Goal: Task Accomplishment & Management: Complete application form

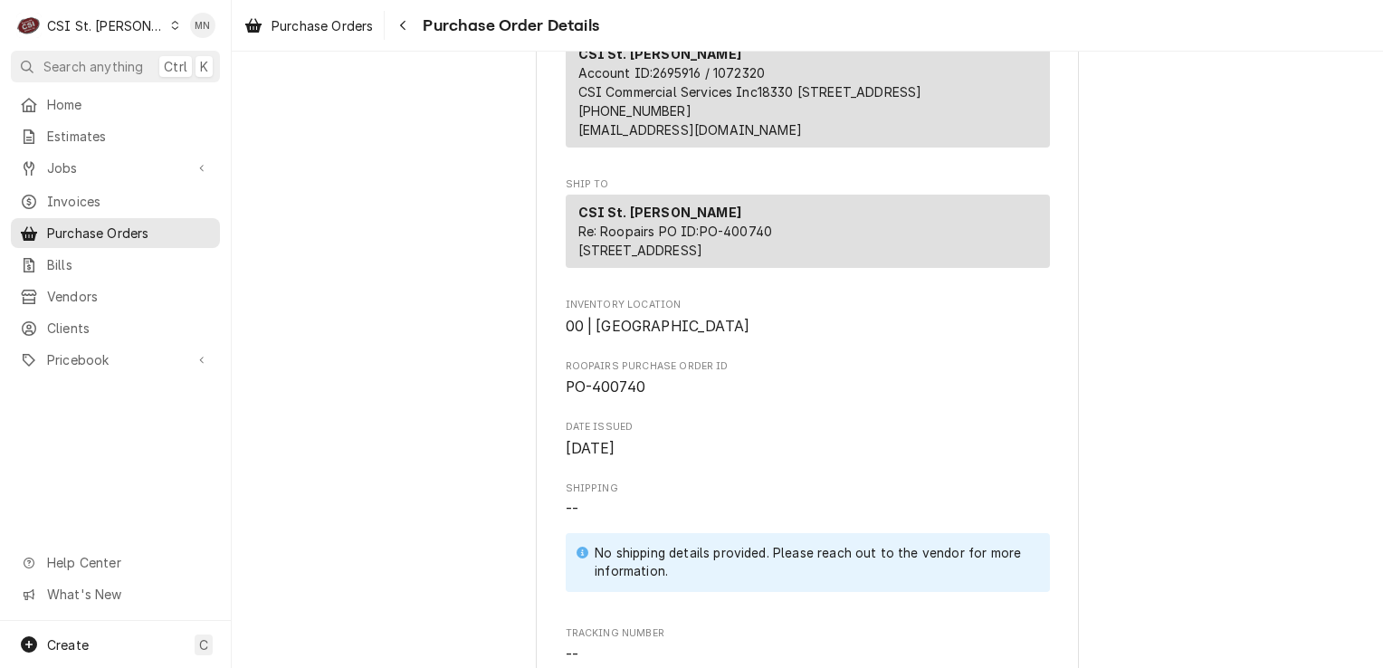
scroll to position [362, 0]
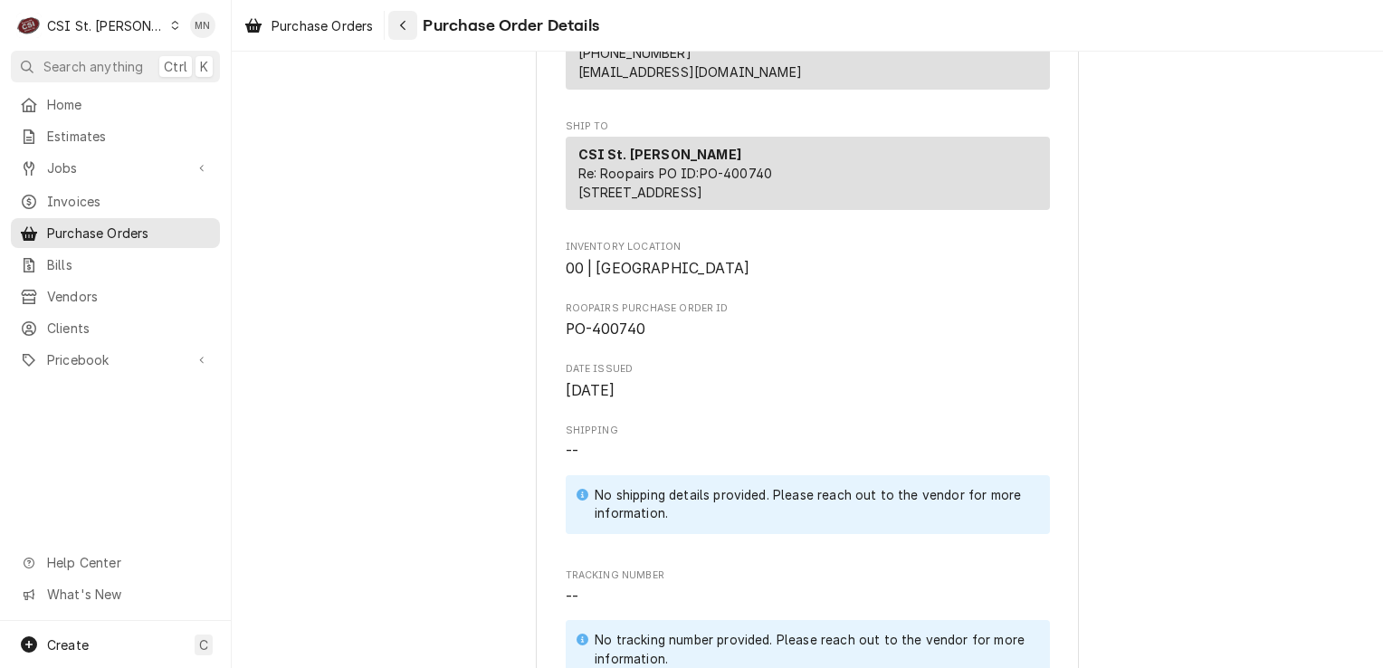
click at [410, 25] on div "Navigate back" at bounding box center [403, 25] width 18 height 18
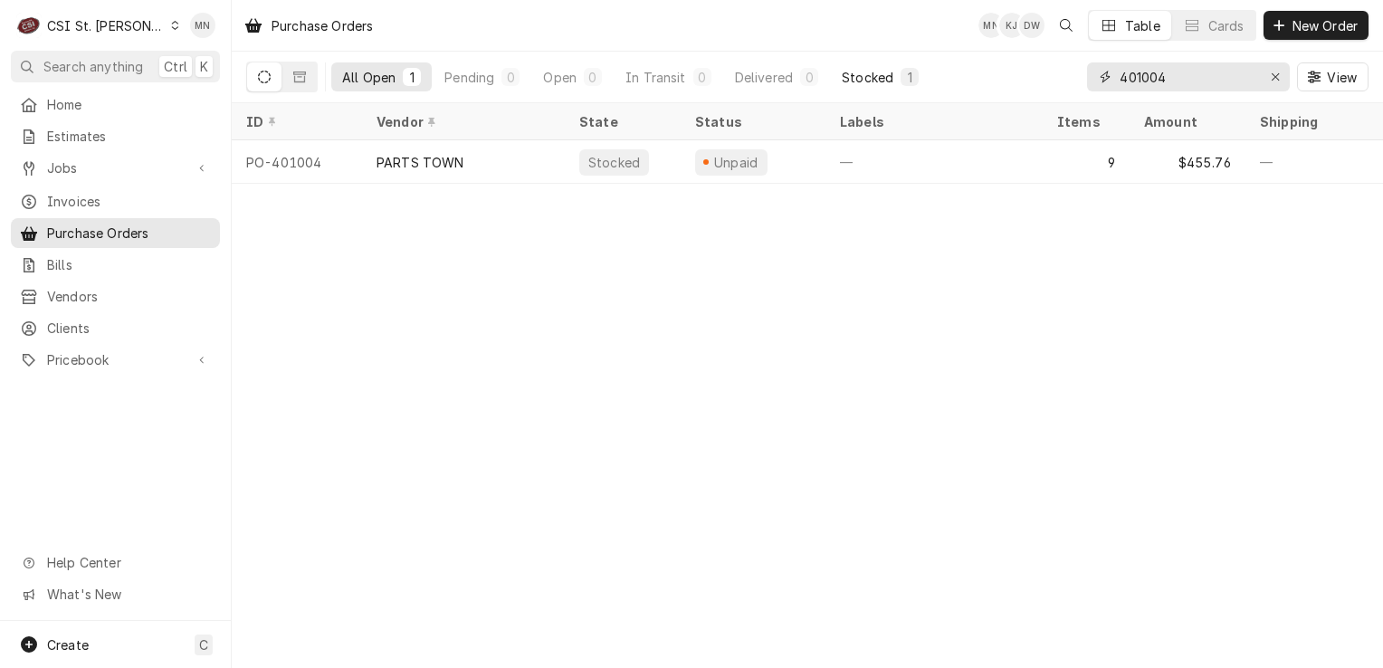
drag, startPoint x: 1208, startPoint y: 74, endPoint x: 908, endPoint y: 69, distance: 299.5
click at [935, 71] on div "All Open 1 Pending 0 Open 0 In Transit 0 Delivered 0 Stocked 1 401004 View" at bounding box center [807, 77] width 1122 height 51
type input "401330"
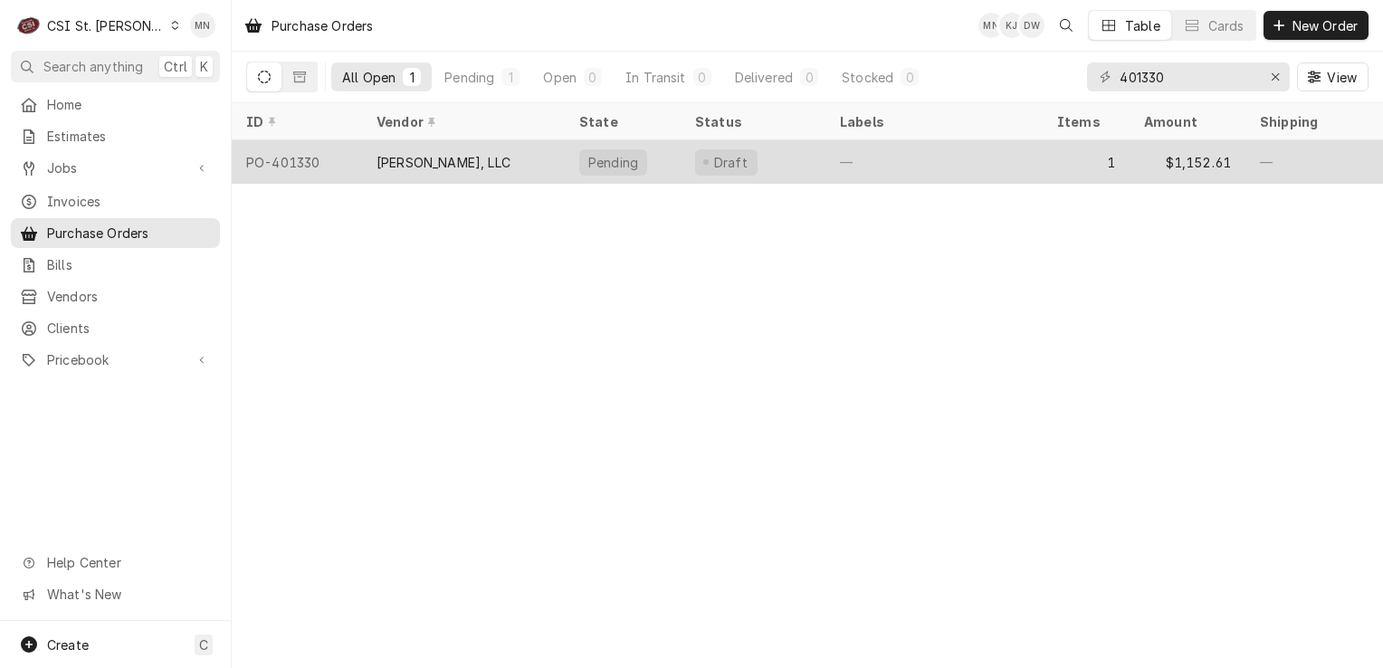
click at [471, 156] on div "[PERSON_NAME], LLC" at bounding box center [443, 162] width 134 height 19
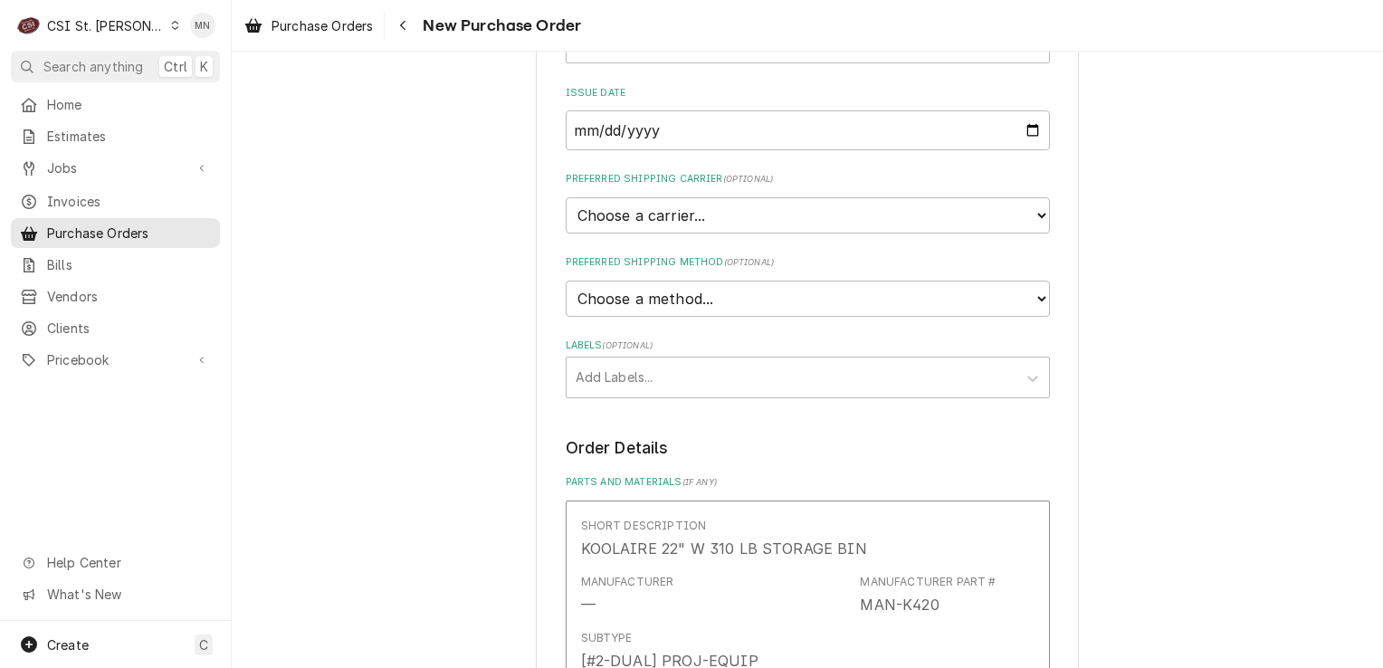
scroll to position [452, 0]
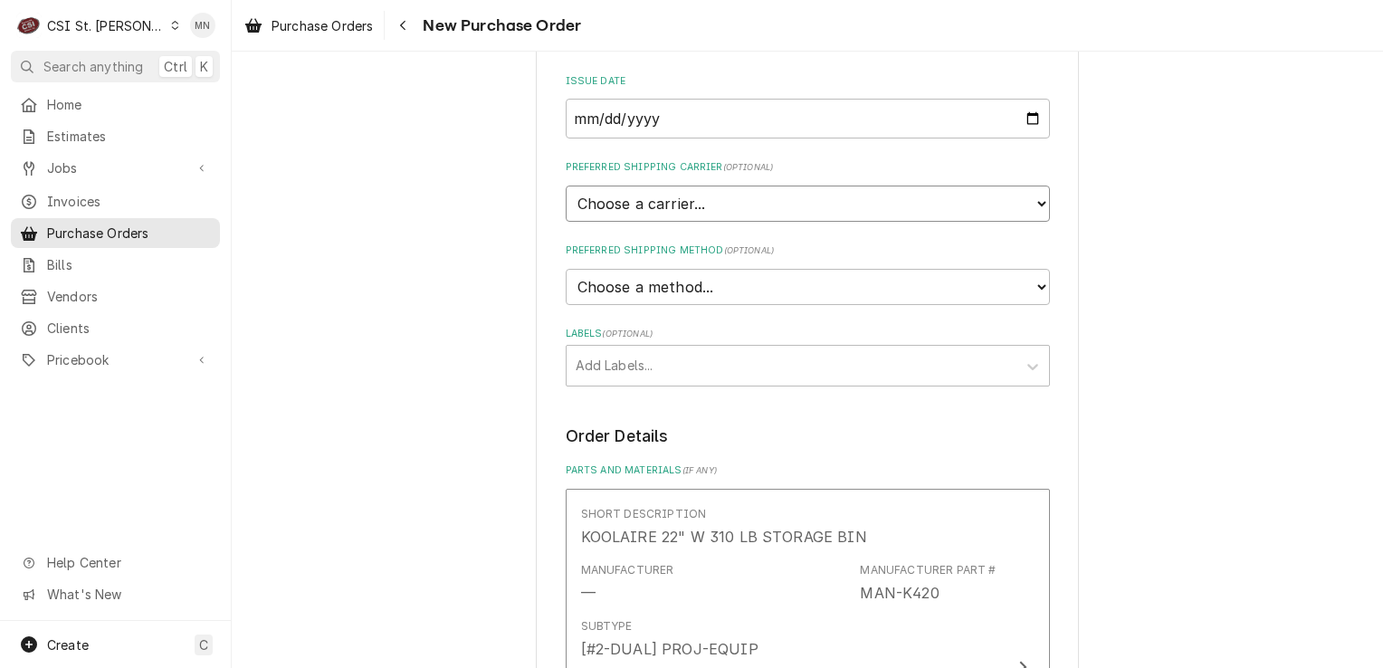
click at [1029, 203] on select "Choose a carrier... U.S. Postal Service Stamps.com FedEx UPS DHL Express DHL EC…" at bounding box center [808, 203] width 484 height 36
click at [1119, 214] on div "Please provide the following information to create your purchase order: Basic D…" at bounding box center [807, 559] width 1151 height 1882
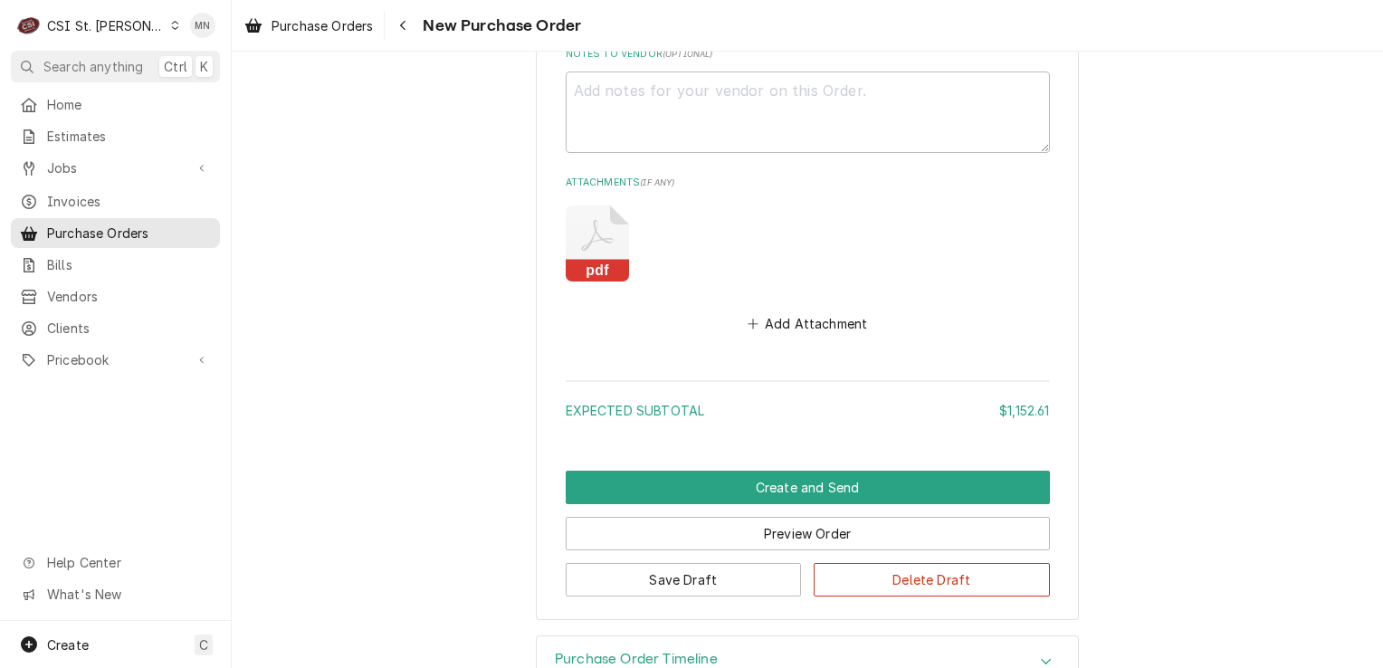
scroll to position [1364, 0]
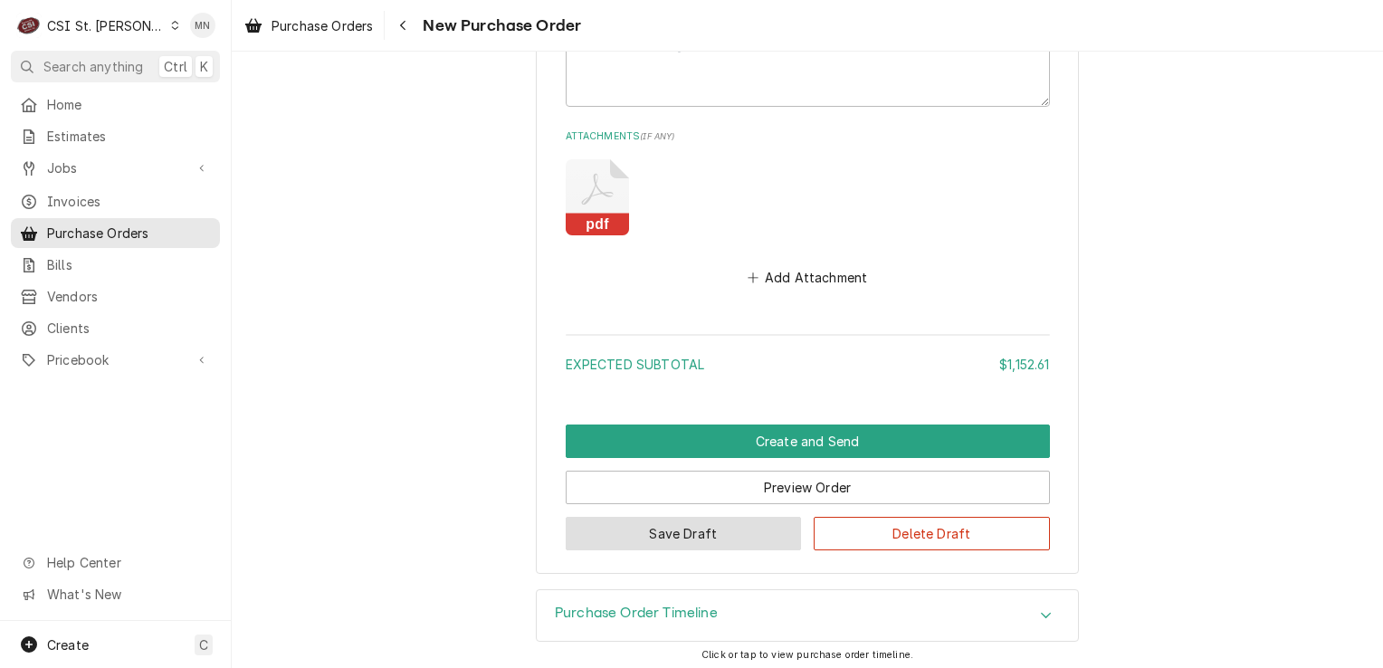
click at [680, 525] on button "Save Draft" at bounding box center [684, 533] width 236 height 33
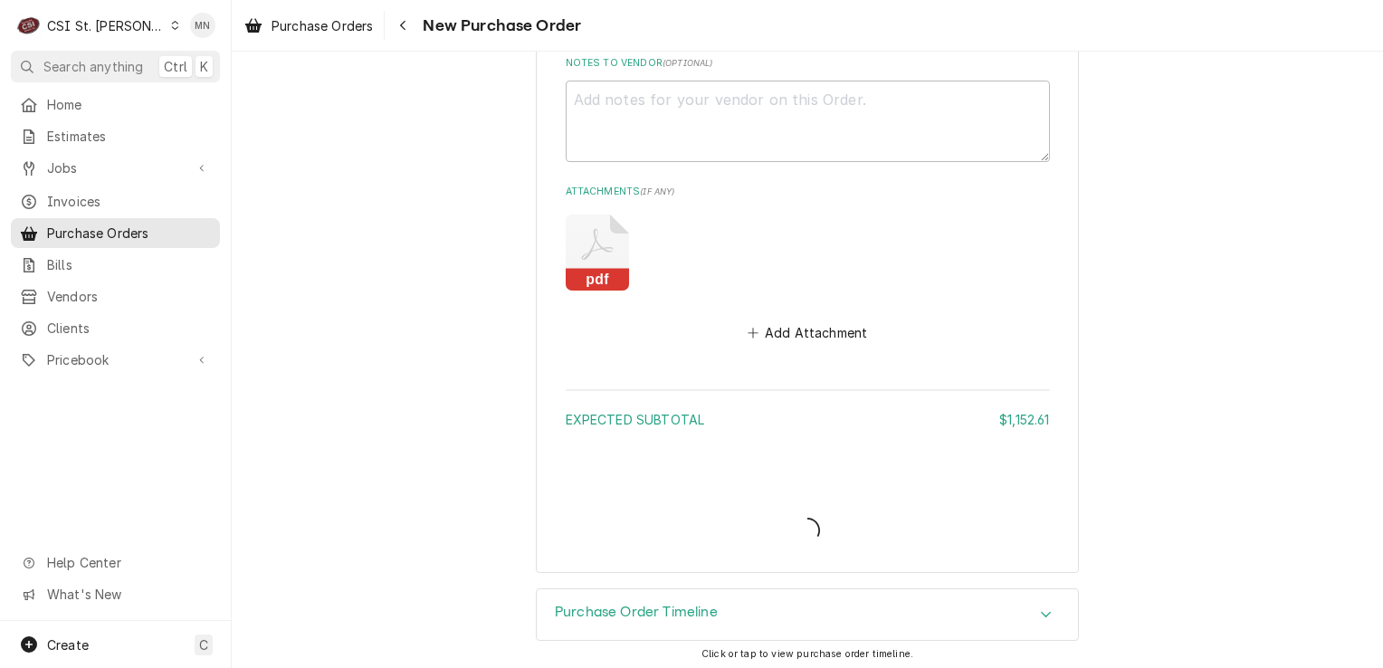
type textarea "x"
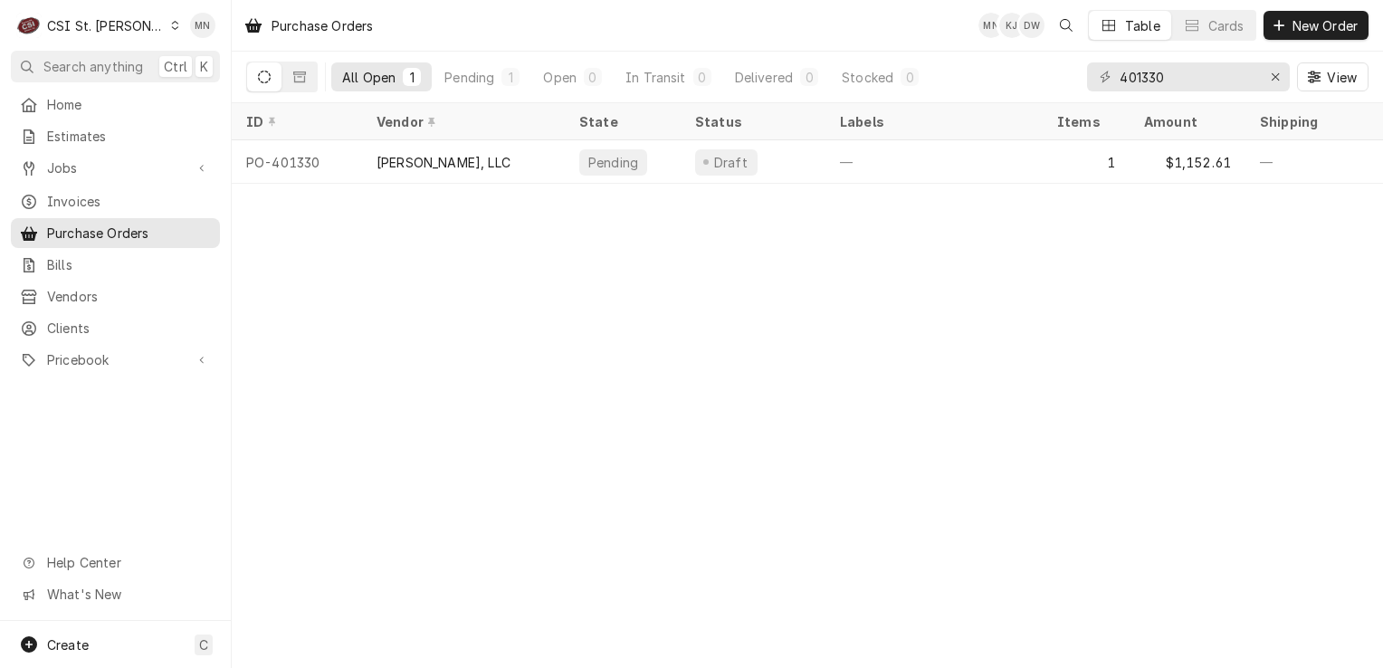
drag, startPoint x: 930, startPoint y: 172, endPoint x: 735, endPoint y: 349, distance: 263.9
click at [737, 349] on div "Purchase Orders MN KJ DW Table Cards New Order All Open 1 Pending 1 Open 0 In T…" at bounding box center [807, 334] width 1151 height 668
drag, startPoint x: 1187, startPoint y: 81, endPoint x: 1006, endPoint y: 85, distance: 181.0
click at [1006, 85] on div "All Open 1 Pending 1 Open 0 In Transit 0 Delivered 0 Stocked 0 401330 View" at bounding box center [807, 77] width 1122 height 51
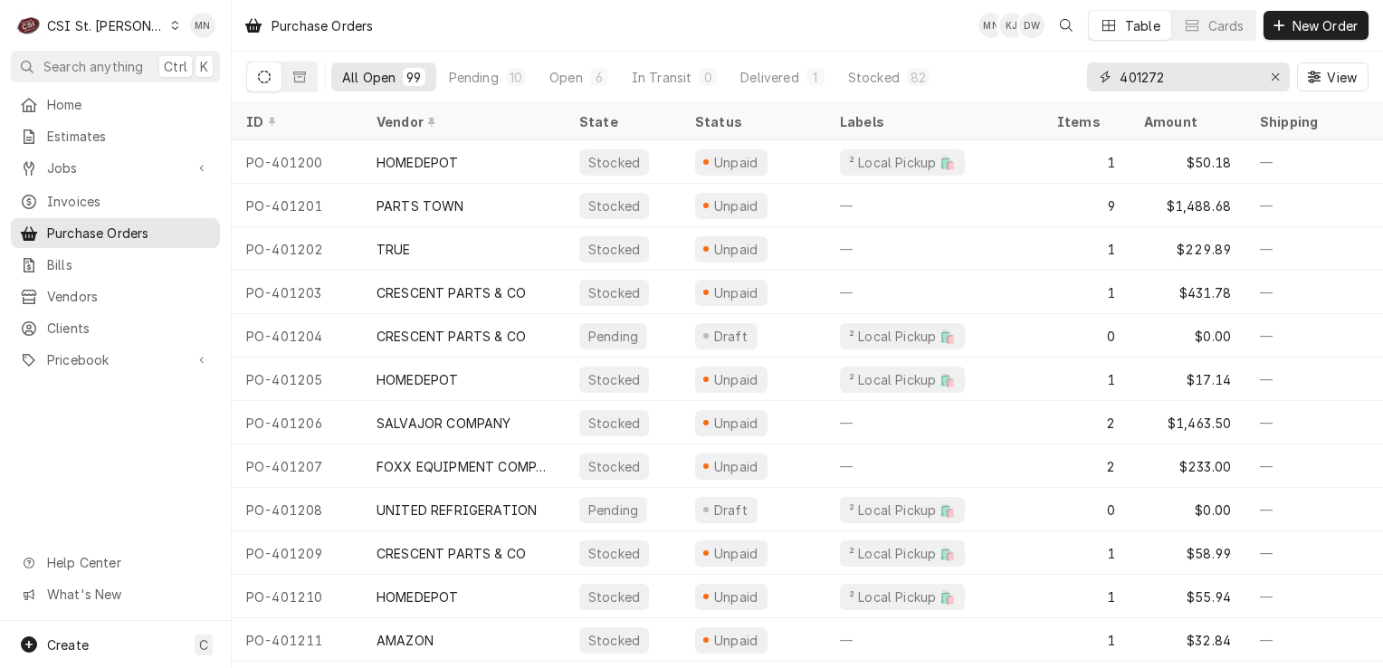
type input "401272"
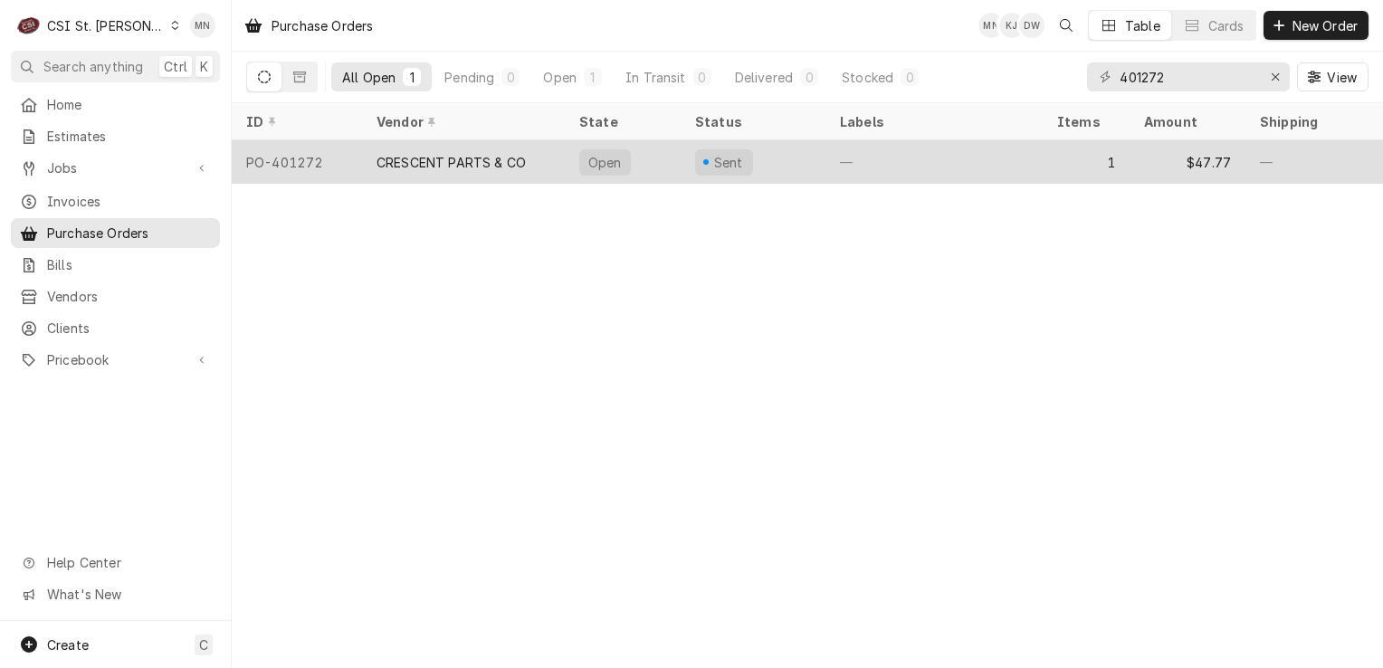
click at [473, 170] on div "CRESCENT PARTS & CO" at bounding box center [463, 161] width 203 height 43
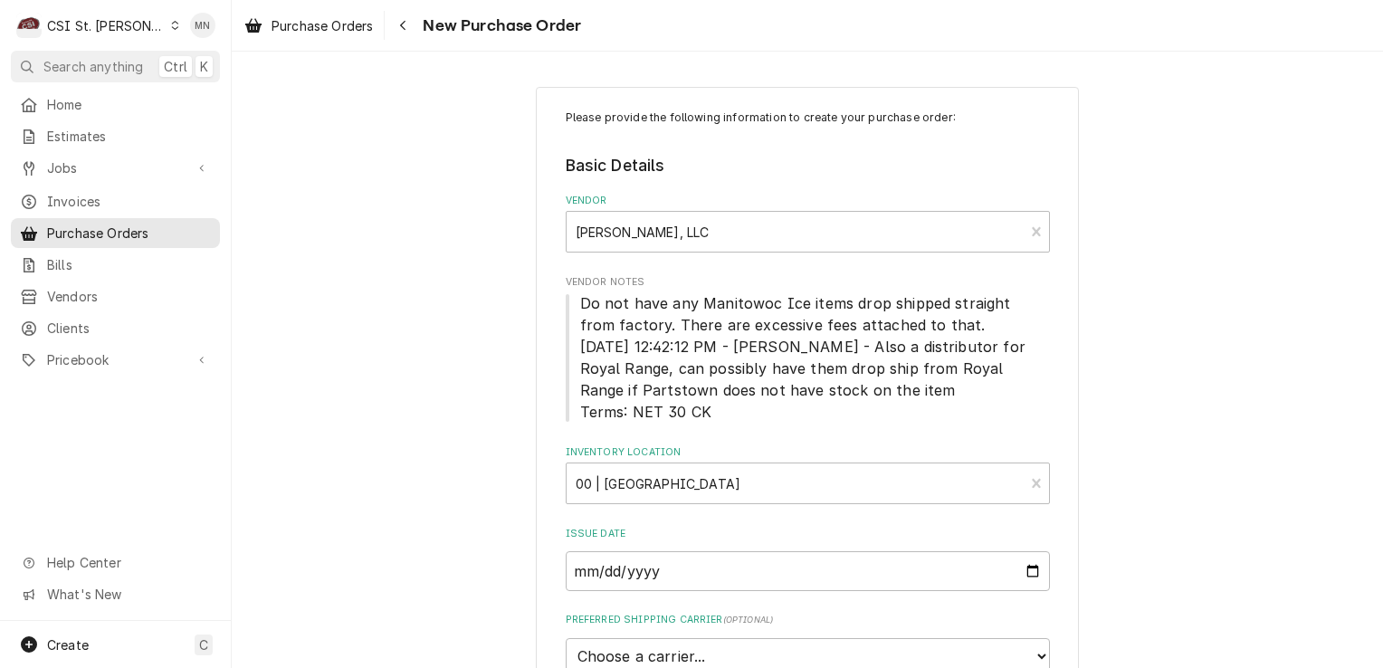
type textarea "x"
click at [80, 233] on span "Purchase Orders" at bounding box center [129, 232] width 164 height 19
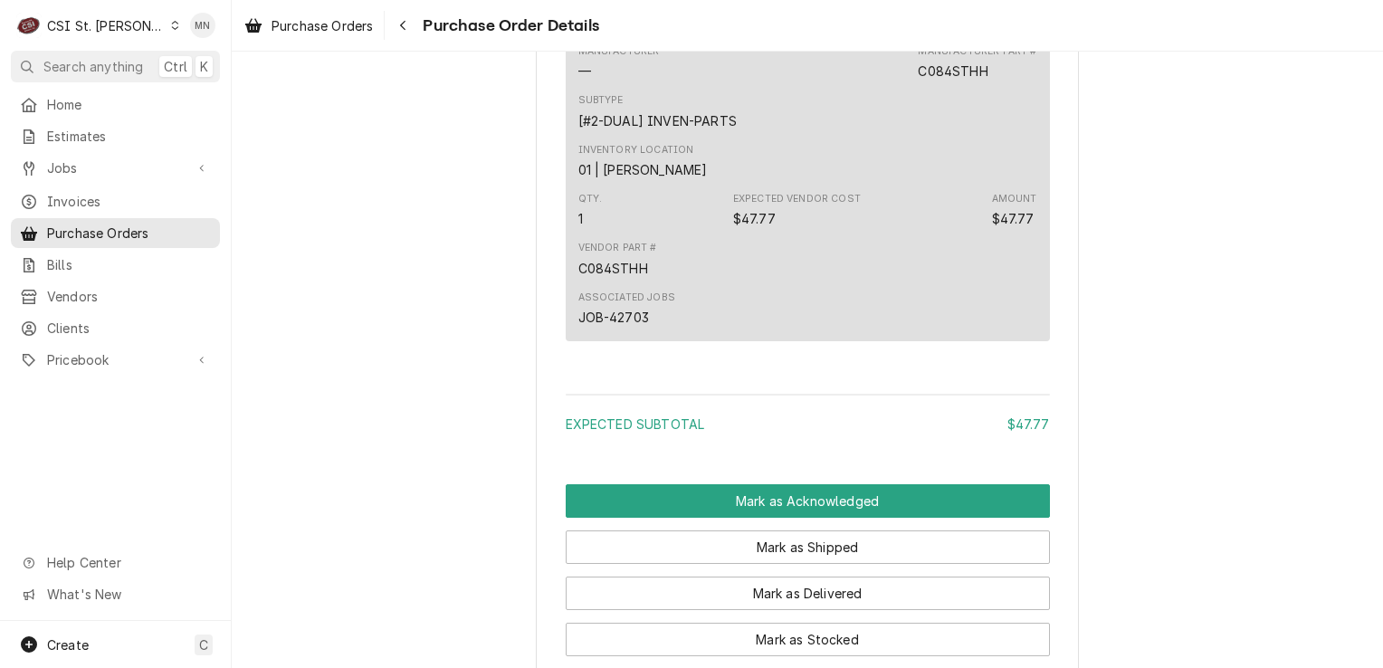
scroll to position [1390, 0]
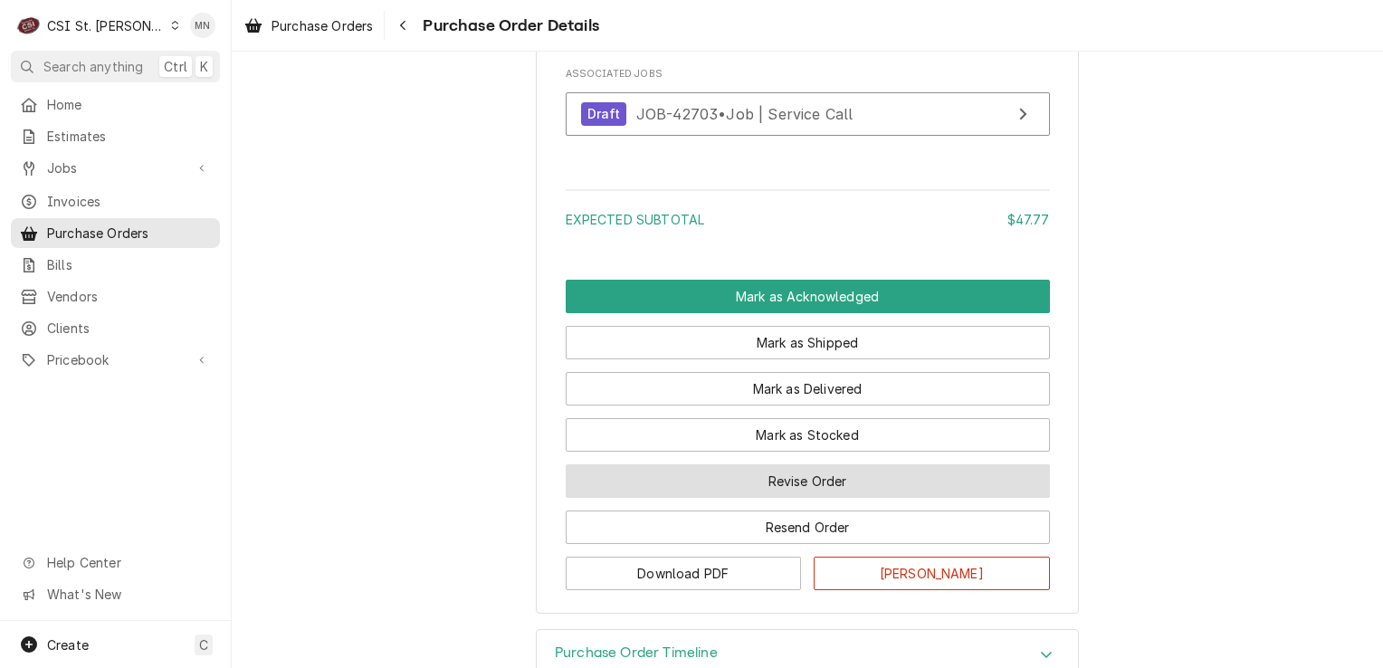
click at [846, 498] on button "Revise Order" at bounding box center [808, 480] width 484 height 33
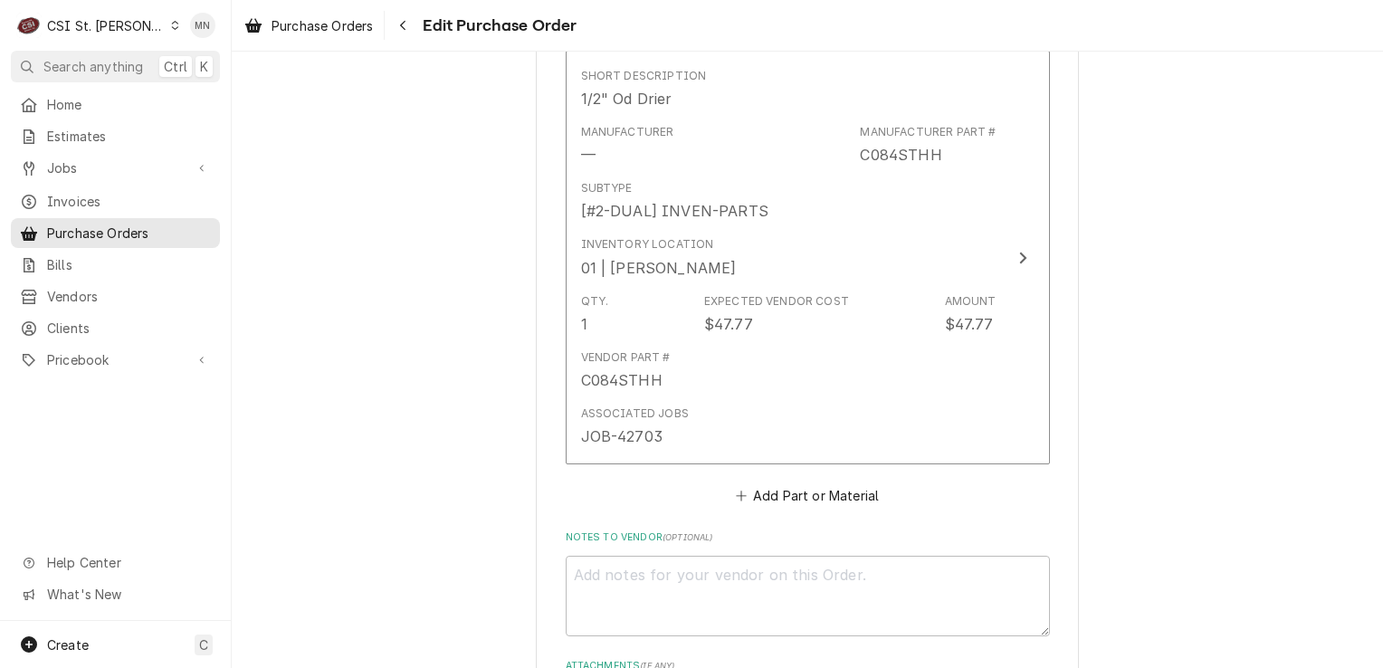
scroll to position [1401, 0]
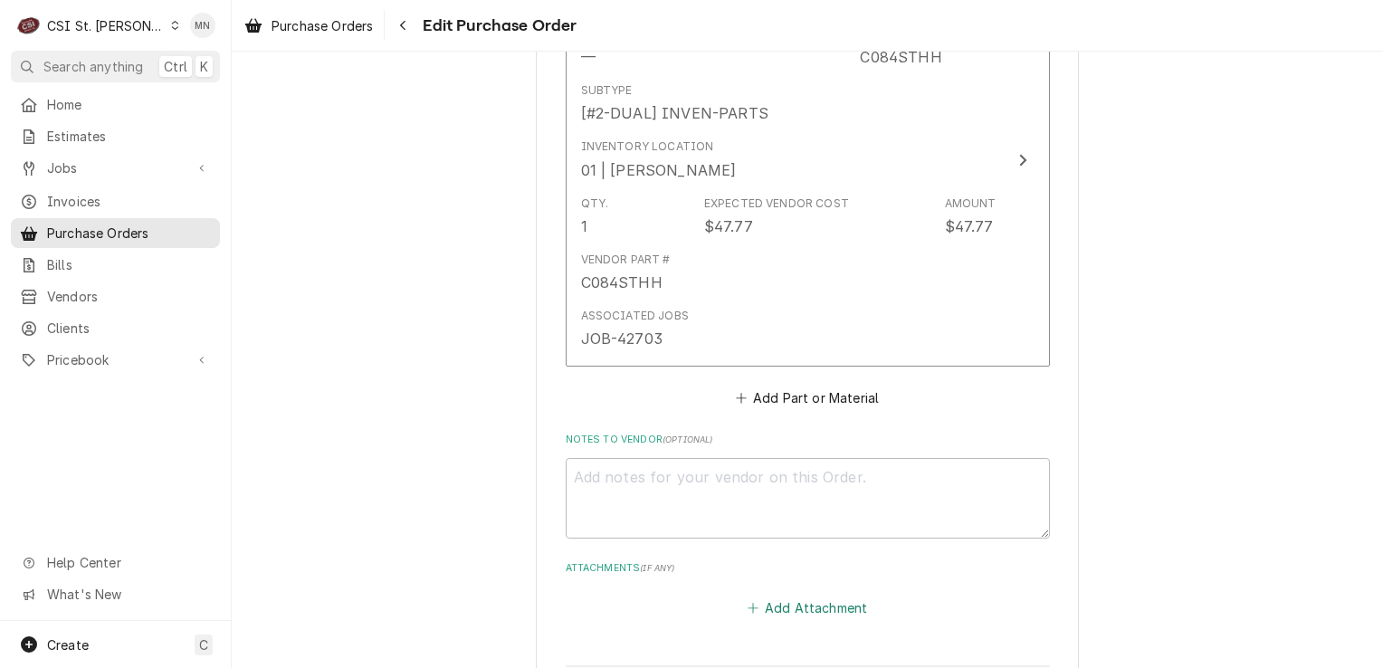
click at [785, 595] on button "Add Attachment" at bounding box center [807, 607] width 127 height 25
type textarea "x"
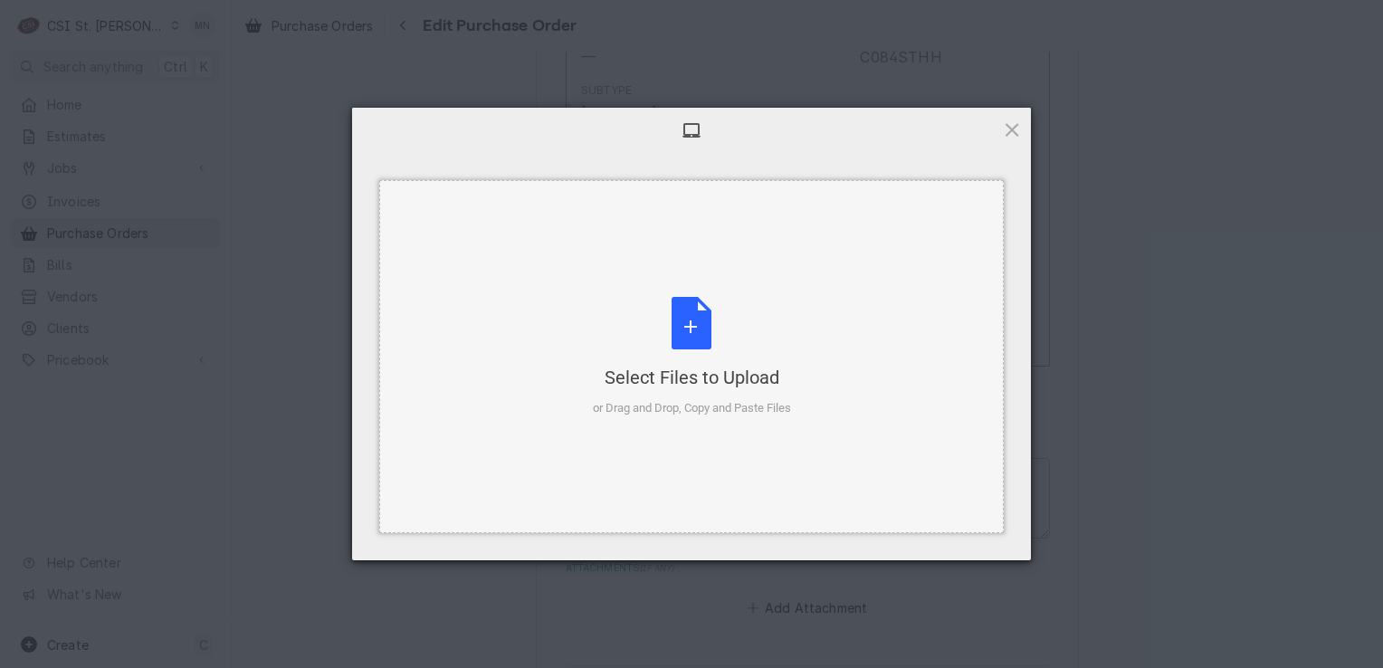
click at [715, 348] on div "Select Files to Upload or Drag and Drop, Copy and Paste Files" at bounding box center [692, 357] width 198 height 120
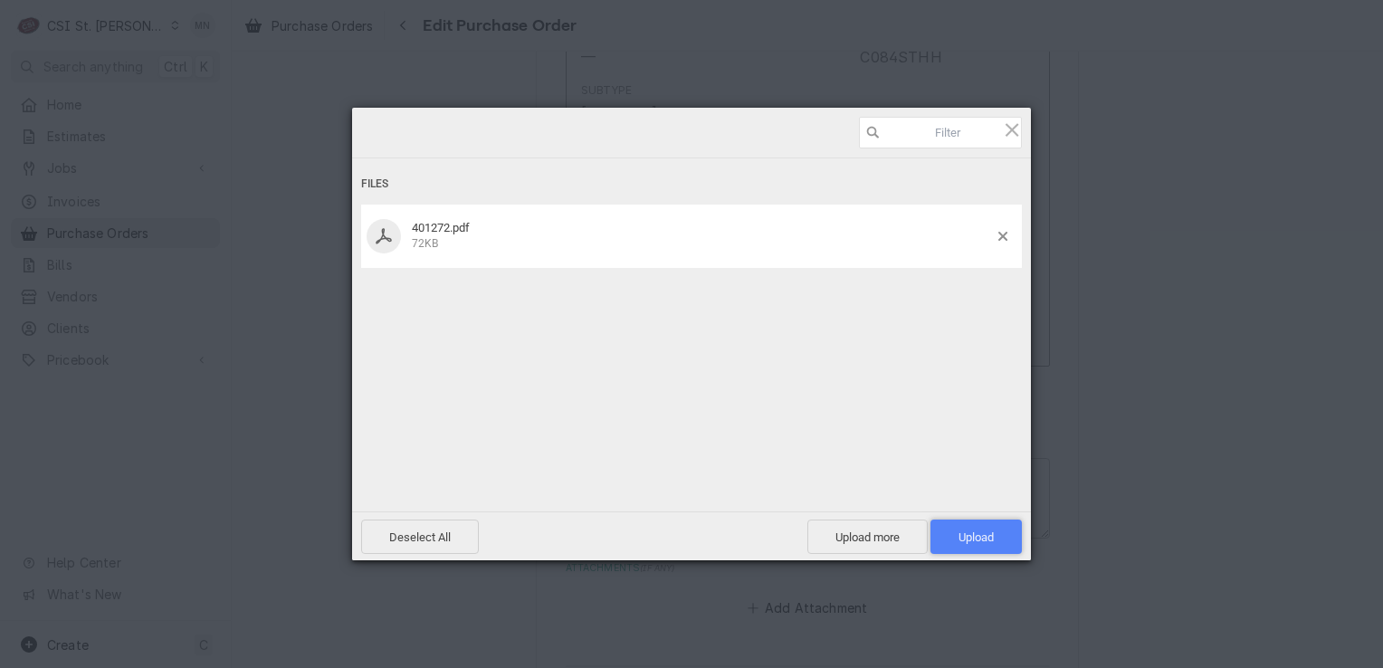
click at [965, 537] on span "Upload 1" at bounding box center [975, 537] width 35 height 14
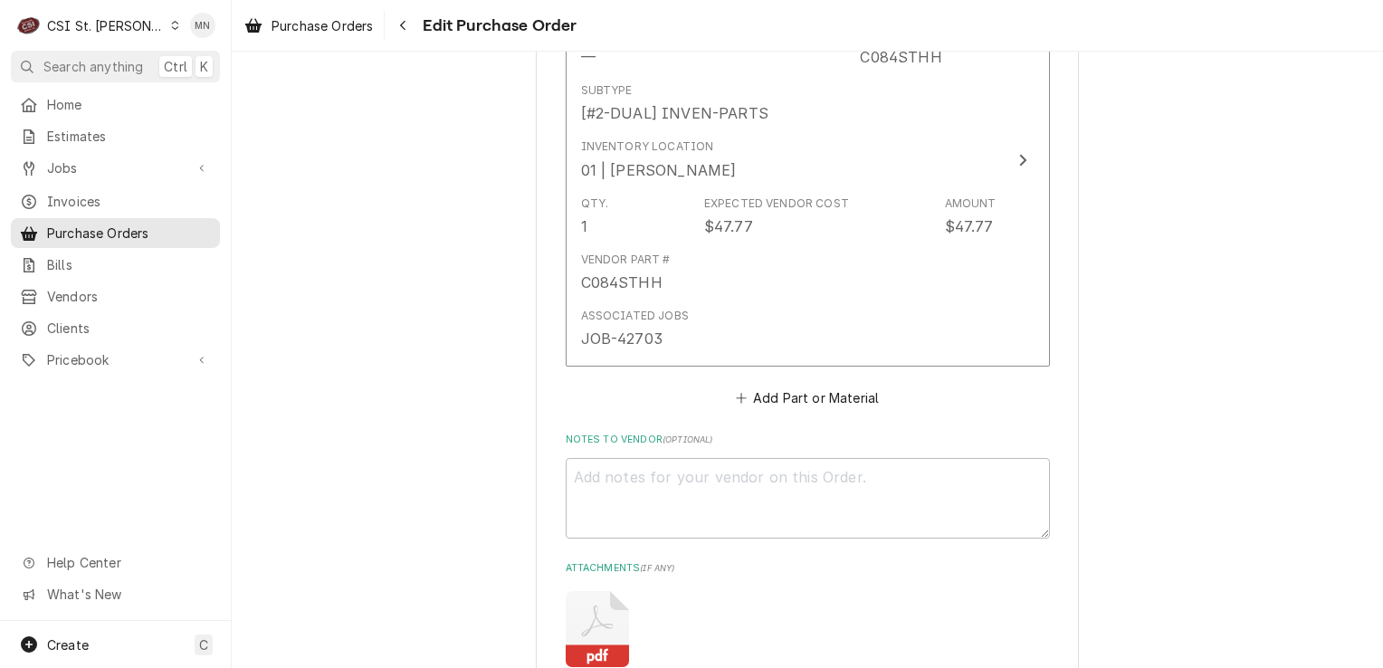
type textarea "x"
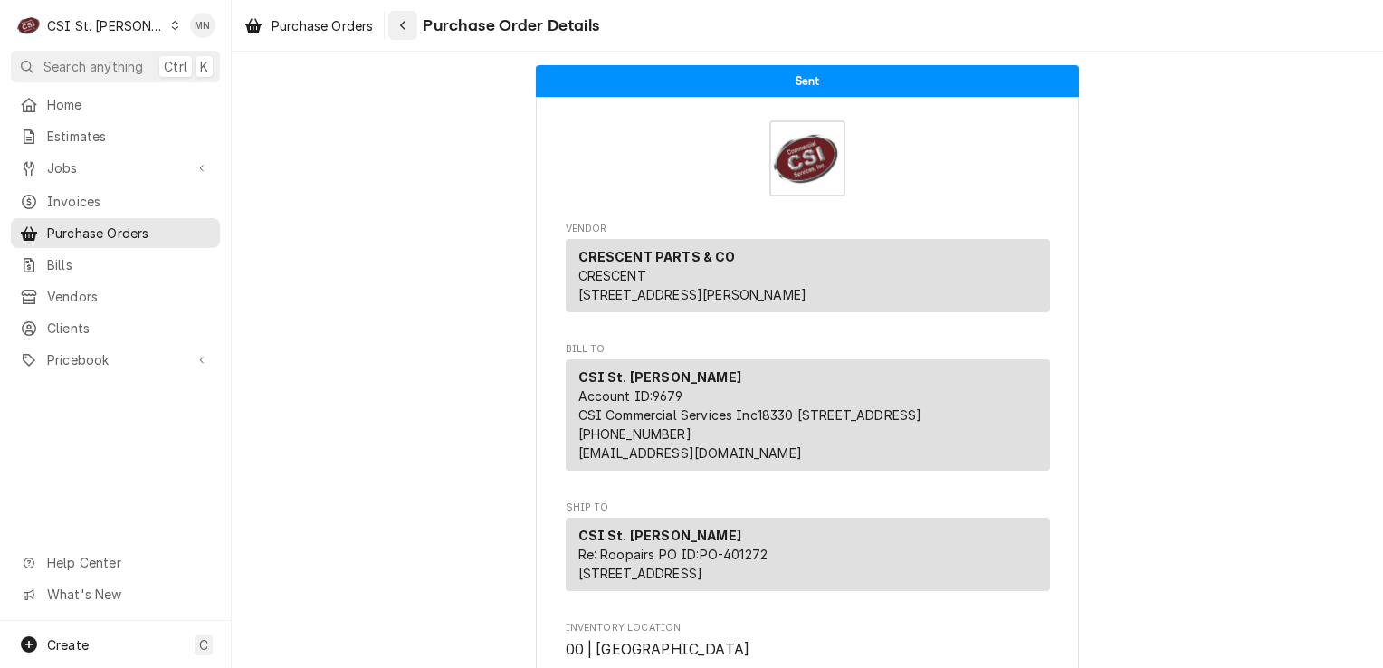
click at [412, 31] on div "Navigate back" at bounding box center [403, 25] width 18 height 18
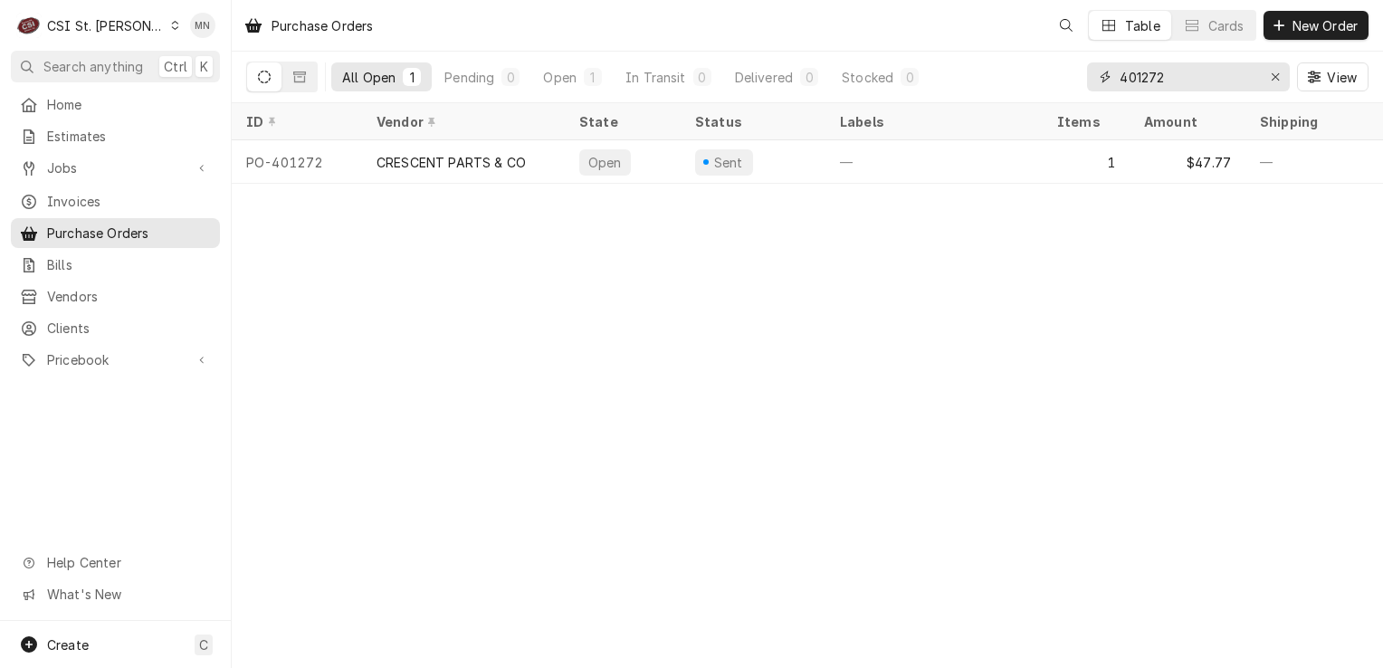
drag, startPoint x: 1173, startPoint y: 81, endPoint x: 1041, endPoint y: 81, distance: 132.1
click at [1041, 81] on div "All Open 1 Pending 0 Open 1 In Transit 0 Delivered 0 Stocked 0 401272 View" at bounding box center [807, 77] width 1122 height 51
type input "401327"
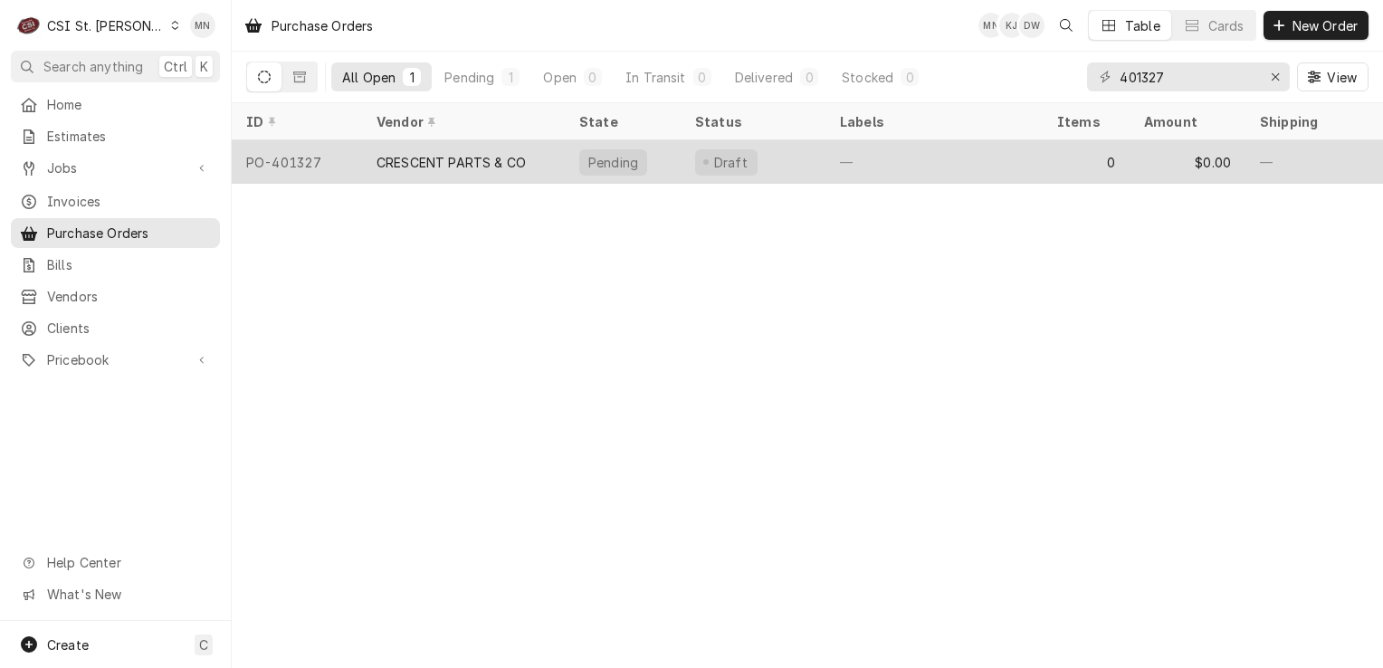
click at [445, 166] on div "CRESCENT PARTS & CO" at bounding box center [450, 162] width 149 height 19
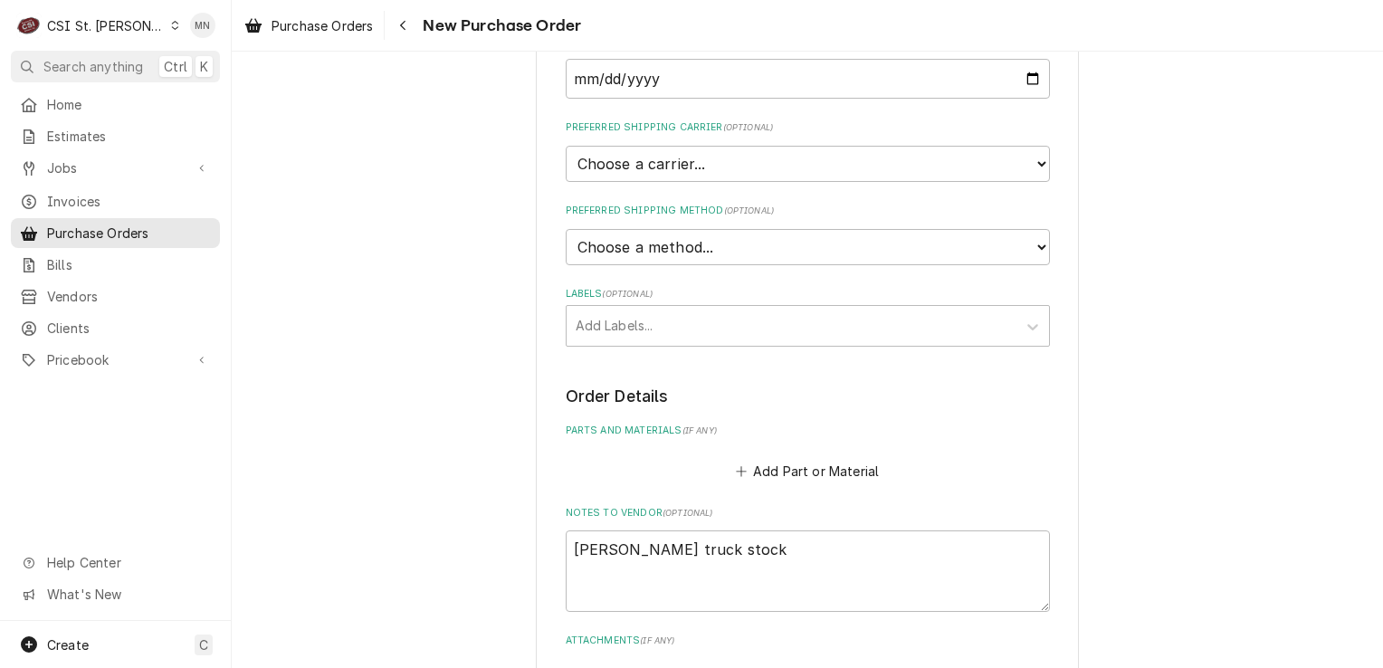
scroll to position [1070, 0]
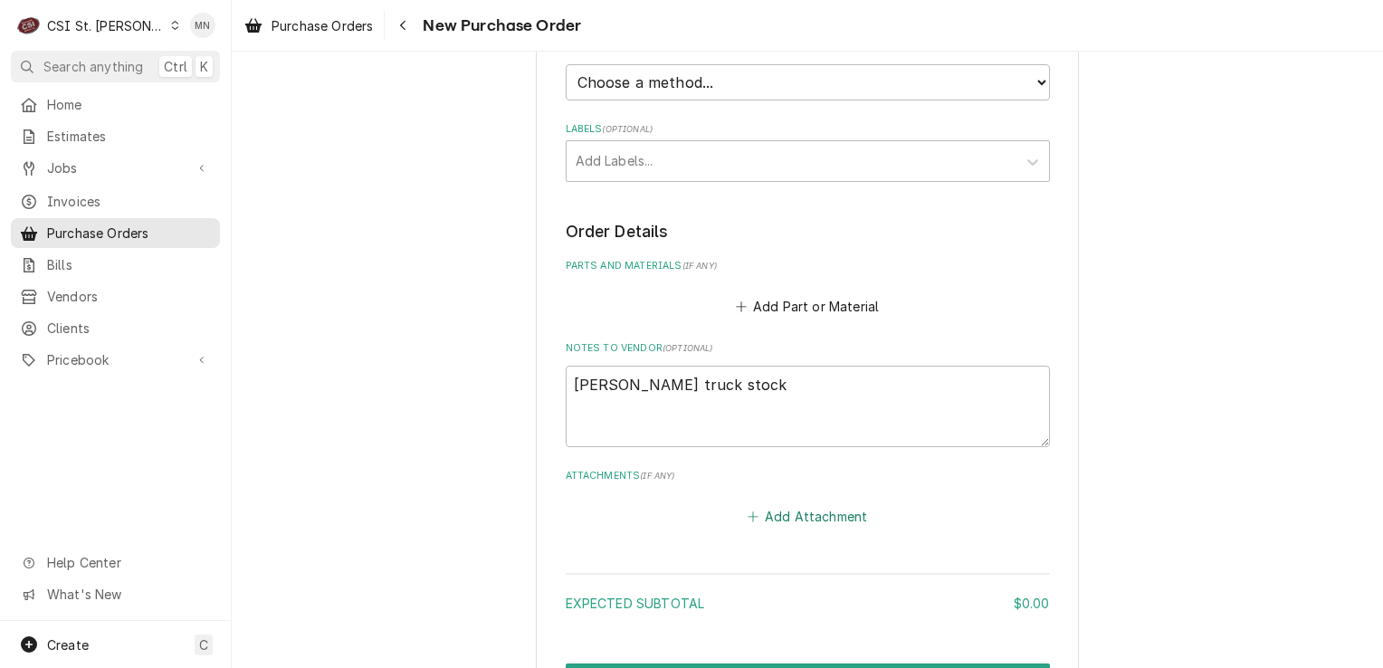
click at [792, 503] on button "Add Attachment" at bounding box center [807, 515] width 127 height 25
type textarea "x"
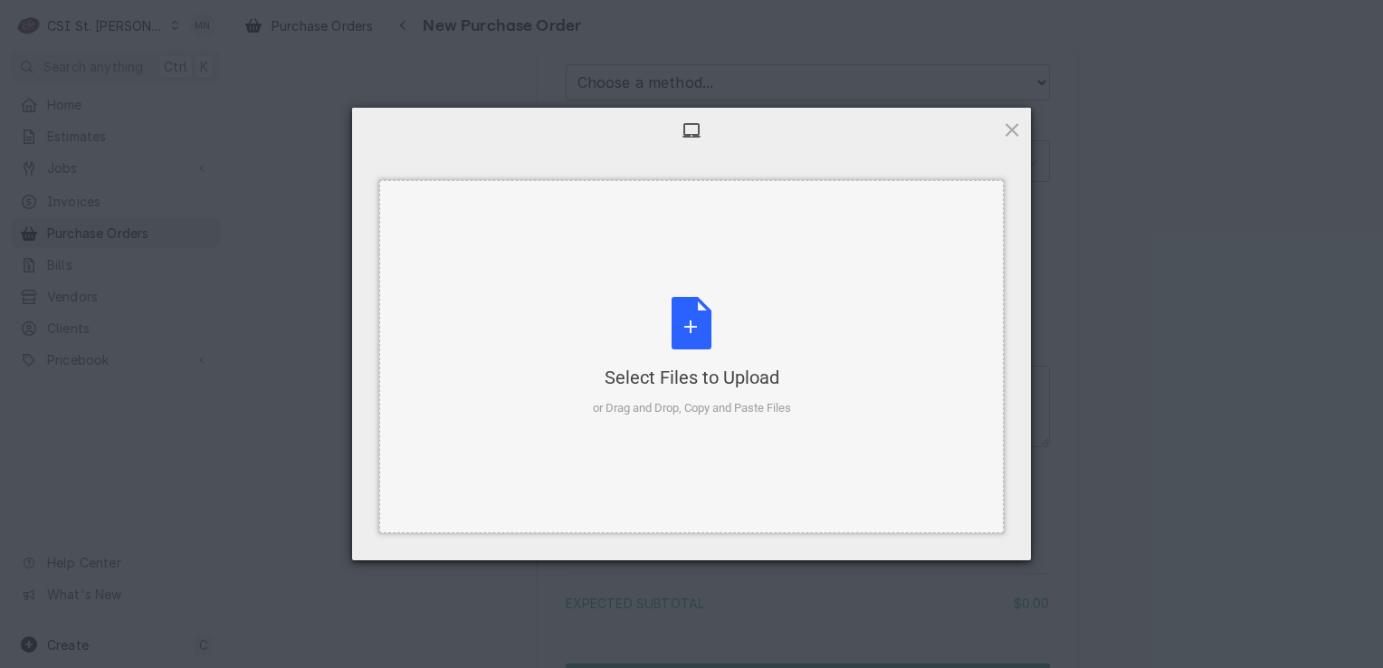
click at [702, 297] on div "Select Files to Upload or Drag and Drop, Copy and Paste Files" at bounding box center [692, 357] width 198 height 120
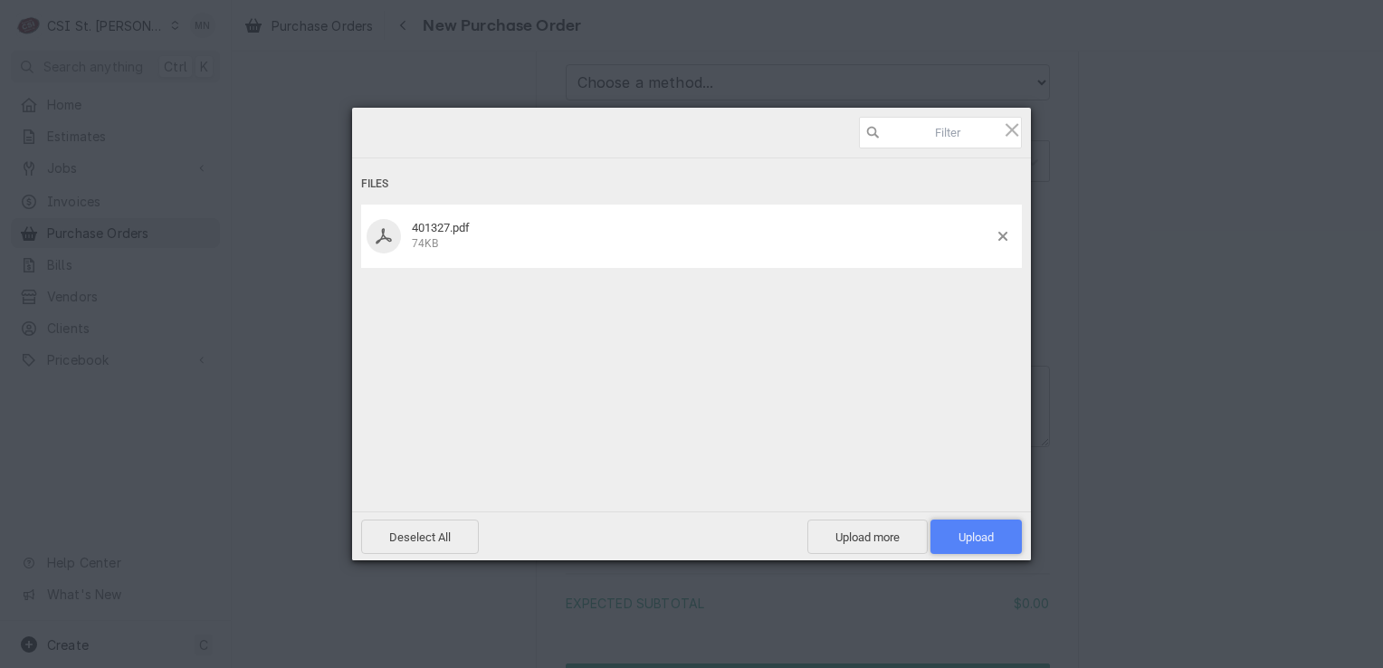
click at [988, 544] on span "Upload 1" at bounding box center [975, 536] width 91 height 34
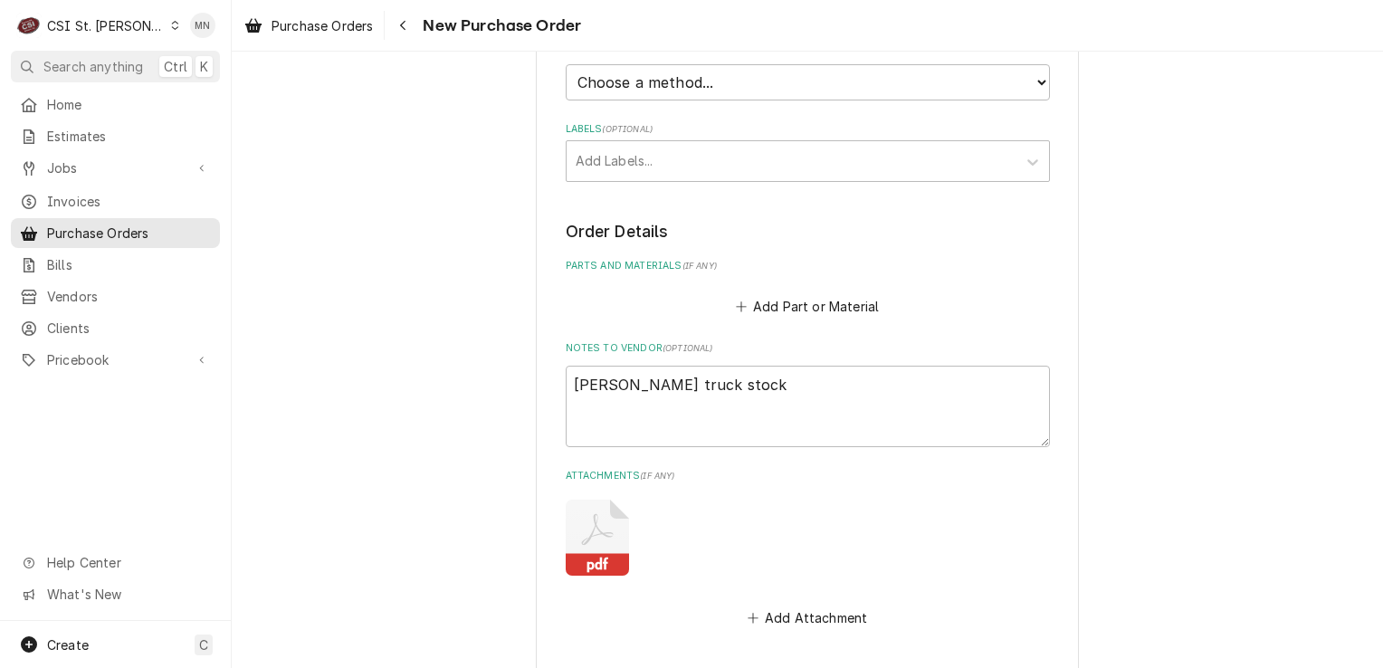
type textarea "x"
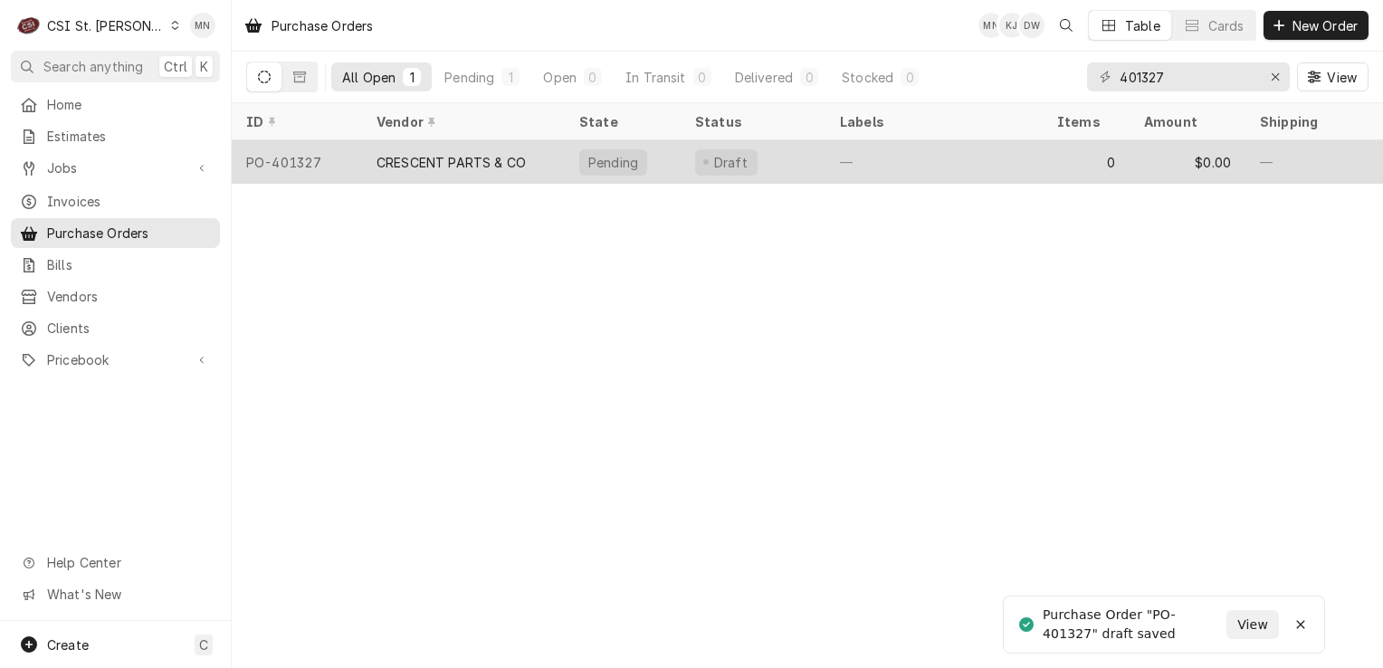
click at [474, 165] on div "CRESCENT PARTS & CO" at bounding box center [450, 162] width 149 height 19
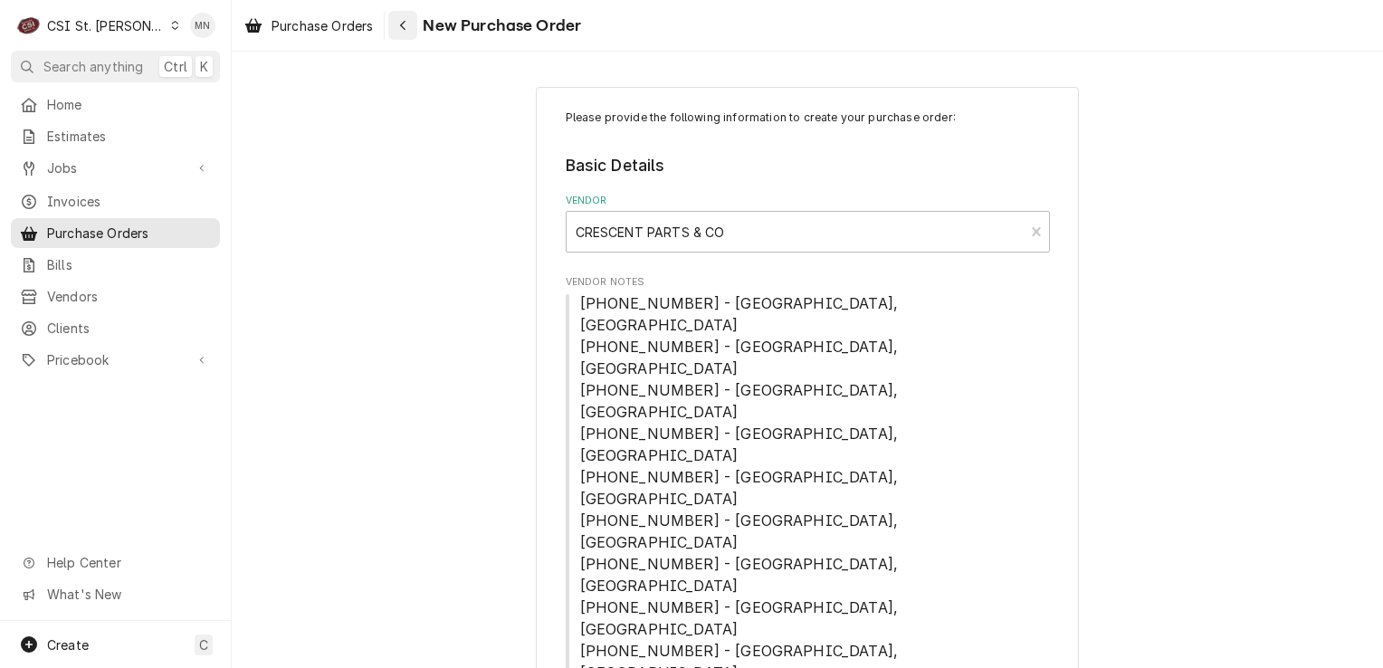
click at [412, 29] on div "Navigate back" at bounding box center [403, 25] width 18 height 18
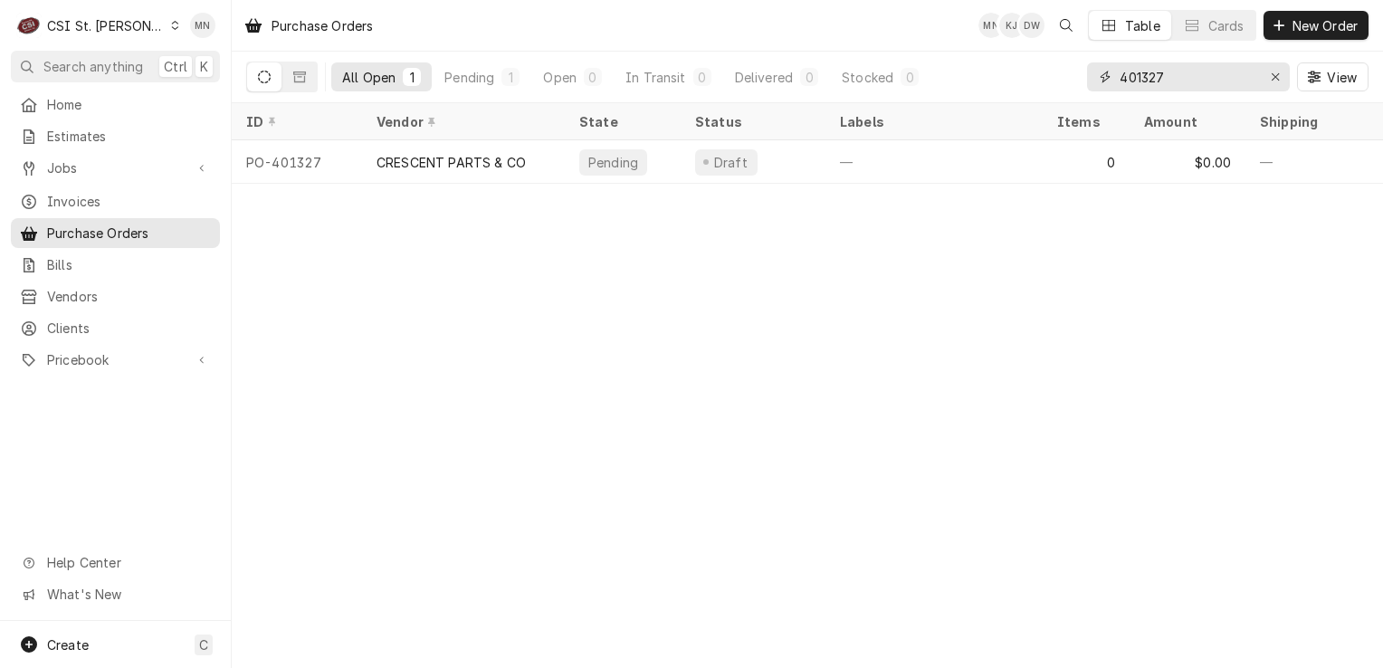
drag, startPoint x: 1210, startPoint y: 71, endPoint x: 986, endPoint y: 81, distance: 223.8
click at [986, 81] on div "All Open 1 Pending 1 Open 0 In Transit 0 Delivered 0 Stocked 0 401327 View" at bounding box center [807, 77] width 1122 height 51
type input "401325"
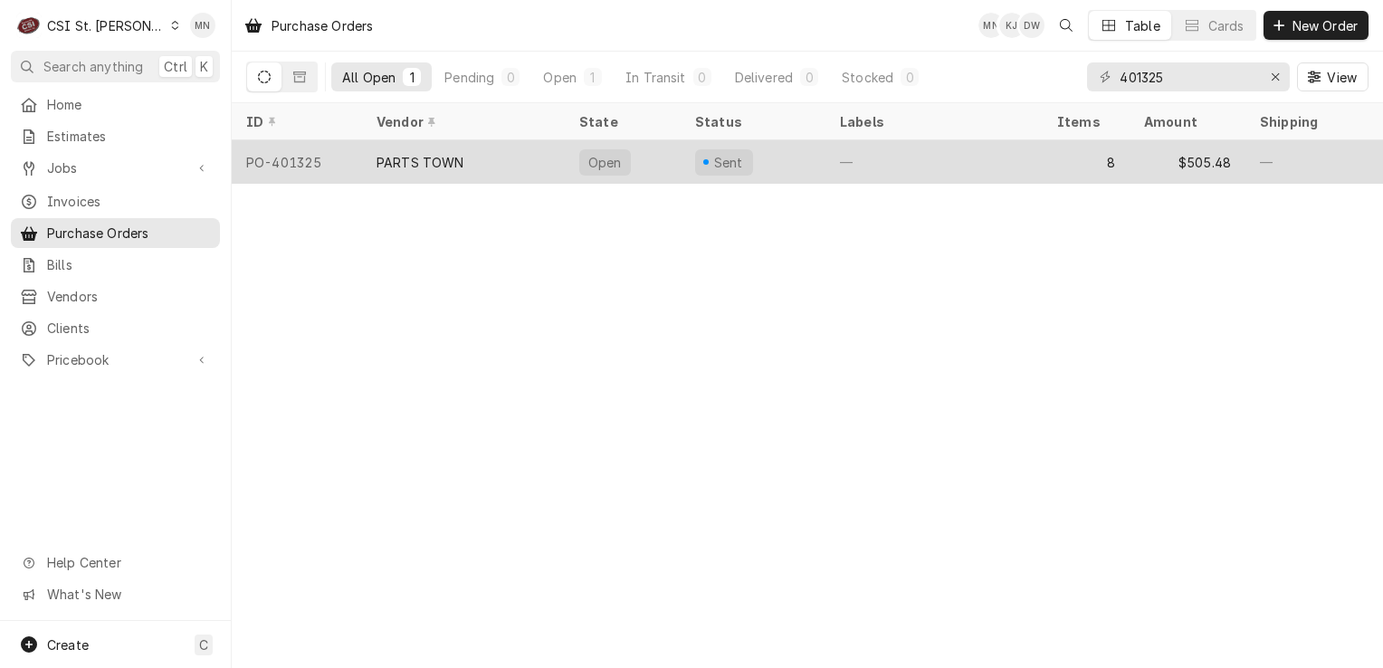
click at [522, 161] on div "PARTS TOWN" at bounding box center [463, 161] width 203 height 43
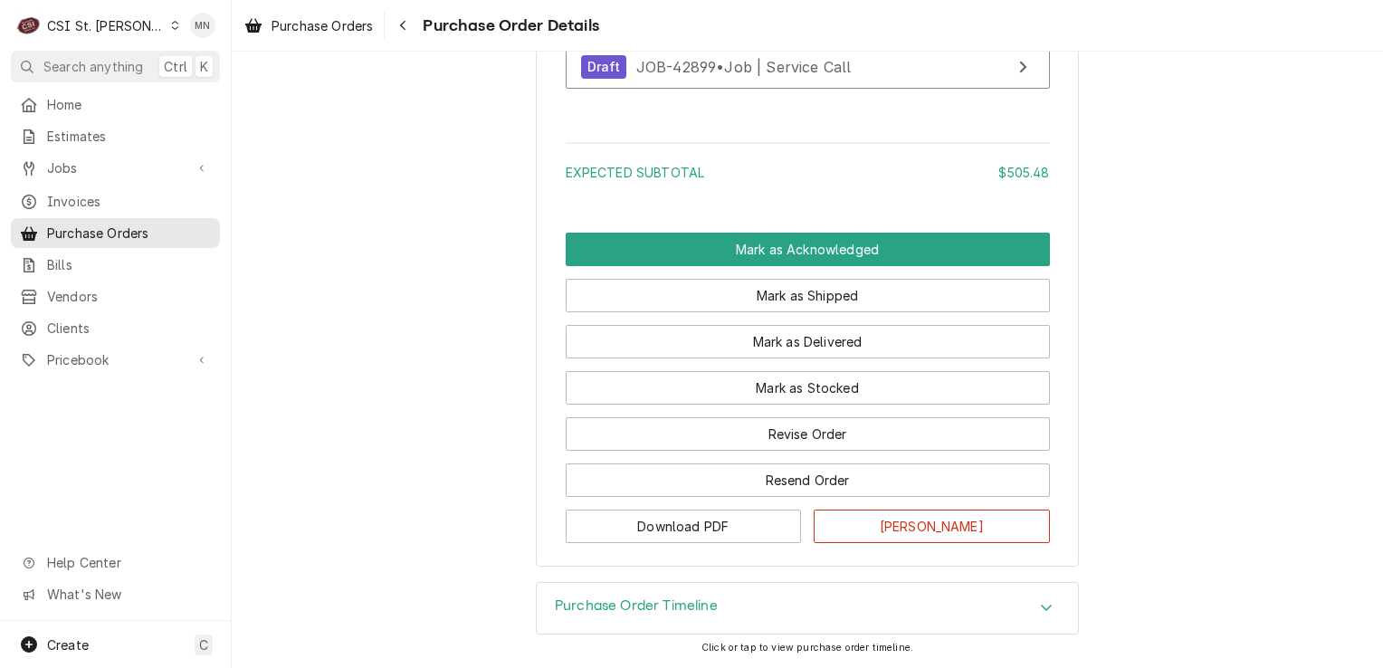
scroll to position [4384, 0]
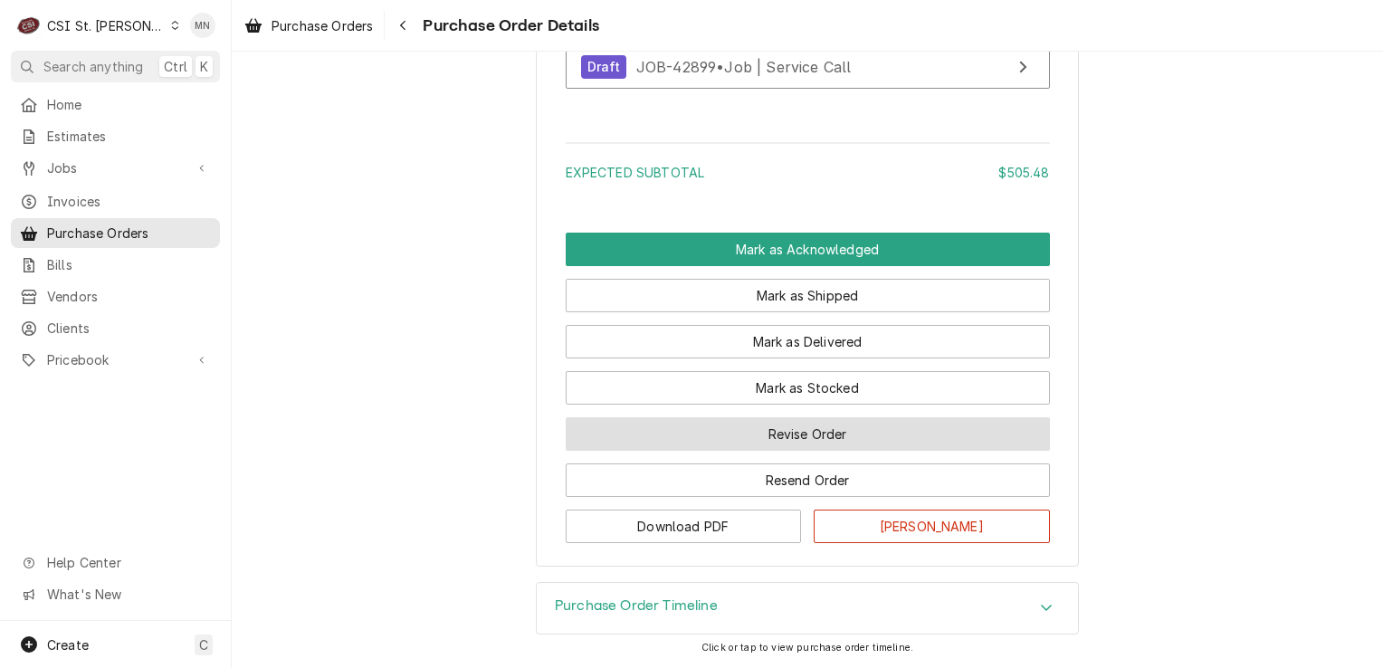
click at [784, 433] on button "Revise Order" at bounding box center [808, 433] width 484 height 33
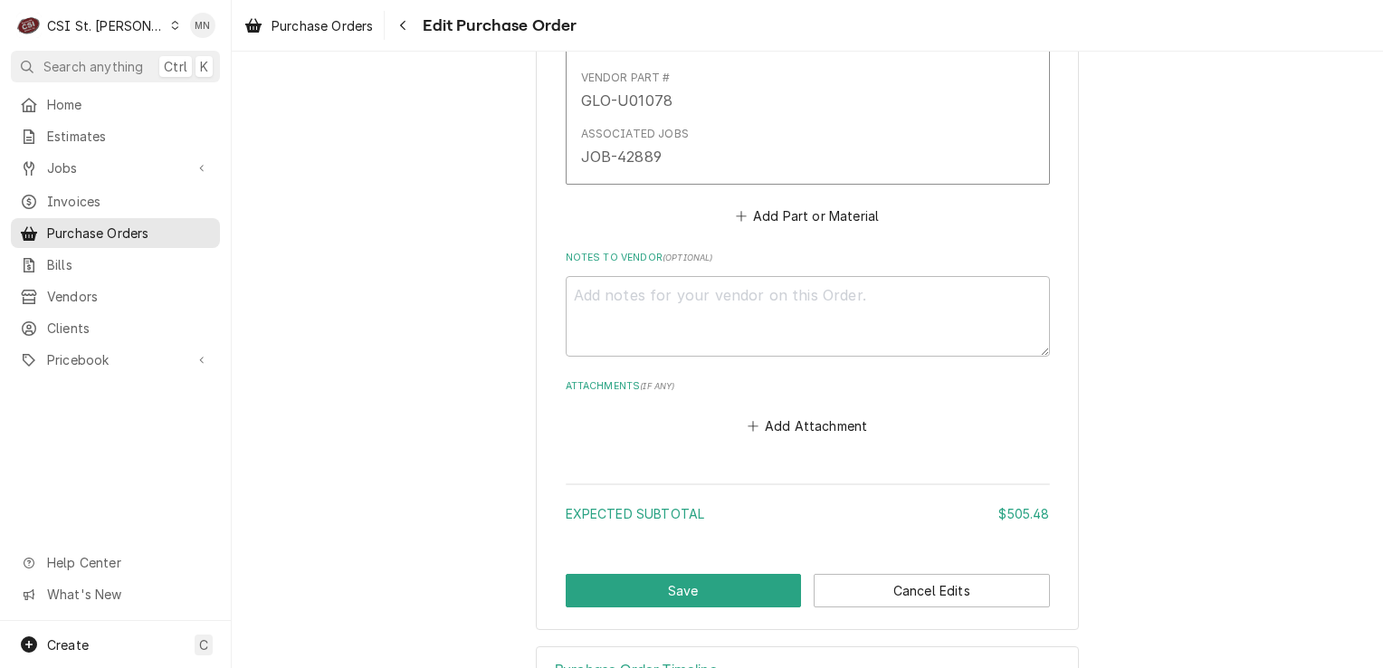
scroll to position [4076, 0]
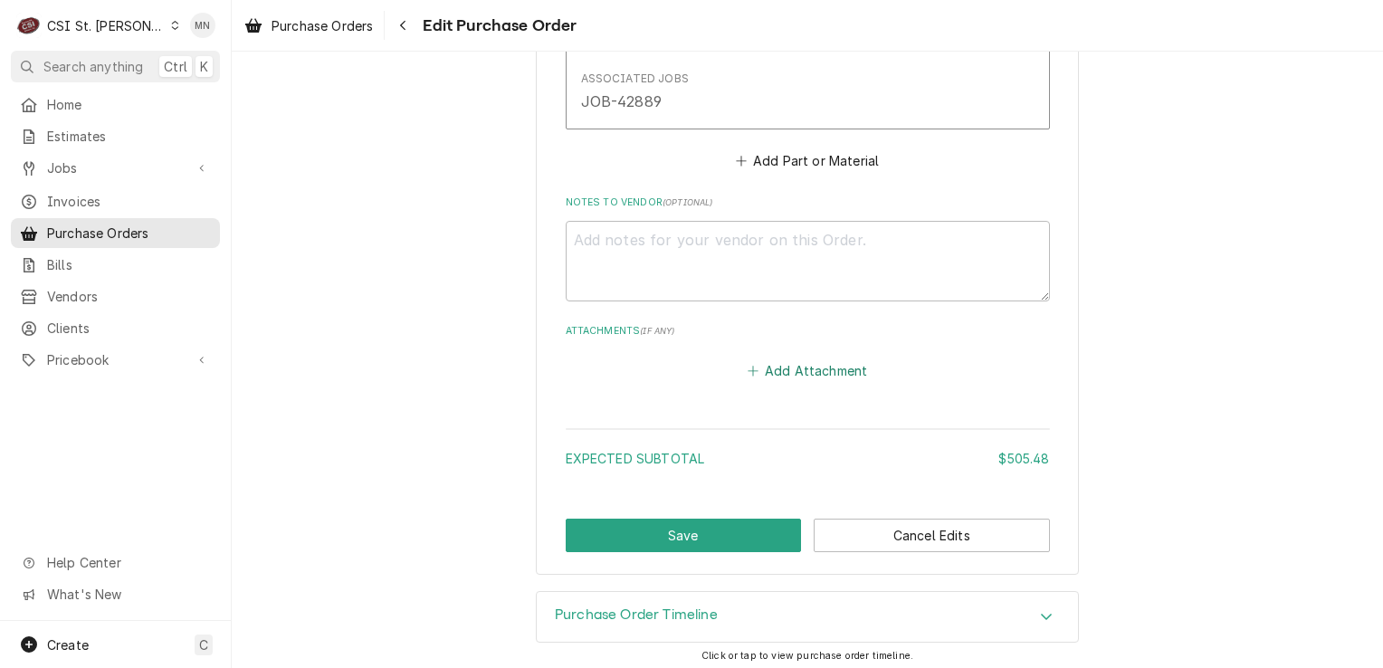
click at [784, 361] on button "Add Attachment" at bounding box center [807, 370] width 127 height 25
type textarea "x"
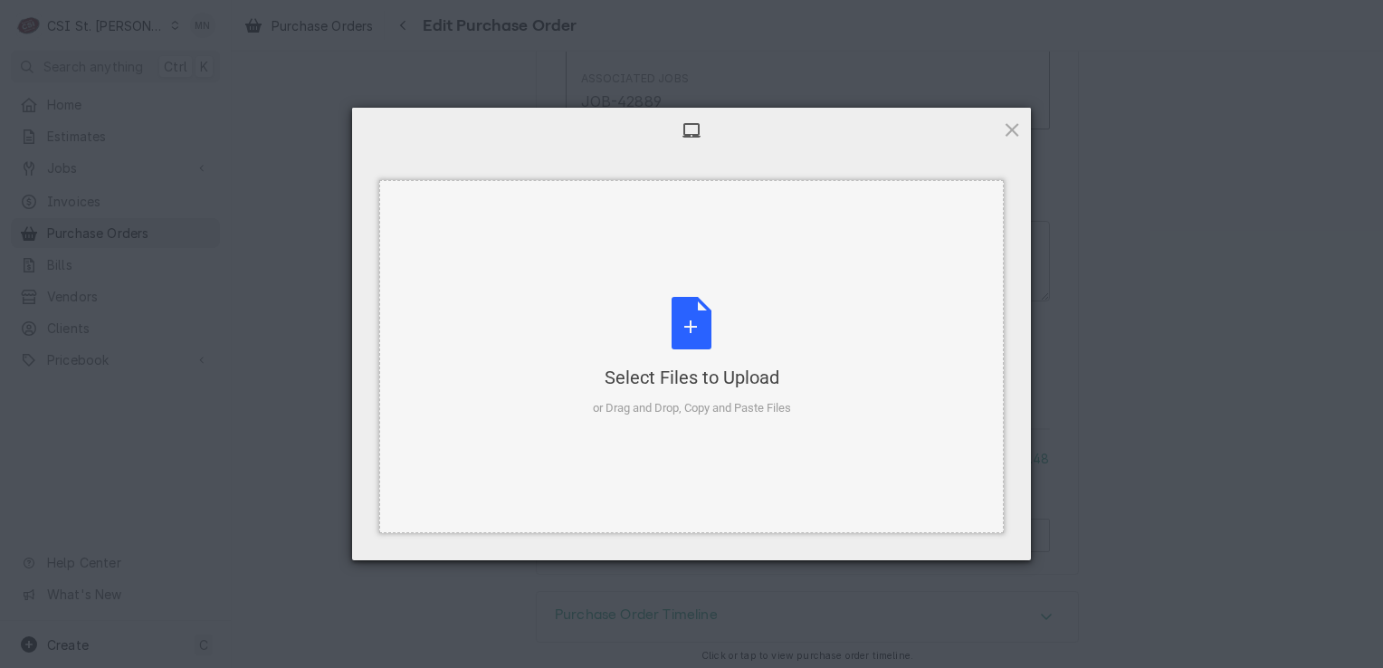
click at [706, 324] on div "Select Files to Upload or Drag and Drop, Copy and Paste Files" at bounding box center [692, 357] width 198 height 120
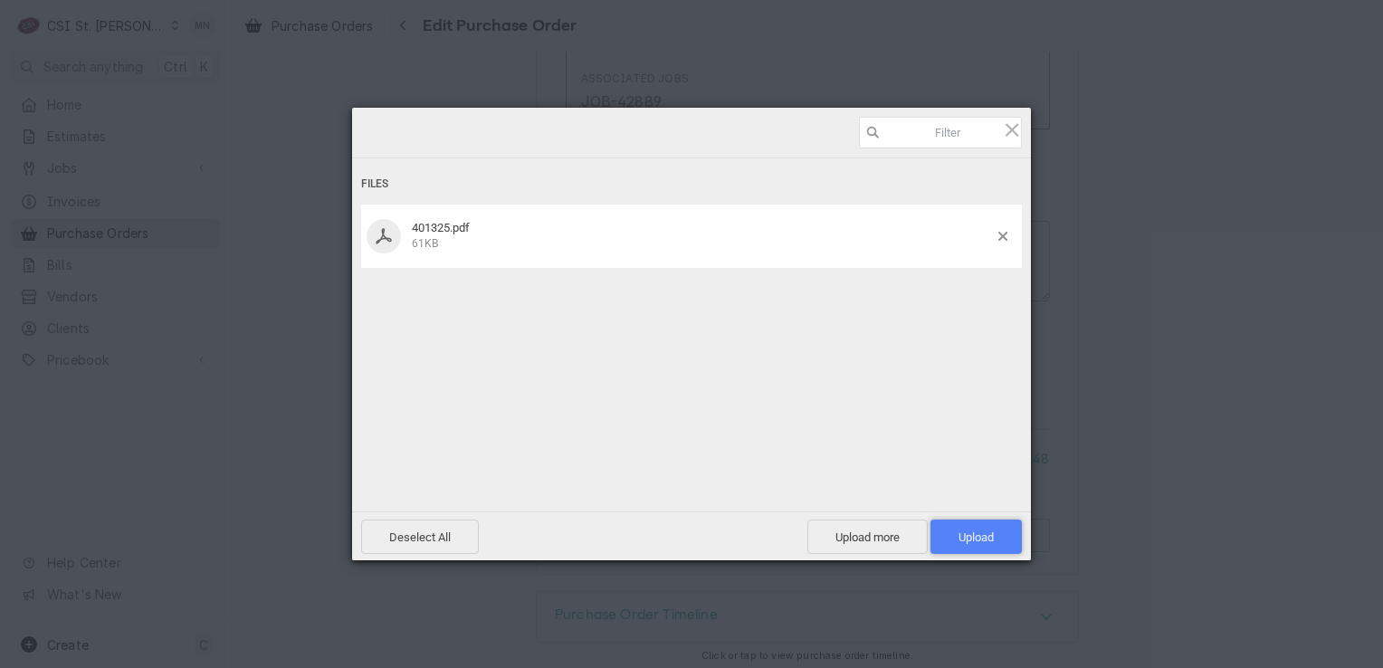
click at [978, 534] on span "Upload 1" at bounding box center [975, 537] width 35 height 14
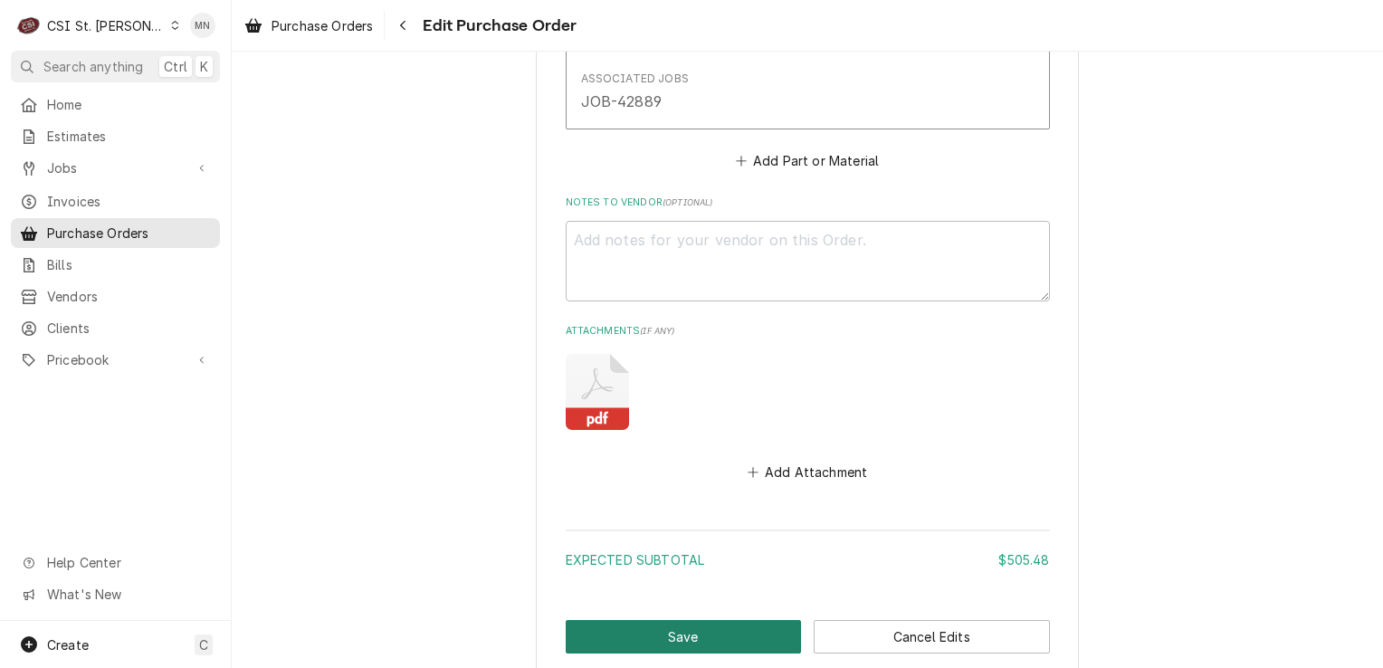
click at [655, 626] on button "Save" at bounding box center [684, 636] width 236 height 33
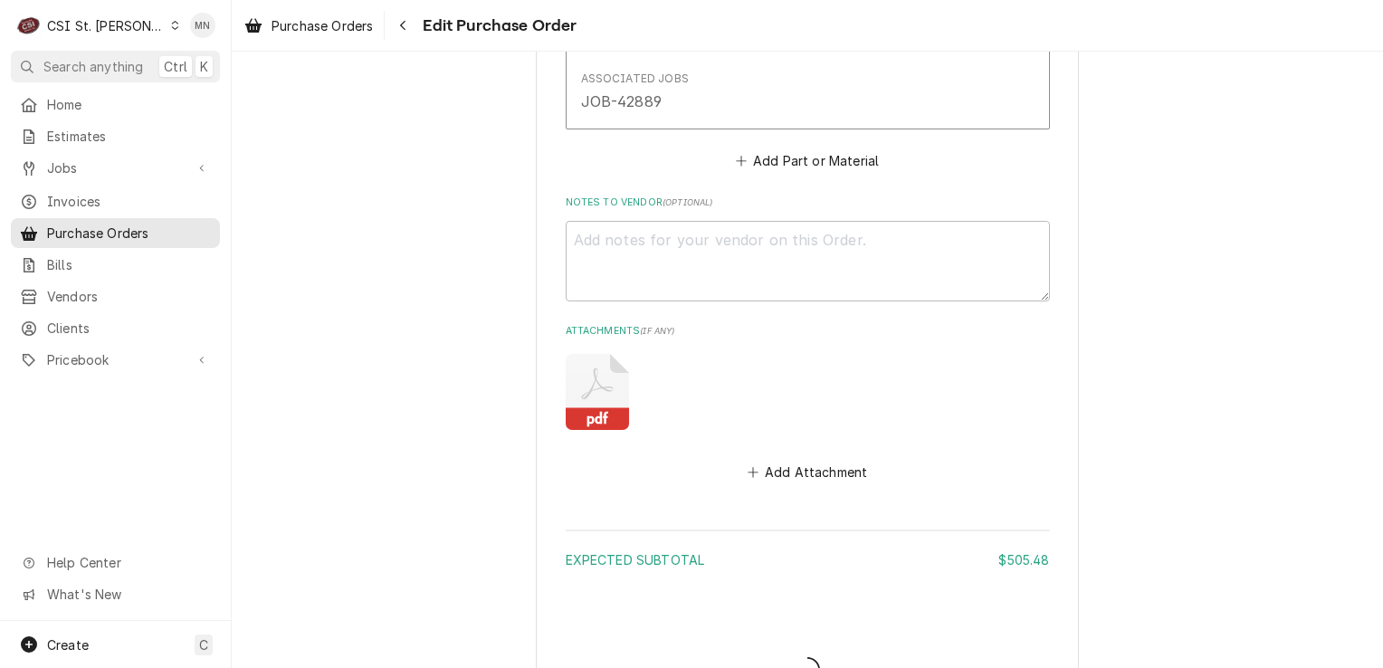
type textarea "x"
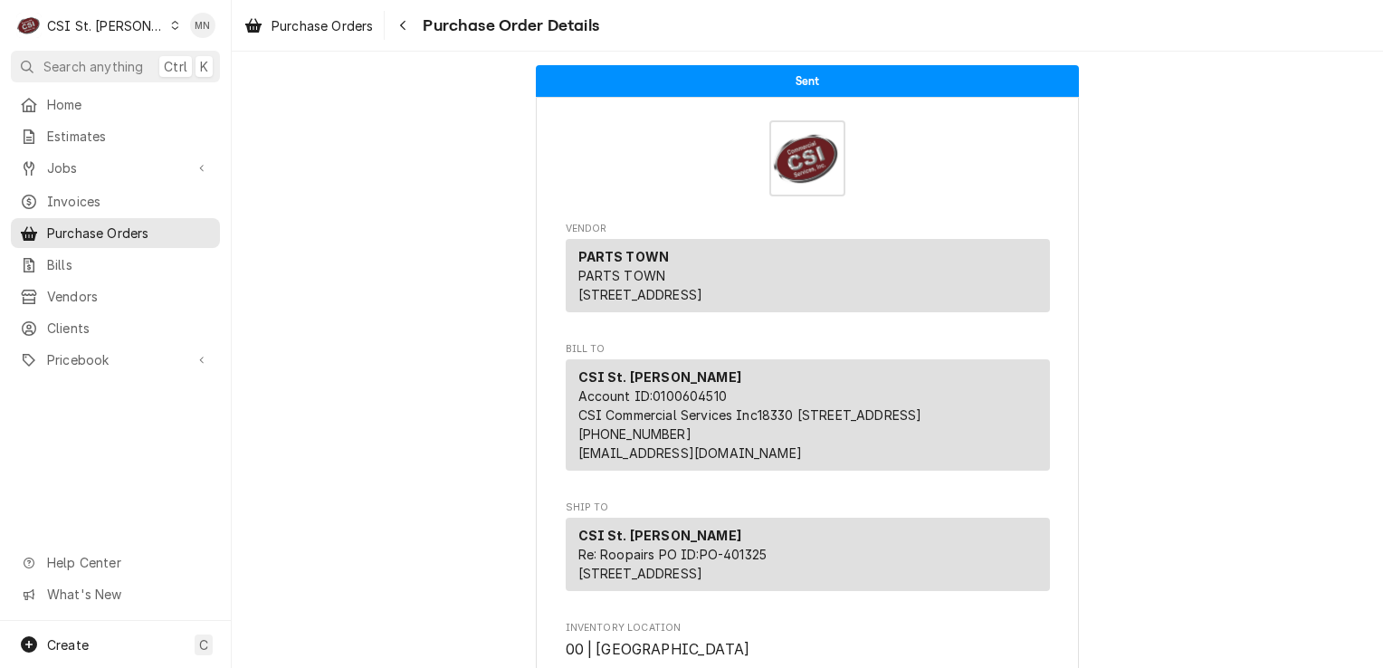
click at [118, 27] on div "CSI St. [PERSON_NAME]" at bounding box center [106, 25] width 118 height 19
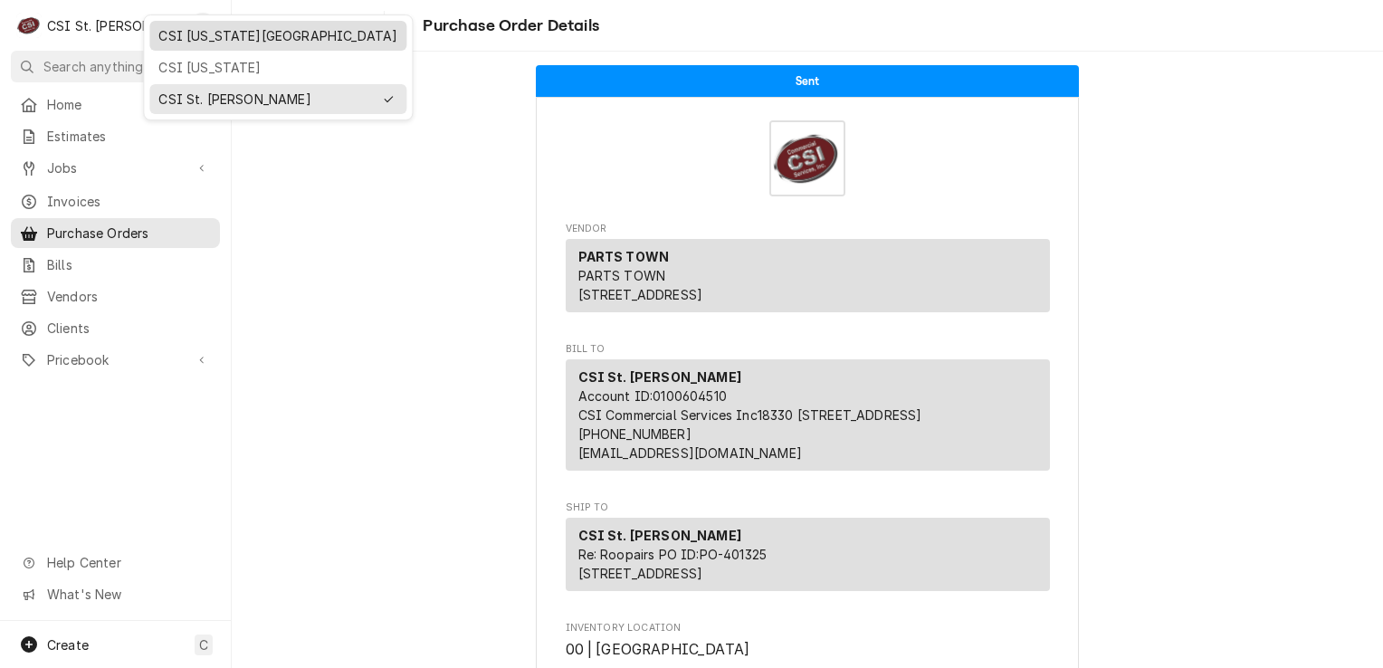
click at [182, 40] on div "CSI [US_STATE][GEOGRAPHIC_DATA]" at bounding box center [277, 35] width 239 height 19
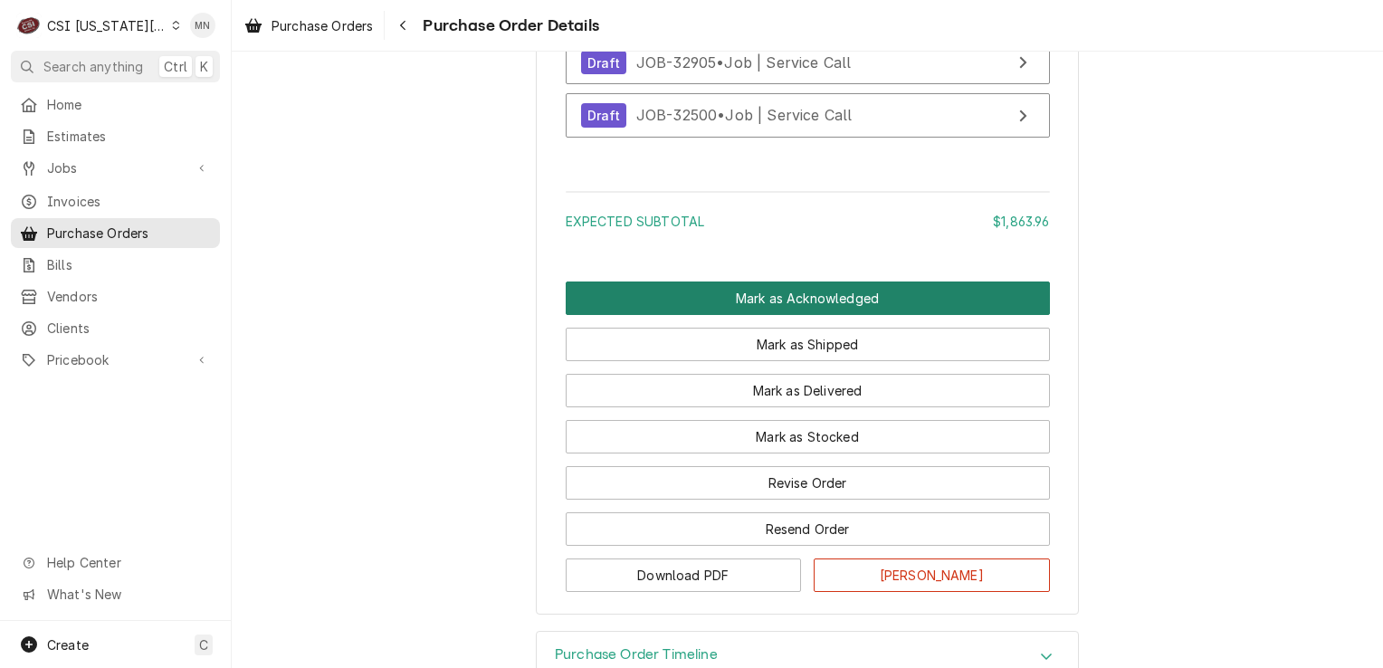
scroll to position [6877, 0]
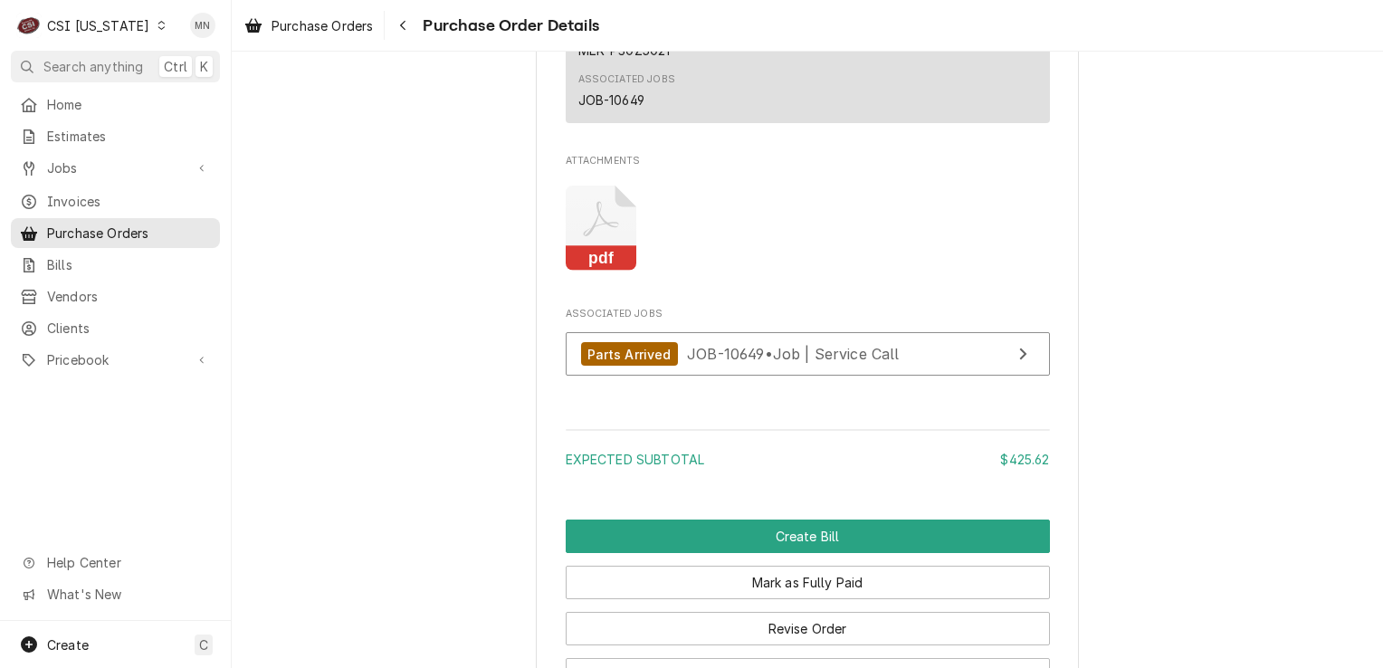
scroll to position [1538, 0]
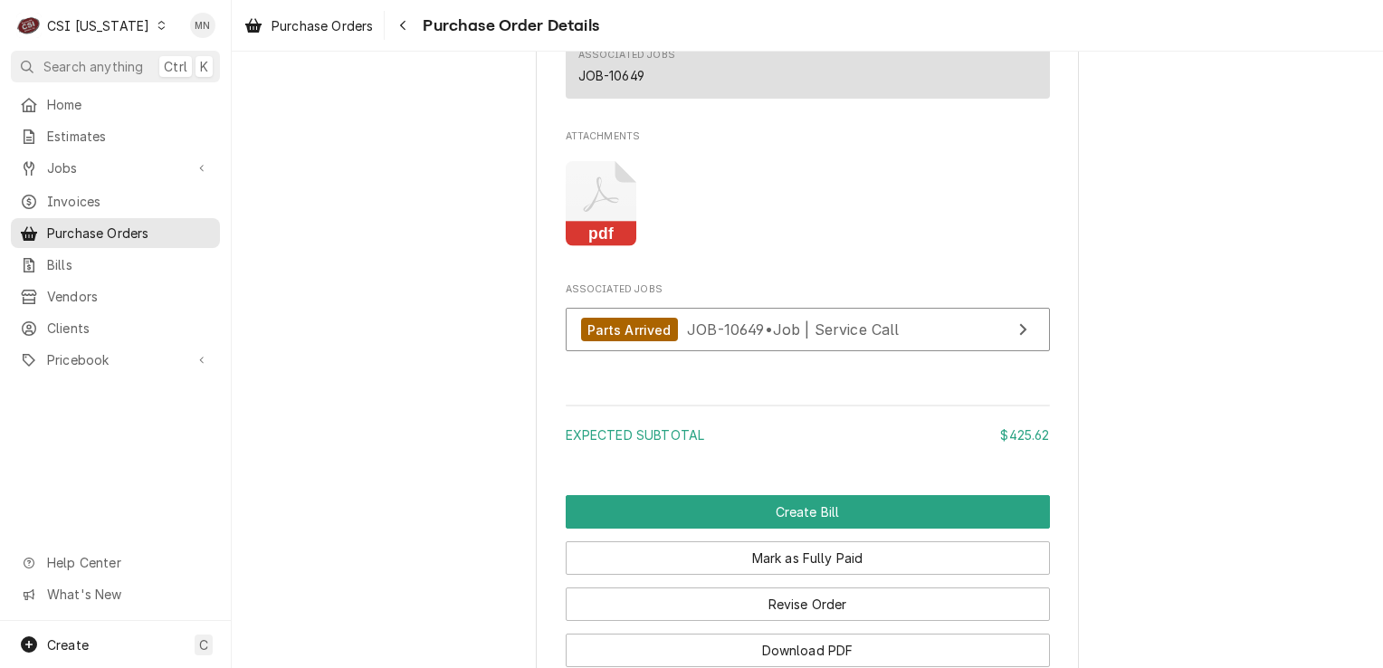
click at [597, 247] on icon "Attachments" at bounding box center [601, 204] width 71 height 86
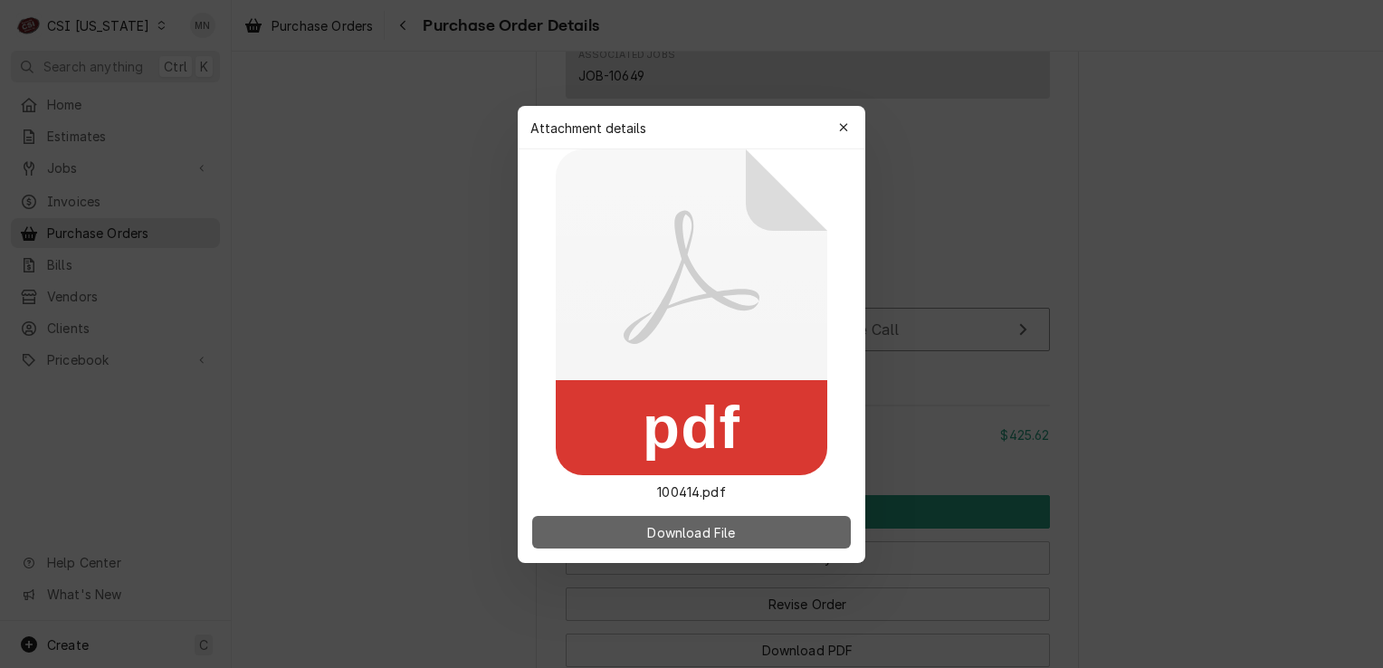
click at [693, 536] on span "Download File" at bounding box center [690, 531] width 95 height 19
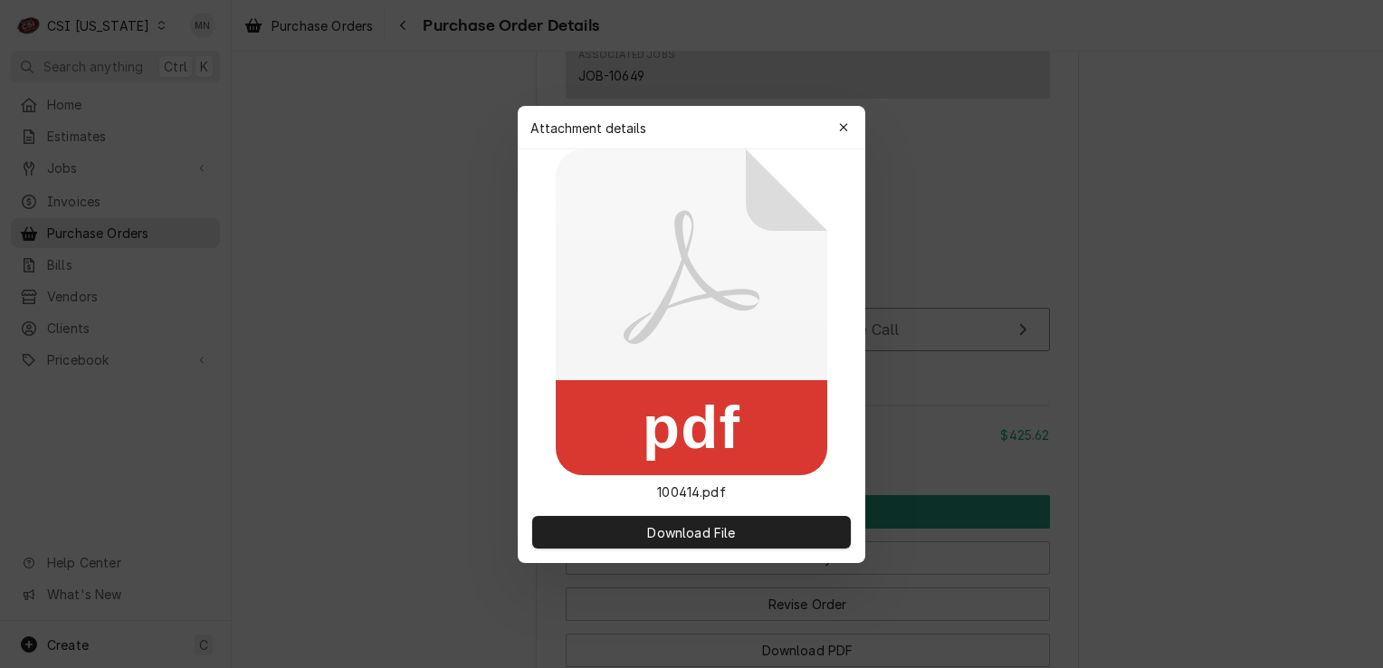
drag, startPoint x: 832, startPoint y: 132, endPoint x: 855, endPoint y: 157, distance: 34.0
click at [832, 132] on button "button" at bounding box center [843, 127] width 29 height 29
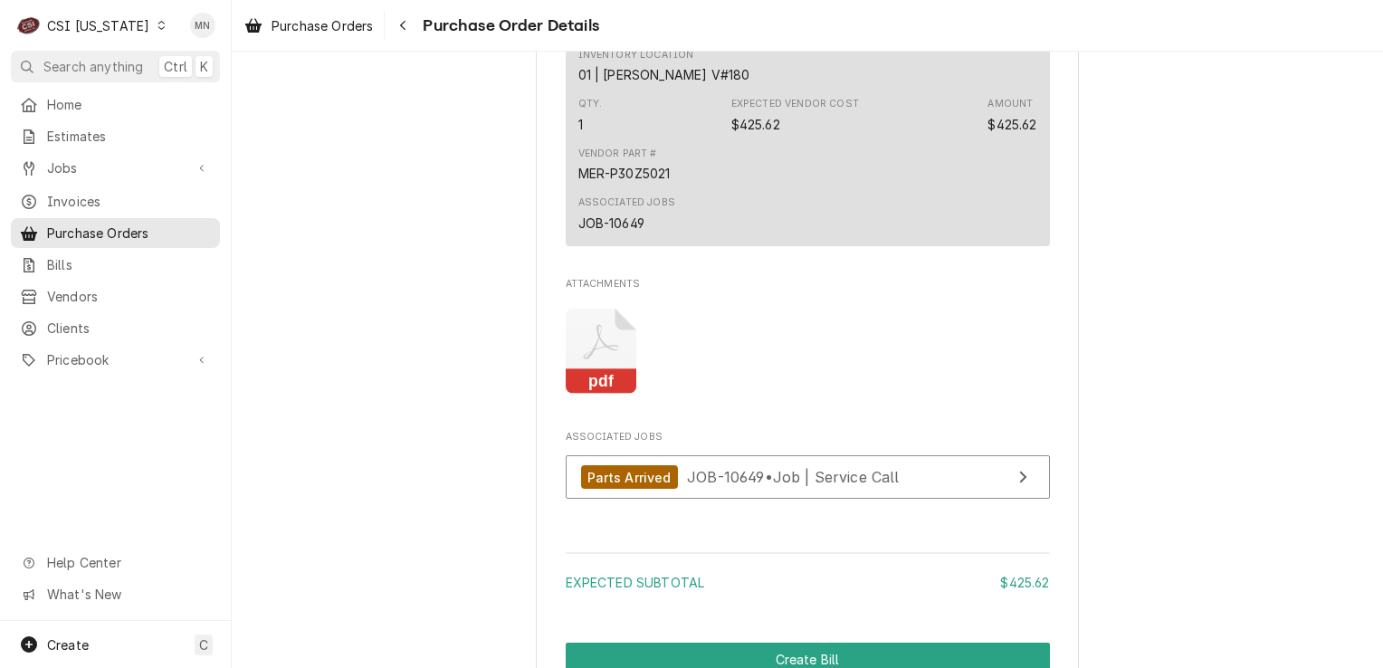
scroll to position [1173, 0]
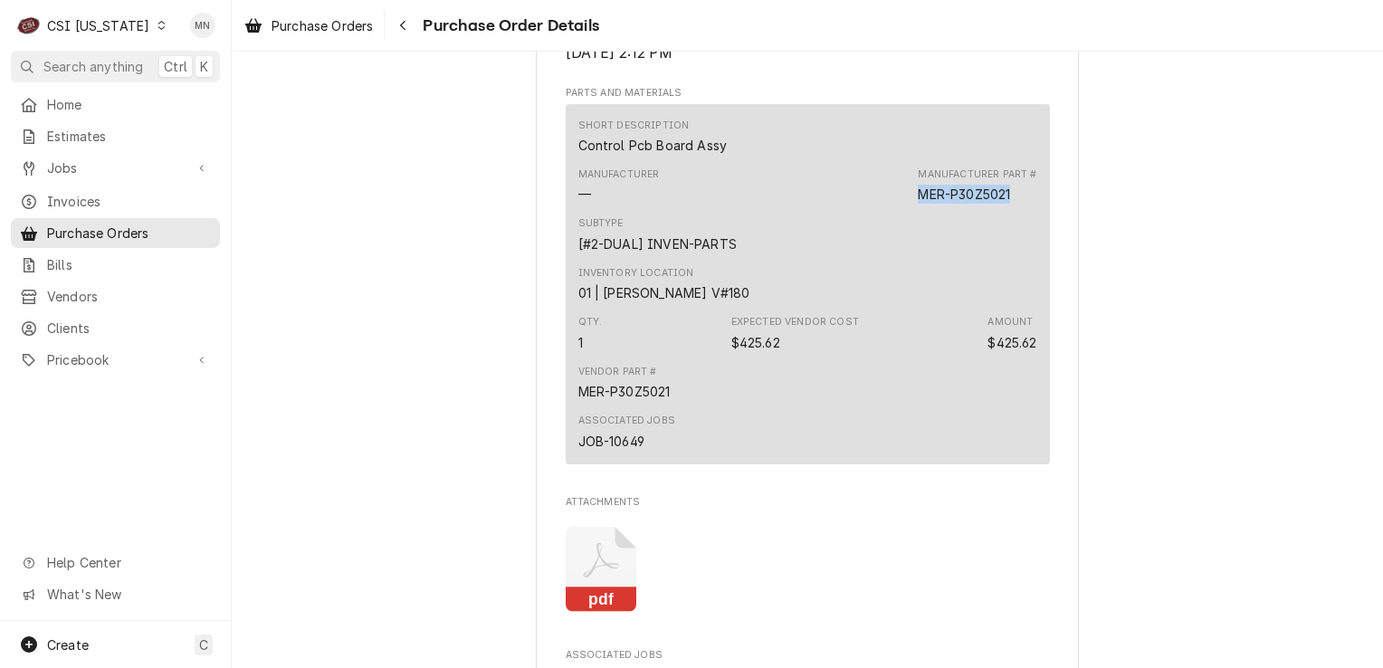
drag, startPoint x: 1013, startPoint y: 252, endPoint x: 912, endPoint y: 252, distance: 100.4
click at [912, 210] on div "Manufacturer — Manufacturer Part # MER-P30Z5021" at bounding box center [807, 185] width 459 height 49
copy div "MER-P30Z5021"
click at [109, 350] on span "Pricebook" at bounding box center [115, 359] width 137 height 19
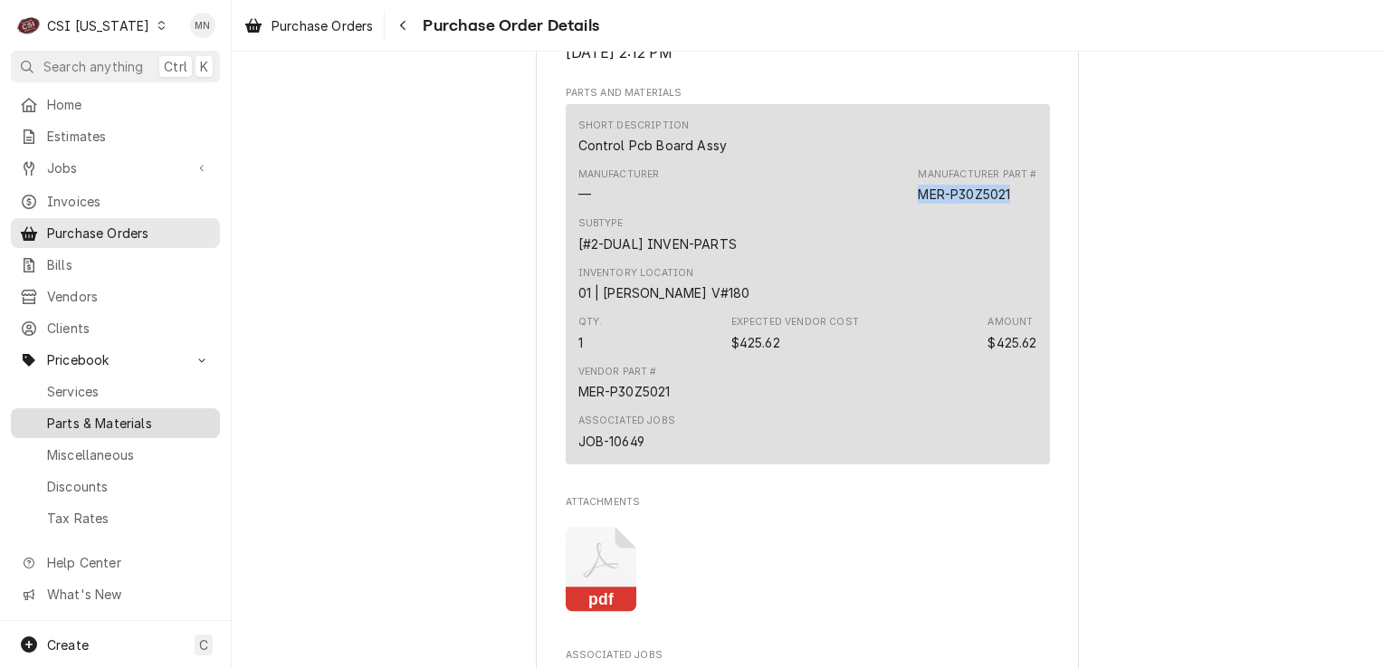
click at [96, 421] on div "Parts & Materials" at bounding box center [115, 423] width 202 height 23
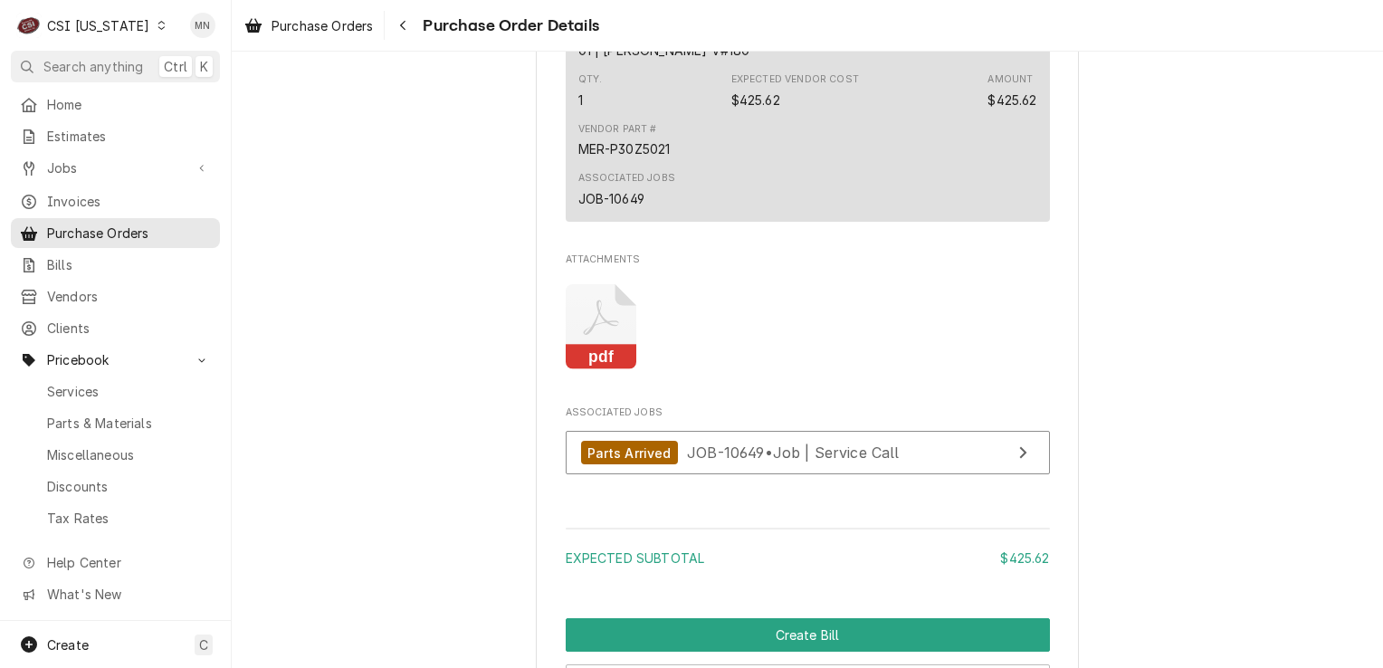
scroll to position [1444, 0]
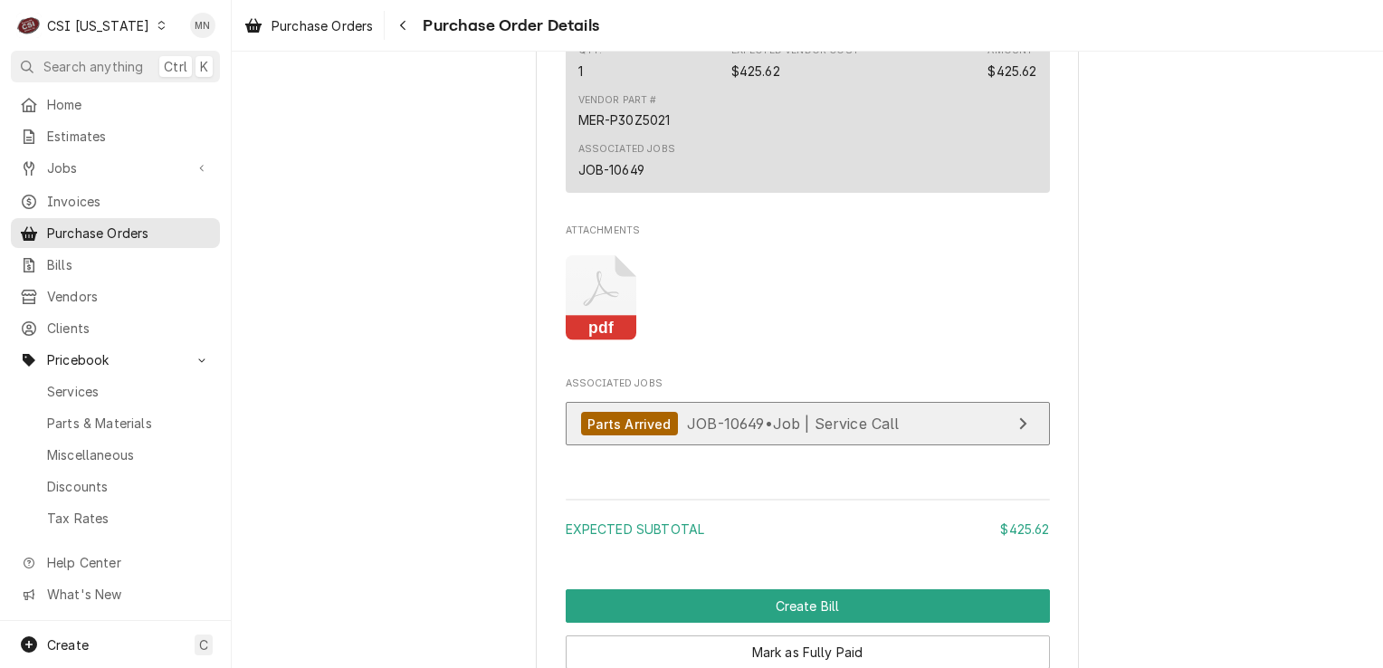
click at [776, 433] on span "JOB-10649 • Job | Service Call" at bounding box center [793, 423] width 213 height 18
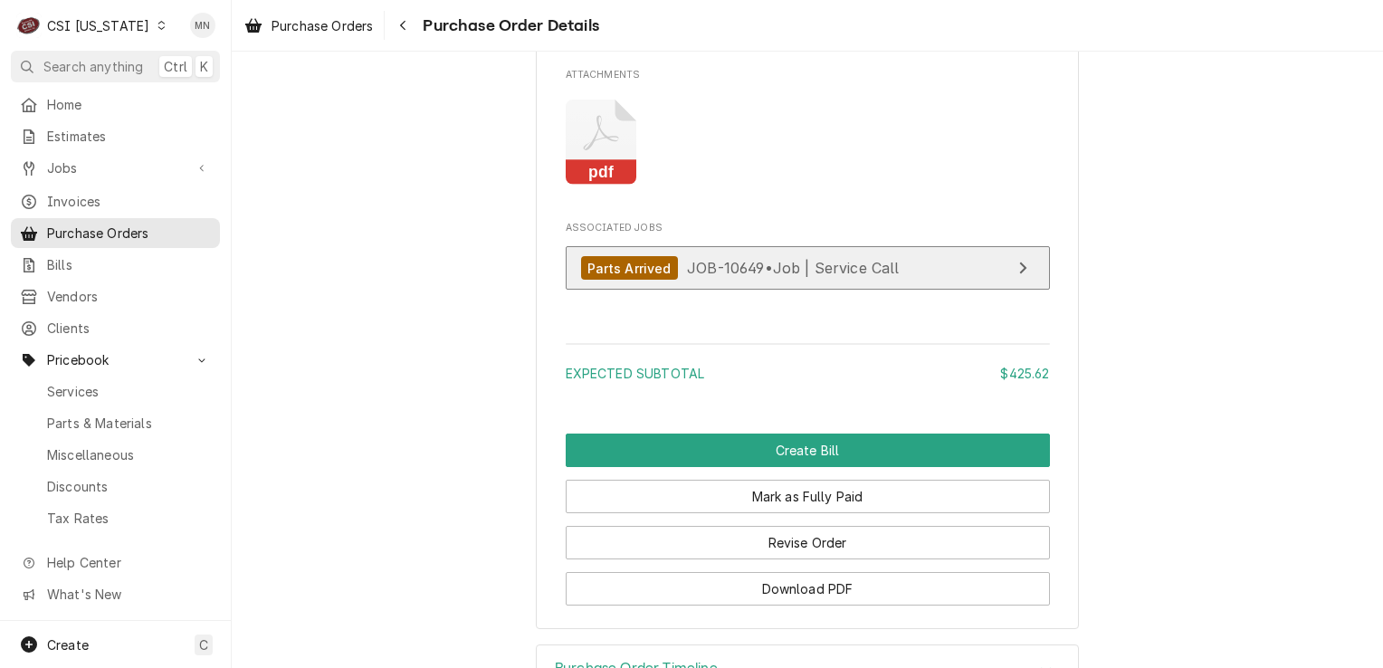
scroll to position [1716, 0]
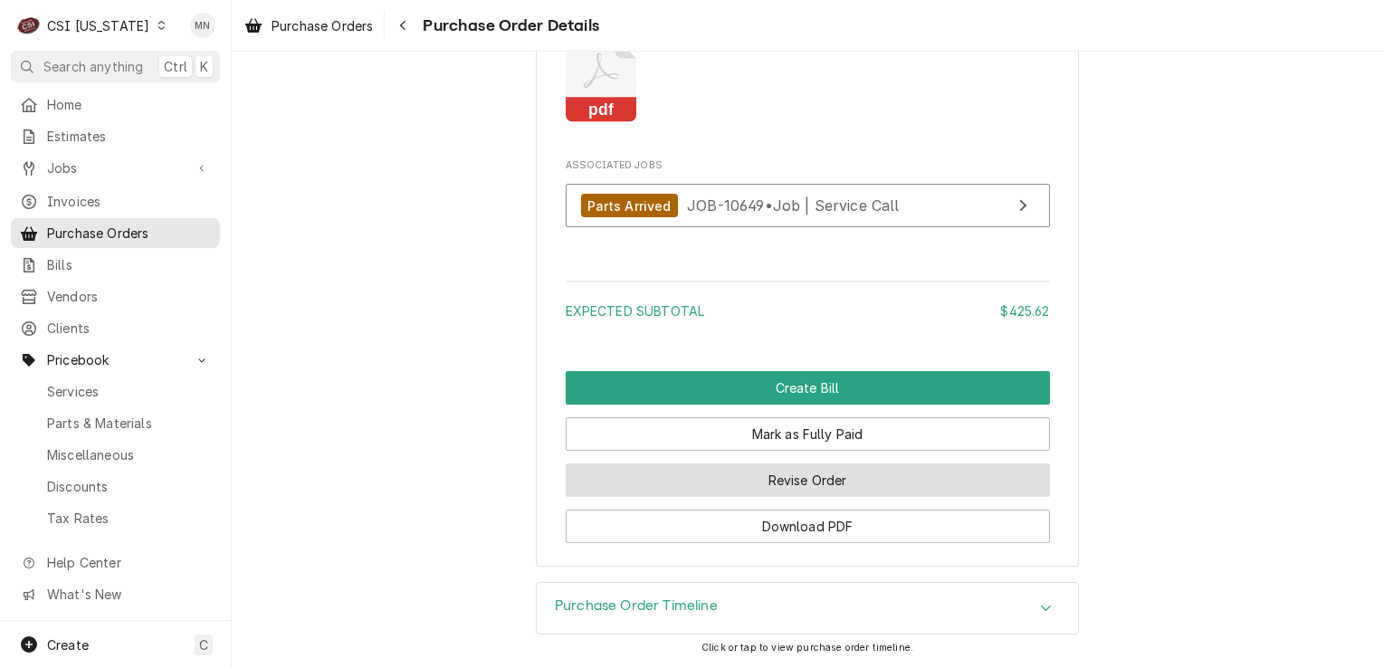
click at [769, 479] on button "Revise Order" at bounding box center [808, 479] width 484 height 33
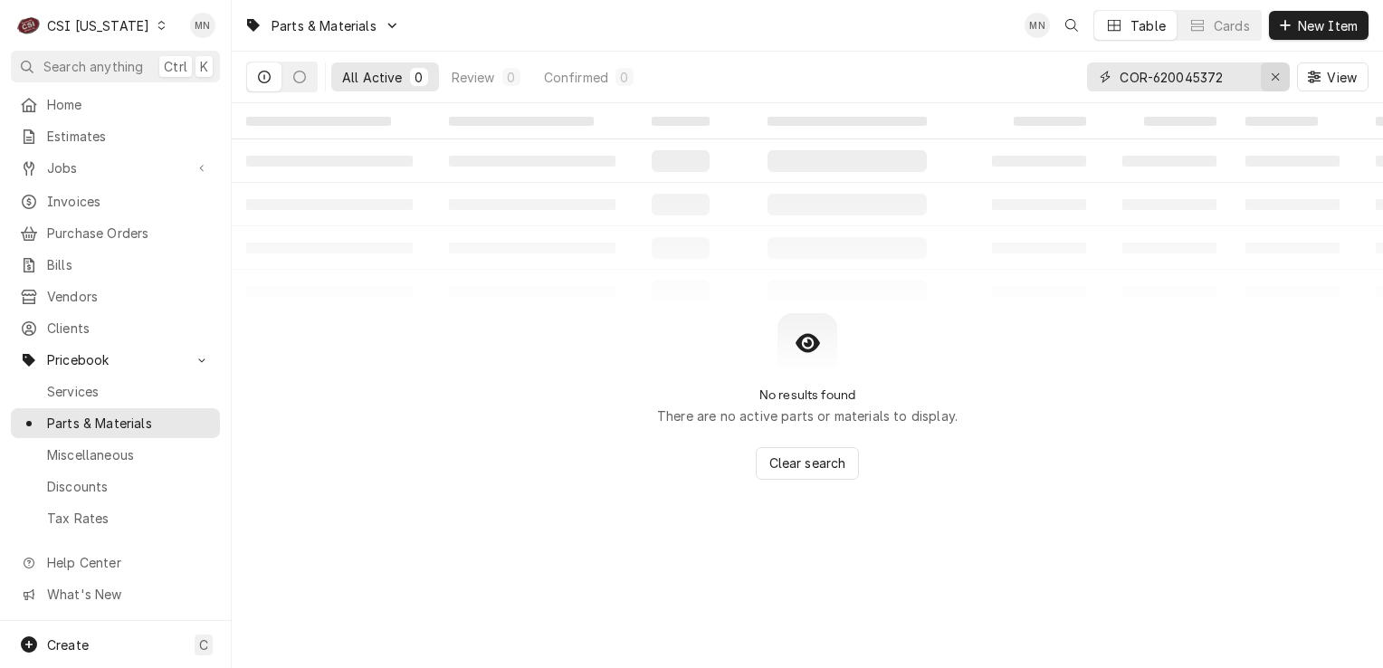
click at [1276, 71] on icon "Erase input" at bounding box center [1275, 77] width 10 height 13
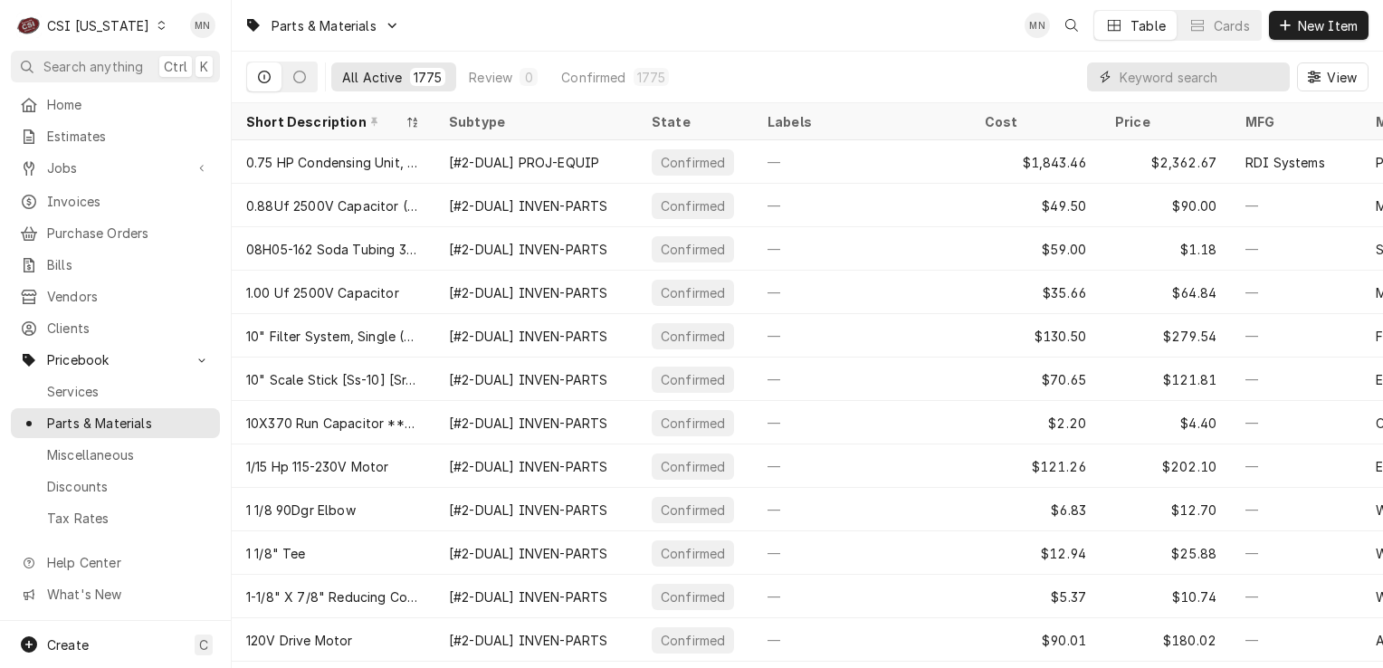
paste input "MER-P30Z5021"
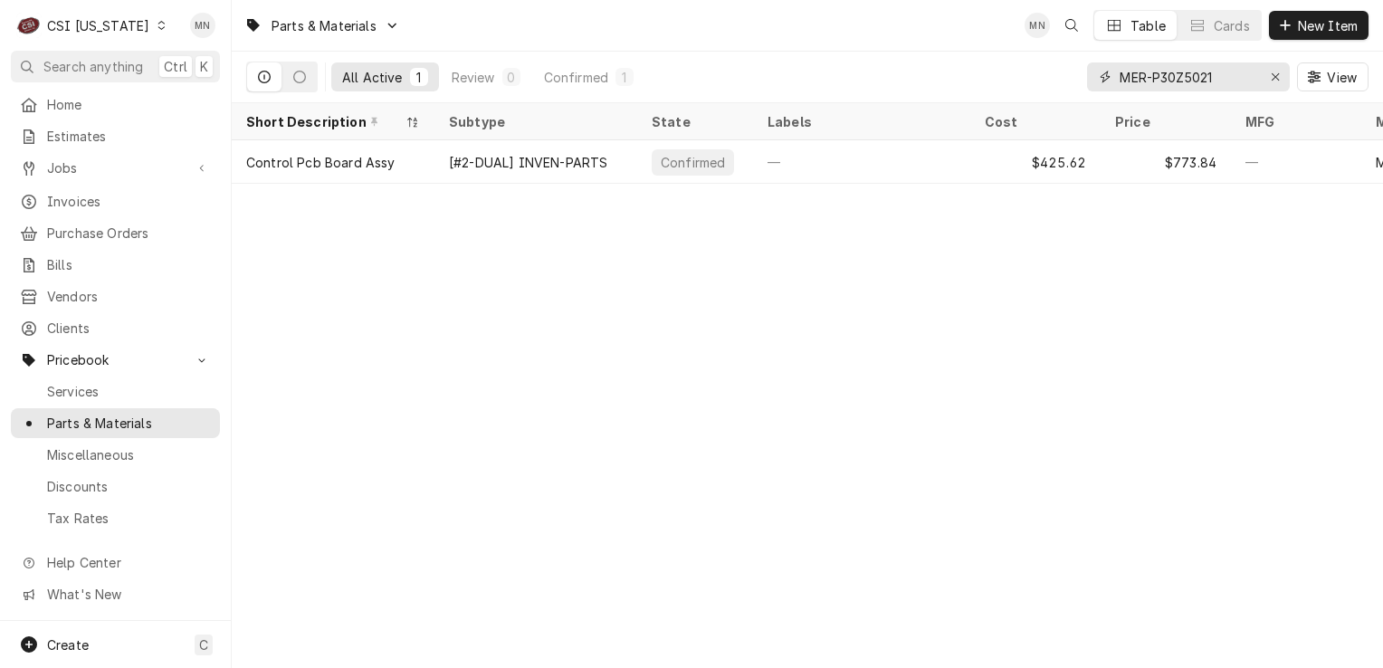
type input "MER-P30Z5021"
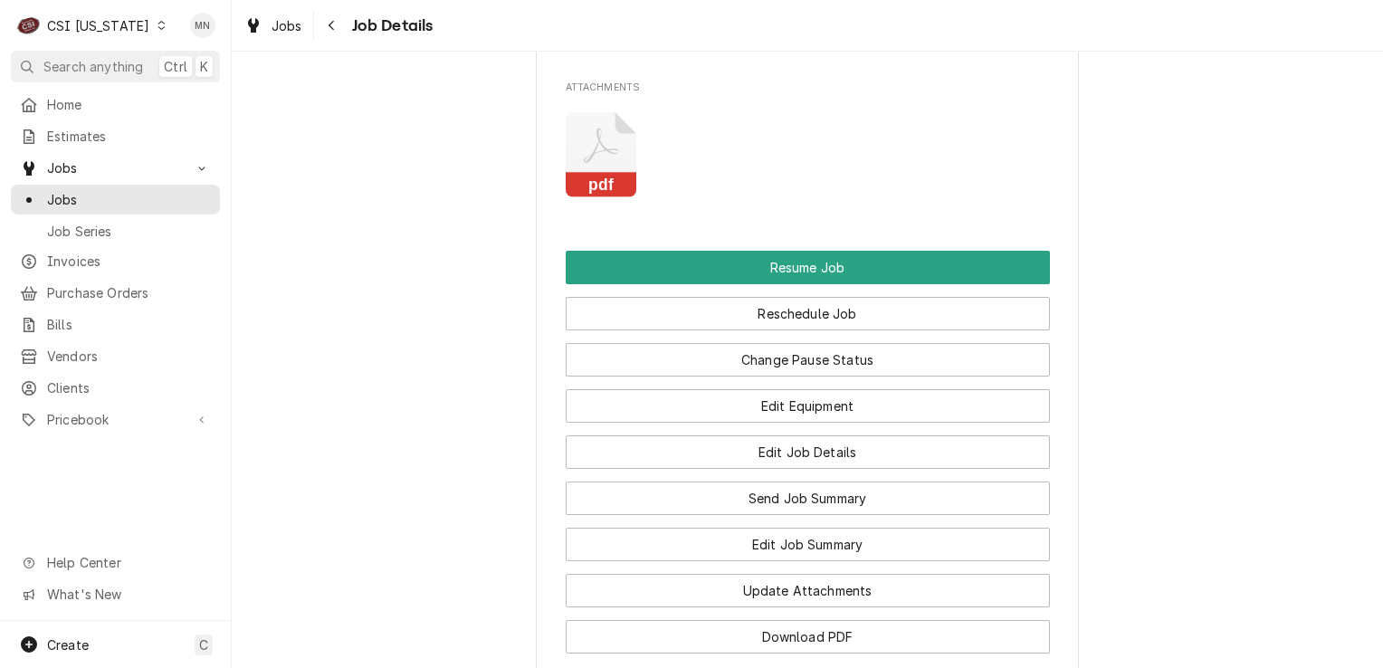
scroll to position [2624, 0]
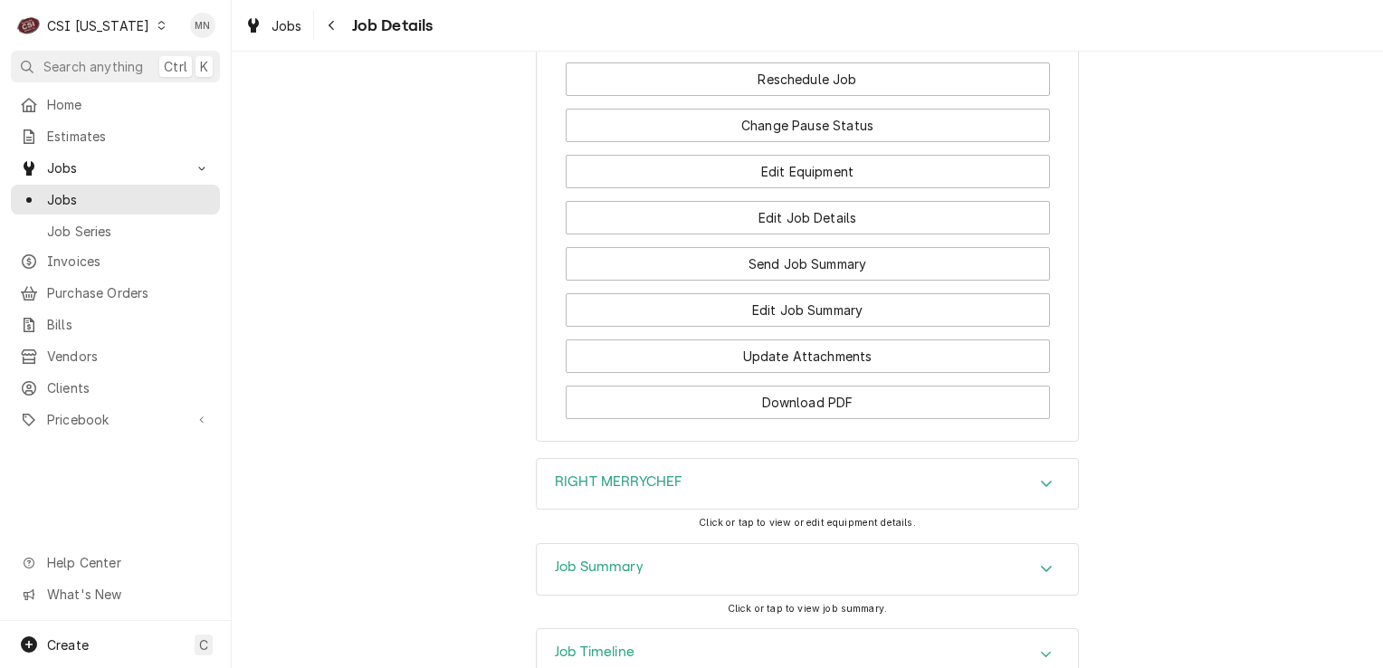
click at [822, 544] on div "Job Summary" at bounding box center [807, 569] width 541 height 51
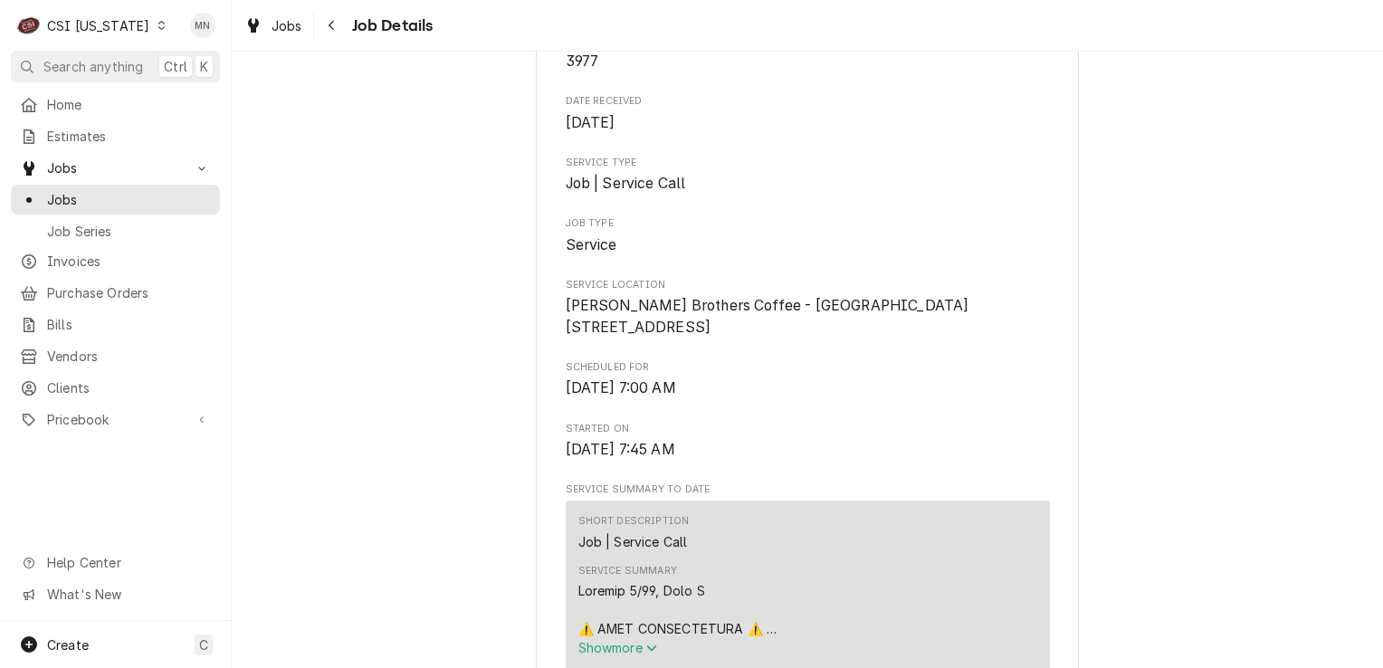
scroll to position [0, 0]
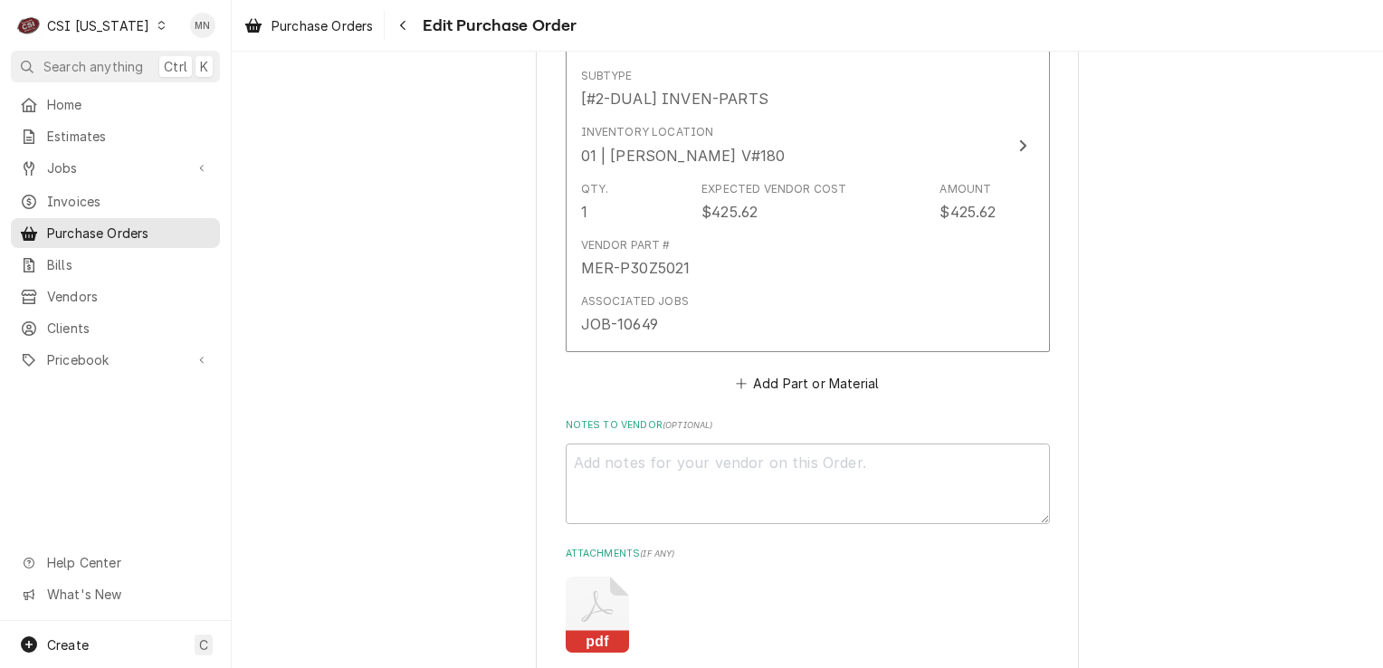
scroll to position [1176, 0]
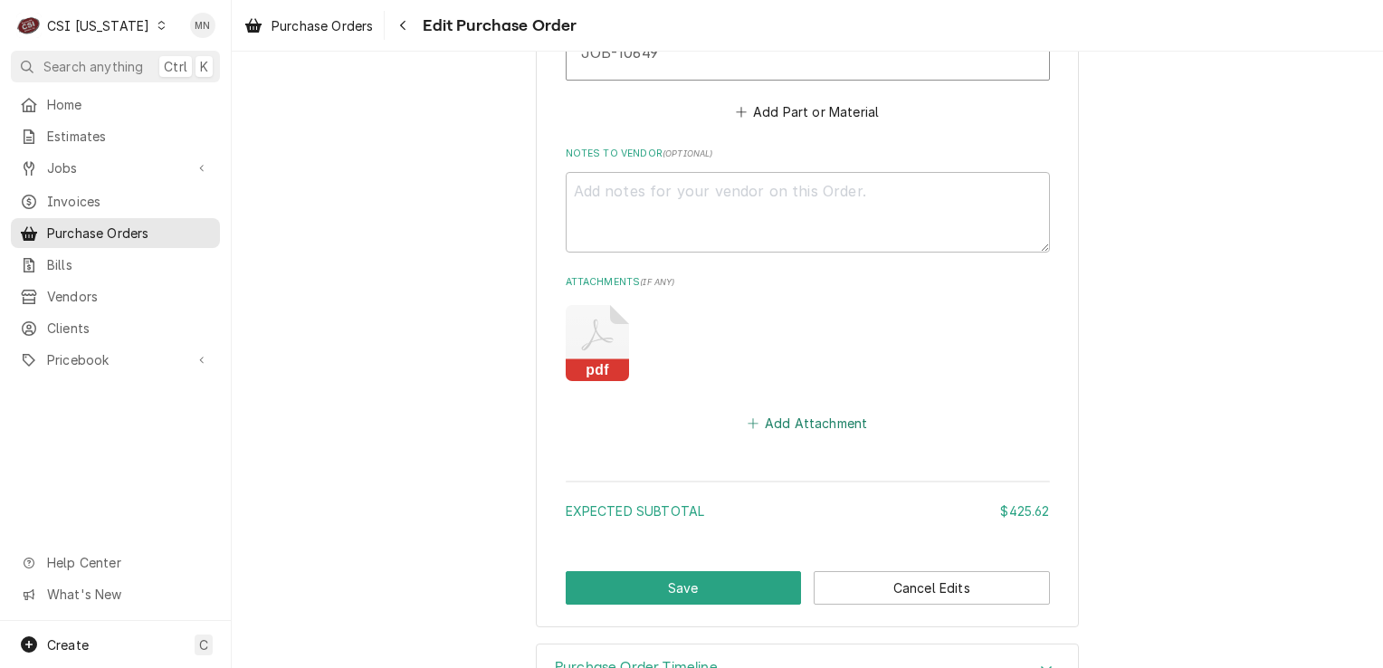
click at [810, 425] on button "Add Attachment" at bounding box center [807, 423] width 127 height 25
type textarea "x"
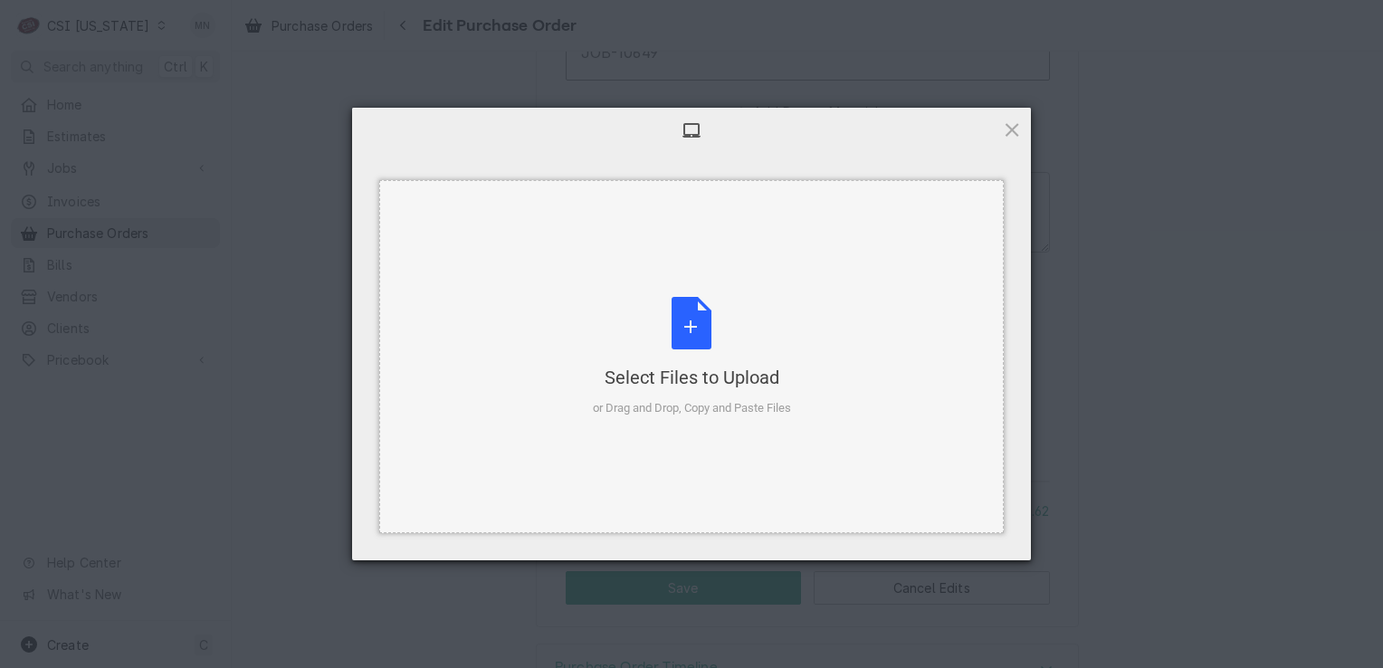
click at [708, 347] on div "Select Files to Upload or Drag and Drop, Copy and Paste Files" at bounding box center [692, 357] width 198 height 120
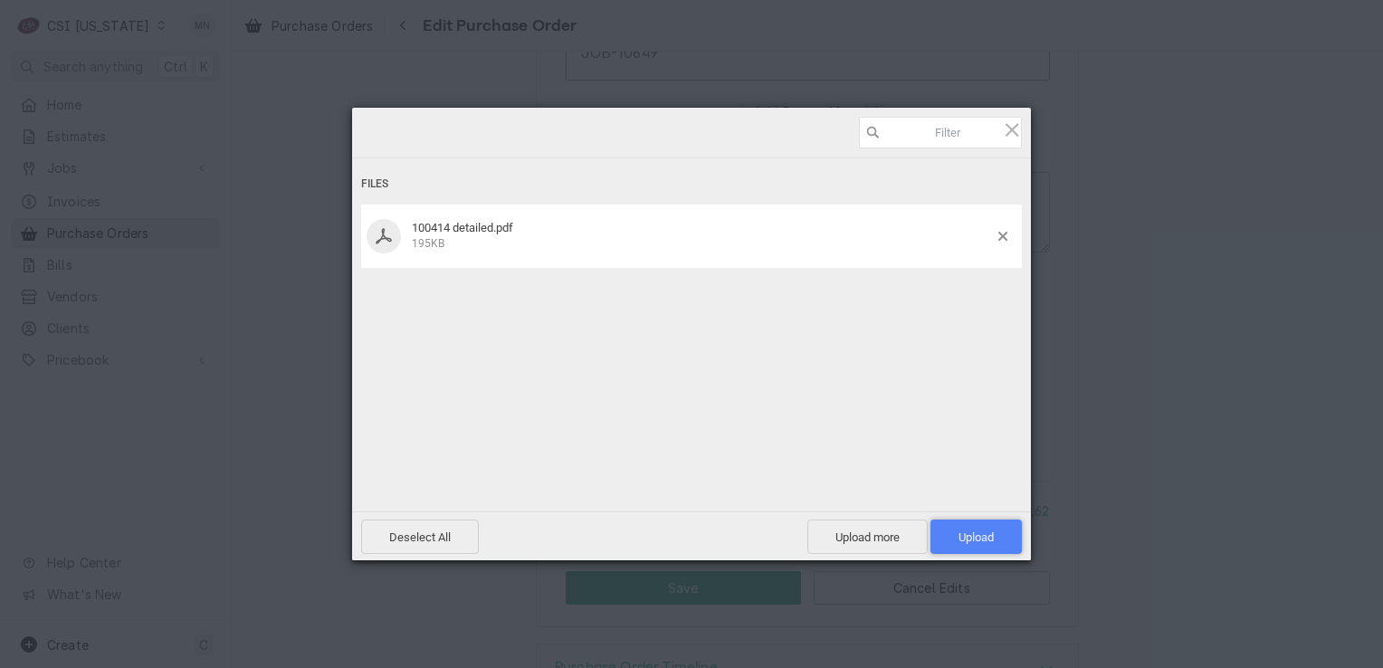
click at [981, 540] on span "Upload 1" at bounding box center [975, 537] width 35 height 14
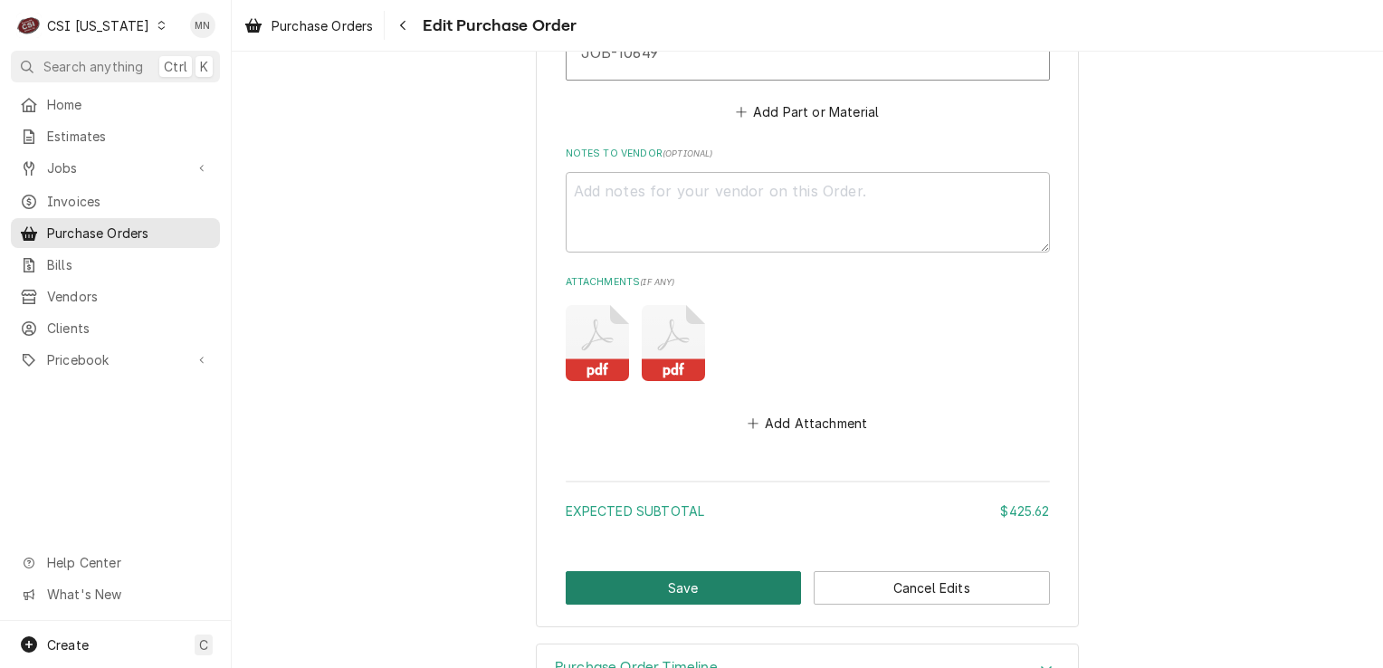
click at [648, 574] on button "Save" at bounding box center [684, 587] width 236 height 33
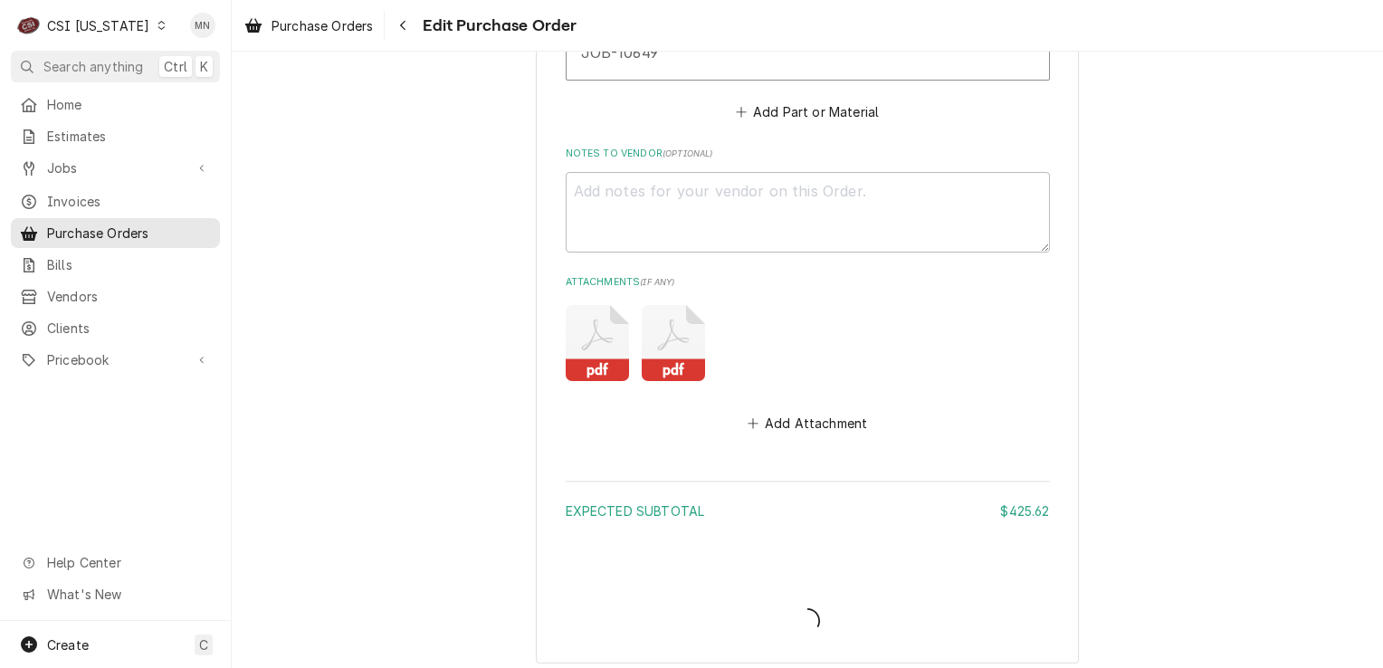
type textarea "x"
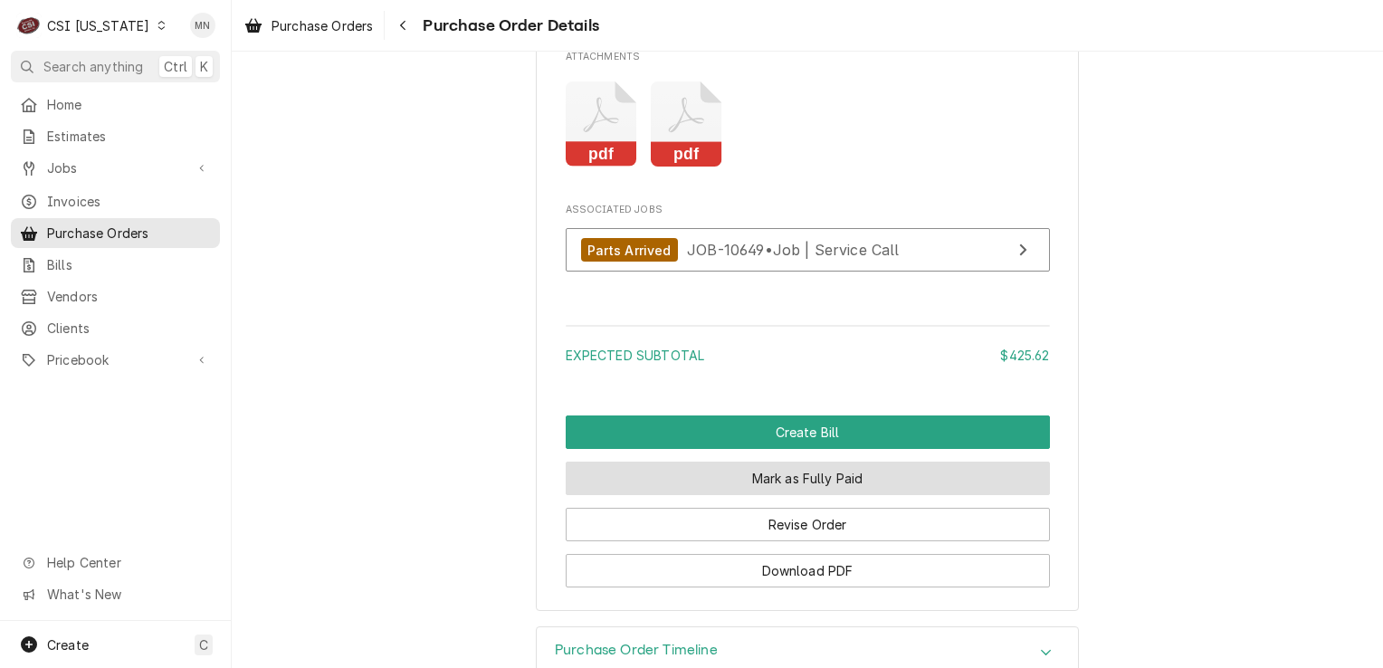
scroll to position [1629, 0]
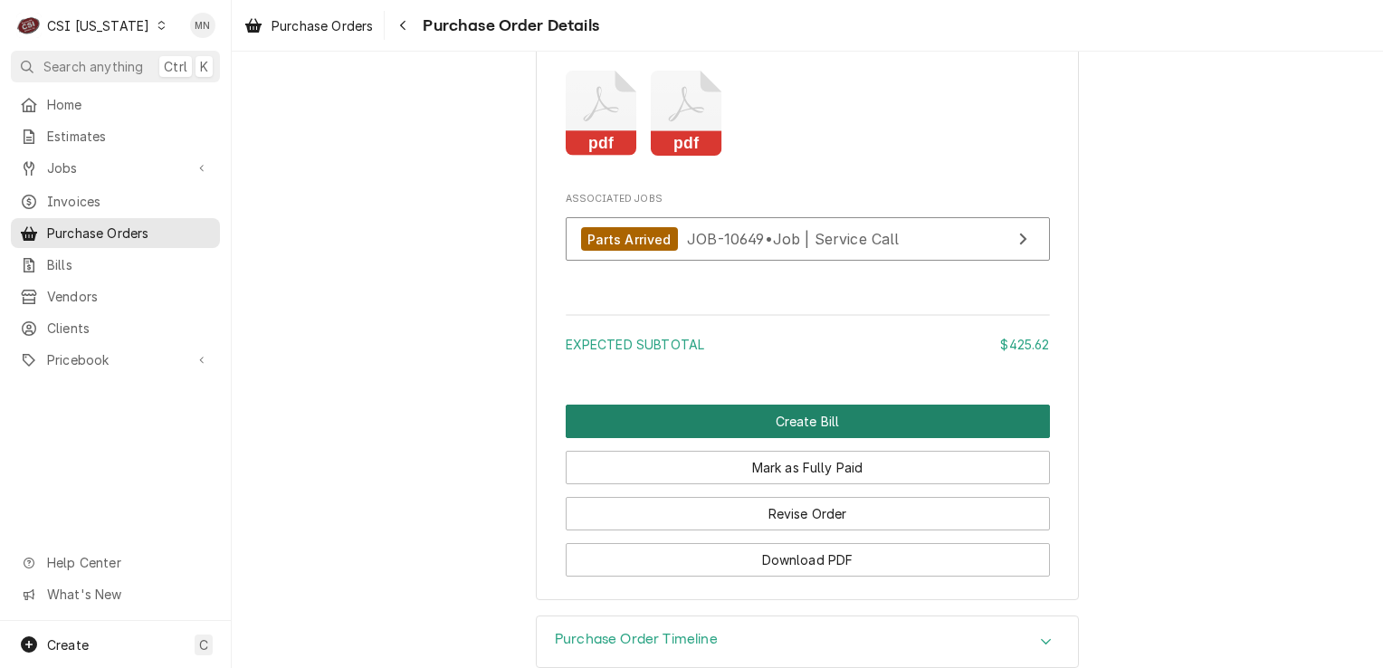
click at [797, 438] on button "Create Bill" at bounding box center [808, 420] width 484 height 33
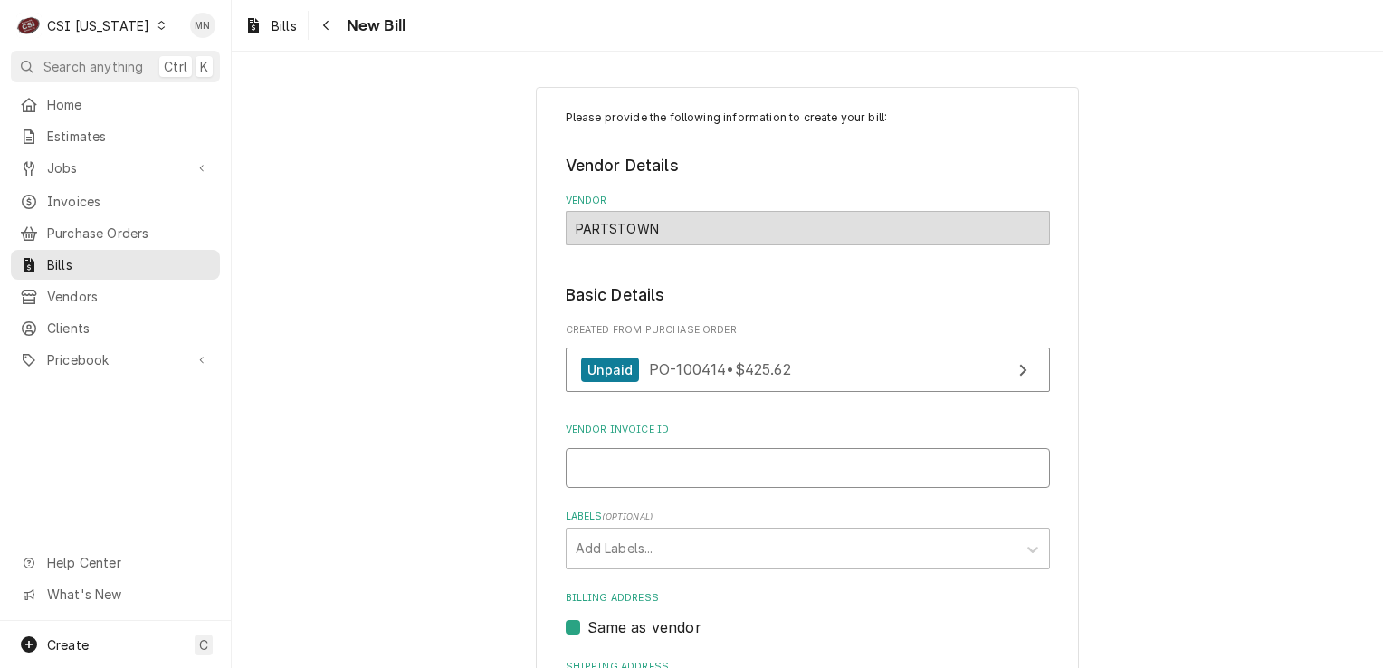
click at [655, 460] on input "Vendor Invoice ID" at bounding box center [808, 468] width 484 height 40
type input "2107007815"
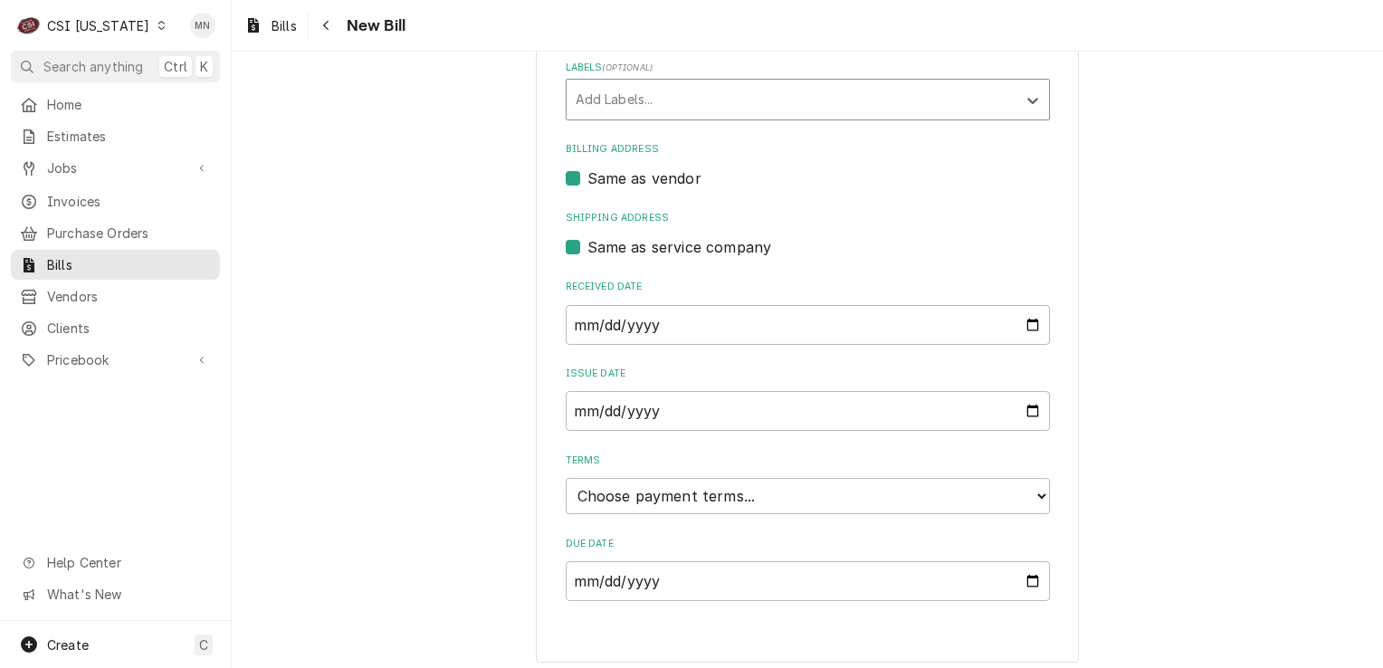
scroll to position [455, 0]
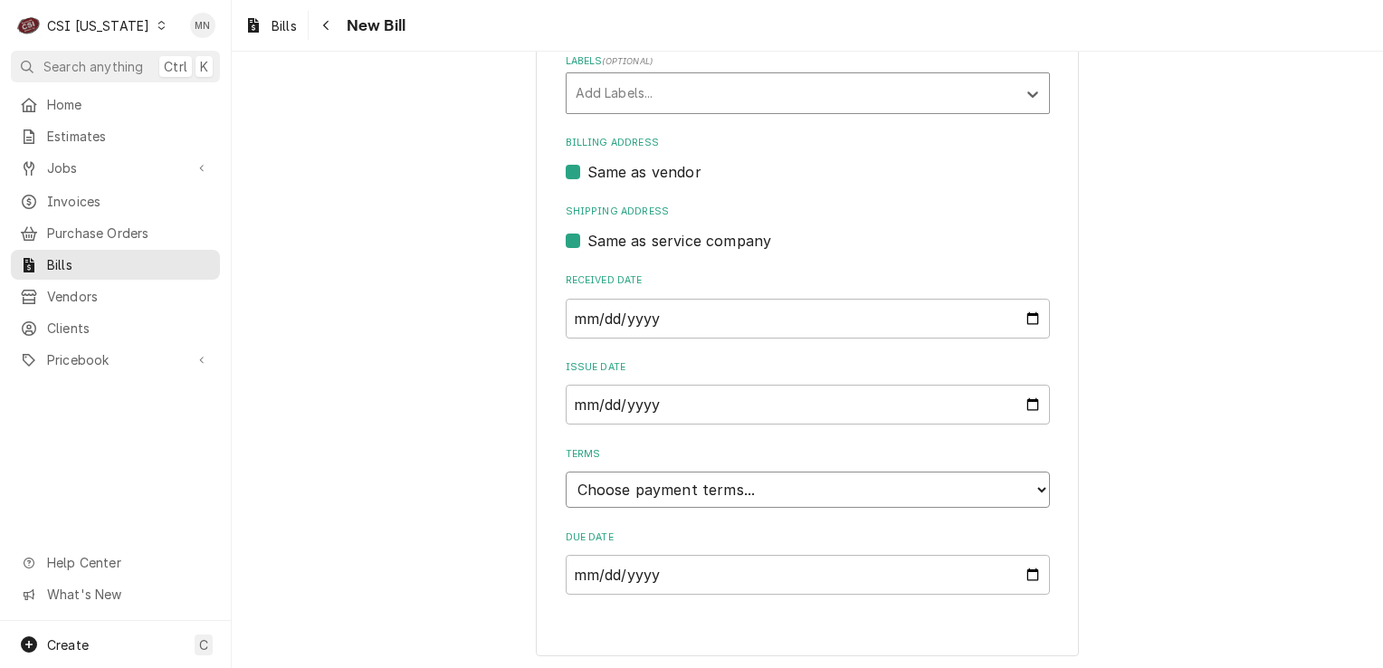
click at [695, 487] on select "Choose payment terms... Same Day Net 7 Net 14 Net 21 Net 30 Net 45 Net 60 Net 90" at bounding box center [808, 489] width 484 height 36
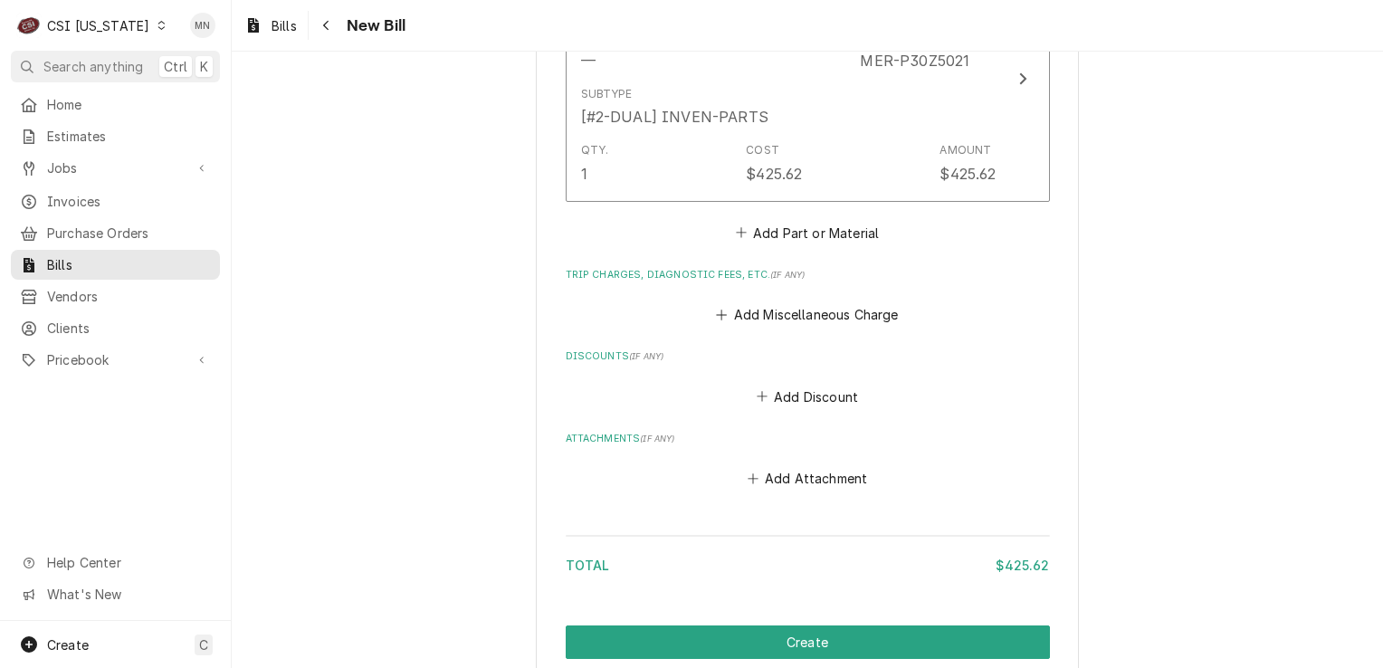
scroll to position [1349, 0]
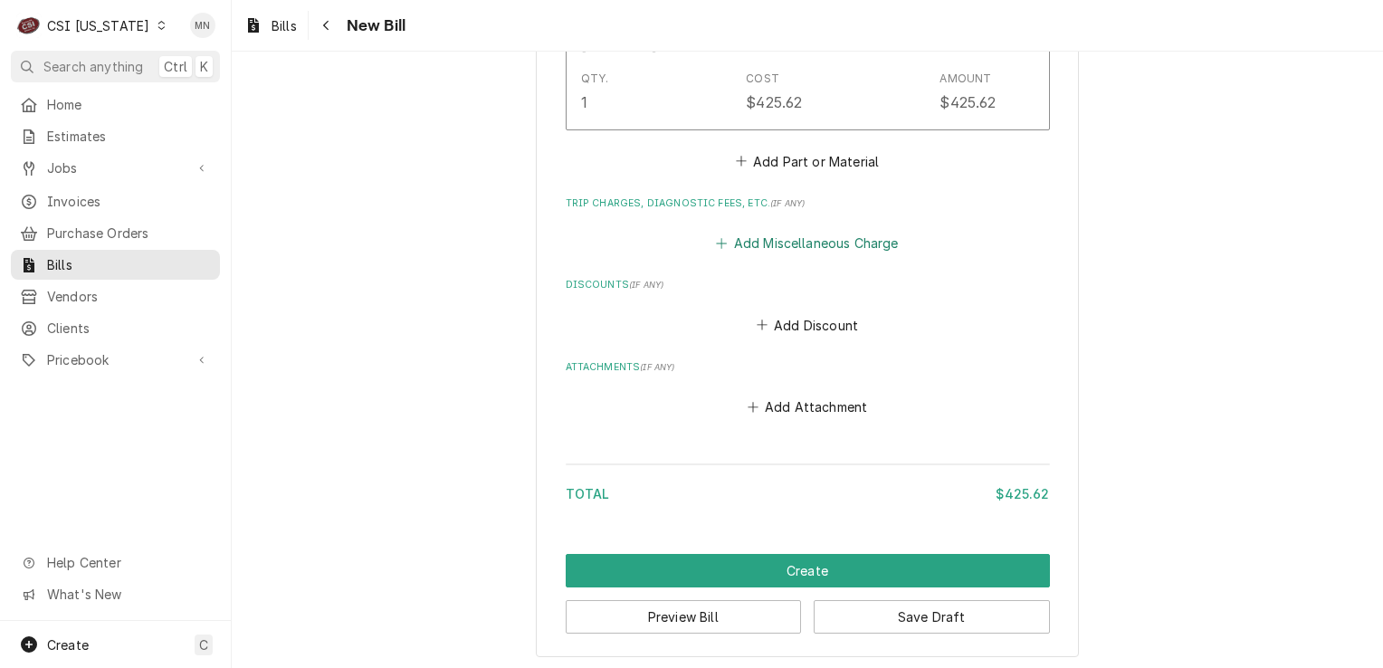
click at [756, 239] on button "Add Miscellaneous Charge" at bounding box center [807, 243] width 188 height 25
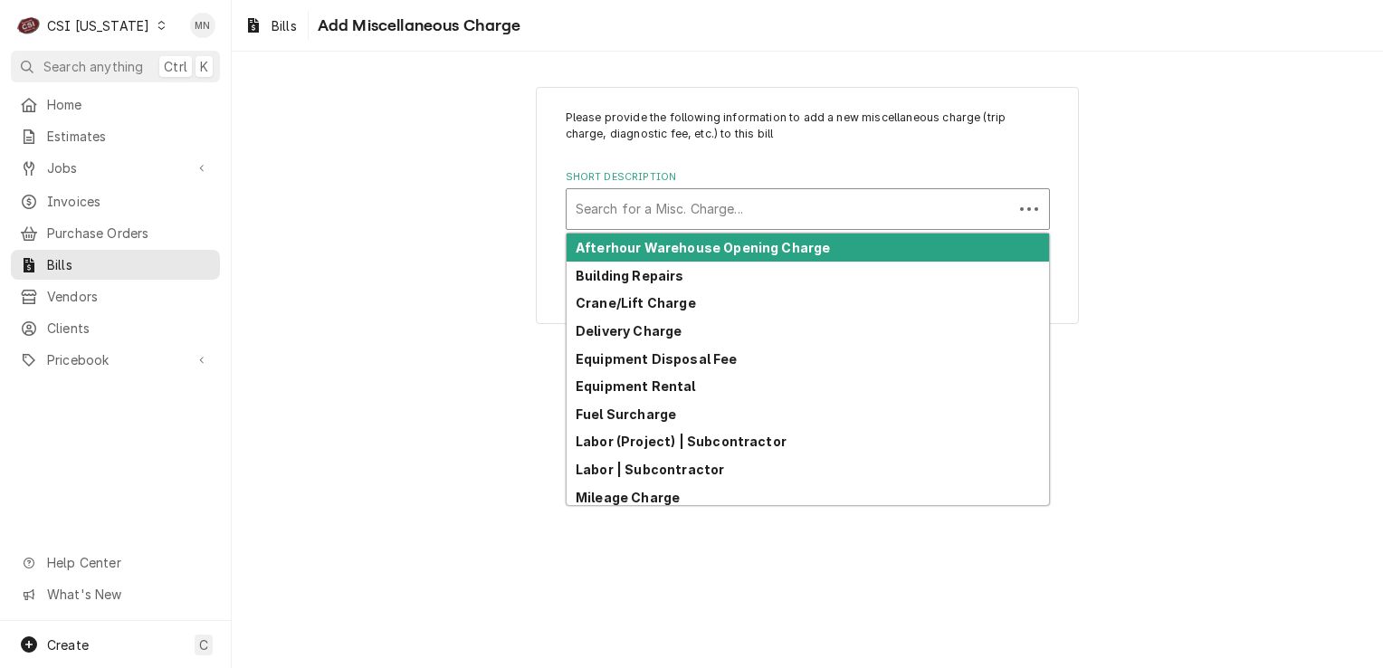
click at [630, 197] on div "Short Description" at bounding box center [789, 209] width 428 height 33
type input "ac"
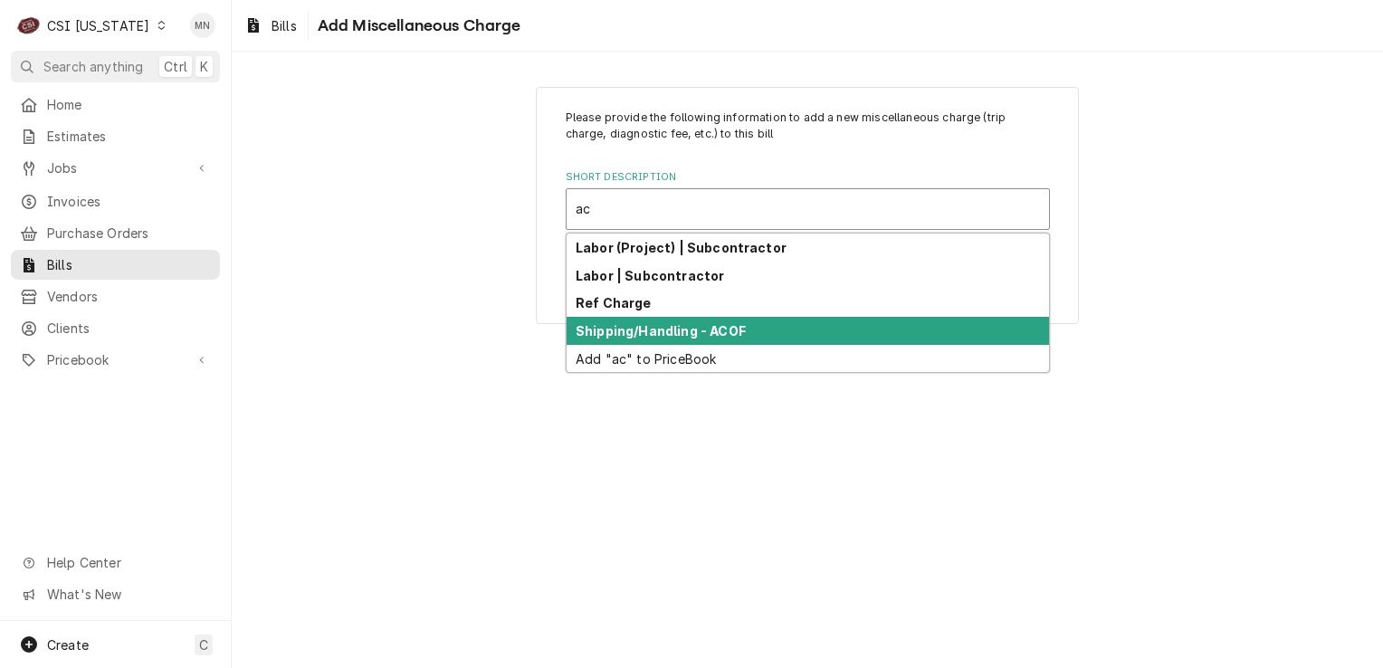
click at [657, 334] on strong "Shipping/Handling - ACOF" at bounding box center [660, 330] width 170 height 15
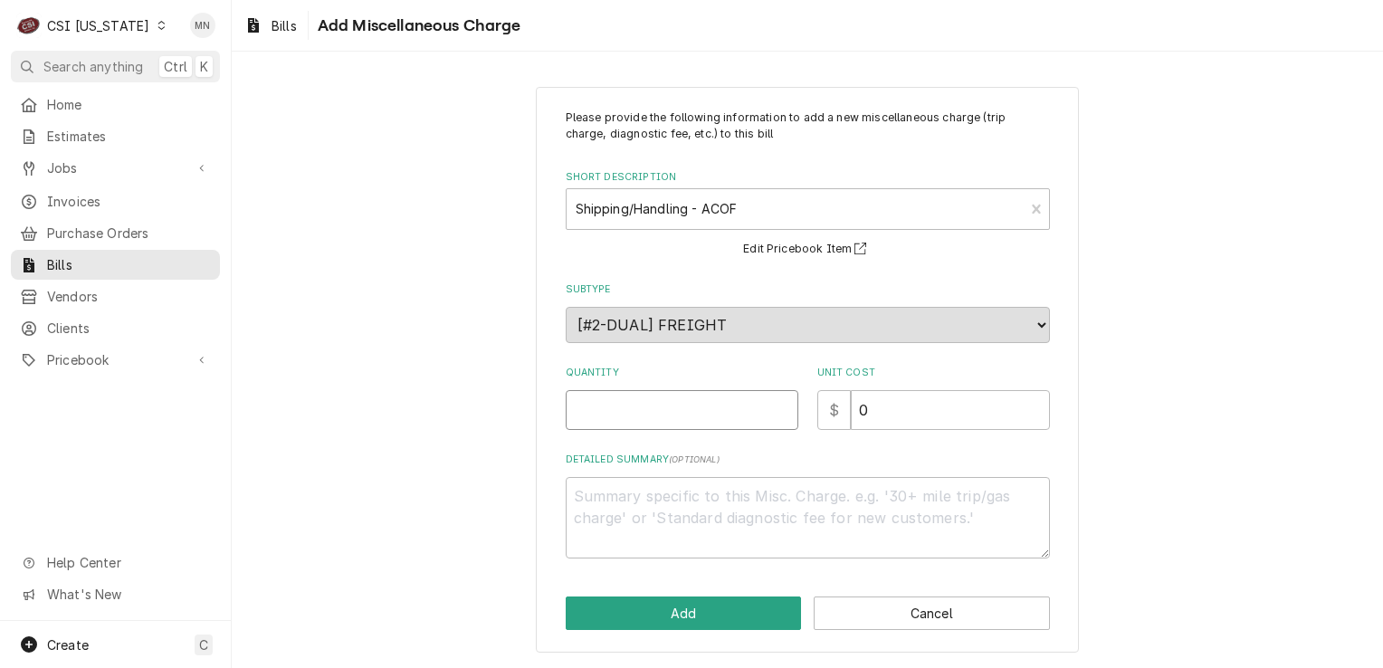
click at [639, 408] on input "Quantity" at bounding box center [682, 410] width 233 height 40
type textarea "x"
type input "1"
type textarea "x"
type input "2"
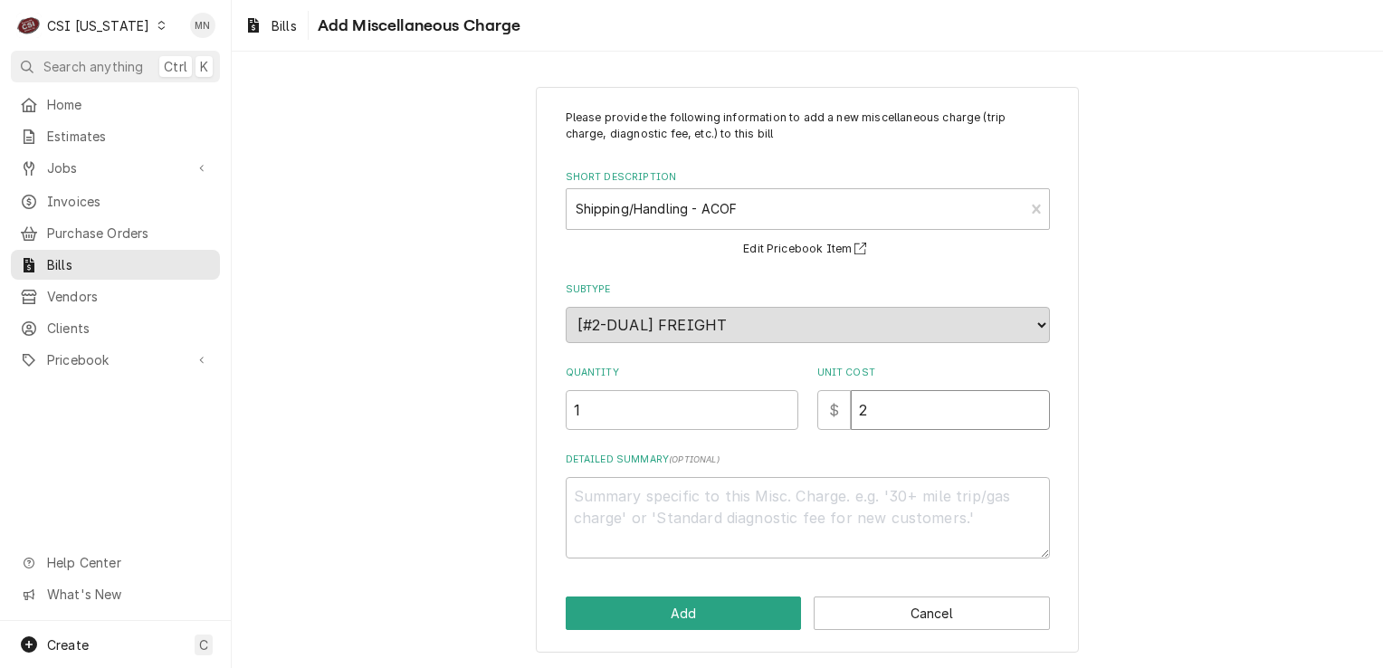
type textarea "x"
type input "26"
type textarea "x"
type input "26.1"
type textarea "x"
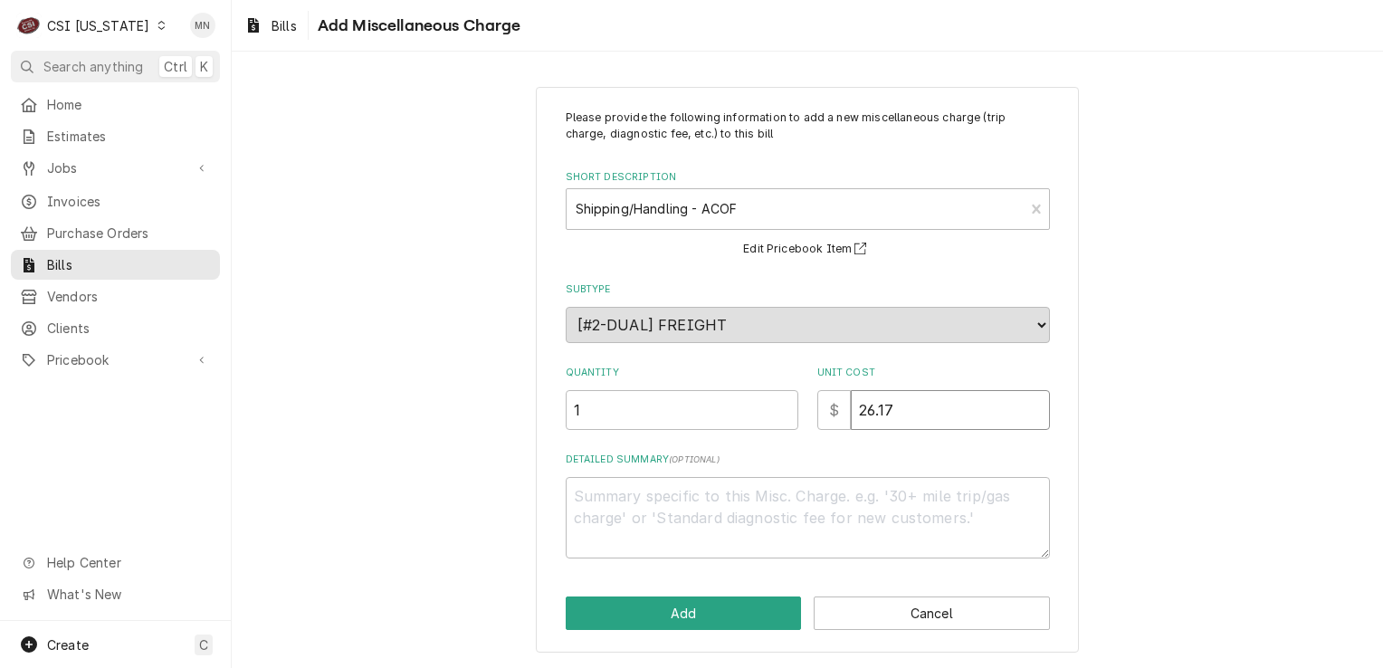
type input "26.17"
type textarea "x"
type textarea "S"
type textarea "x"
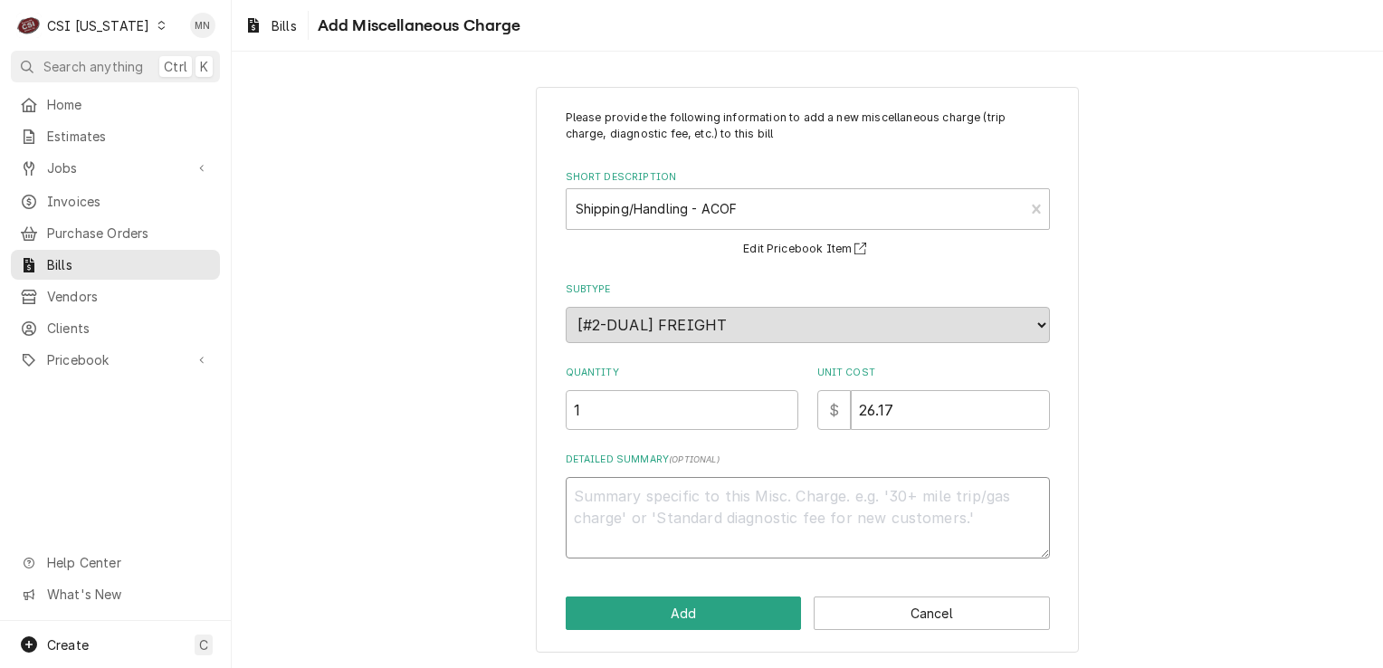
type textarea "A"
type textarea "x"
type textarea "AC"
type textarea "x"
type textarea "ACO"
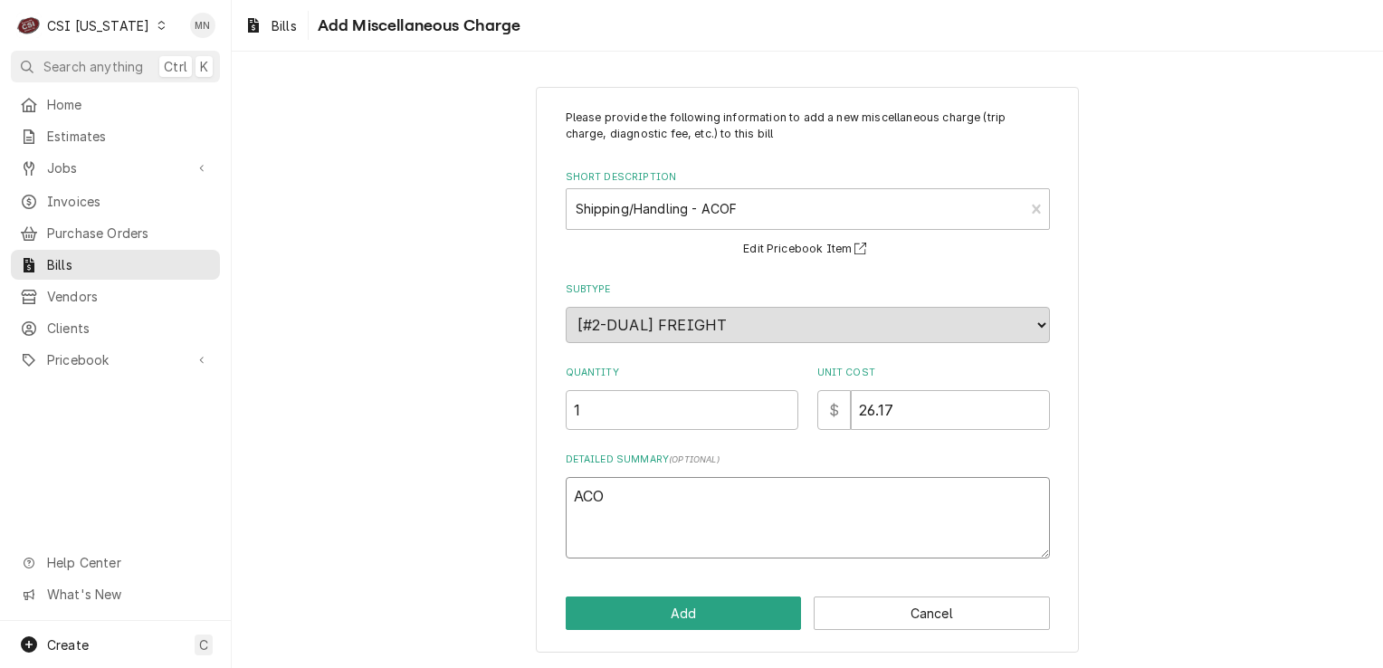
type textarea "x"
type textarea "ACOF"
type textarea "x"
type textarea "ACOF"
type textarea "x"
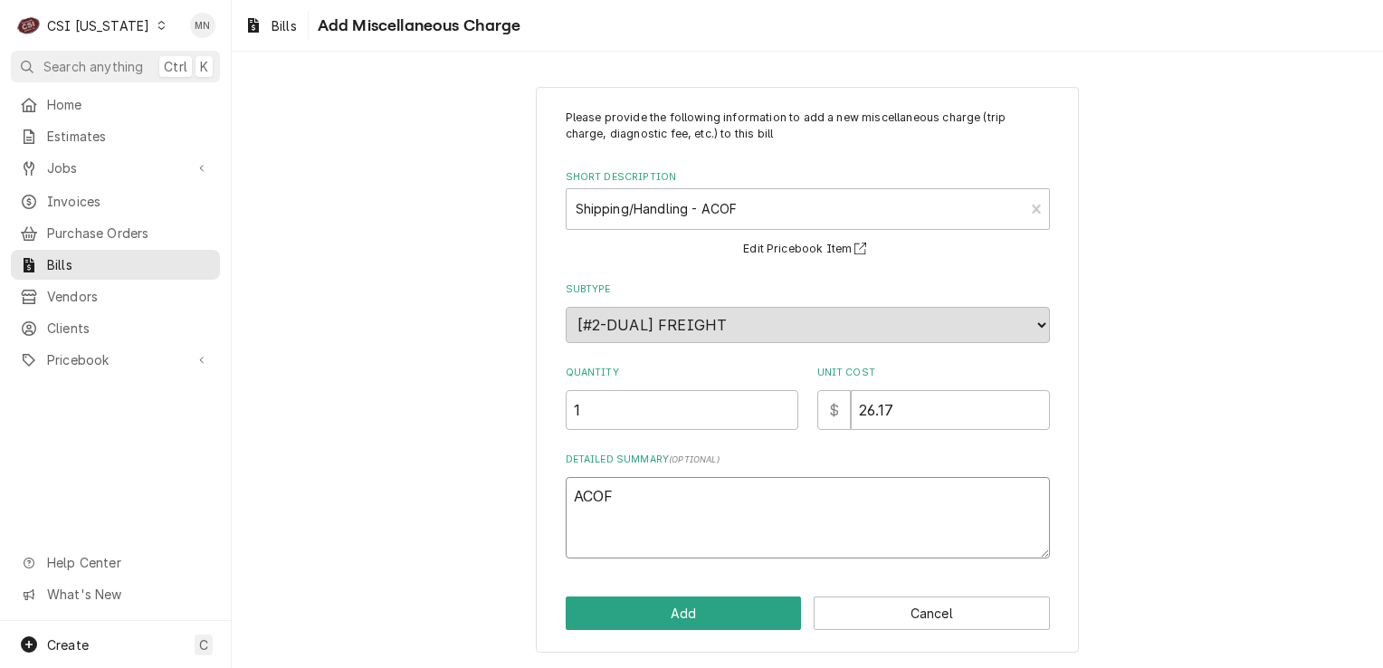
type textarea "ACOF $"
type textarea "x"
type textarea "ACOF"
type textarea "x"
type textarea "ACOF"
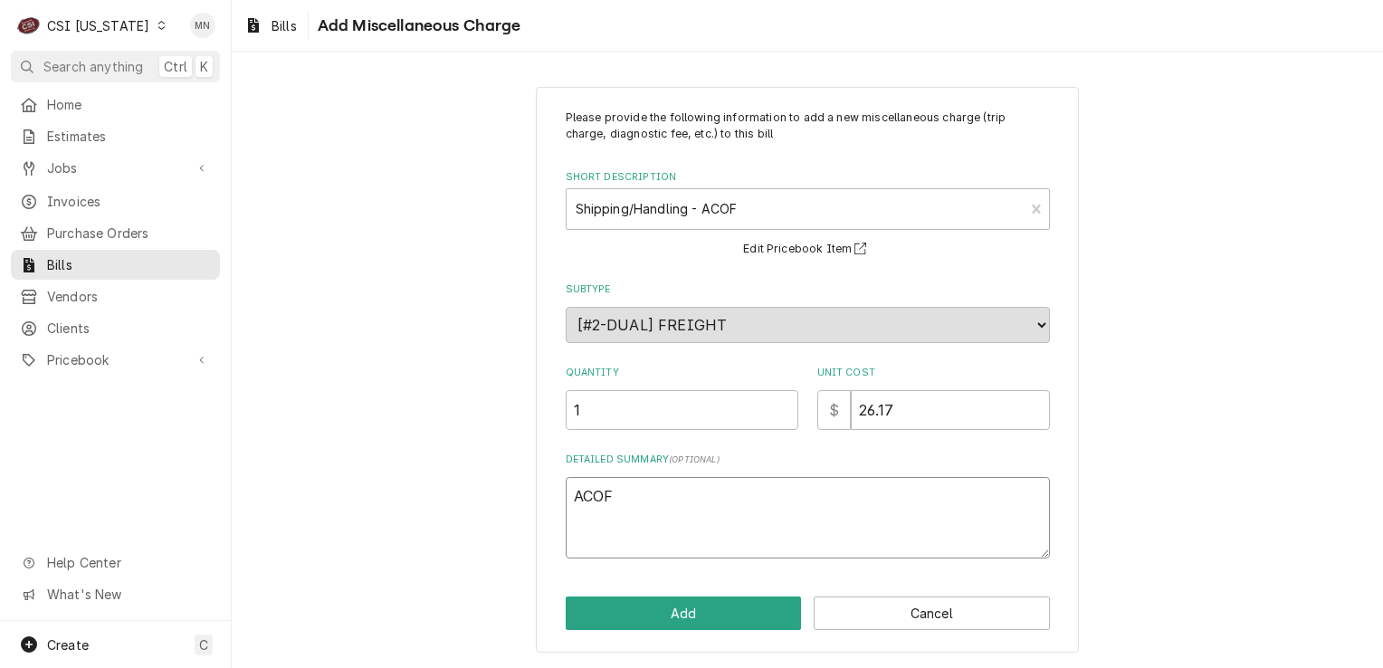
type textarea "x"
type textarea "ACOF 2"
type textarea "x"
type textarea "ACOF 21"
type textarea "x"
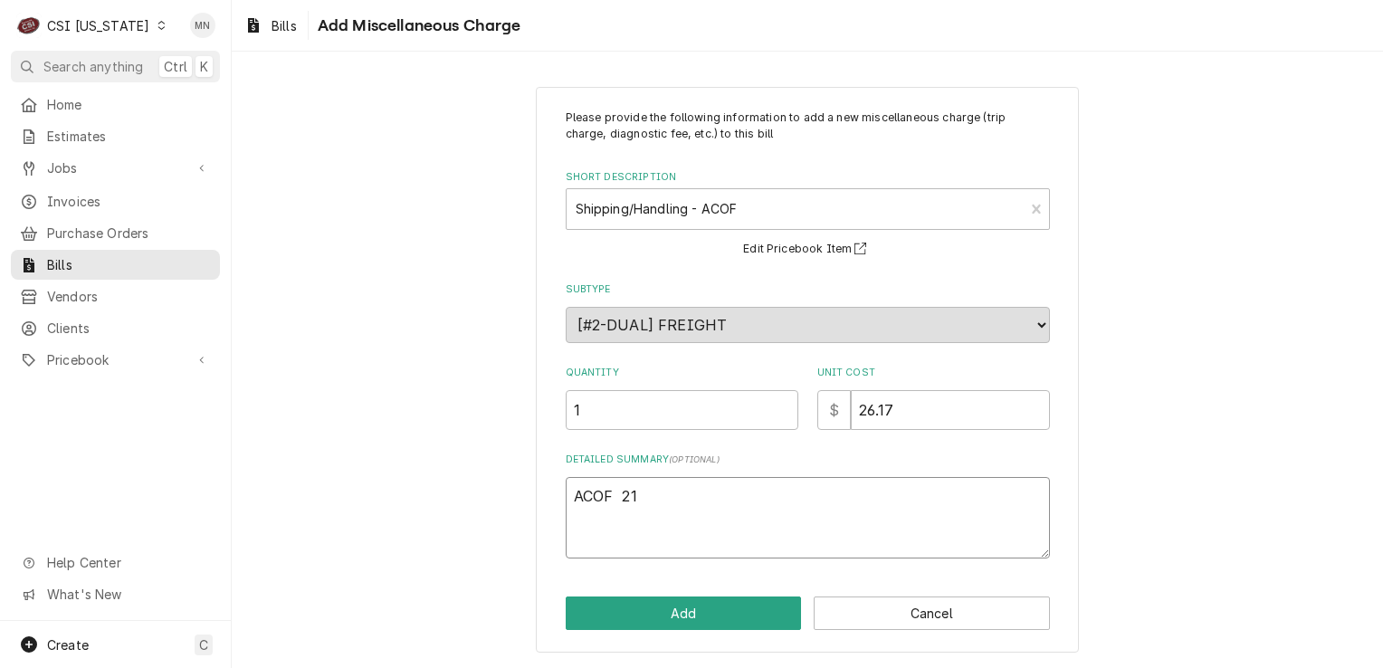
type textarea "ACOF 210"
type textarea "x"
type textarea "ACOF 2107"
type textarea "x"
type textarea "ACOF 21070"
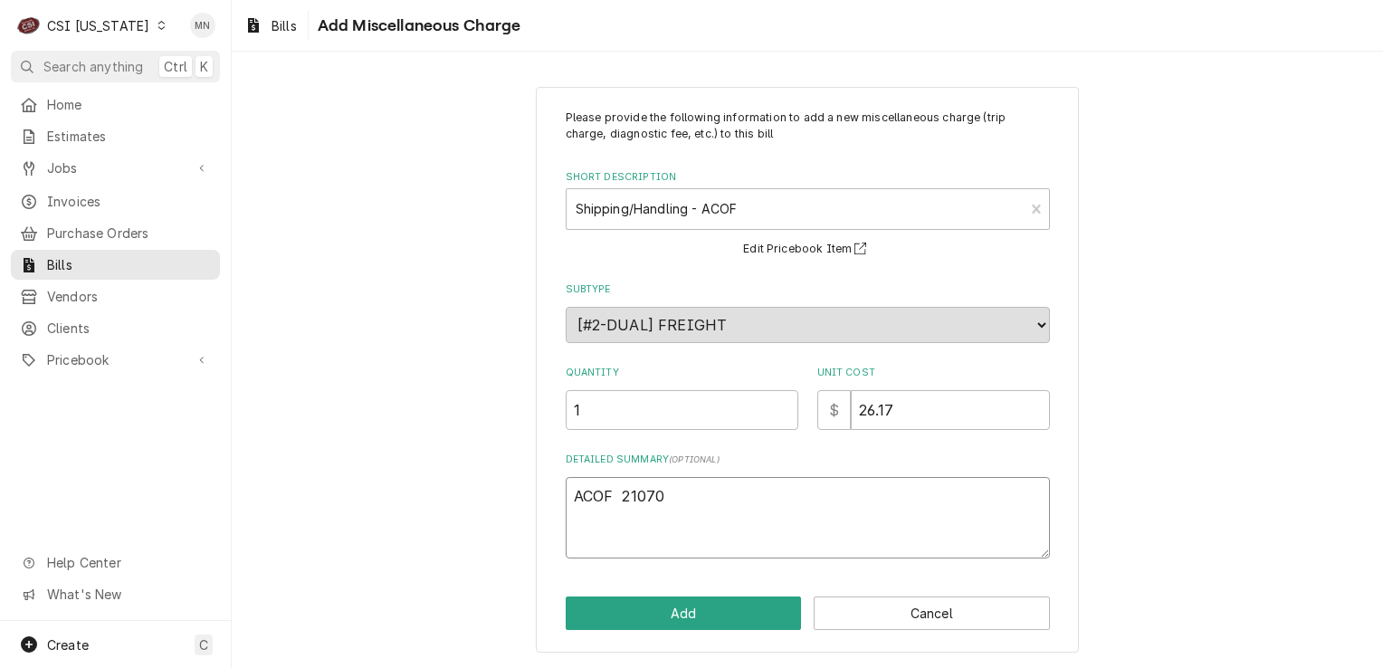
type textarea "x"
type textarea "ACOF 210700"
type textarea "x"
type textarea "ACOF 2107007"
type textarea "x"
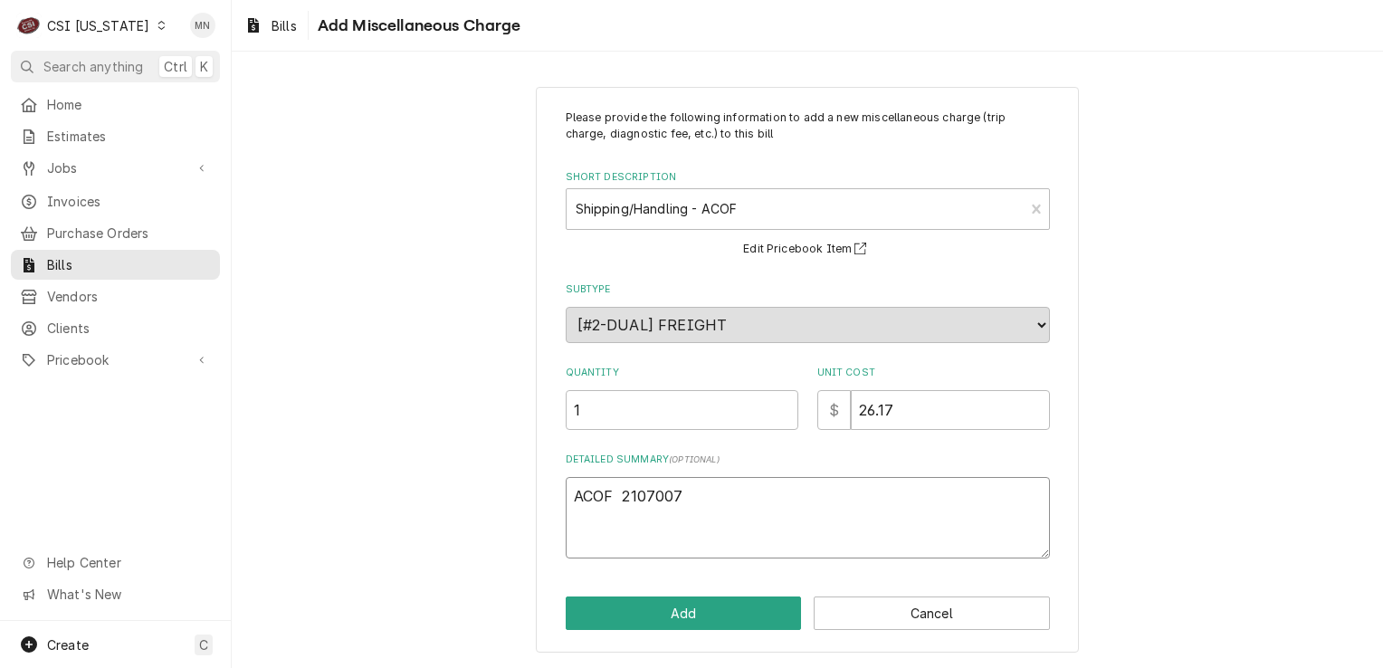
type textarea "ACOF 21070078"
type textarea "x"
type textarea "ACOF 210700781"
type textarea "x"
type textarea "ACOF 2107007815"
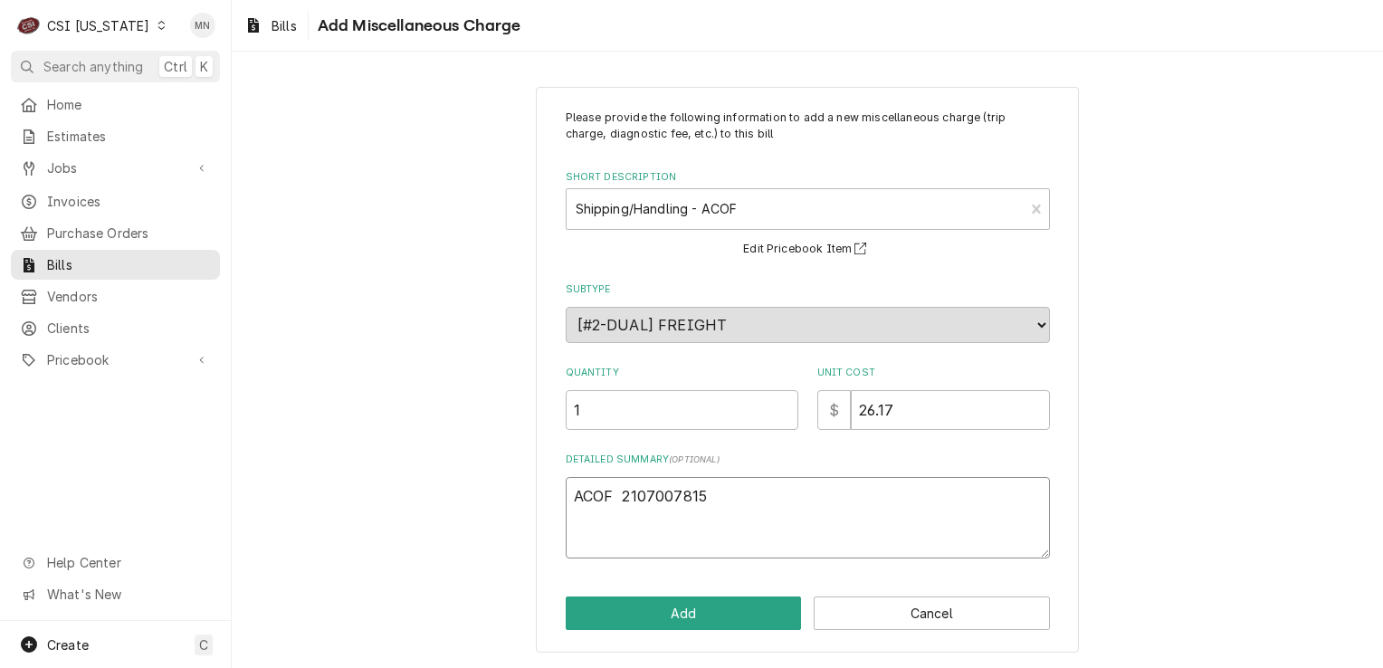
type textarea "x"
type textarea "ACOF 2107007815"
type textarea "x"
type textarea "ACOF 2107007815 $"
type textarea "x"
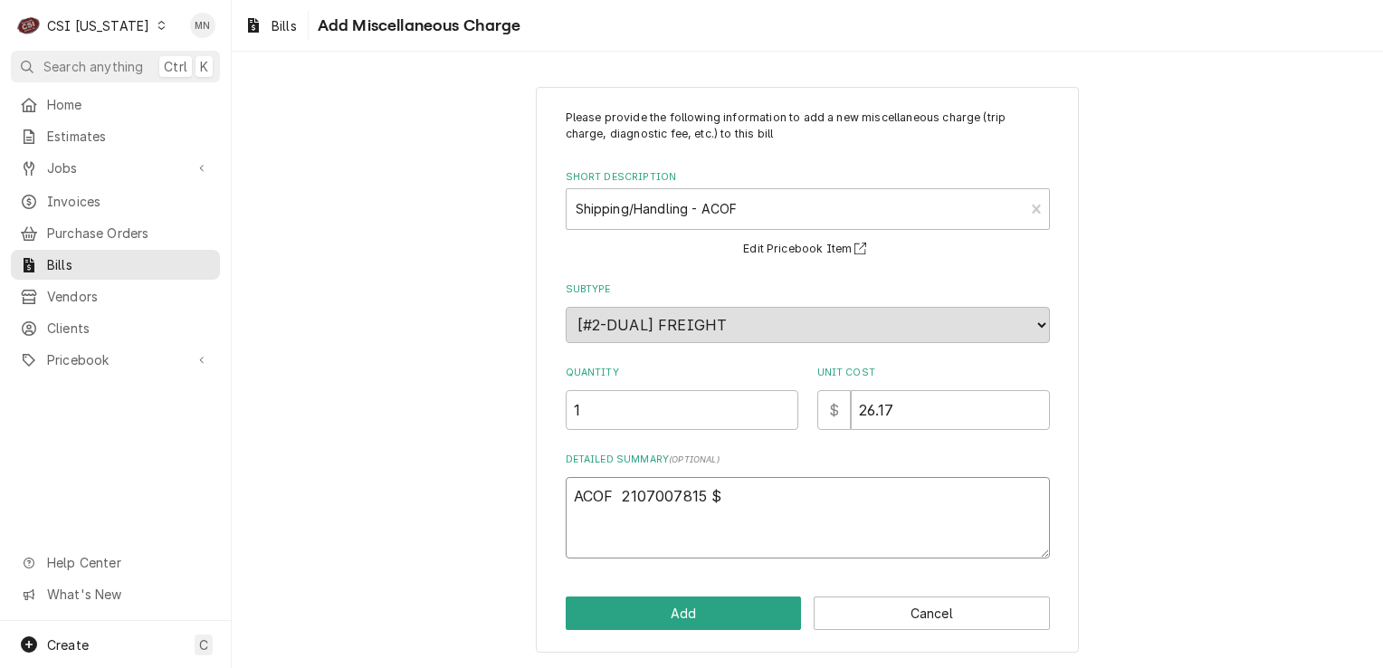
type textarea "ACOF 2107007815 $"
type textarea "x"
type textarea "ACOF 2107007815 $ 2"
type textarea "x"
type textarea "ACOF 2107007815 $ 26"
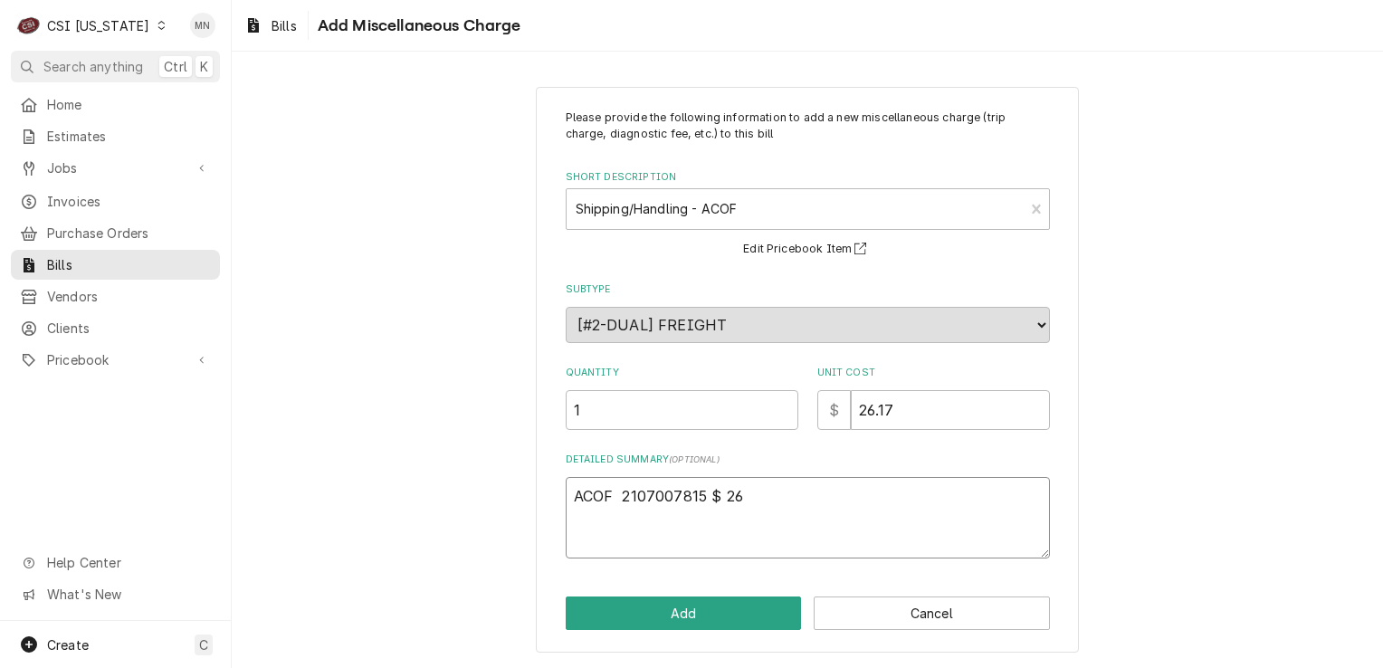
type textarea "x"
type textarea "ACOF 2107007815 $ 26."
type textarea "x"
type textarea "ACOF 2107007815 $ 26.1"
type textarea "x"
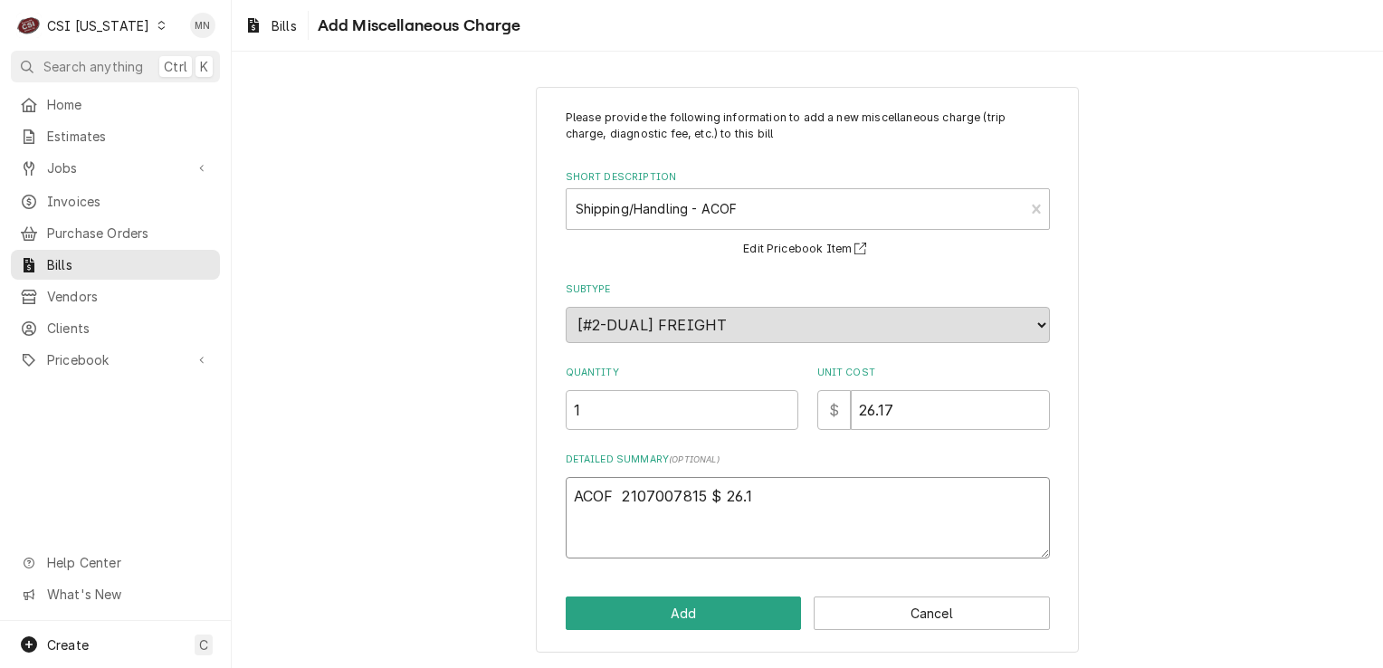
type textarea "ACOF 2107007815 $ 26.17"
type textarea "x"
type textarea "ACOF 2107007815 $ 26.17"
type textarea "x"
type textarea "ACOF 2107007815 $ 26.17 J"
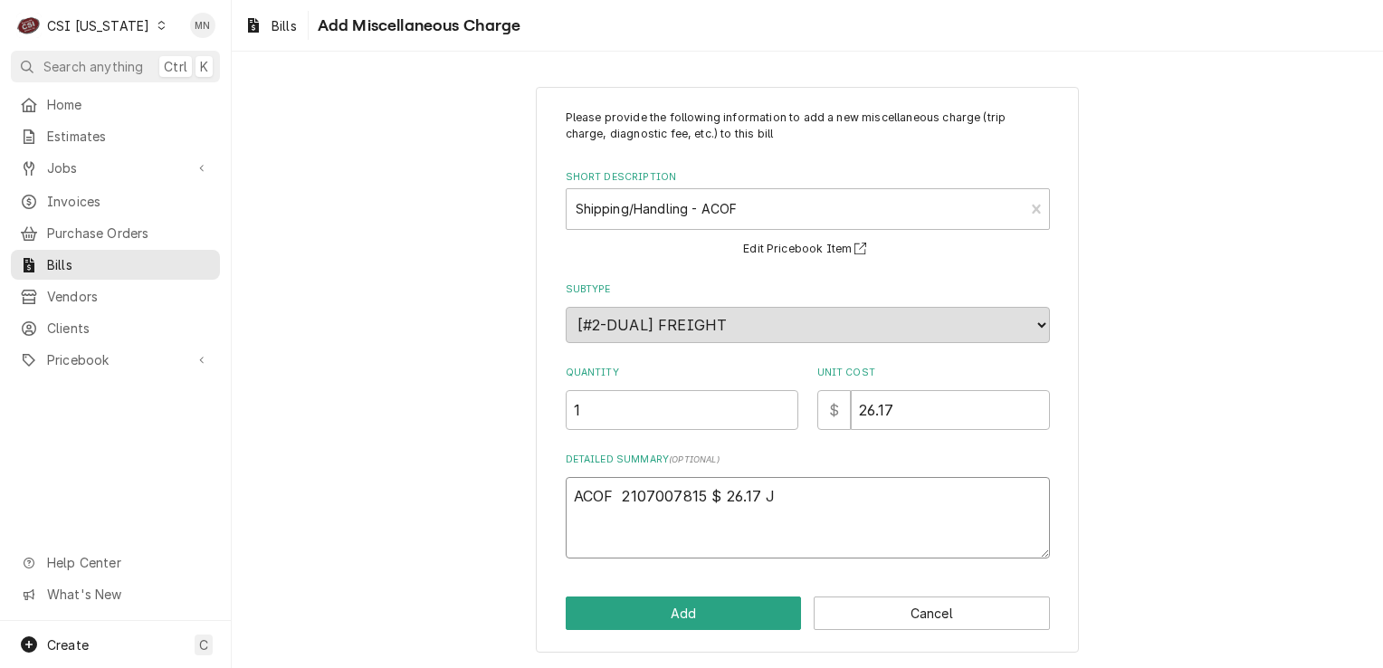
type textarea "x"
type textarea "ACOF 2107007815 $ 26.17 Jo"
type textarea "x"
type textarea "ACOF 2107007815 $ 26.17 Job"
type textarea "x"
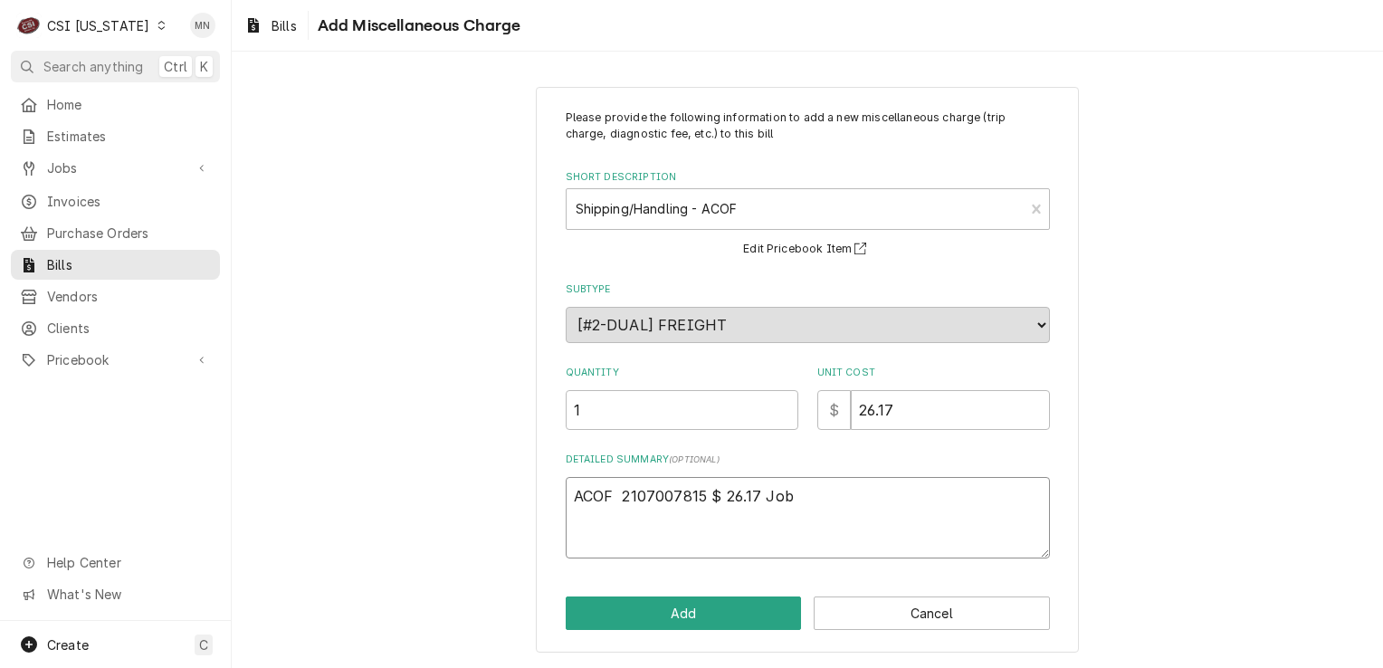
type textarea "ACOF 2107007815 $ 26.17 Job"
type textarea "x"
type textarea "ACOF 2107007815 $ 26.17 Job 1"
type textarea "x"
type textarea "ACOF 2107007815 $ 26.17 Job 10"
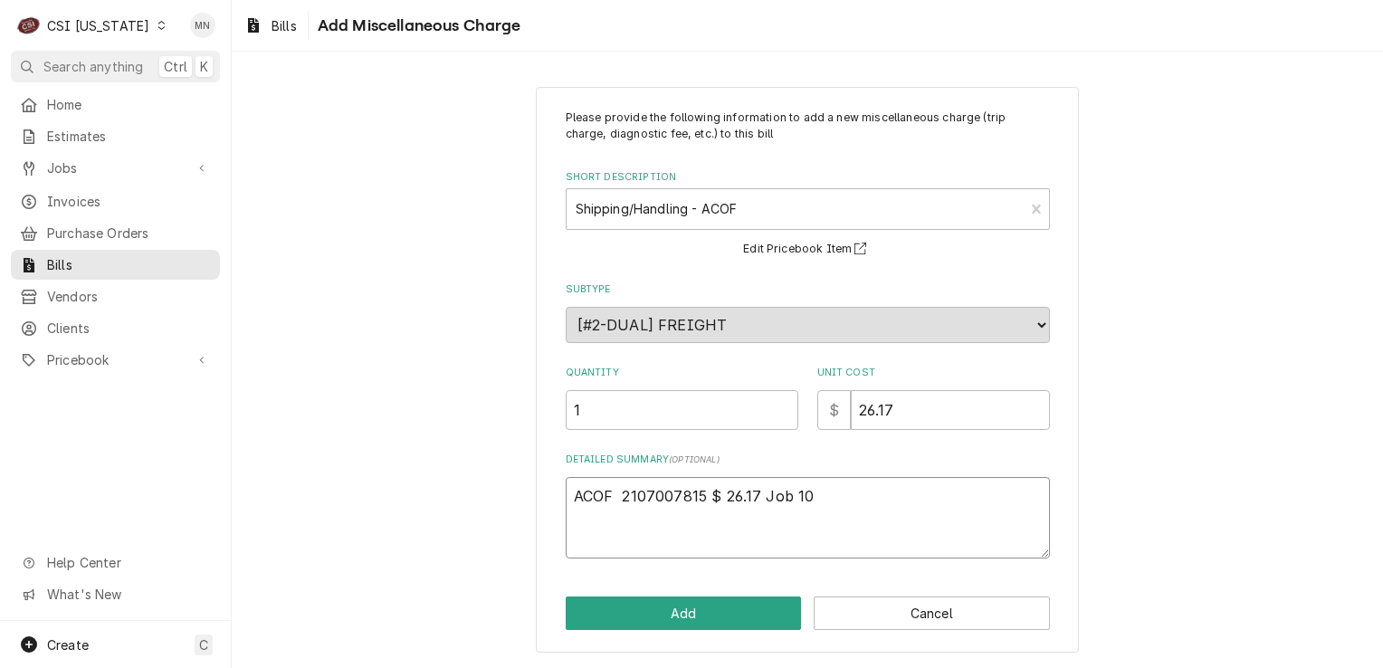
type textarea "x"
type textarea "ACOF 2107007815 $ 26.17 Job 106"
type textarea "x"
type textarea "ACOF 2107007815 $ 26.17 Job 1064"
type textarea "x"
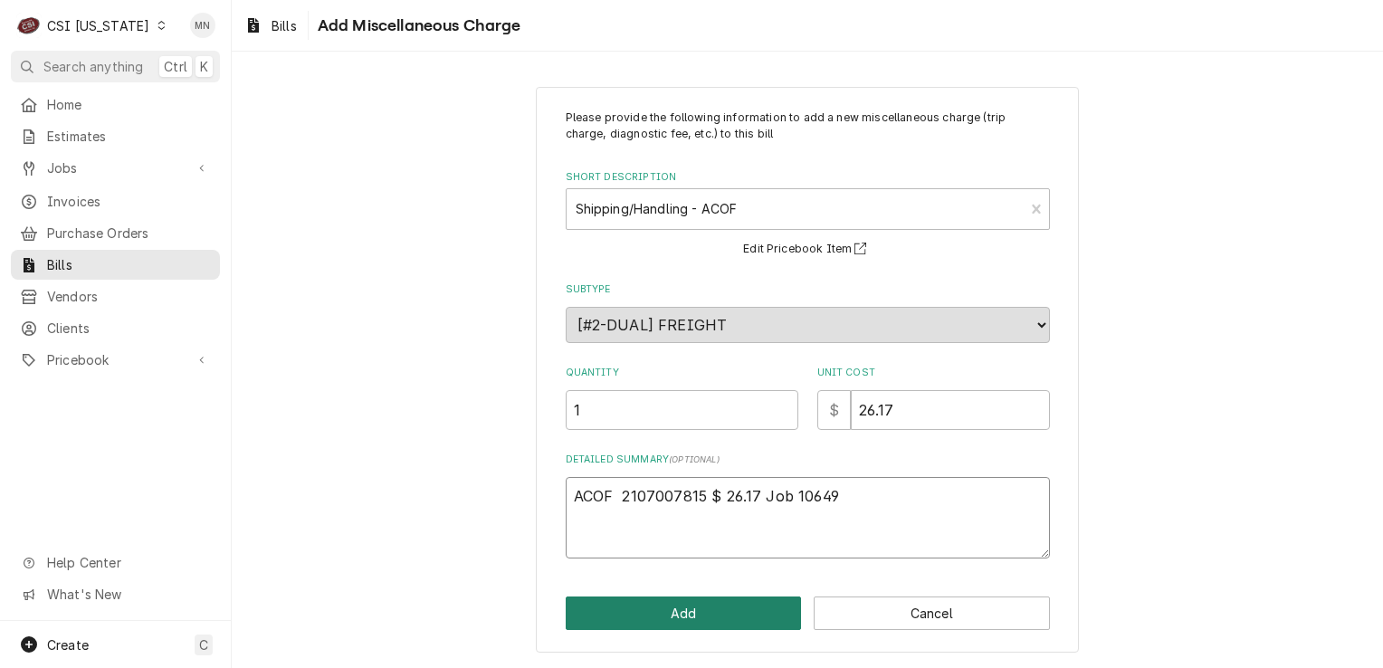
type textarea "ACOF 2107007815 $ 26.17 Job 10649"
click at [731, 600] on button "Add" at bounding box center [684, 612] width 236 height 33
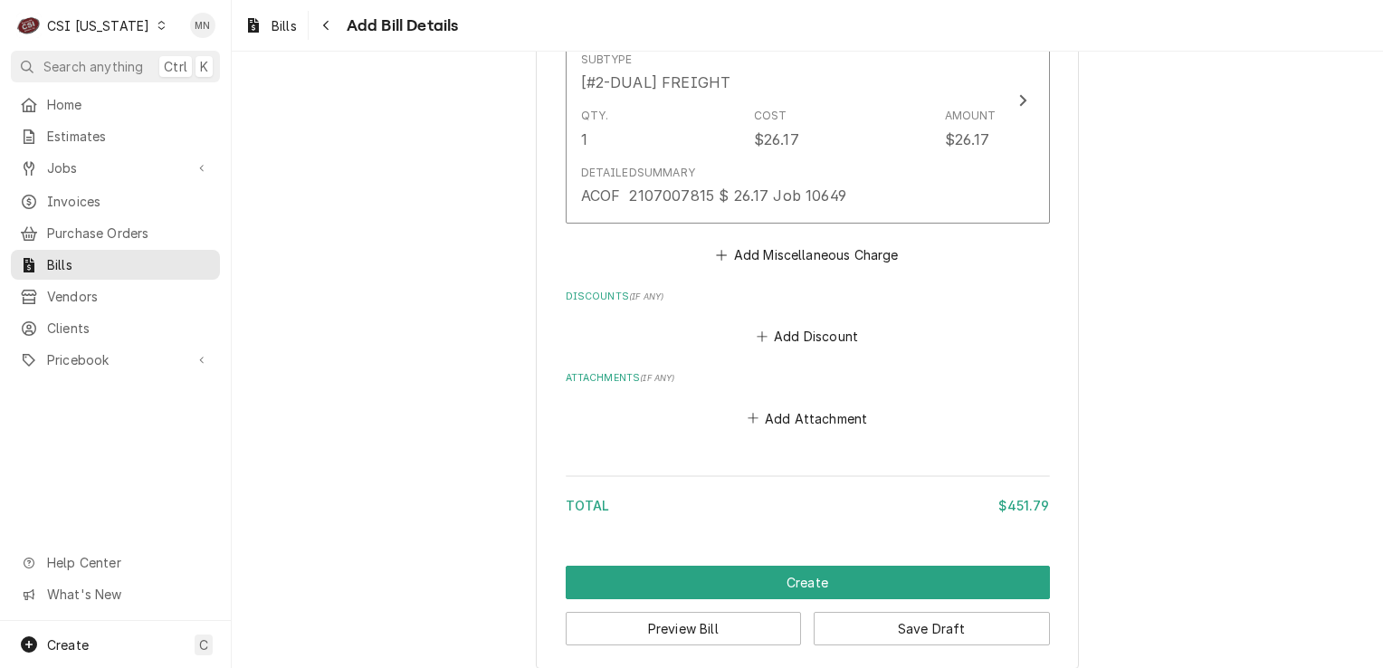
scroll to position [1603, 0]
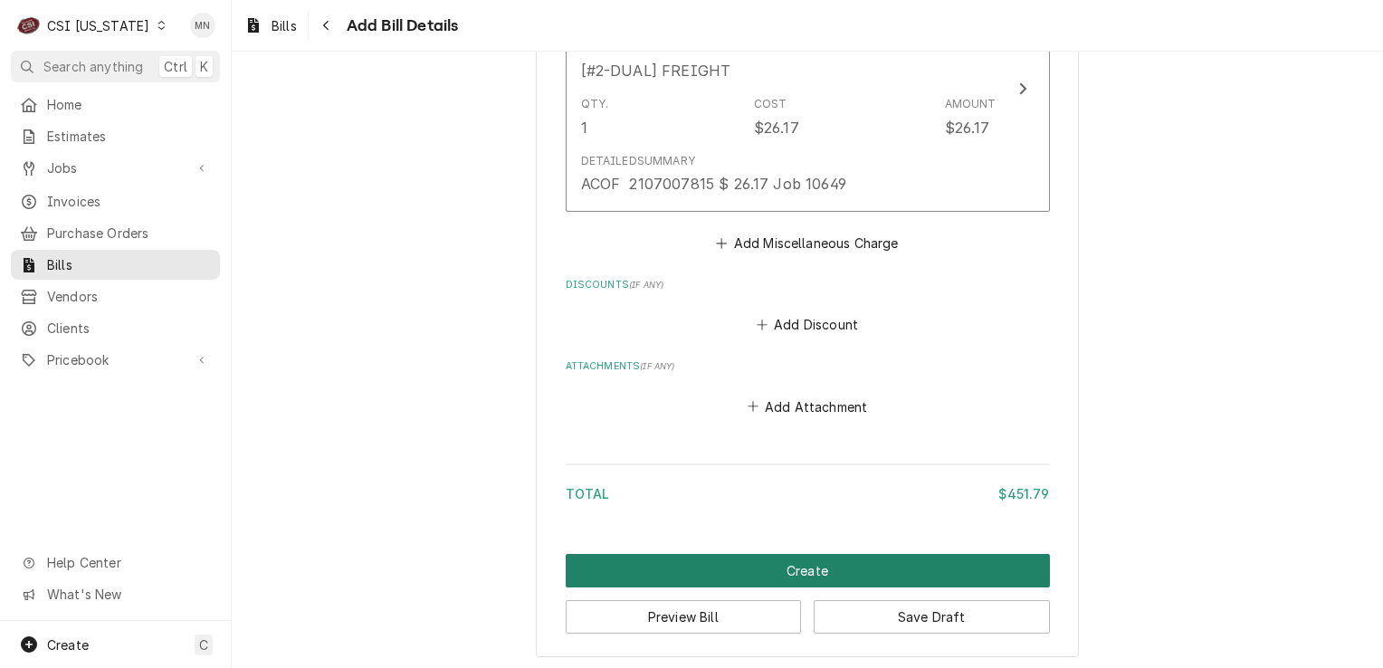
click at [826, 566] on button "Create" at bounding box center [808, 570] width 484 height 33
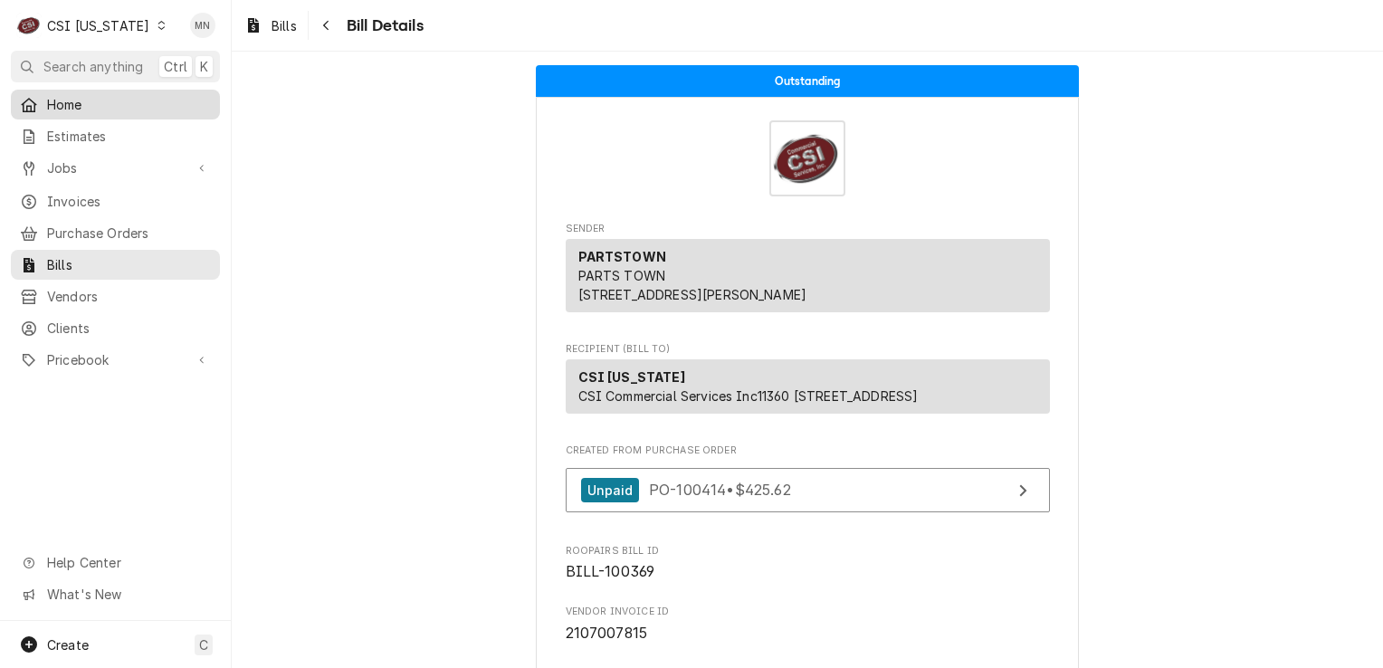
click at [67, 97] on span "Home" at bounding box center [129, 104] width 164 height 19
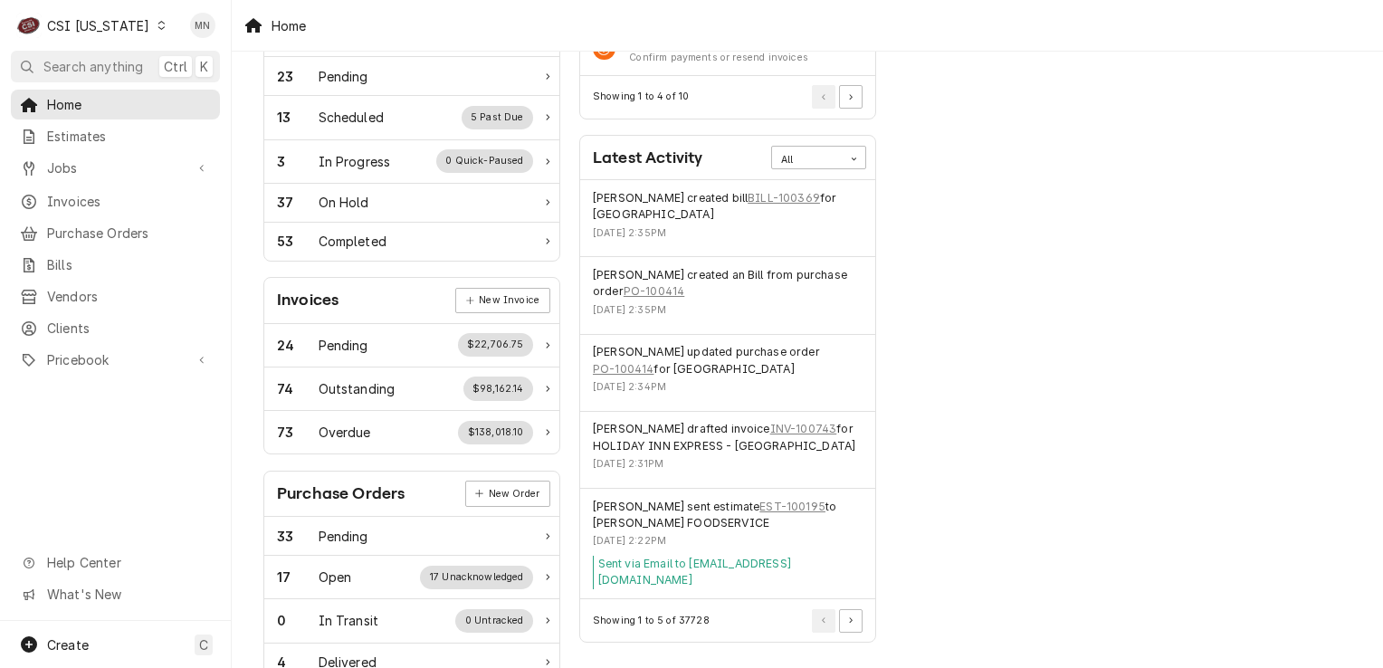
scroll to position [362, 0]
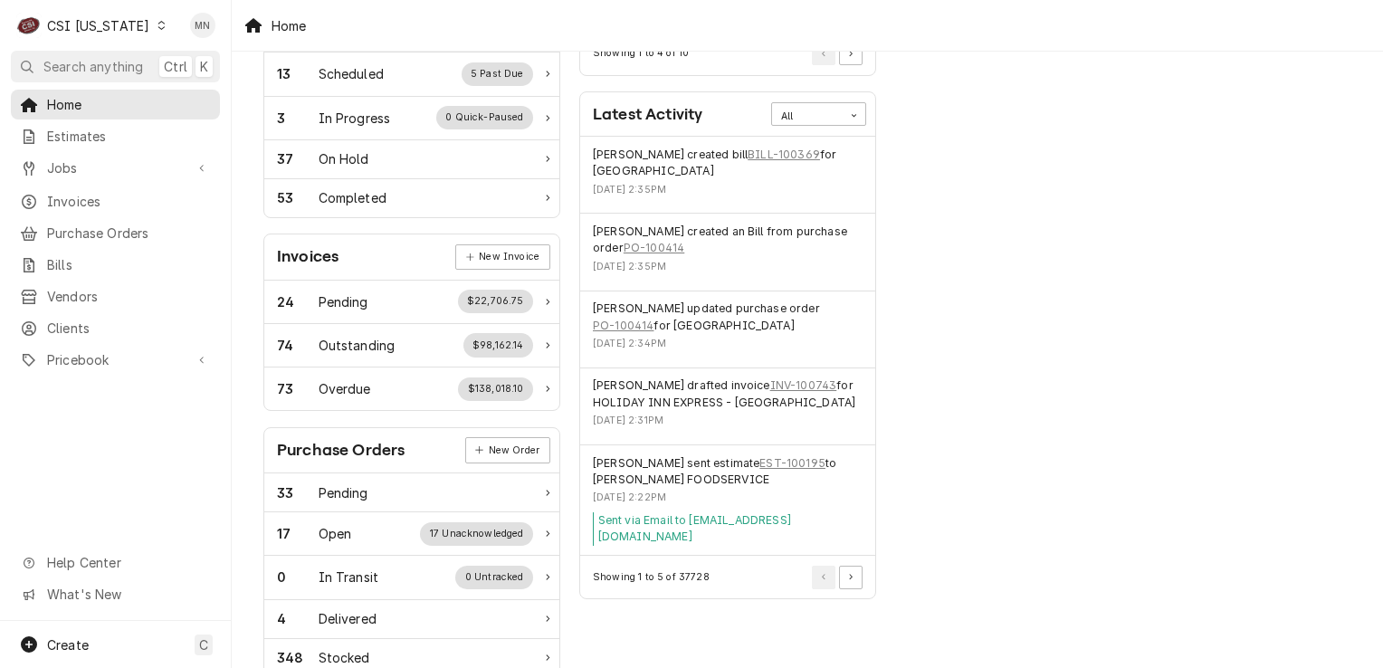
click at [127, 27] on div "CSI [US_STATE]" at bounding box center [98, 25] width 102 height 19
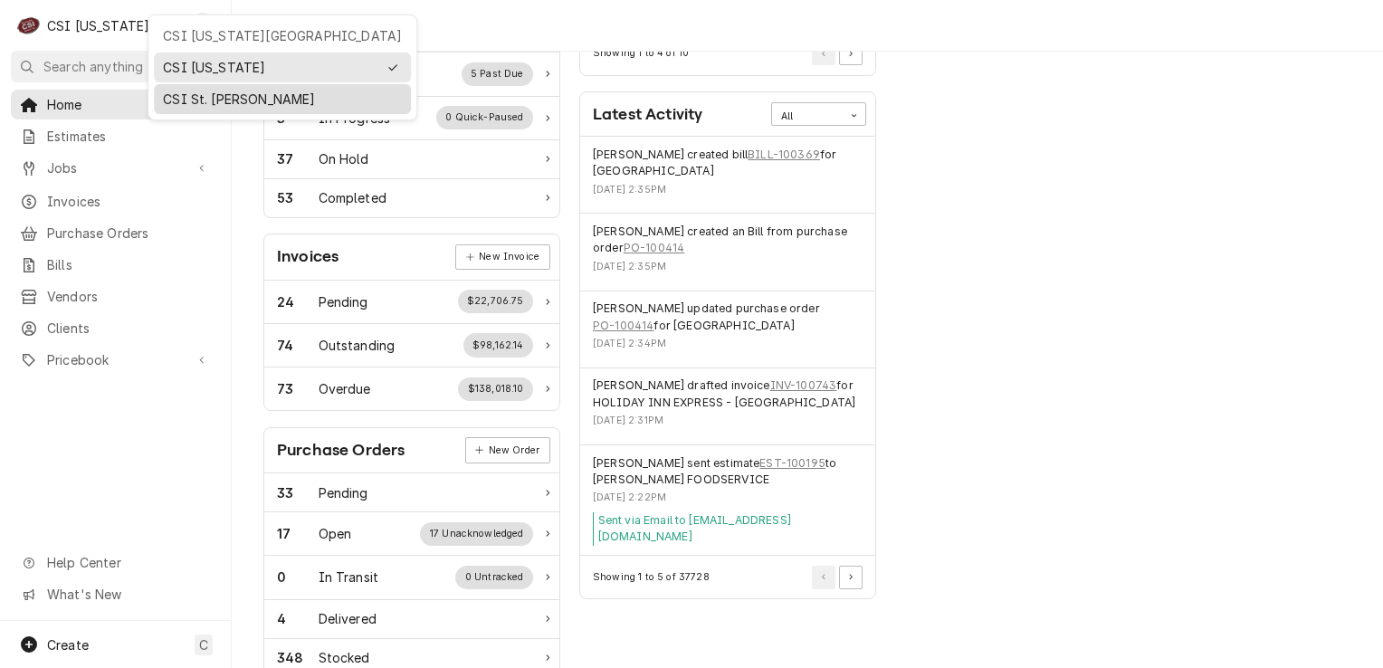
click at [186, 100] on div "CSI St. [PERSON_NAME]" at bounding box center [282, 99] width 239 height 19
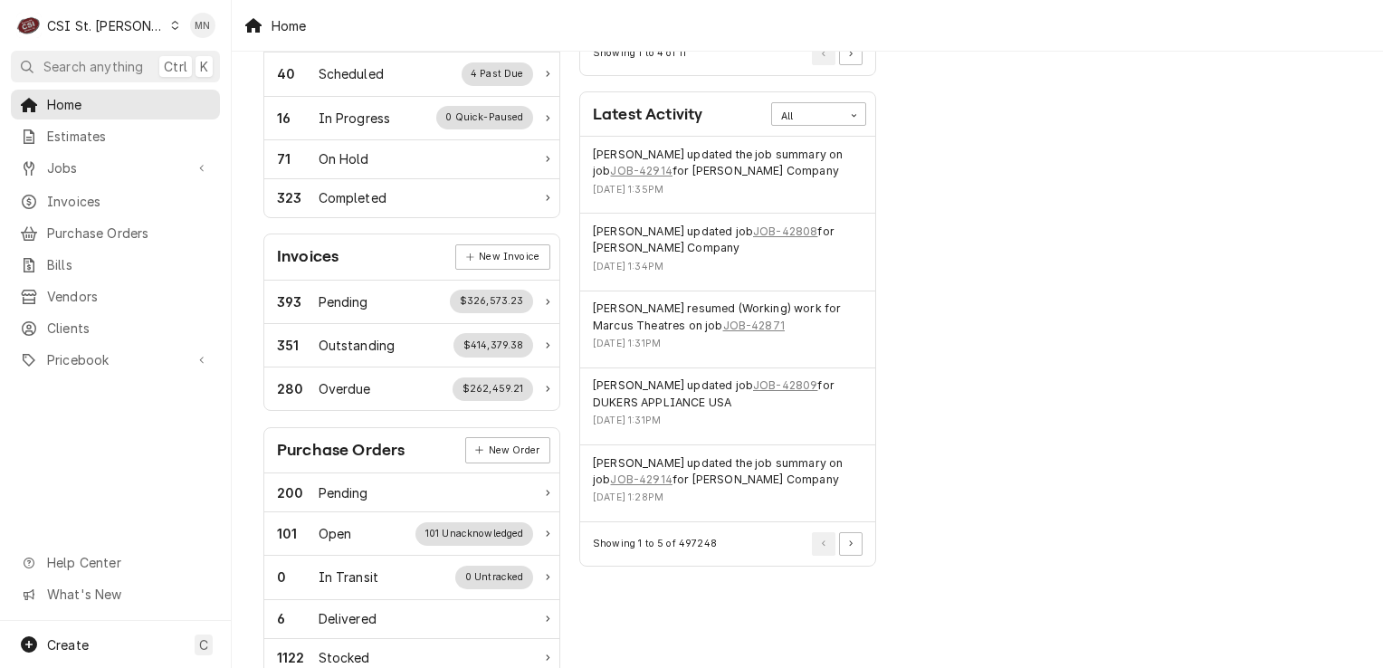
scroll to position [181, 0]
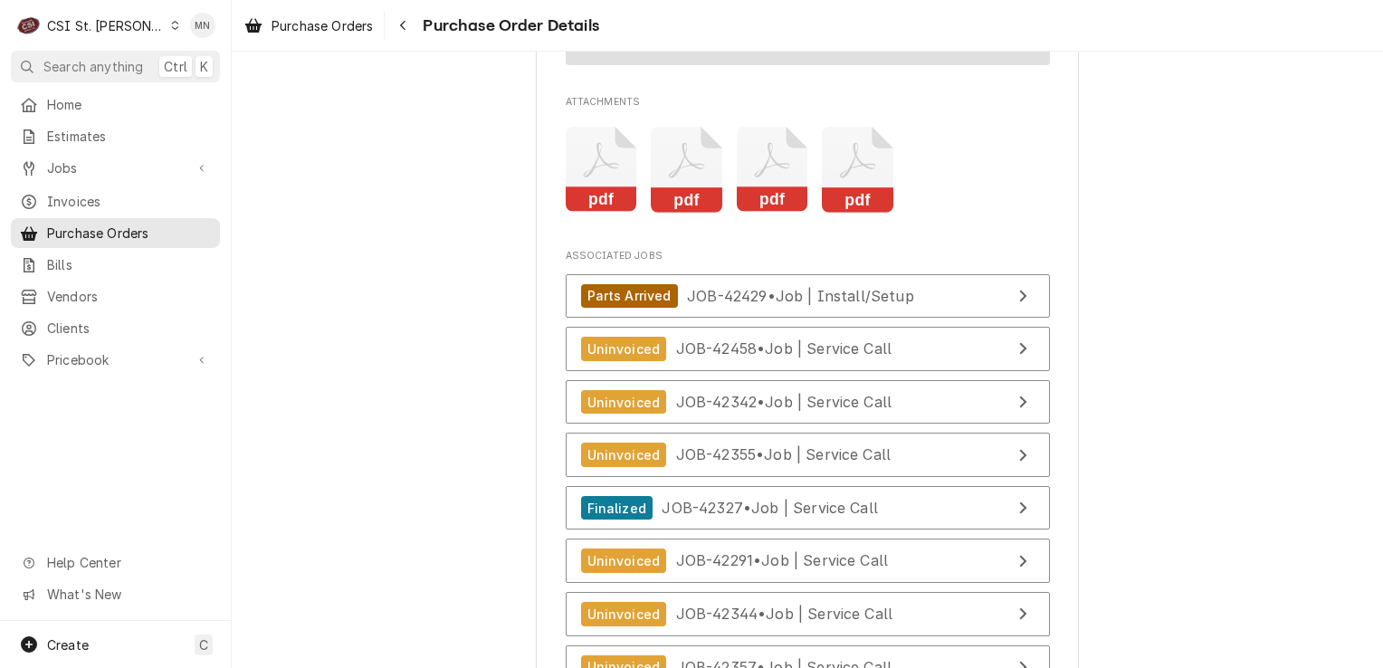
scroll to position [4508, 0]
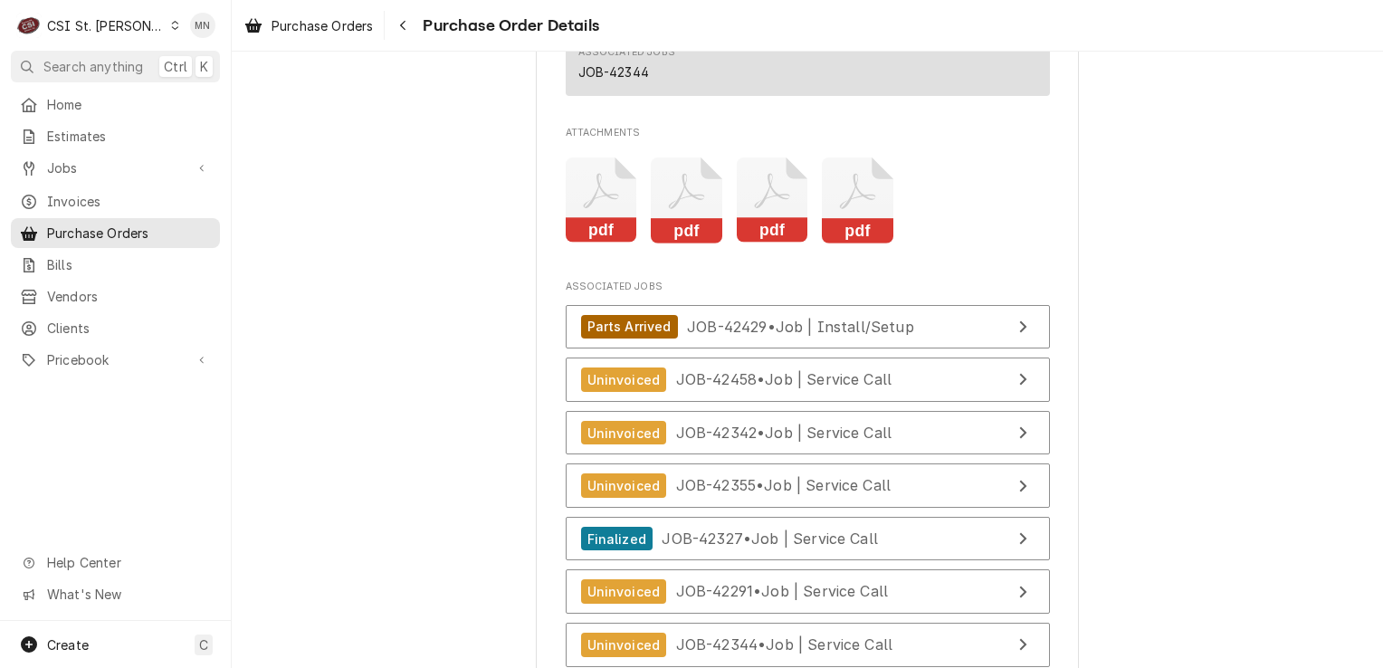
click at [665, 243] on icon "Attachments" at bounding box center [686, 200] width 71 height 86
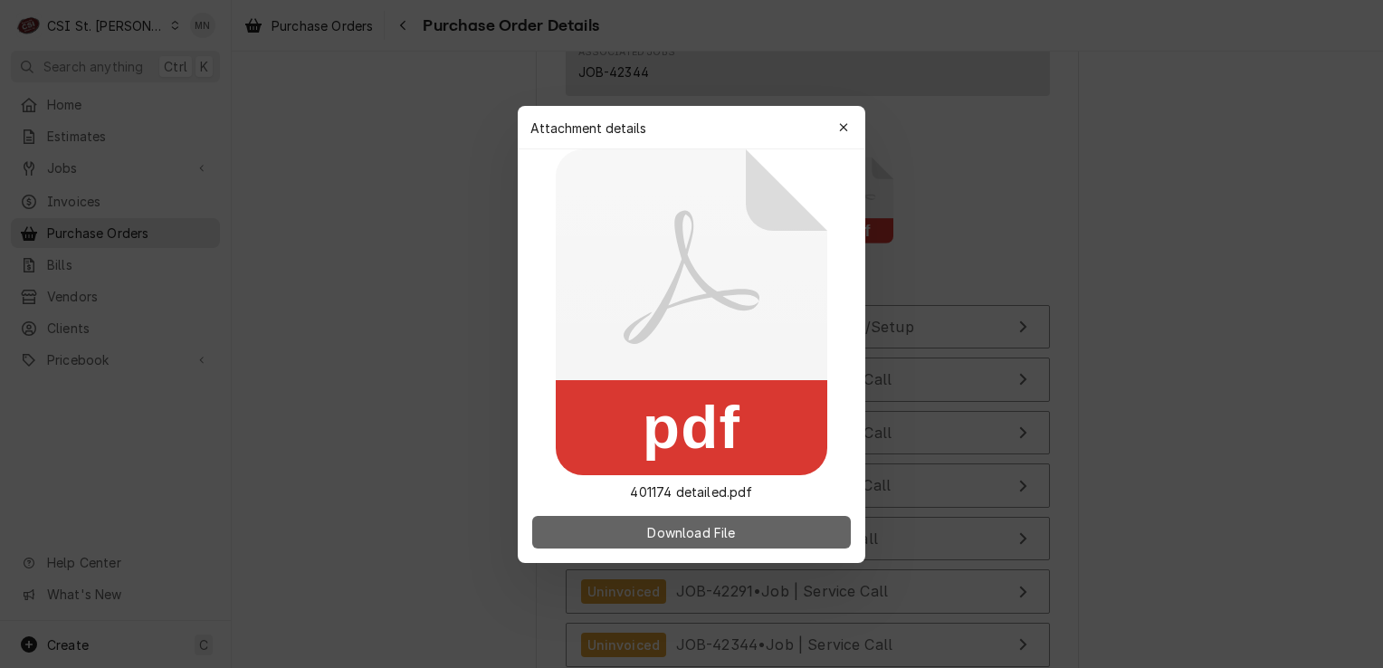
click at [691, 533] on span "Download File" at bounding box center [690, 531] width 95 height 19
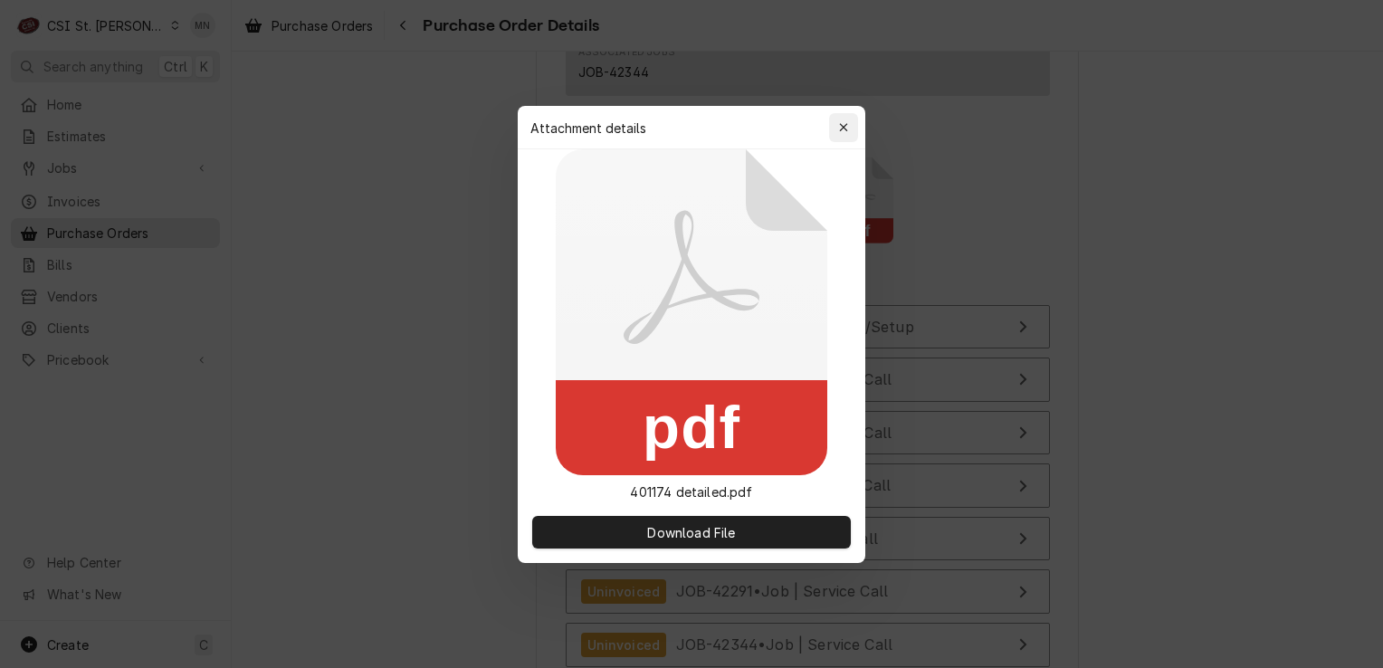
click at [852, 128] on button "button" at bounding box center [843, 127] width 29 height 29
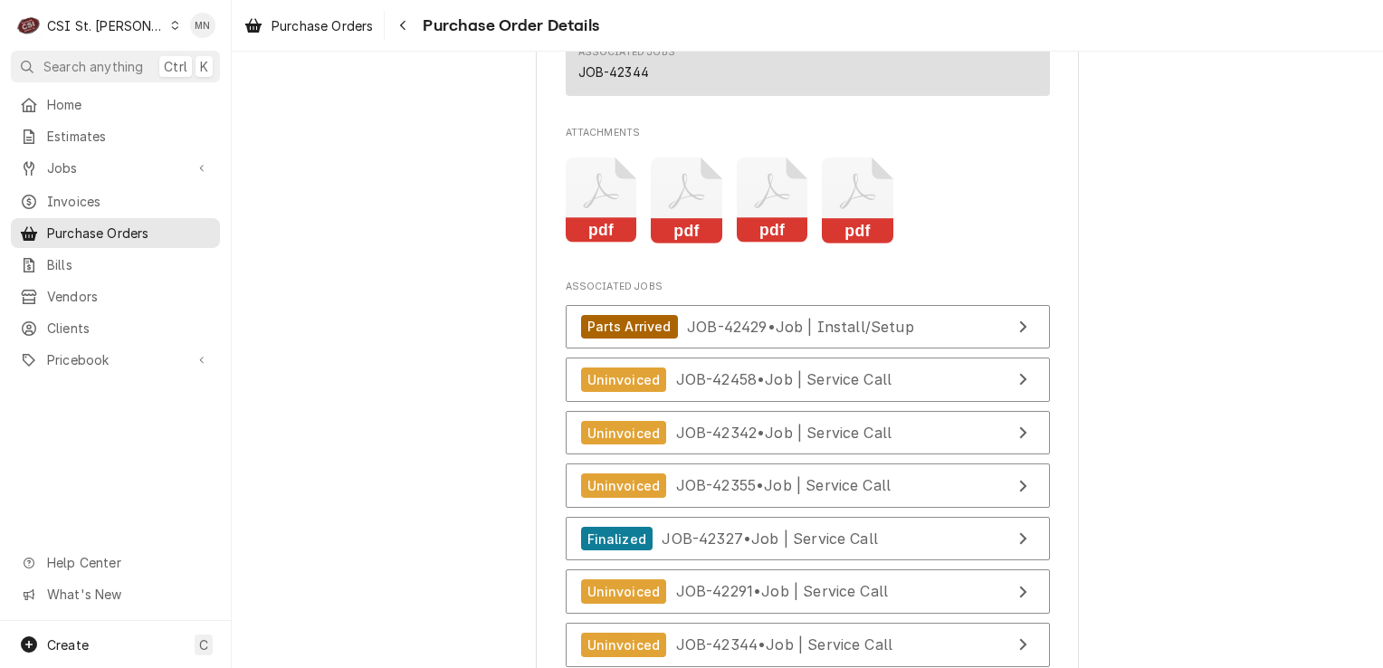
click at [754, 209] on icon "Attachments" at bounding box center [771, 191] width 35 height 35
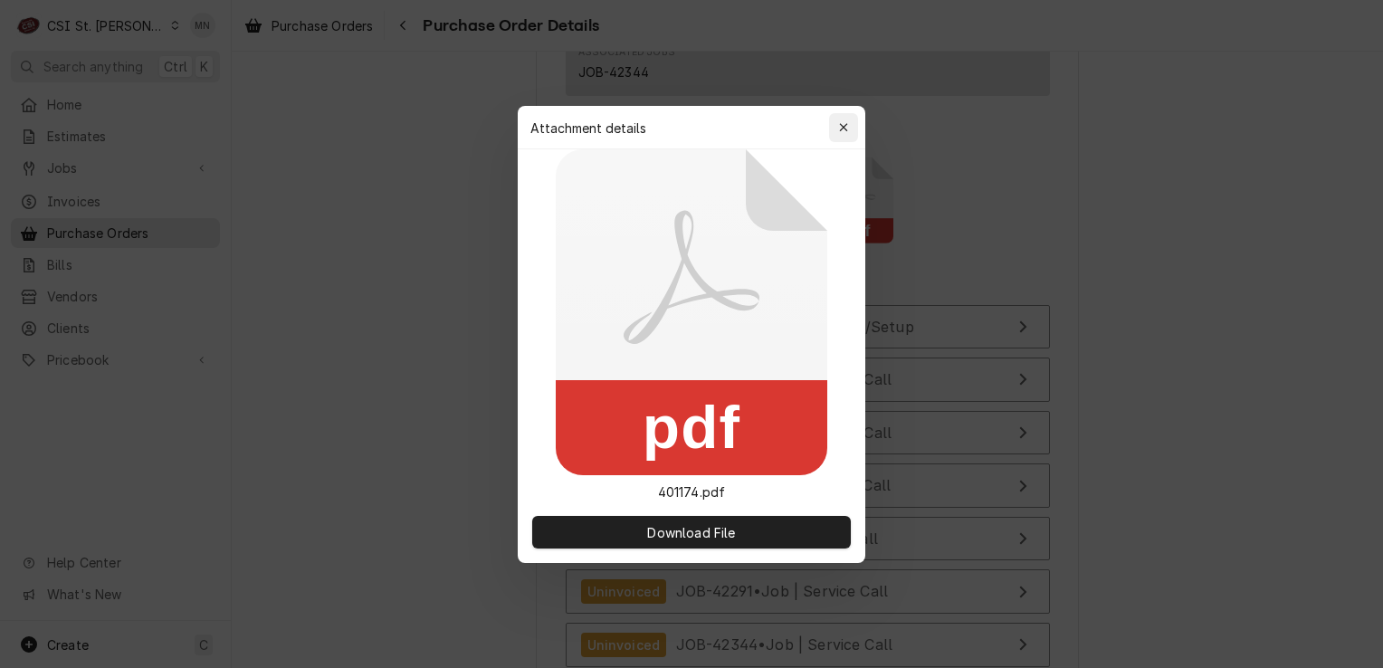
click at [843, 132] on icon "button" at bounding box center [844, 127] width 10 height 13
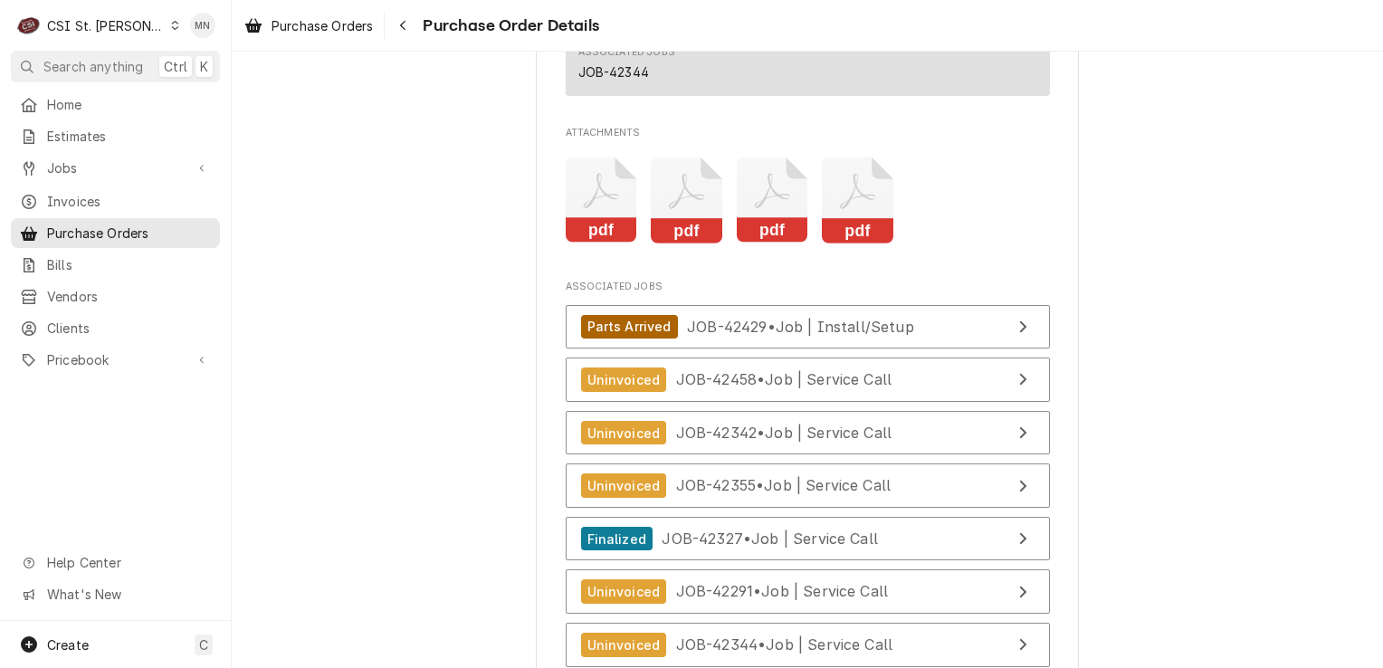
click at [854, 243] on icon "Attachments" at bounding box center [857, 200] width 71 height 86
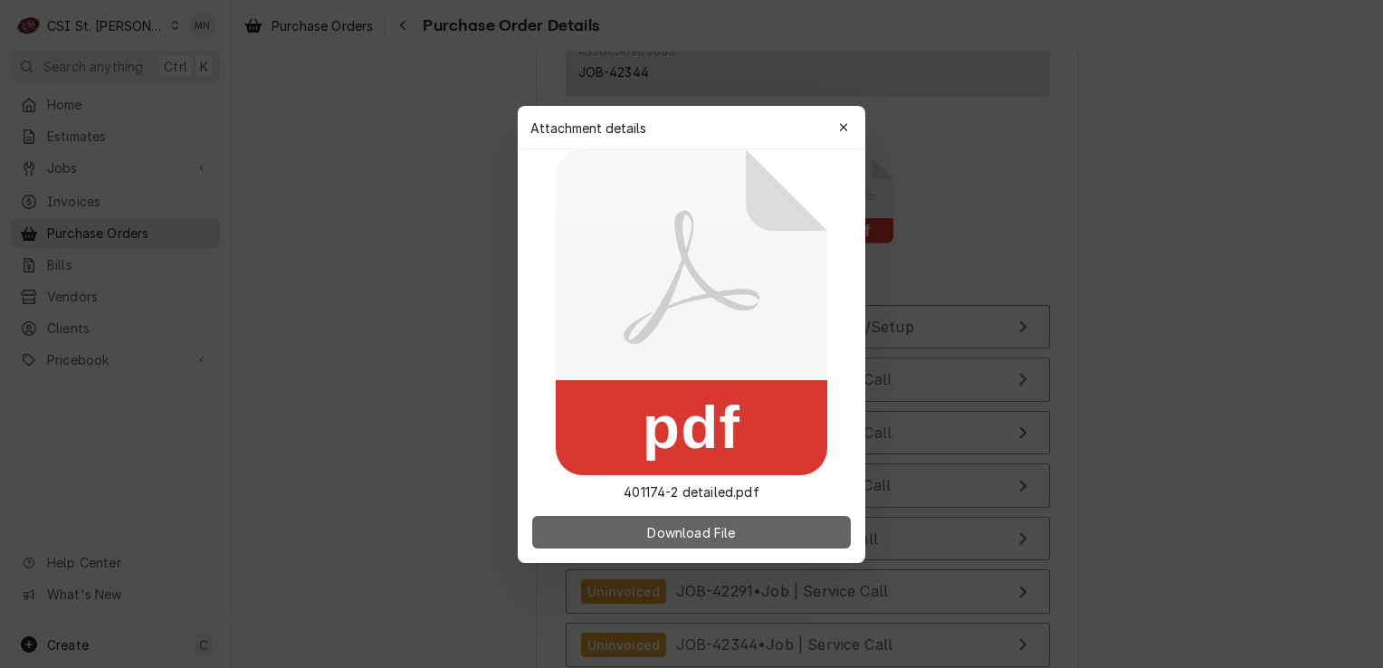
click at [723, 533] on span "Download File" at bounding box center [690, 531] width 95 height 19
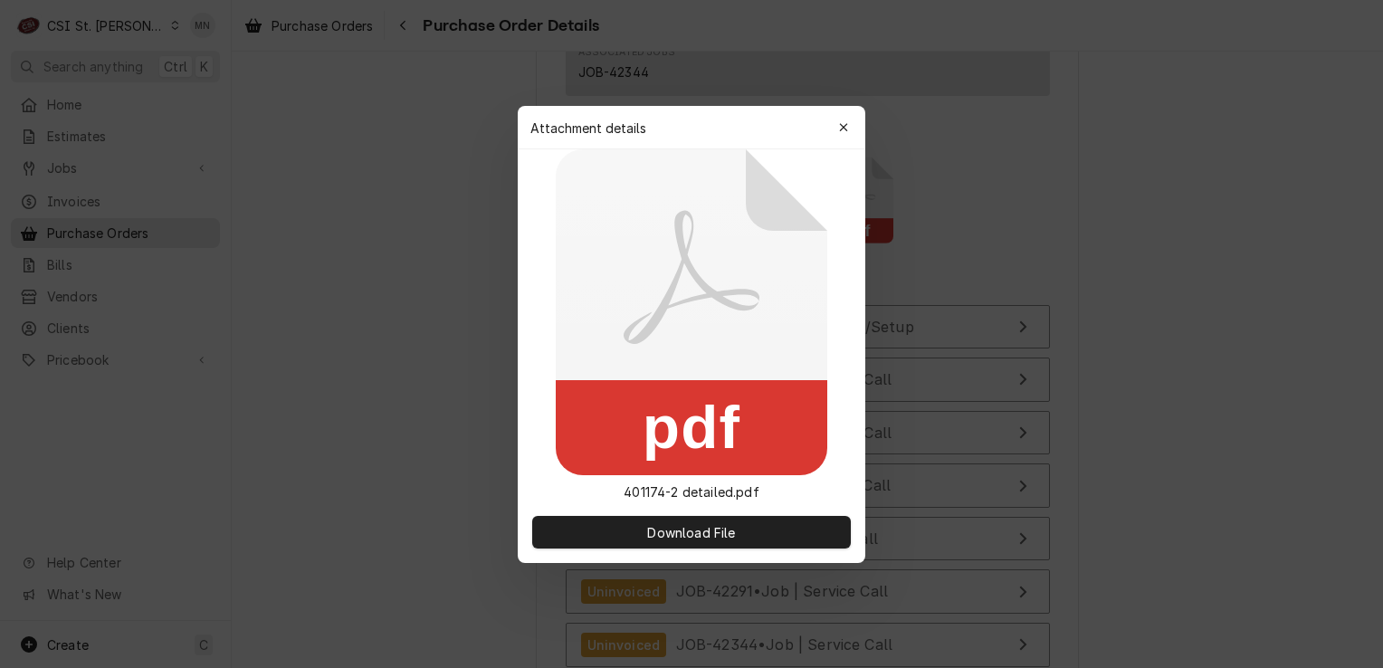
click at [848, 124] on div "button" at bounding box center [843, 128] width 18 height 18
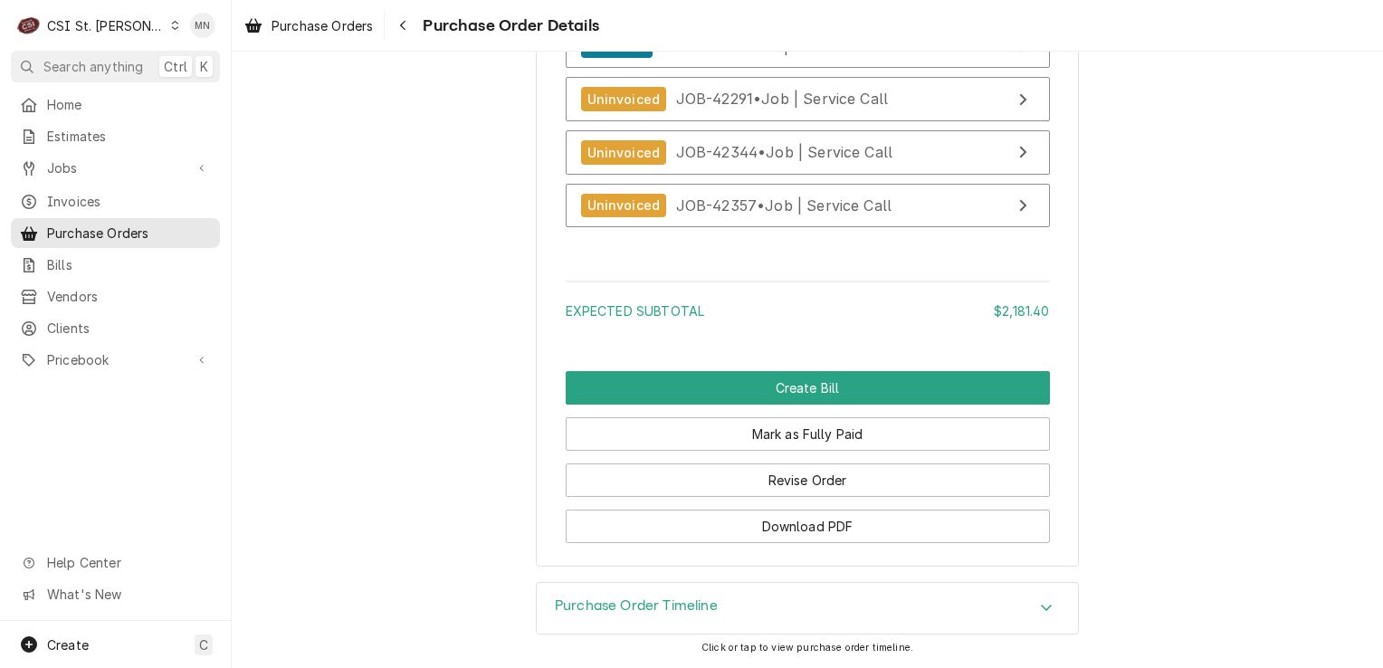
scroll to position [5051, 0]
click at [869, 601] on div "Purchase Order Timeline" at bounding box center [807, 608] width 541 height 51
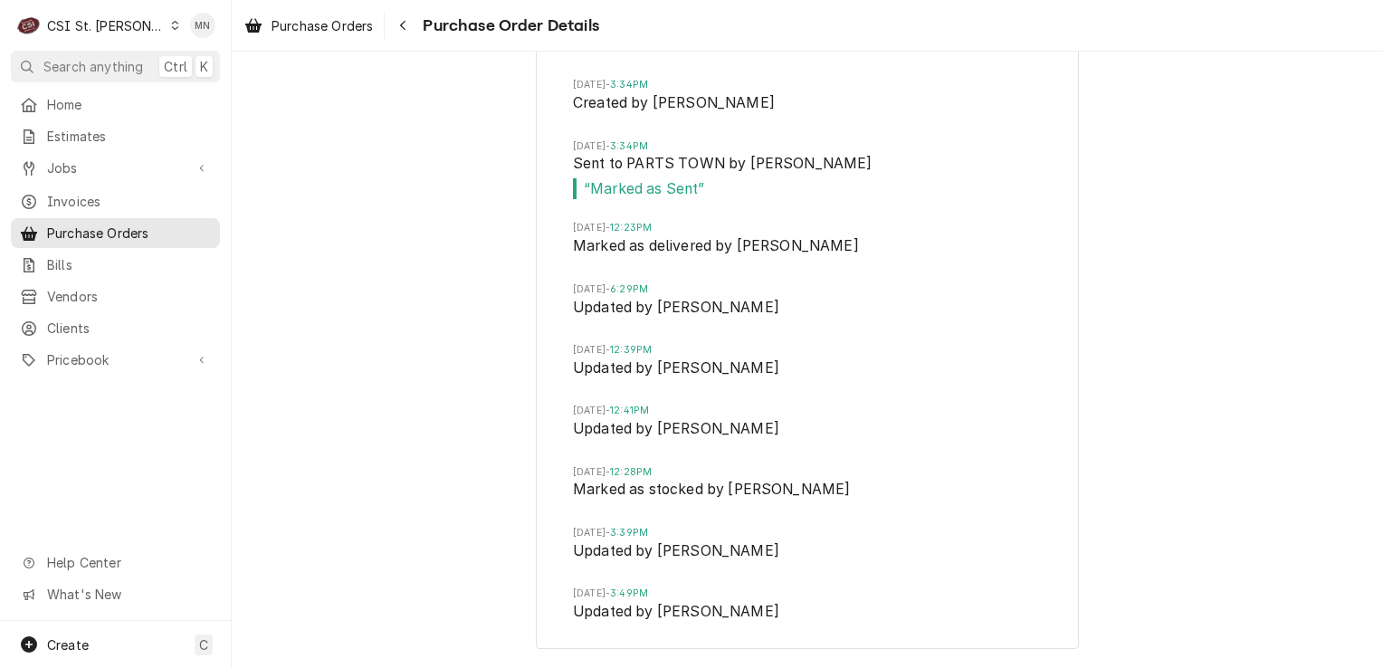
scroll to position [5686, 0]
click at [402, 24] on icon "Navigate back" at bounding box center [403, 25] width 8 height 13
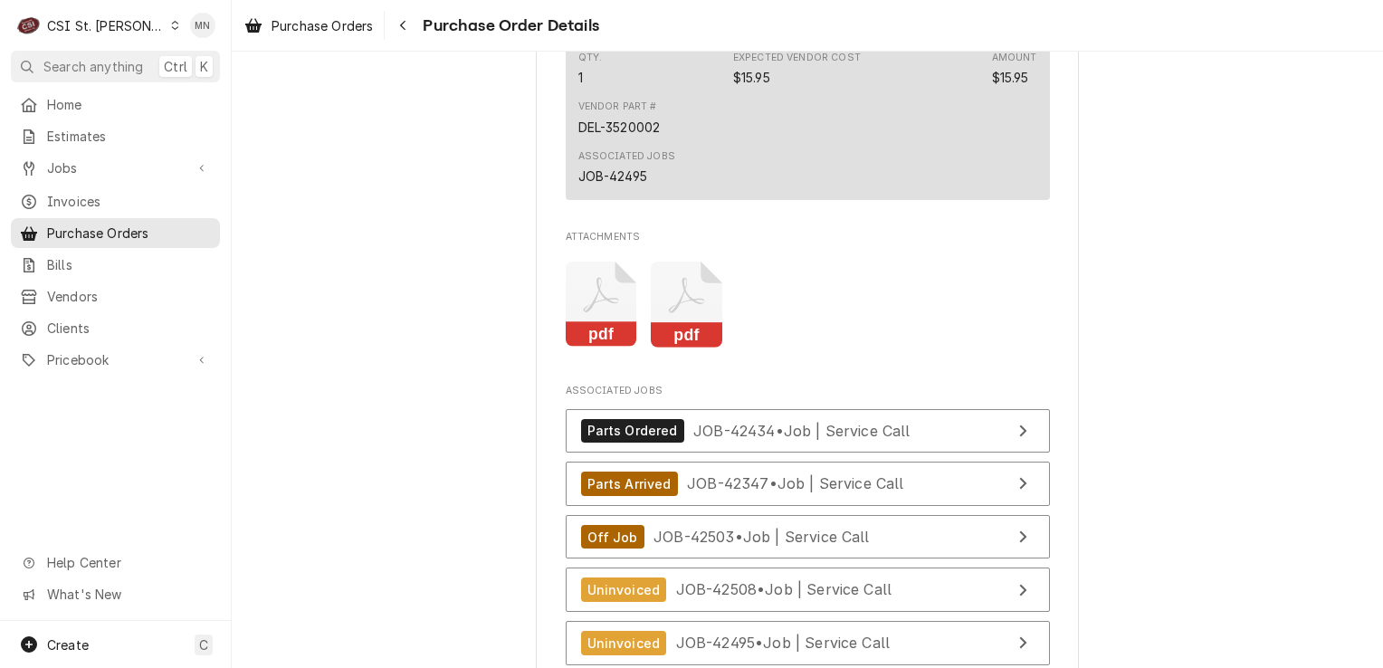
scroll to position [6515, 0]
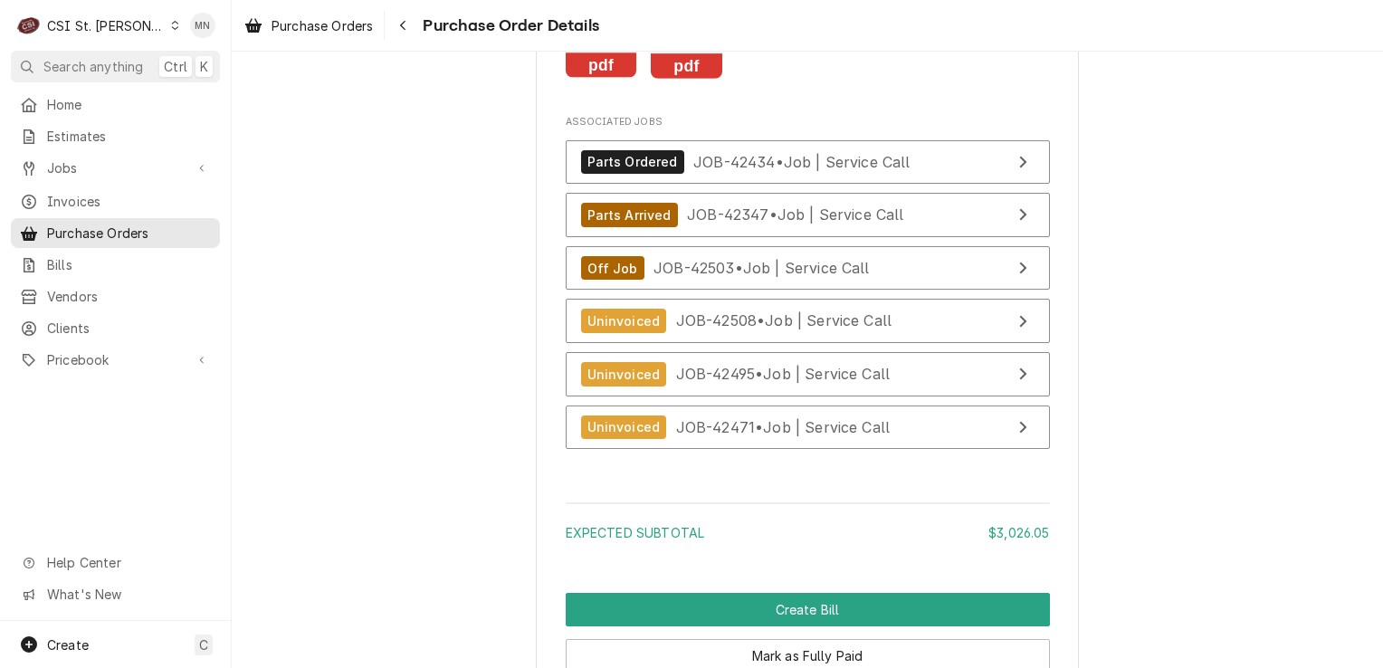
click at [590, 79] on icon "Attachments" at bounding box center [601, 36] width 71 height 86
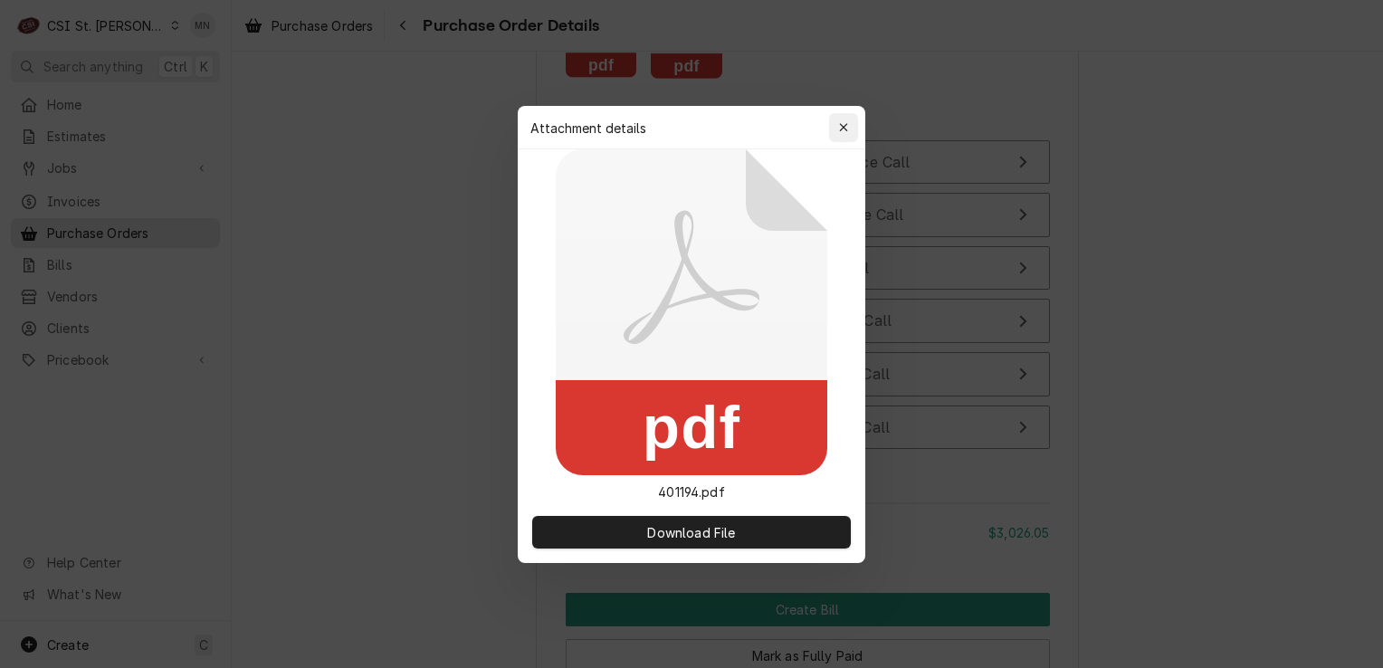
click at [844, 128] on icon "button" at bounding box center [843, 127] width 8 height 8
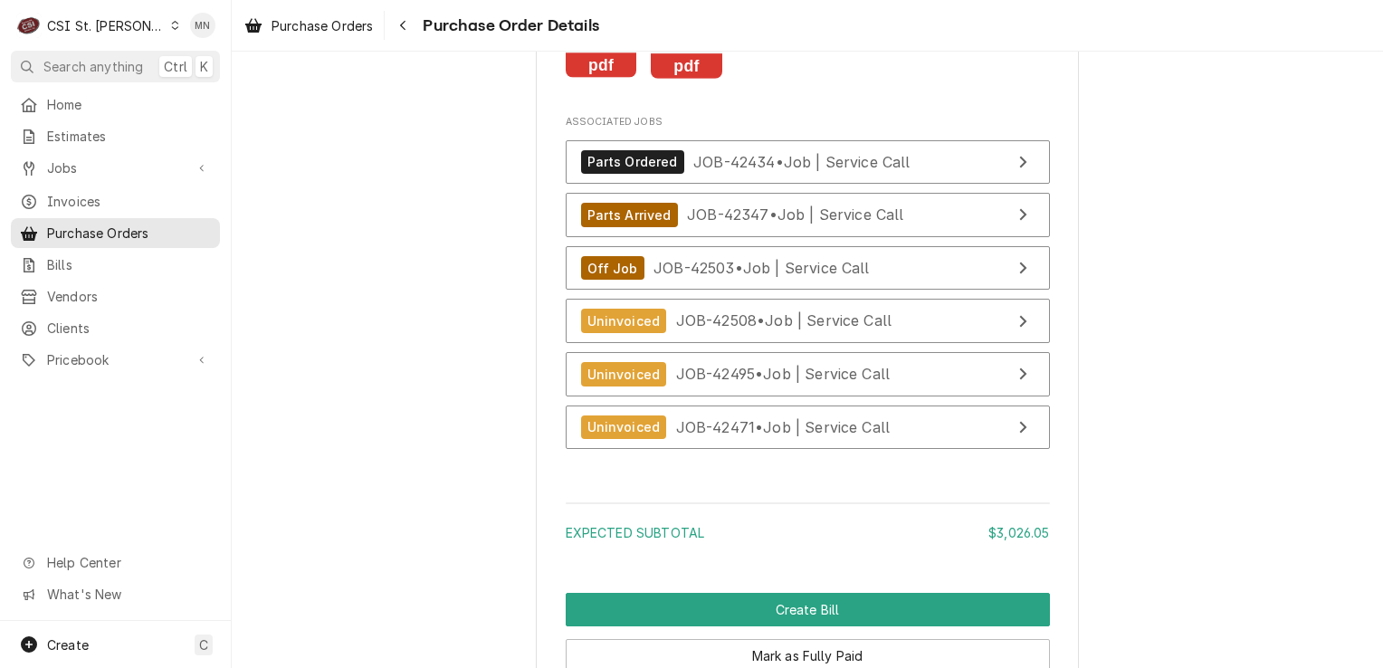
click at [709, 79] on icon "Attachments" at bounding box center [686, 36] width 71 height 86
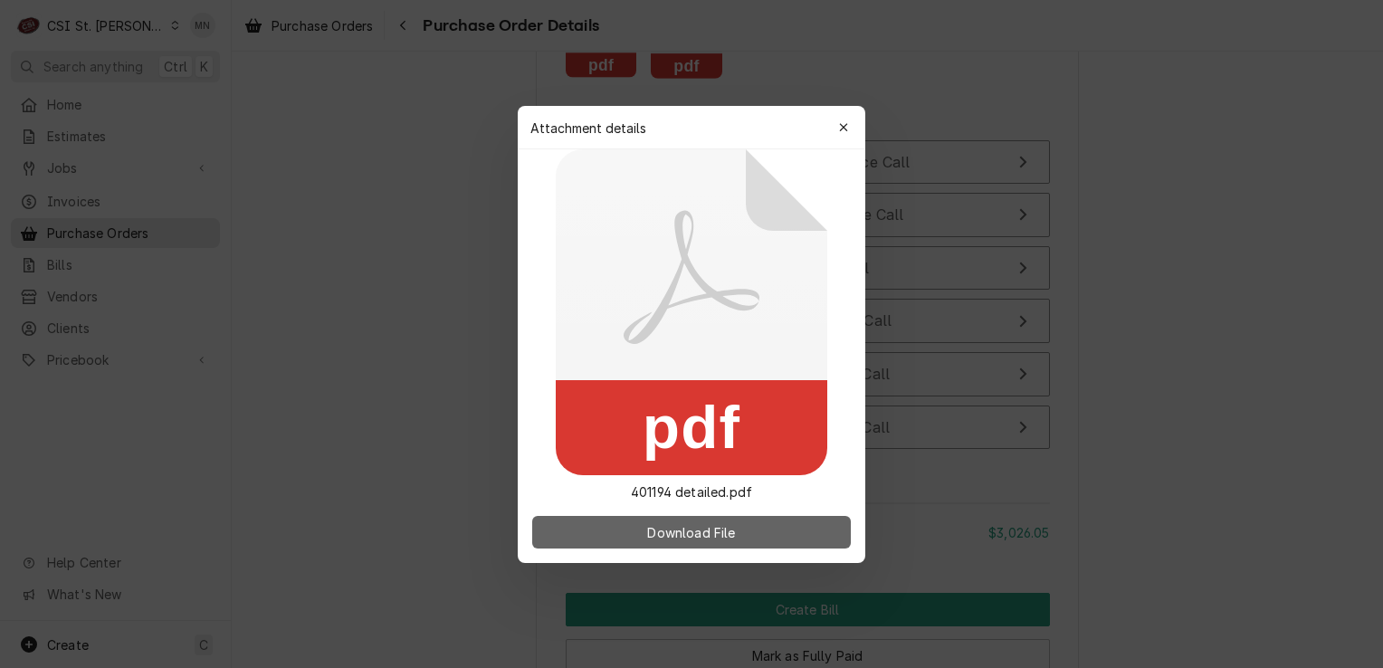
click at [712, 532] on span "Download File" at bounding box center [690, 531] width 95 height 19
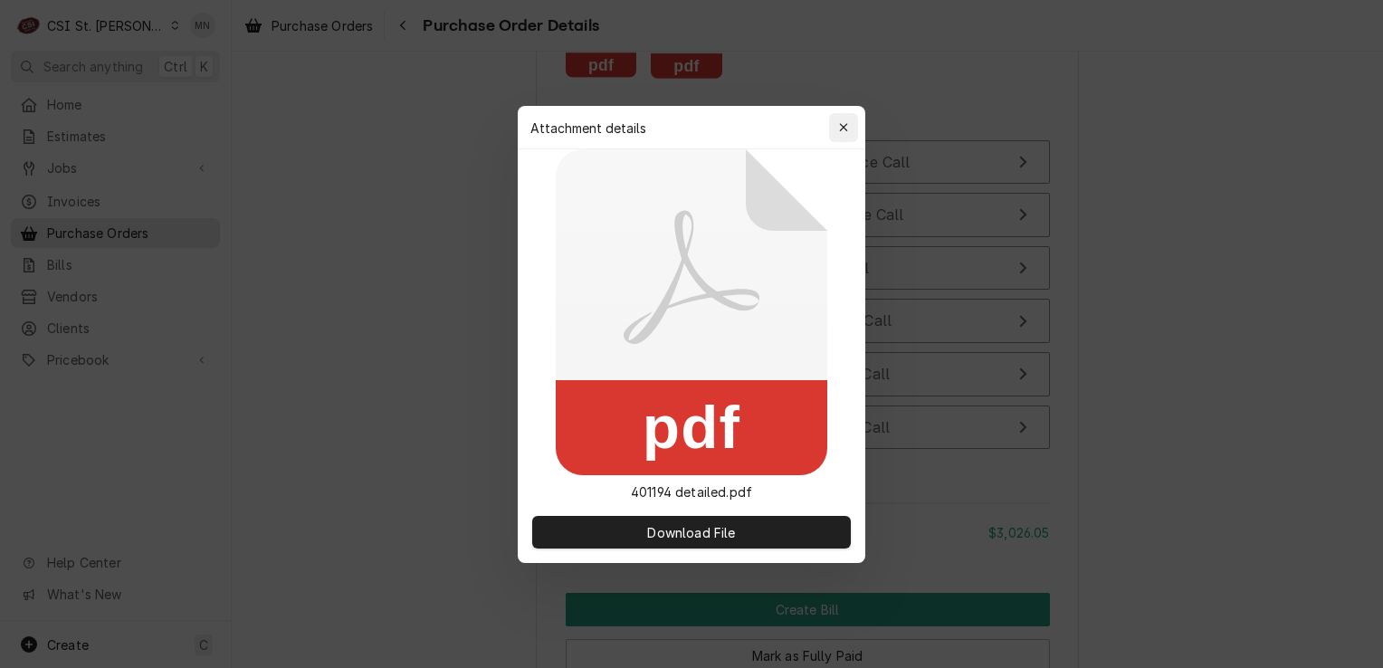
click at [845, 123] on icon "button" at bounding box center [844, 127] width 10 height 13
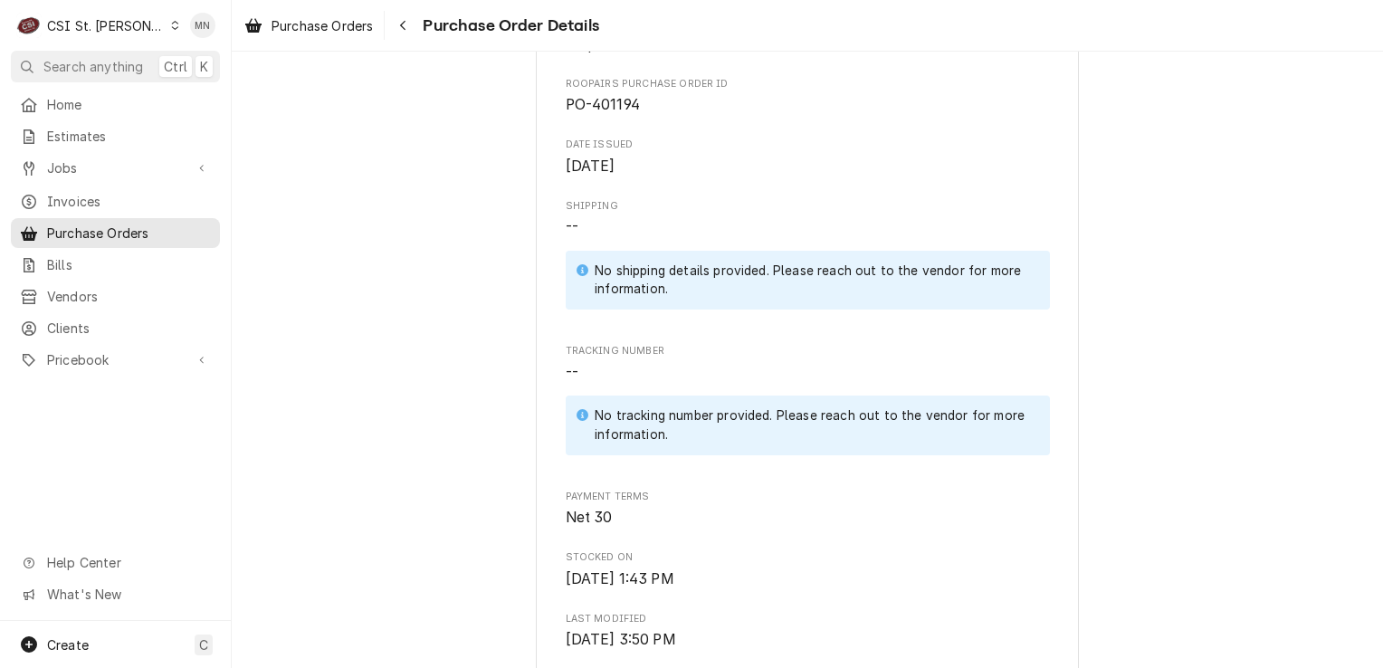
scroll to position [633, 0]
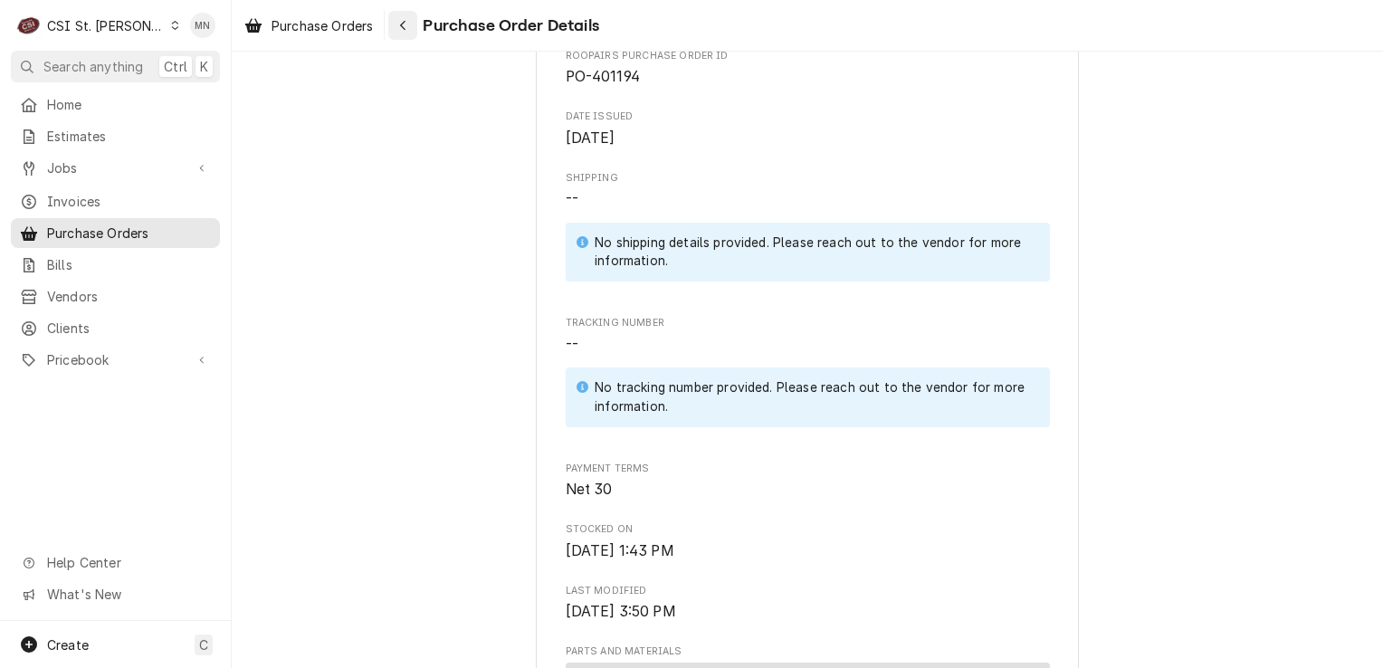
click at [407, 28] on icon "Navigate back" at bounding box center [403, 25] width 8 height 13
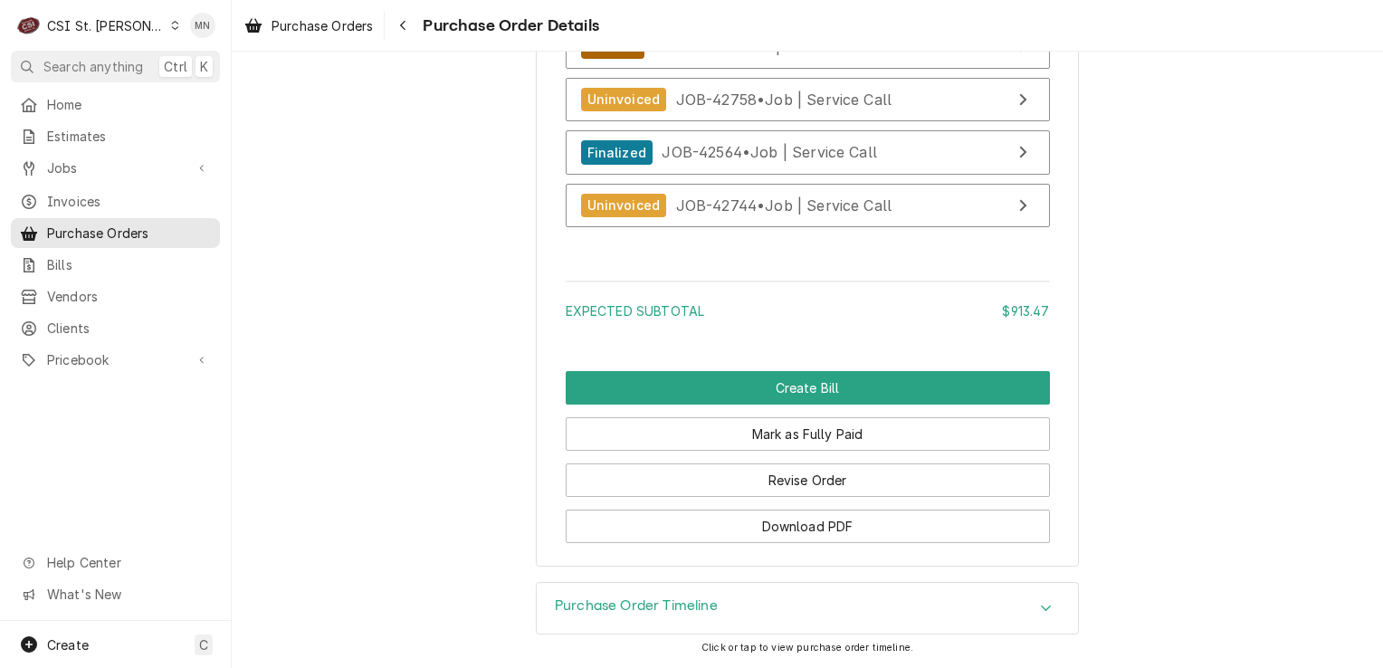
scroll to position [4162, 0]
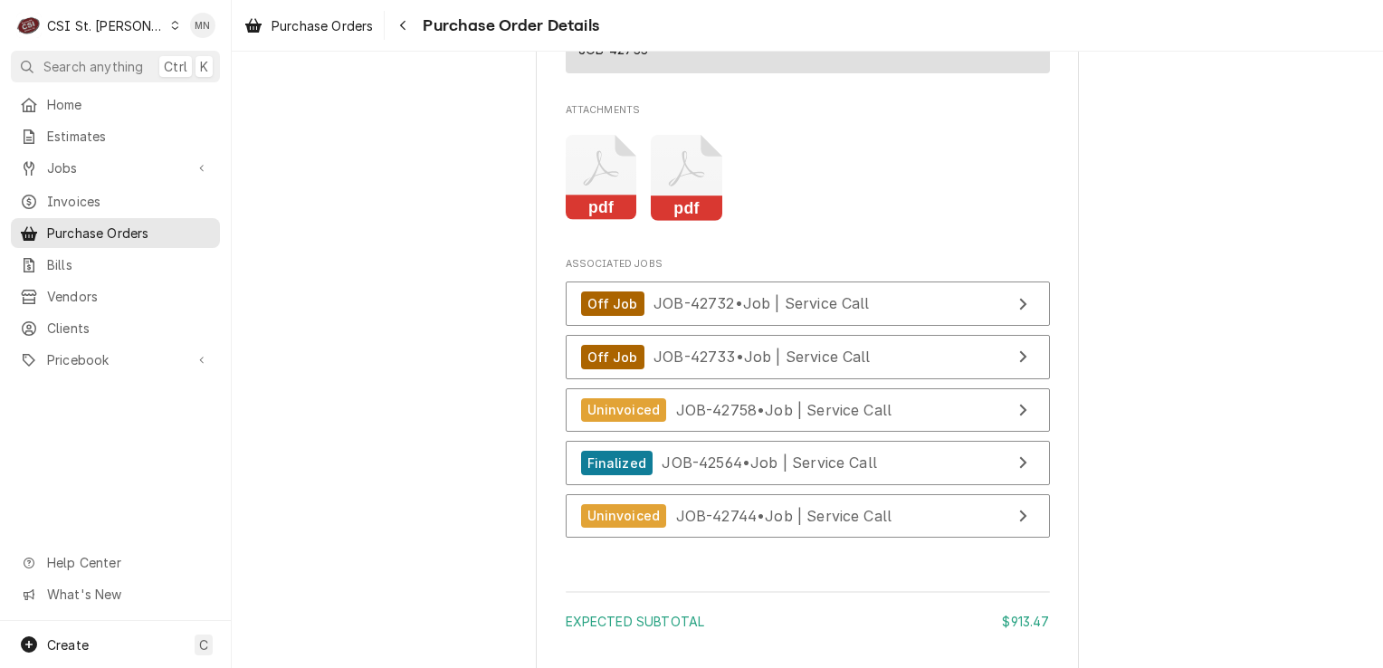
click at [657, 221] on icon "Attachments" at bounding box center [686, 178] width 71 height 86
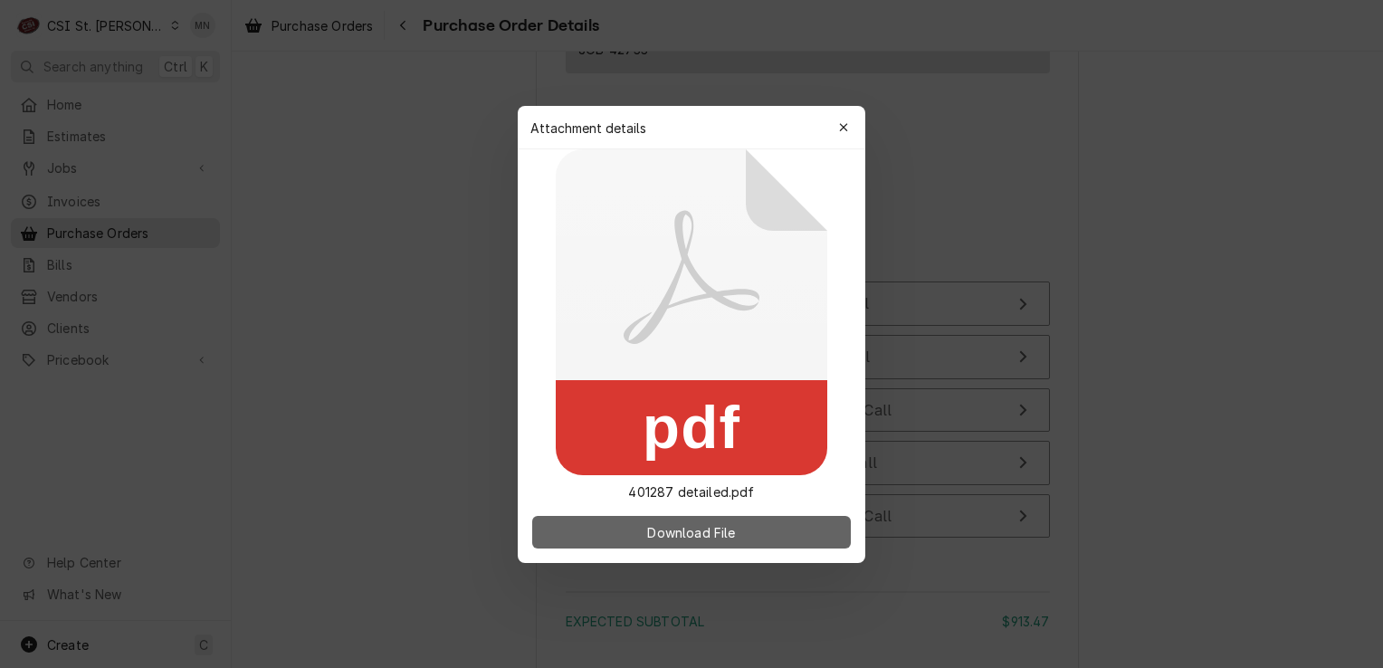
click at [692, 528] on span "Download File" at bounding box center [690, 531] width 95 height 19
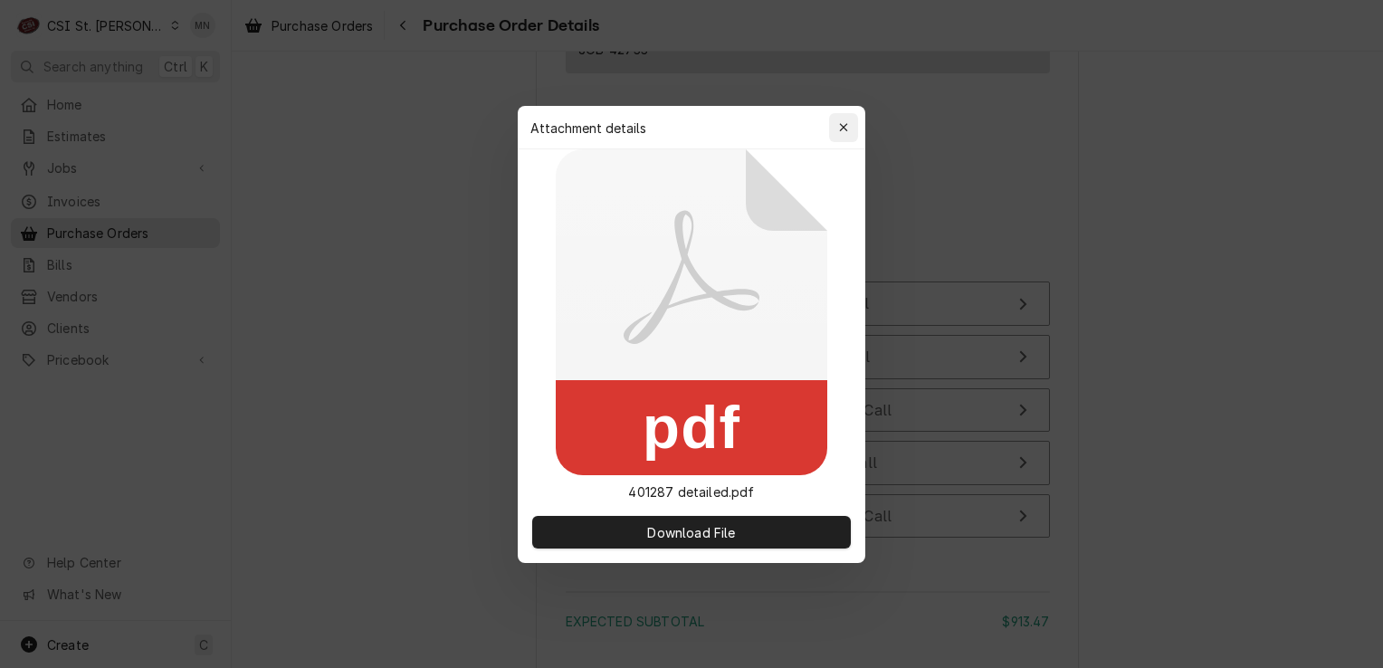
click at [843, 139] on button "button" at bounding box center [843, 127] width 29 height 29
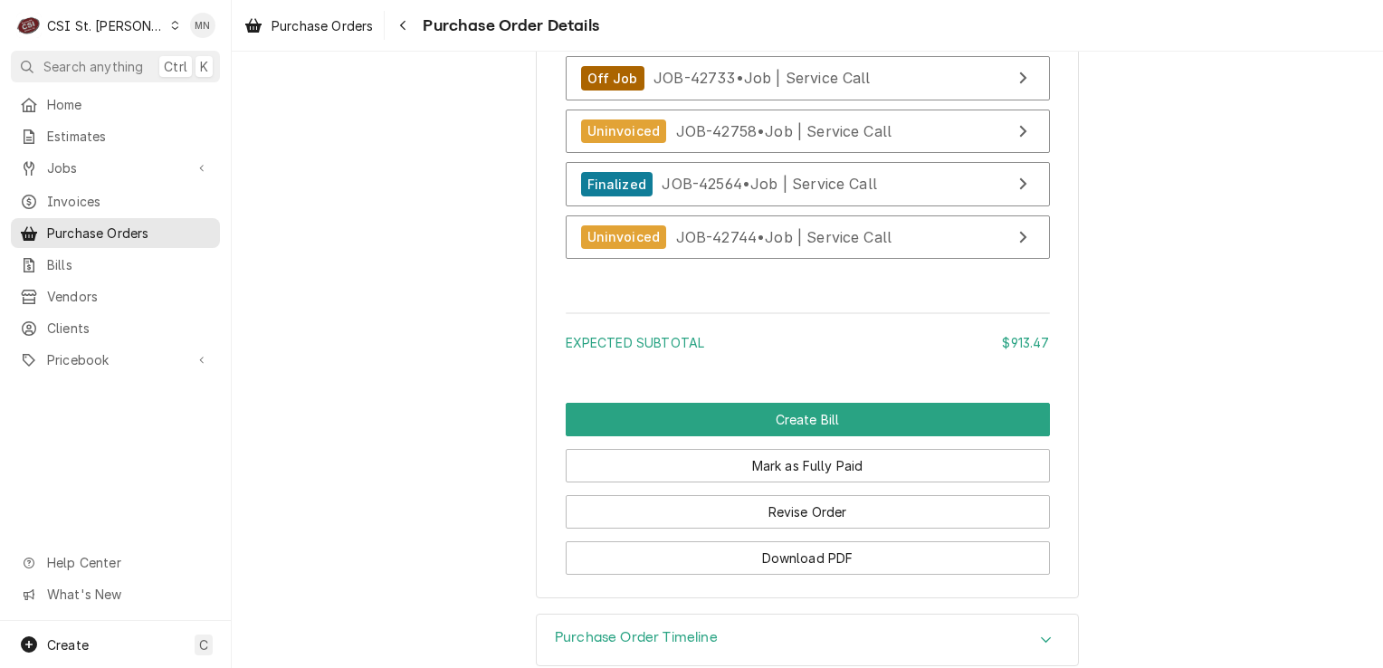
scroll to position [4524, 0]
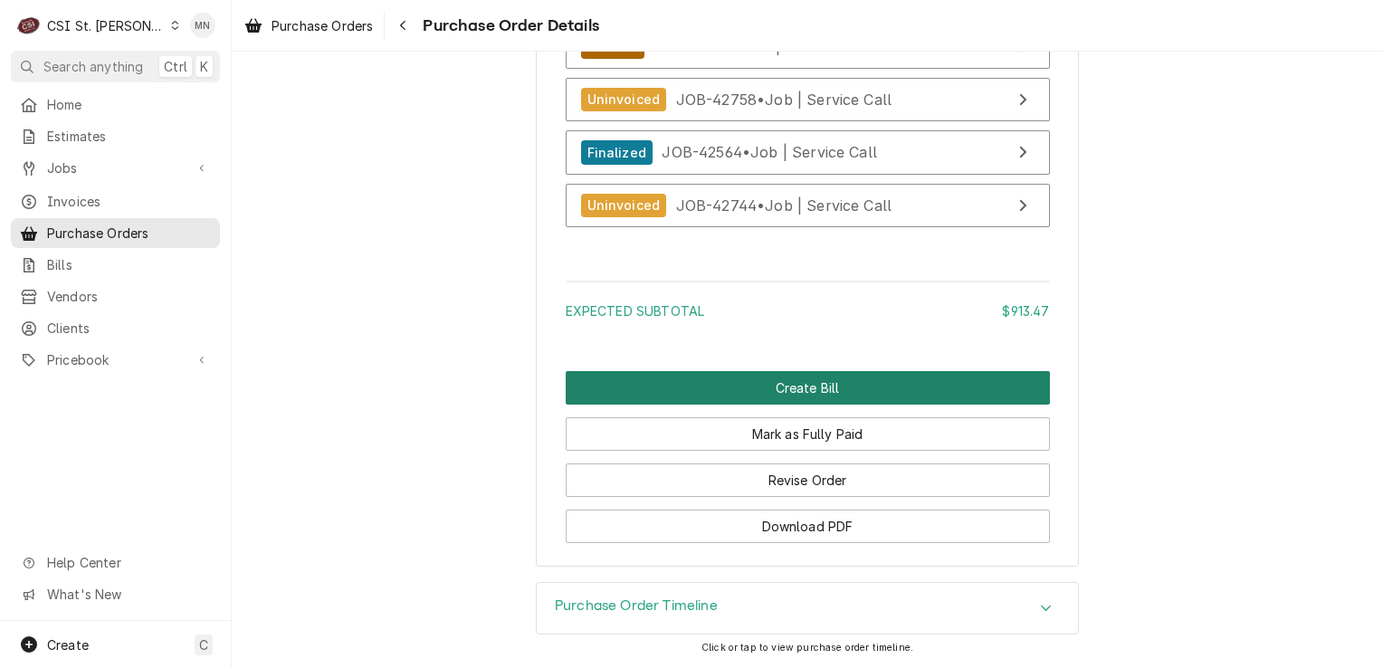
click at [811, 392] on button "Create Bill" at bounding box center [808, 387] width 484 height 33
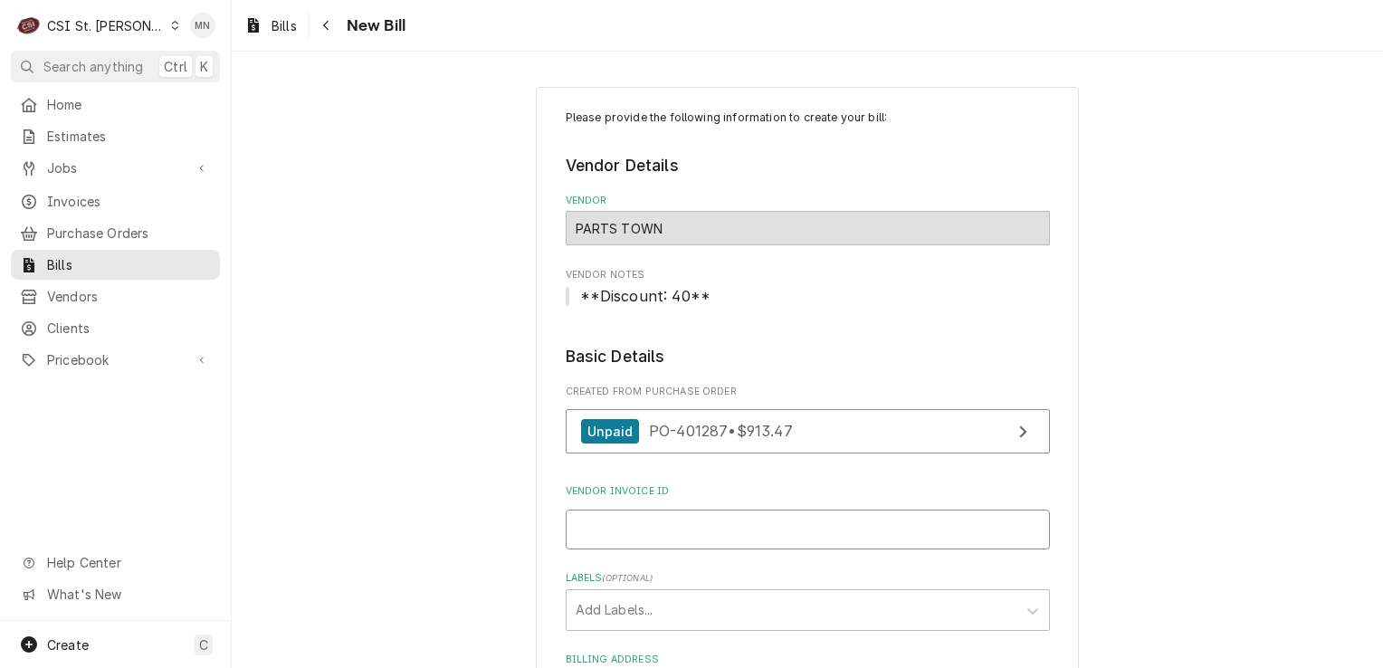
click at [654, 512] on input "Vendor Invoice ID" at bounding box center [808, 529] width 484 height 40
click at [641, 519] on input "Vendor Invoice ID" at bounding box center [808, 529] width 484 height 40
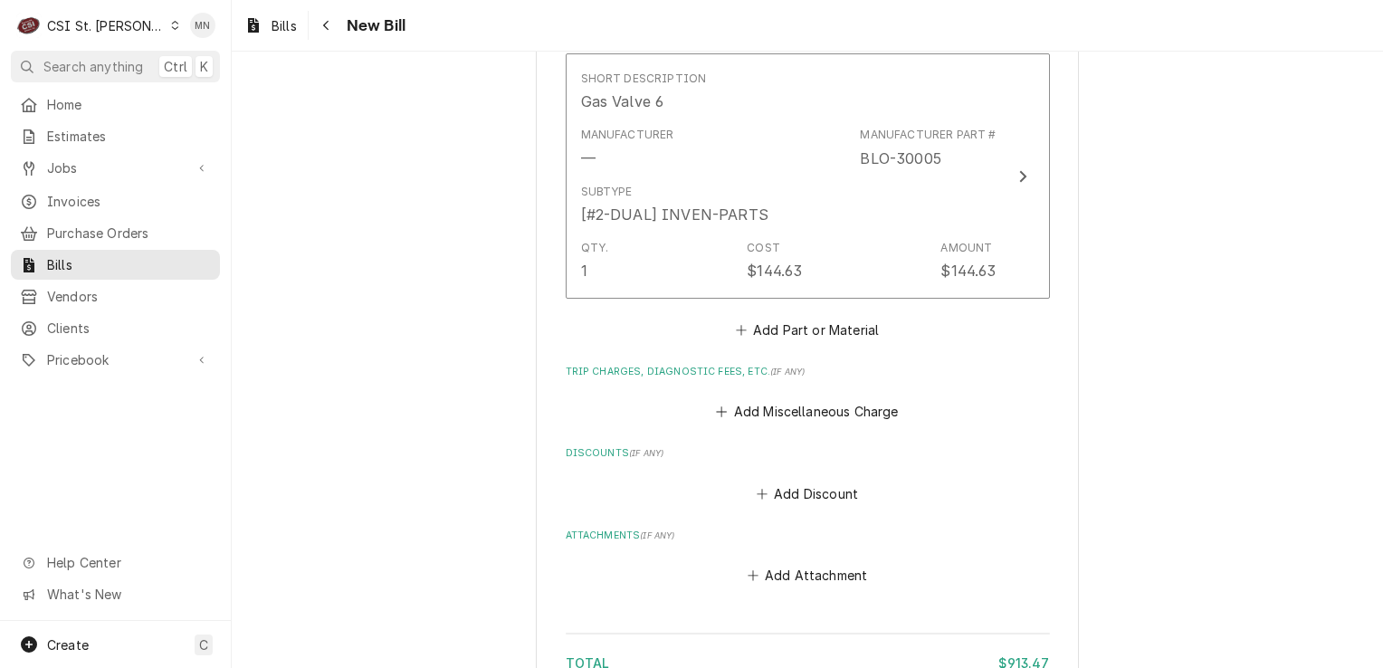
scroll to position [3243, 0]
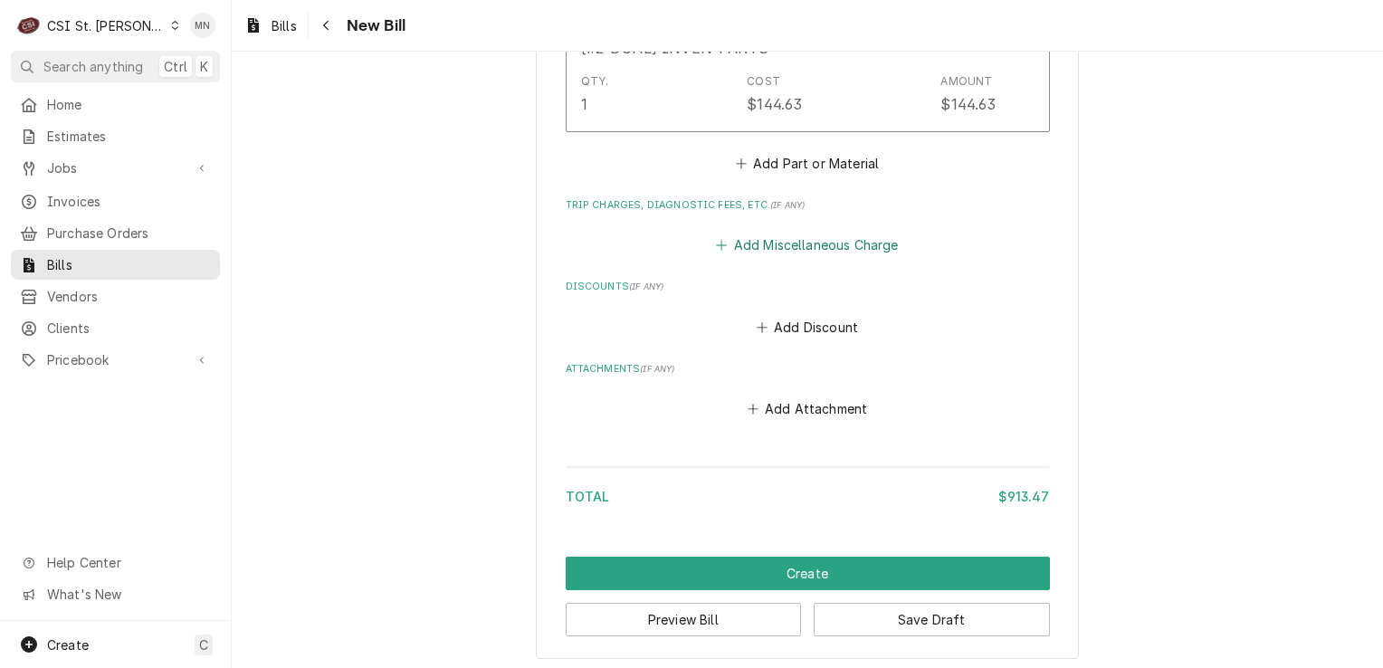
type input "2106953088"
click at [811, 248] on button "Add Miscellaneous Charge" at bounding box center [807, 245] width 188 height 25
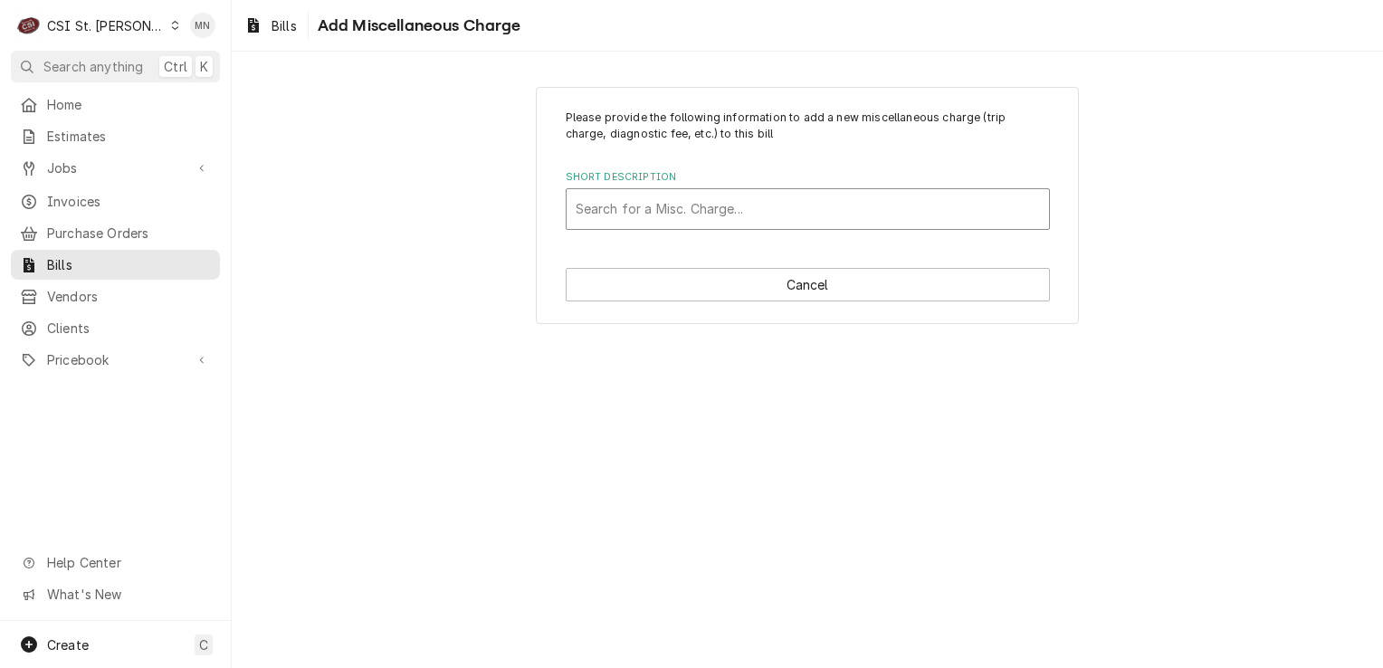
click at [681, 221] on div "Short Description" at bounding box center [807, 209] width 464 height 33
type input "ACOF"
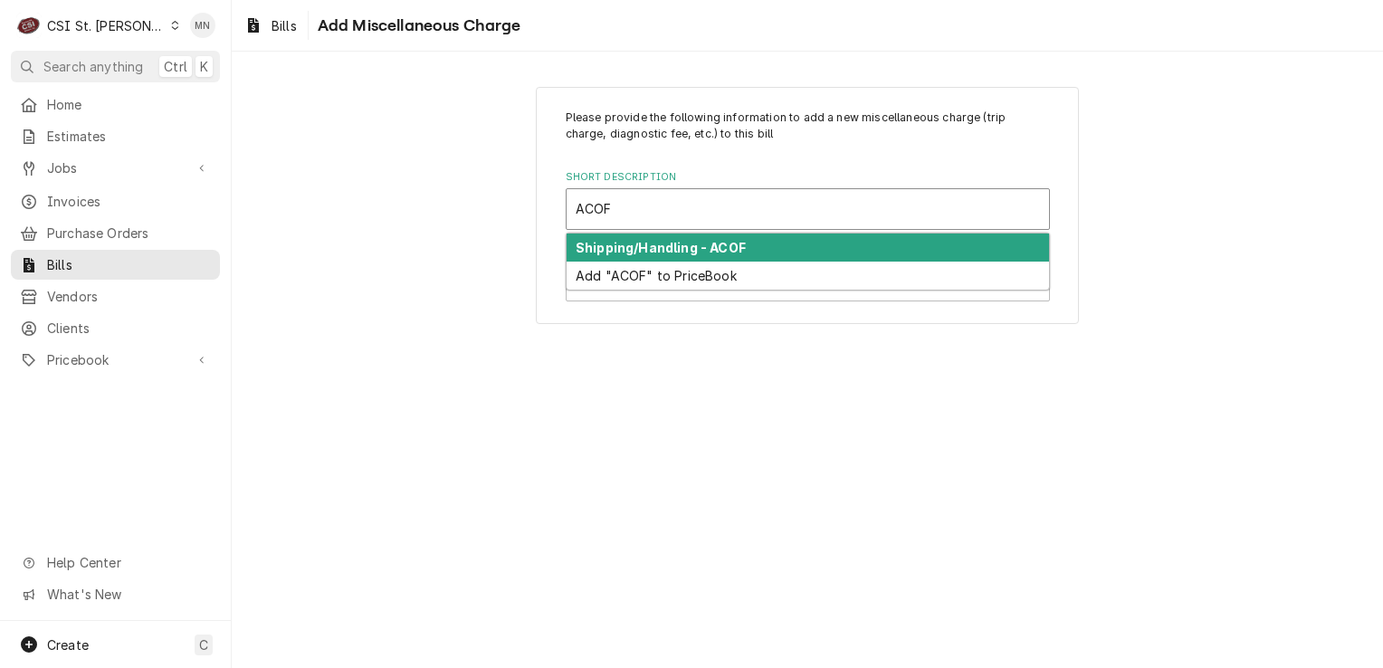
click at [666, 242] on strong "Shipping/Handling - ACOF" at bounding box center [660, 247] width 170 height 15
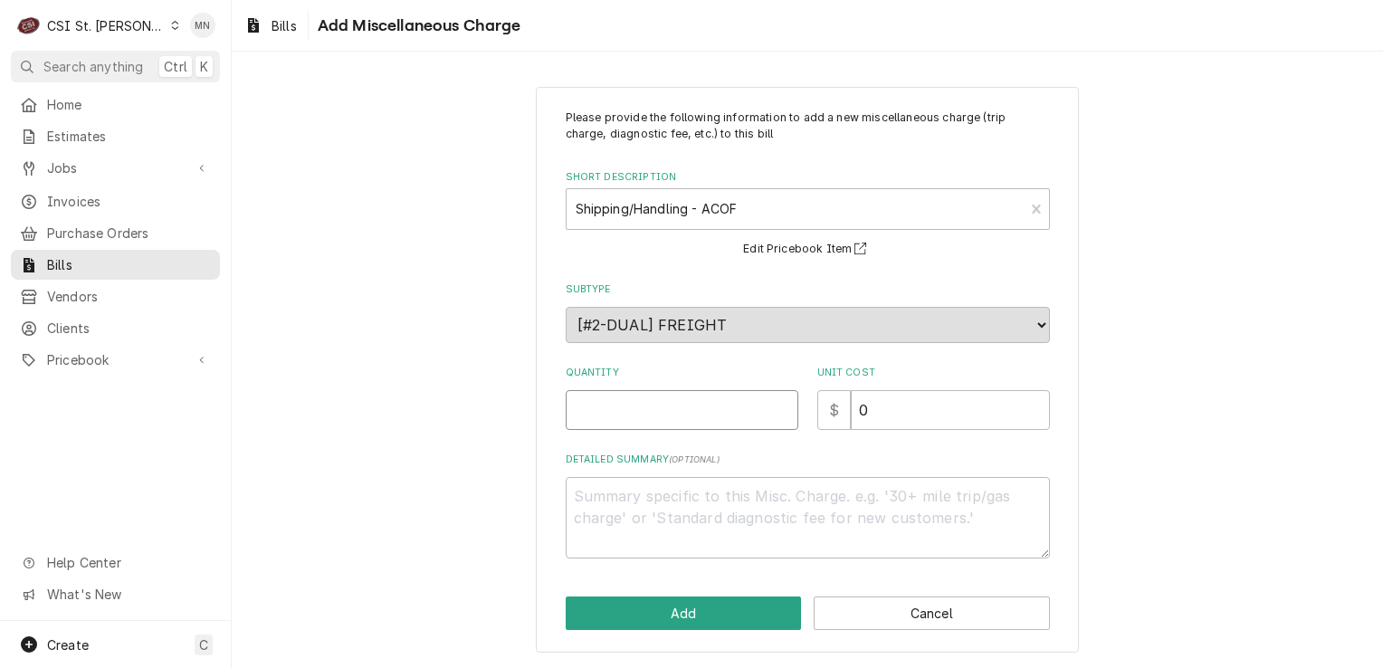
click at [651, 420] on input "Quantity" at bounding box center [682, 410] width 233 height 40
type textarea "x"
type input "1"
type textarea "x"
type input "2"
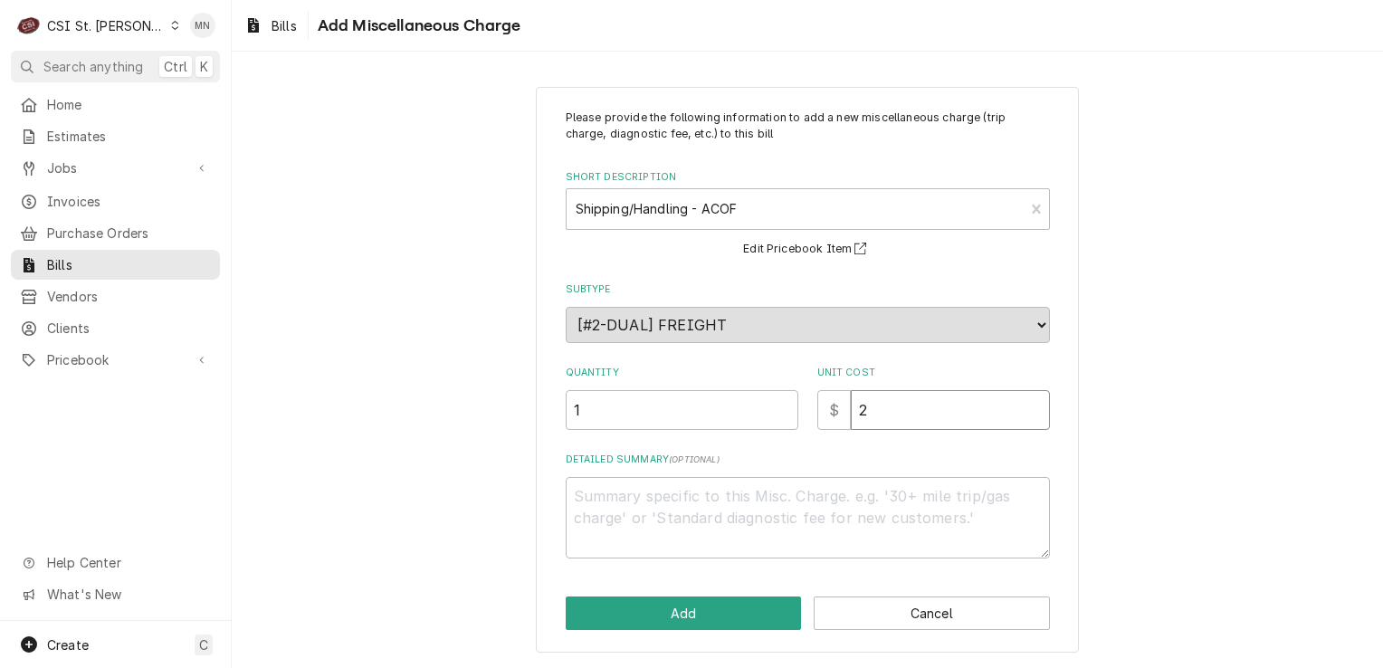
type textarea "x"
type input "28"
type textarea "x"
type input "28.0"
type textarea "x"
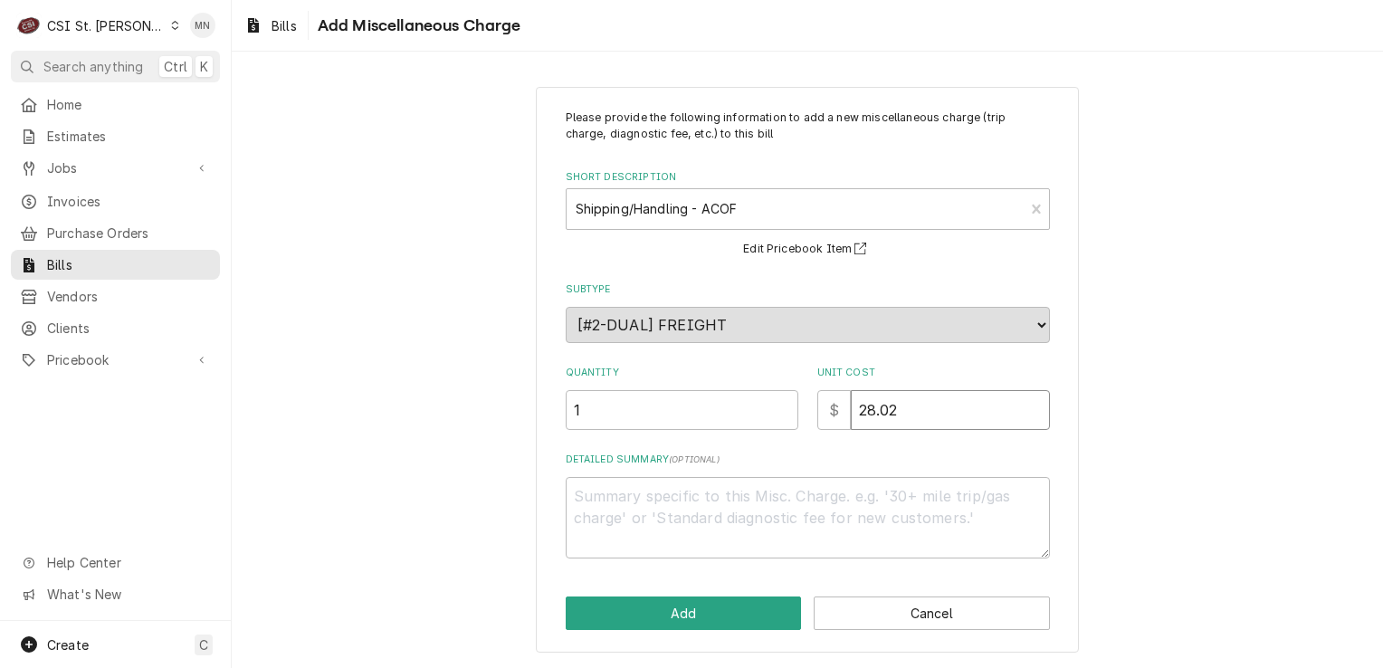
type input "28.02"
type textarea "x"
type textarea "A"
type textarea "x"
type textarea "AC"
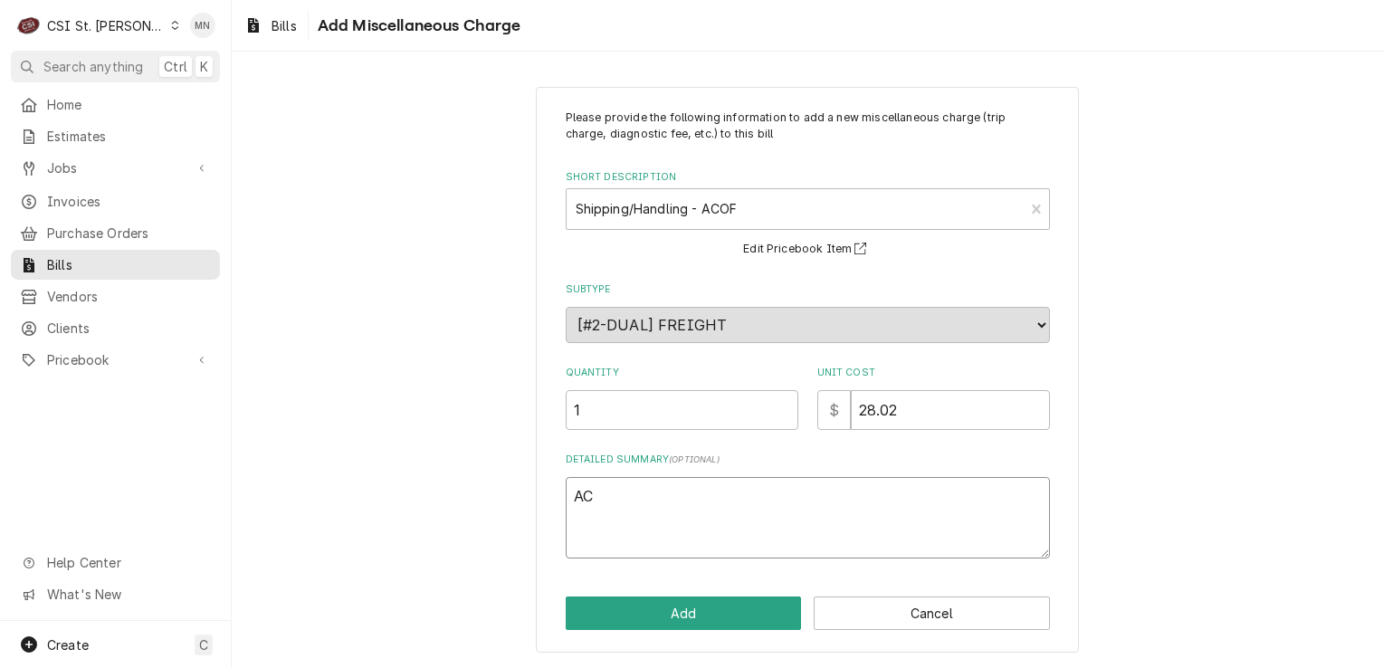
type textarea "x"
type textarea "ACO"
type textarea "x"
type textarea "ACOF"
type textarea "x"
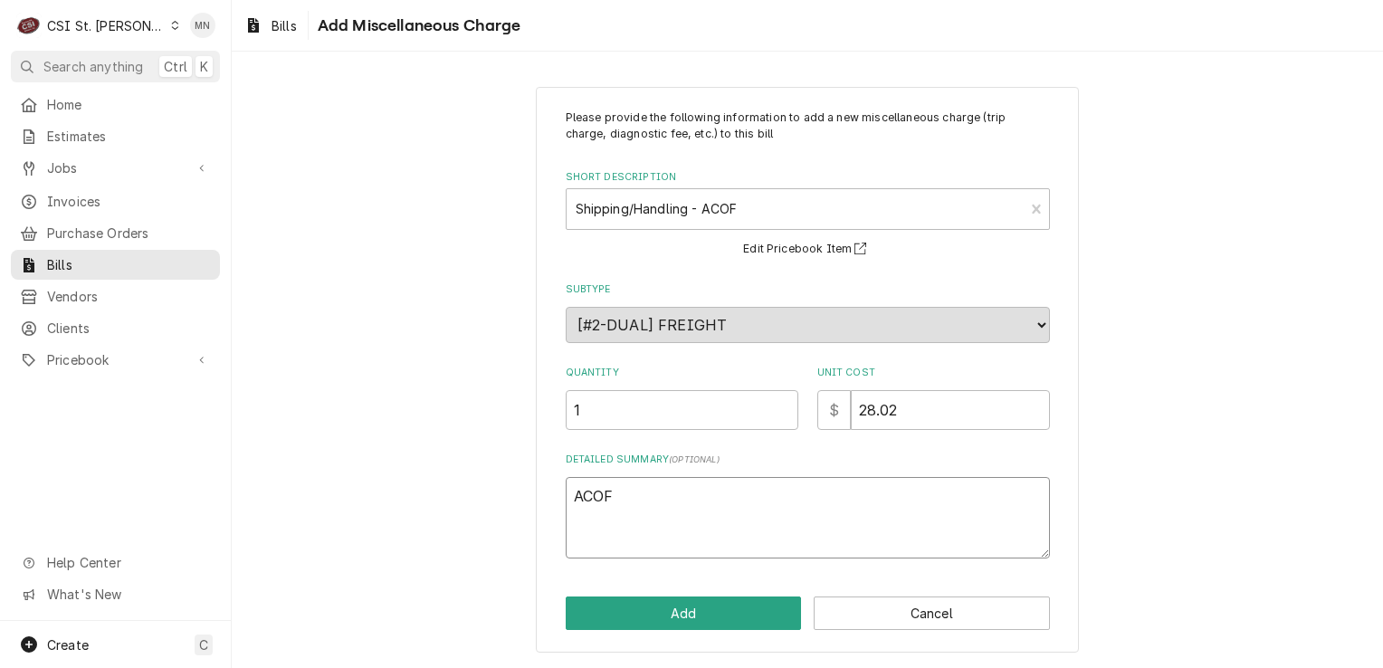
type textarea "ACOF"
type textarea "x"
type textarea "ACOF 2"
type textarea "x"
type textarea "ACOF 21"
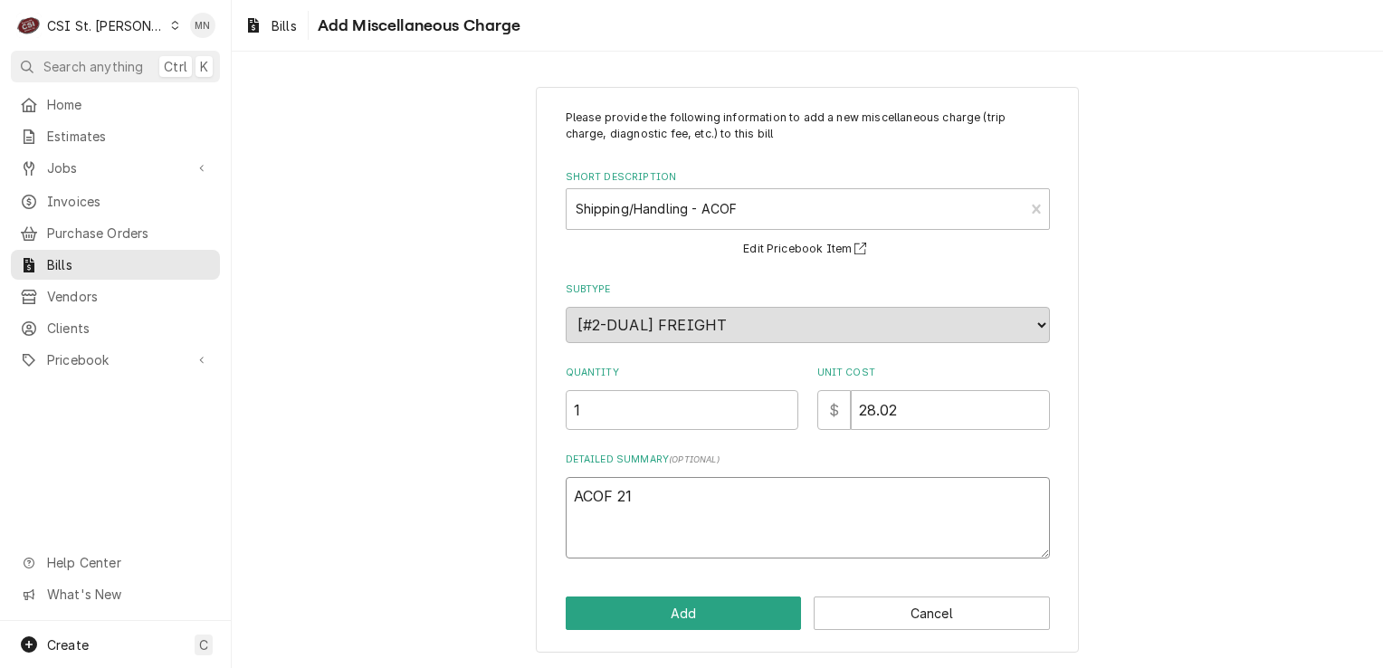
type textarea "x"
type textarea "ACOF 210"
type textarea "x"
type textarea "ACOF 2106"
type textarea "x"
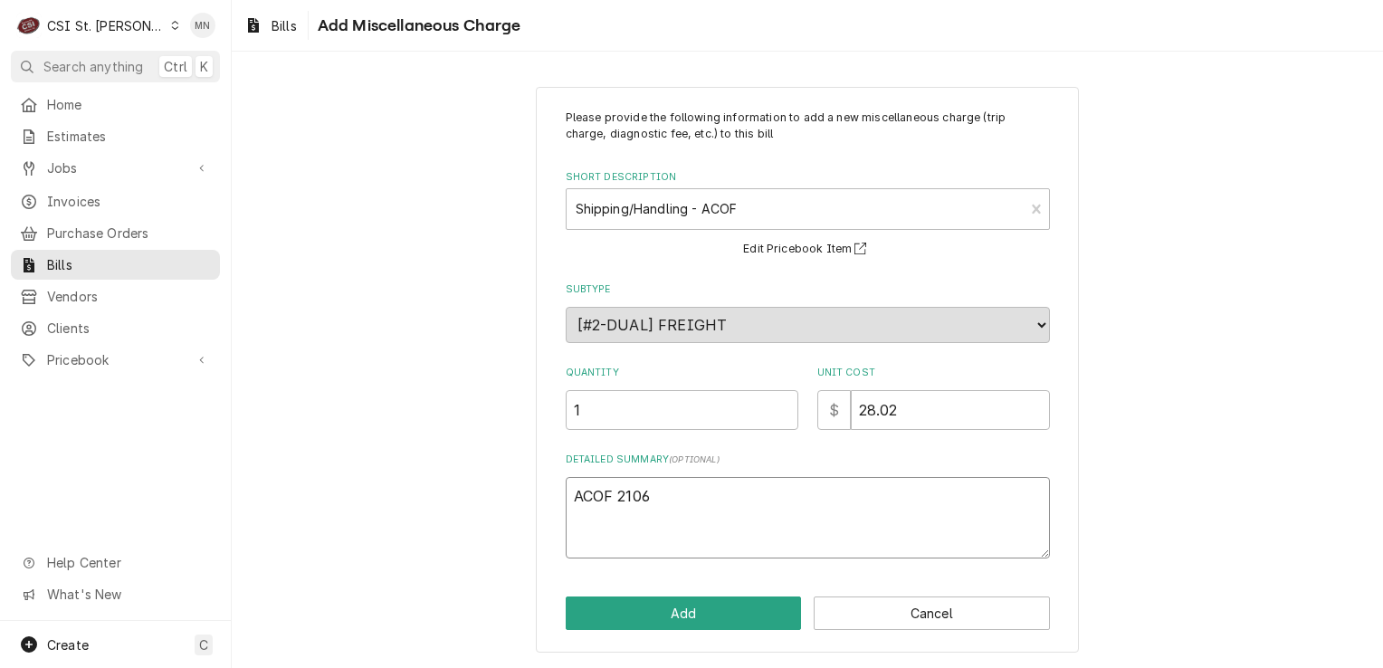
type textarea "ACOF 21069"
type textarea "x"
type textarea "ACOF 210695"
type textarea "x"
type textarea "ACOF 2106953"
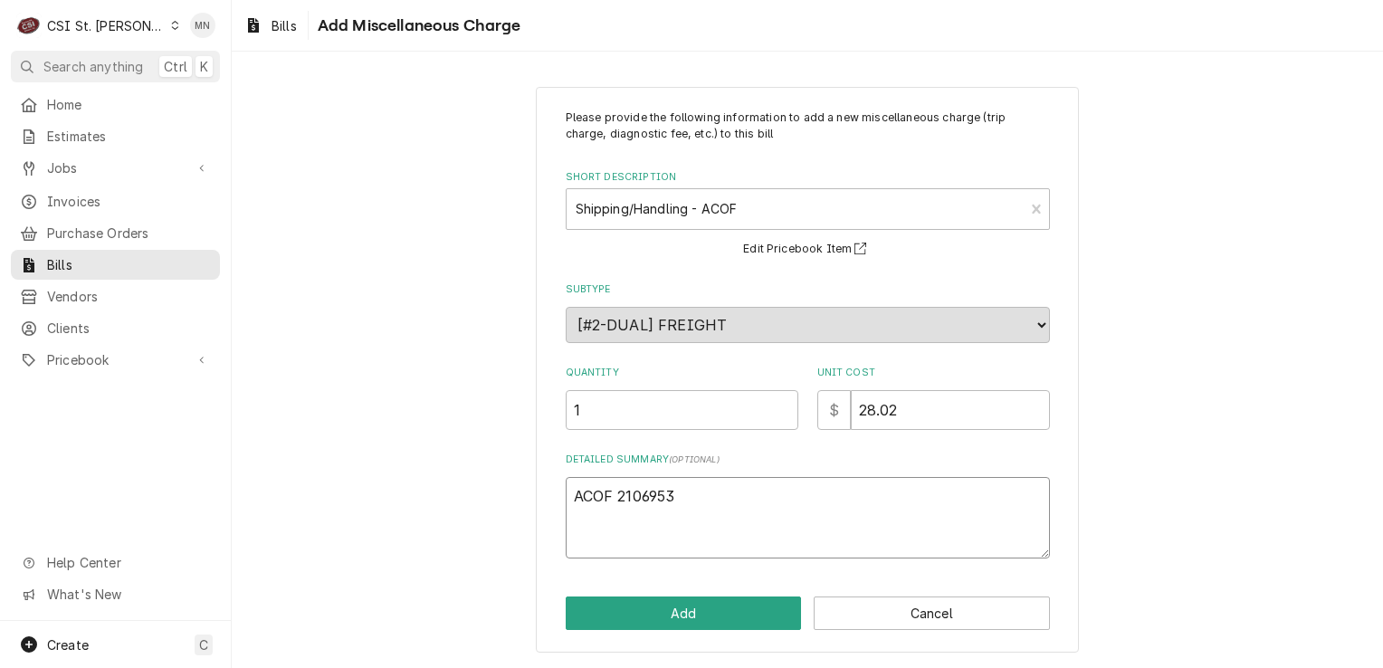
type textarea "x"
type textarea "ACOF 21069530"
type textarea "x"
type textarea "ACOF 210695308"
type textarea "x"
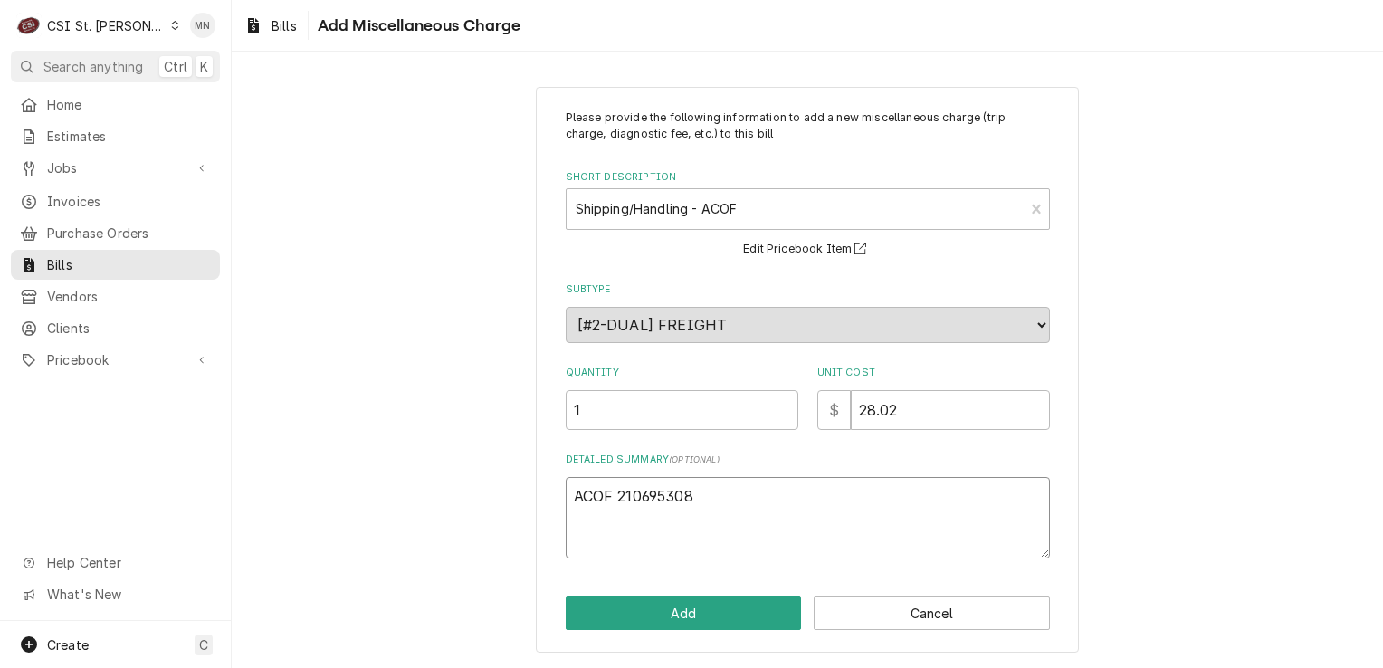
type textarea "ACOF 2106953088"
type textarea "x"
type textarea "ACOF 2106953088"
type textarea "x"
type textarea "ACOF 2106953088 $"
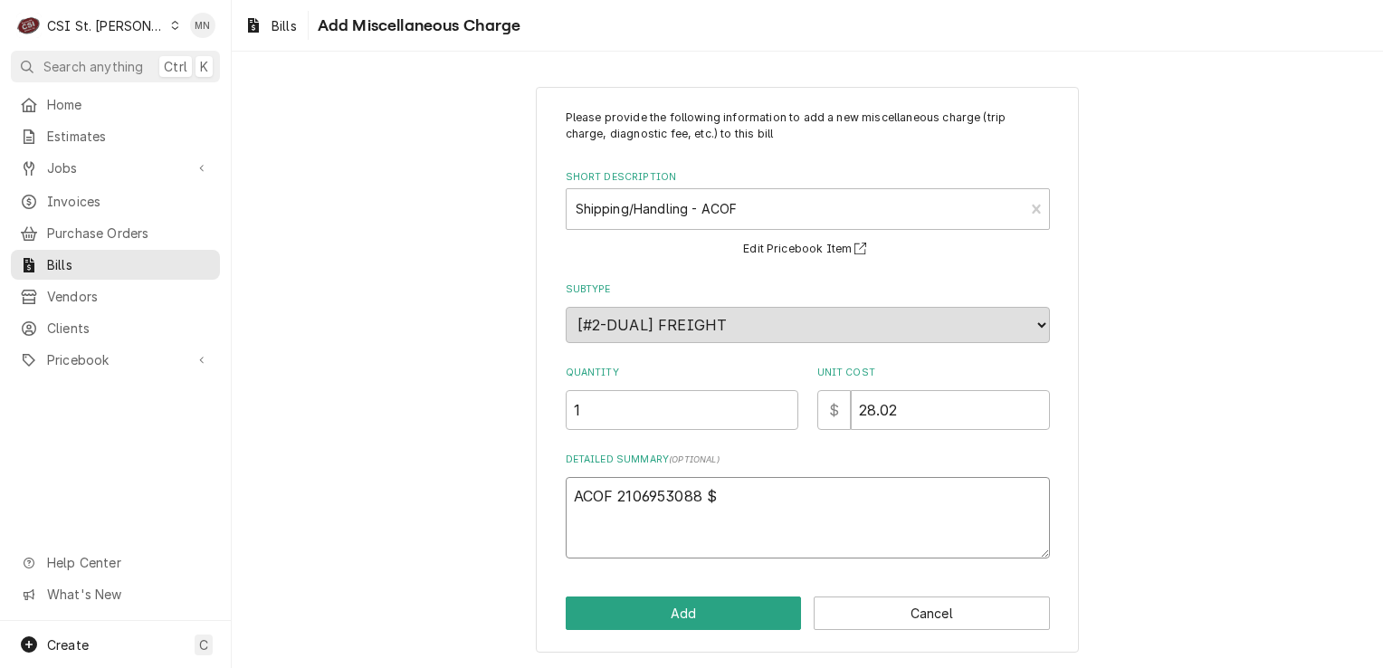
type textarea "x"
type textarea "ACOF 2106953088 $"
type textarea "x"
type textarea "ACOF 2106953088 $ 2"
type textarea "x"
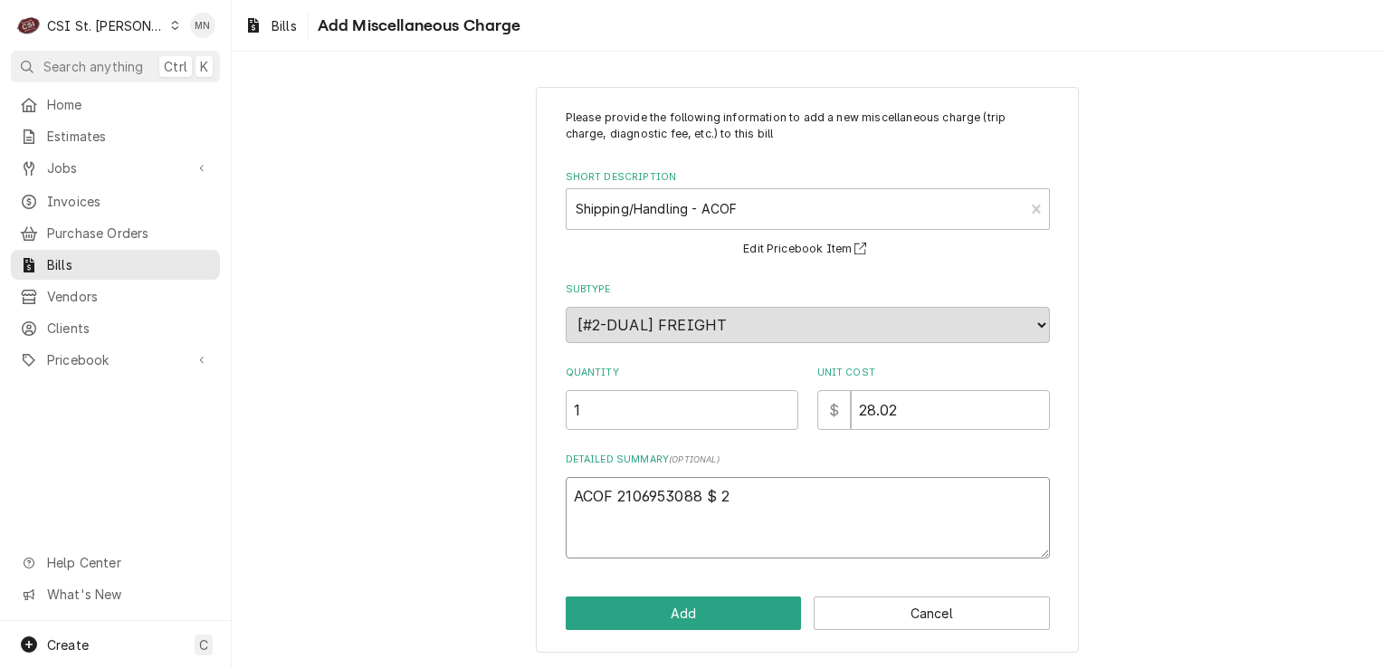
type textarea "ACOF 2106953088 $ 28"
type textarea "x"
type textarea "ACOF 2106953088 $ 28."
type textarea "x"
type textarea "ACOF 2106953088 $ 28.0"
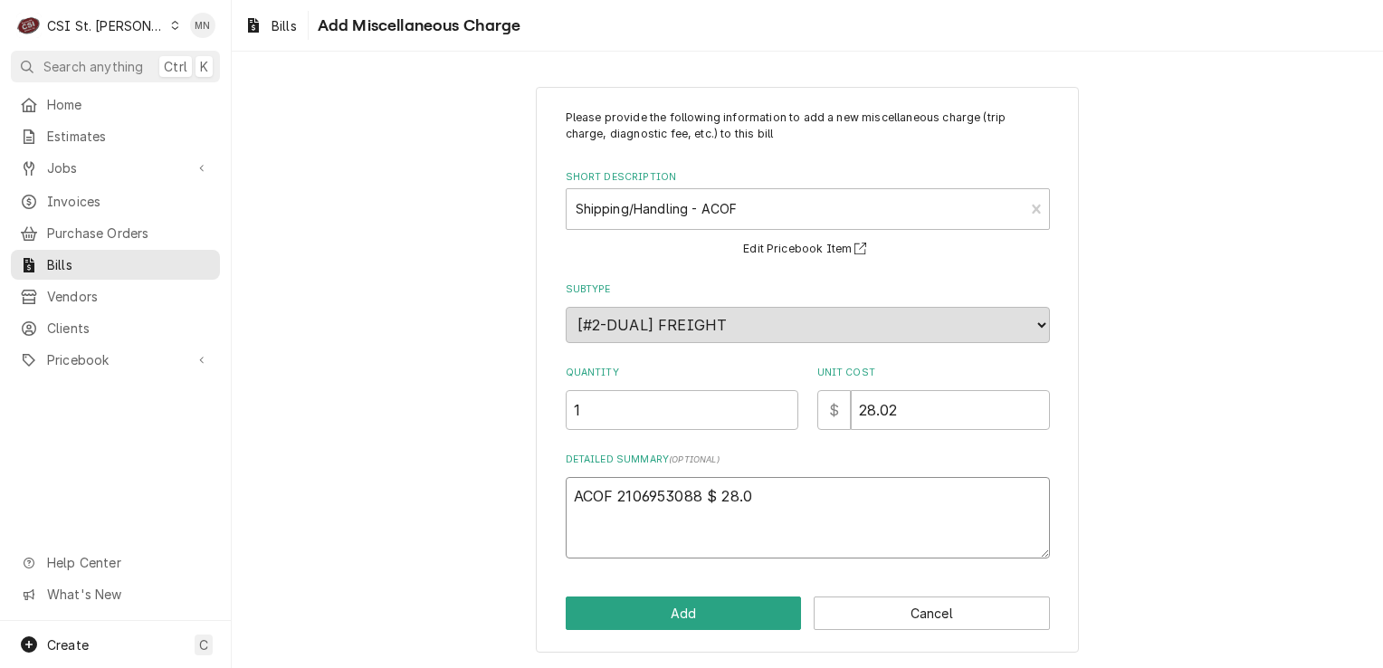
type textarea "x"
type textarea "ACOF 2106953088 $ 28.02"
type textarea "x"
type textarea "ACOF 2106953088 $ 28.02"
type textarea "x"
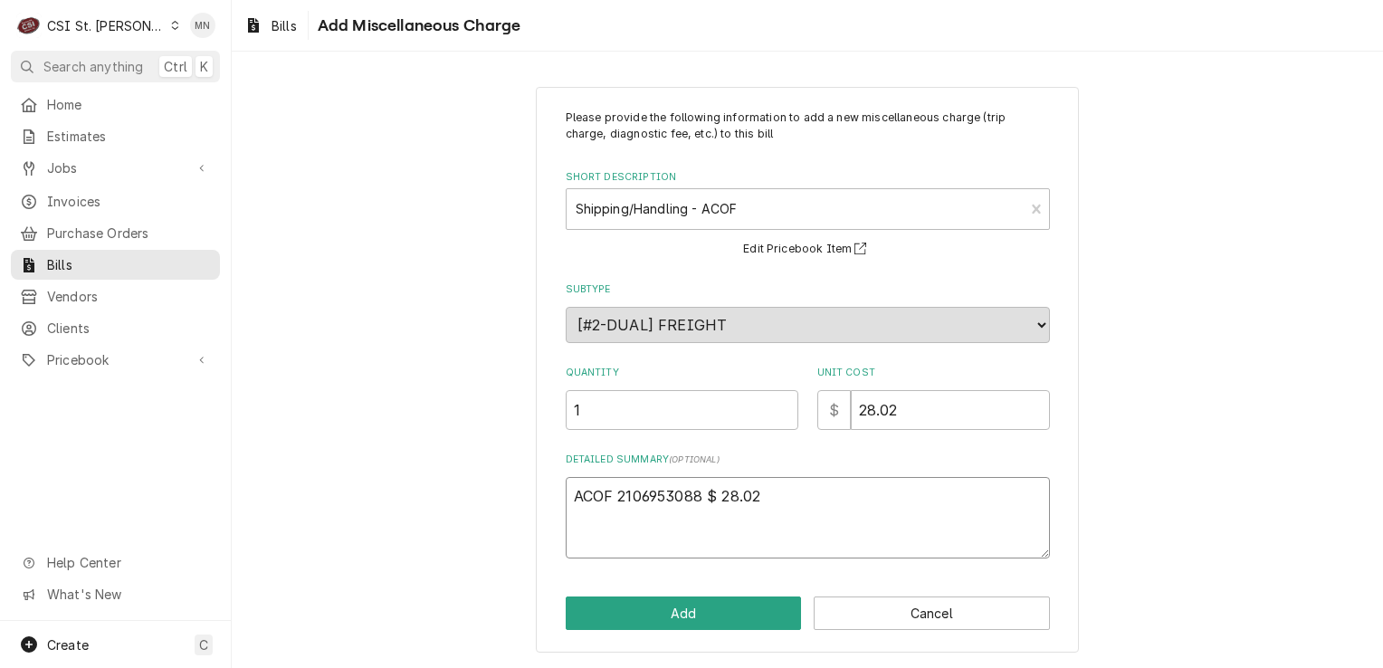
type textarea "ACOF 2106953088 $ 28.02 J"
type textarea "x"
type textarea "ACOF 2106953088 $ 28.02 Jo"
type textarea "x"
type textarea "ACOF 2106953088 $ 28.02 Job"
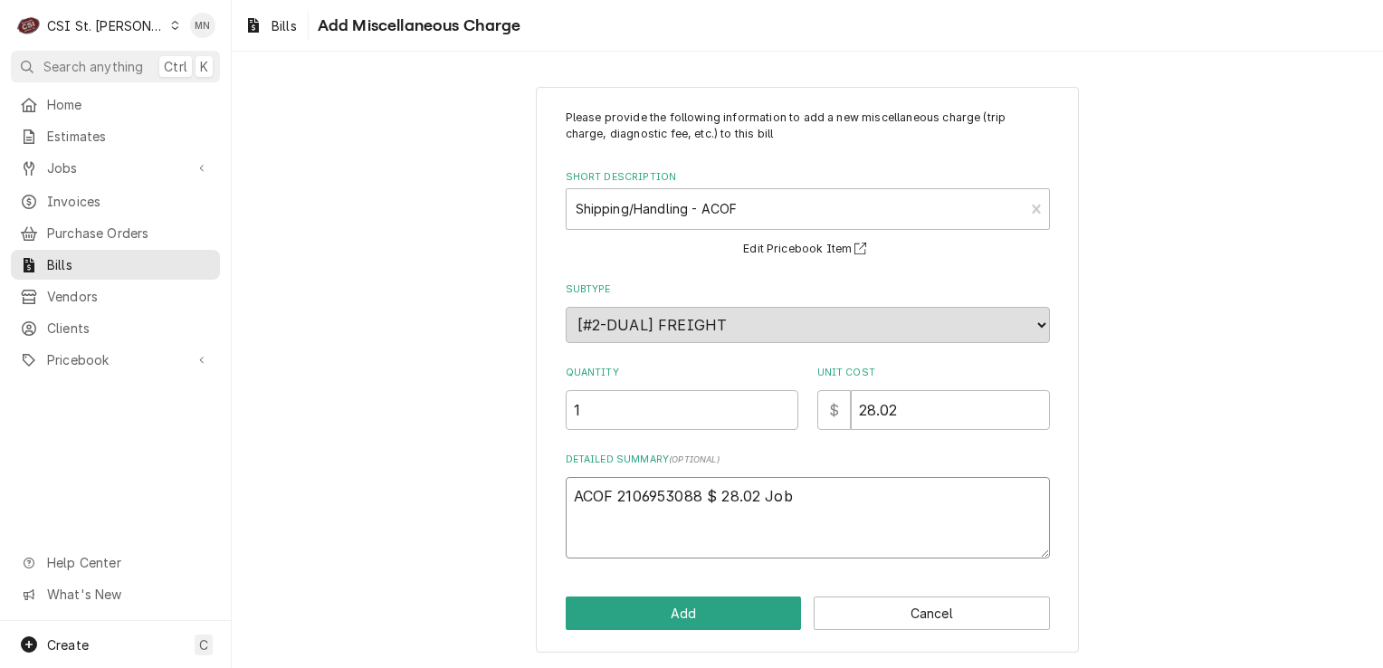
type textarea "x"
type textarea "ACOF 2106953088 $ 28.02 Job"
type textarea "x"
type textarea "ACOF 2106953088 $ 28.02 Job 4"
type textarea "x"
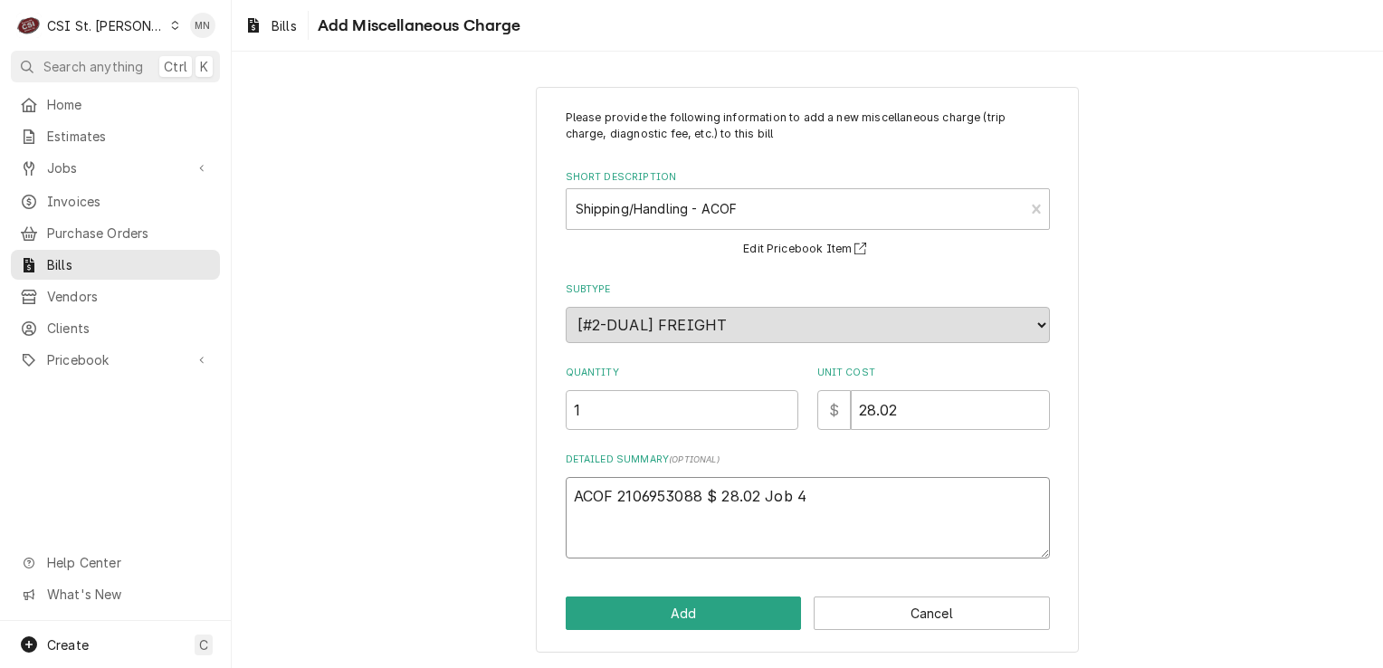
type textarea "ACOF 2106953088 $ 28.02 Job 42"
type textarea "x"
type textarea "ACOF 2106953088 $ 28.02 Job 427"
type textarea "x"
type textarea "ACOF 2106953088 $ 28.02 Job 4274"
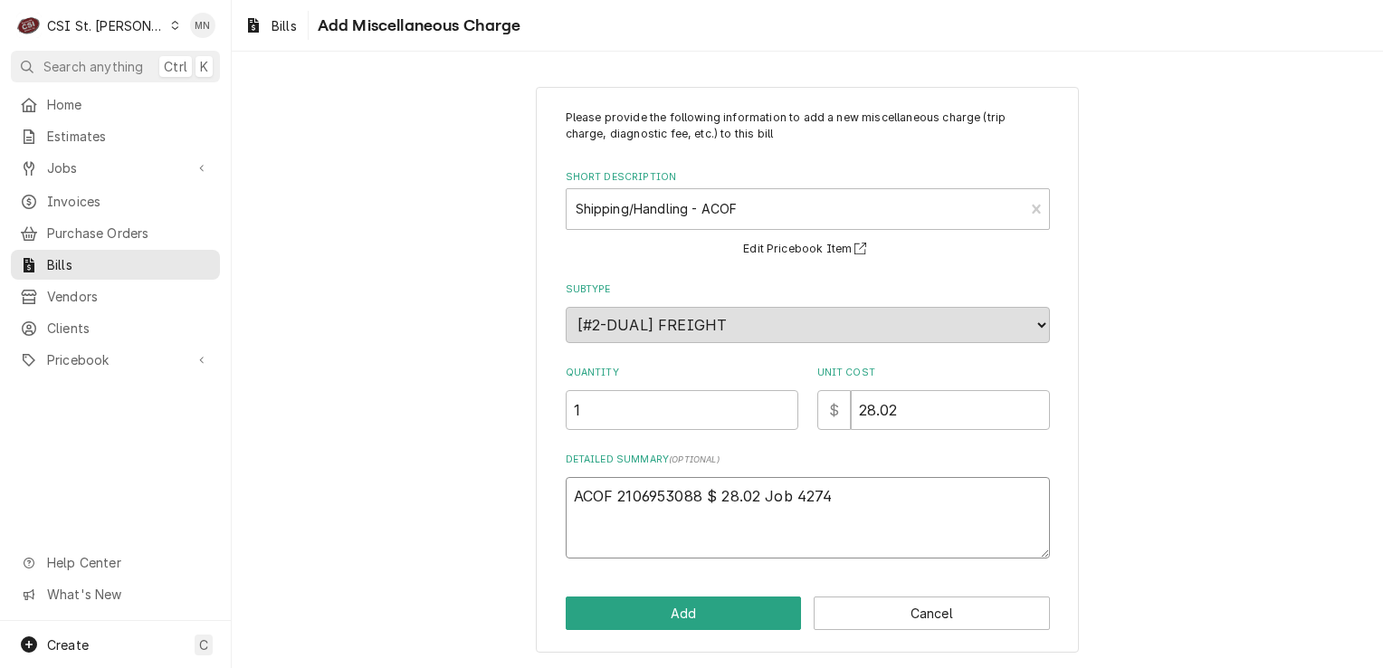
type textarea "x"
type textarea "ACOF 2106953088 $ 28.02 Job 42744"
type textarea "x"
type textarea "ACOF 2106953088 $ 28.02 Job 42744,"
type textarea "x"
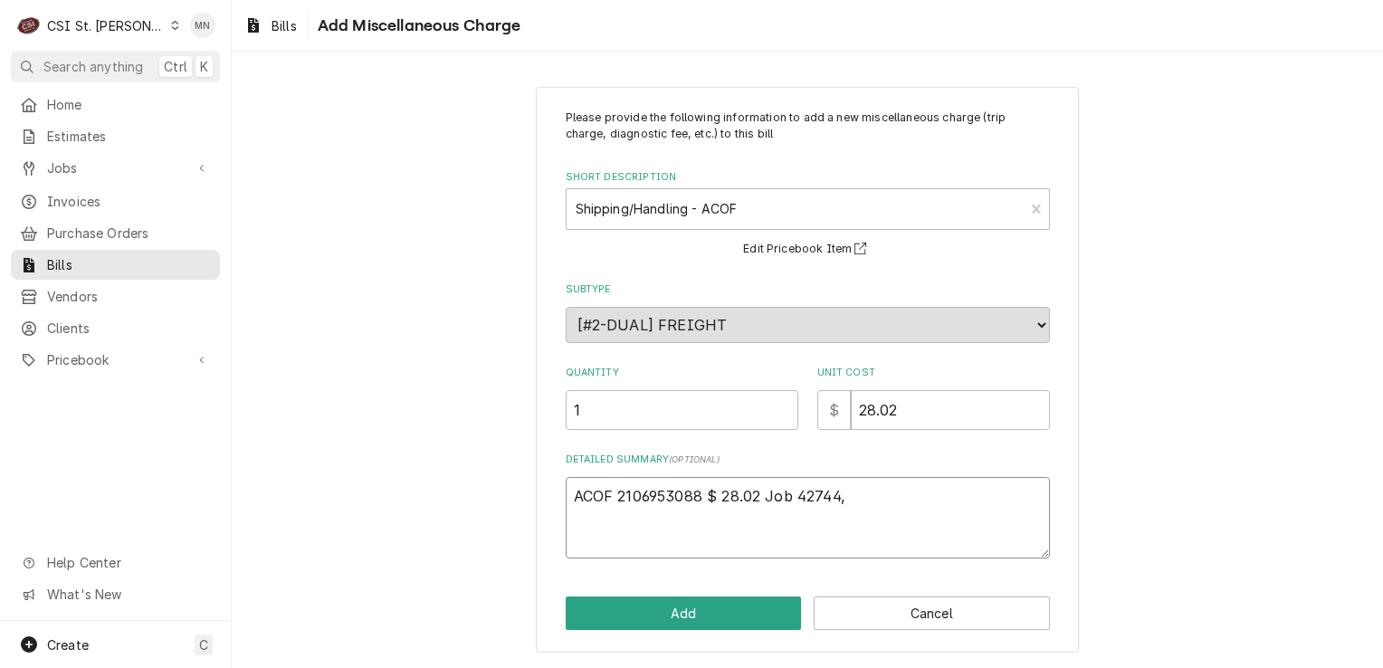
type textarea "ACOF 2106953088 $ 28.02 Job 42744,"
type textarea "x"
type textarea "ACOF 2106953088 $ 28.02 Job 42744, J"
type textarea "x"
type textarea "ACOF 2106953088 $ 28.02 Job 42744, Jo"
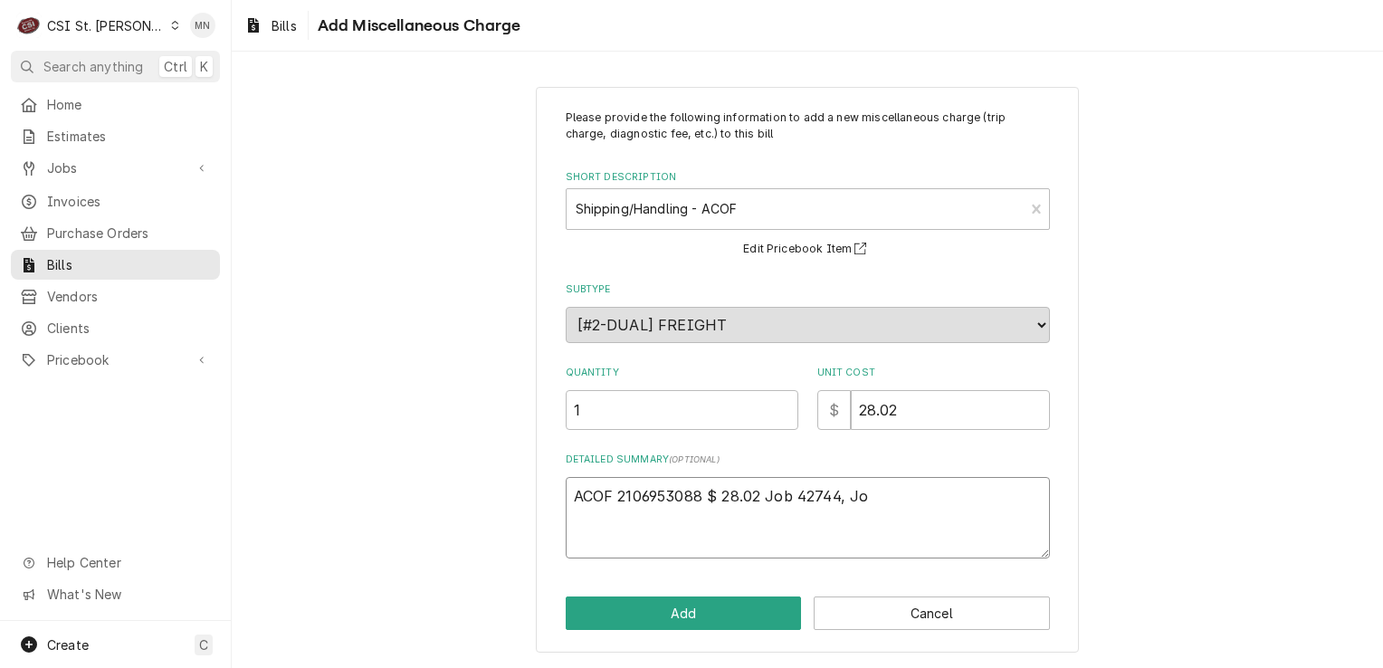
type textarea "x"
type textarea "ACOF 2106953088 $ 28.02 Job 42744, Job"
type textarea "x"
type textarea "ACOF 2106953088 $ 28.02 Job 42744, Job"
type textarea "x"
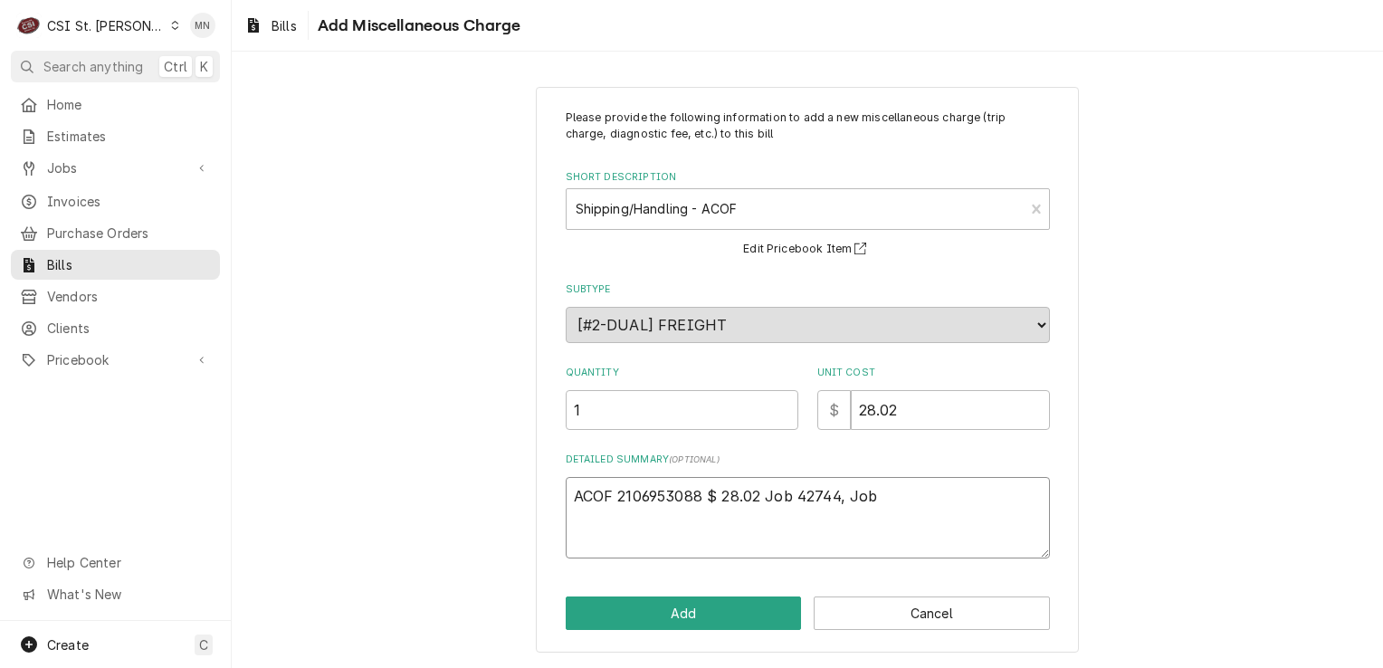
type textarea "ACOF 2106953088 $ 28.02 Job 42744, Job 4"
type textarea "x"
type textarea "ACOF 2106953088 $ 28.02 Job 42744, Job 42"
type textarea "x"
type textarea "ACOF 2106953088 $ 28.02 Job 42744, Job 425"
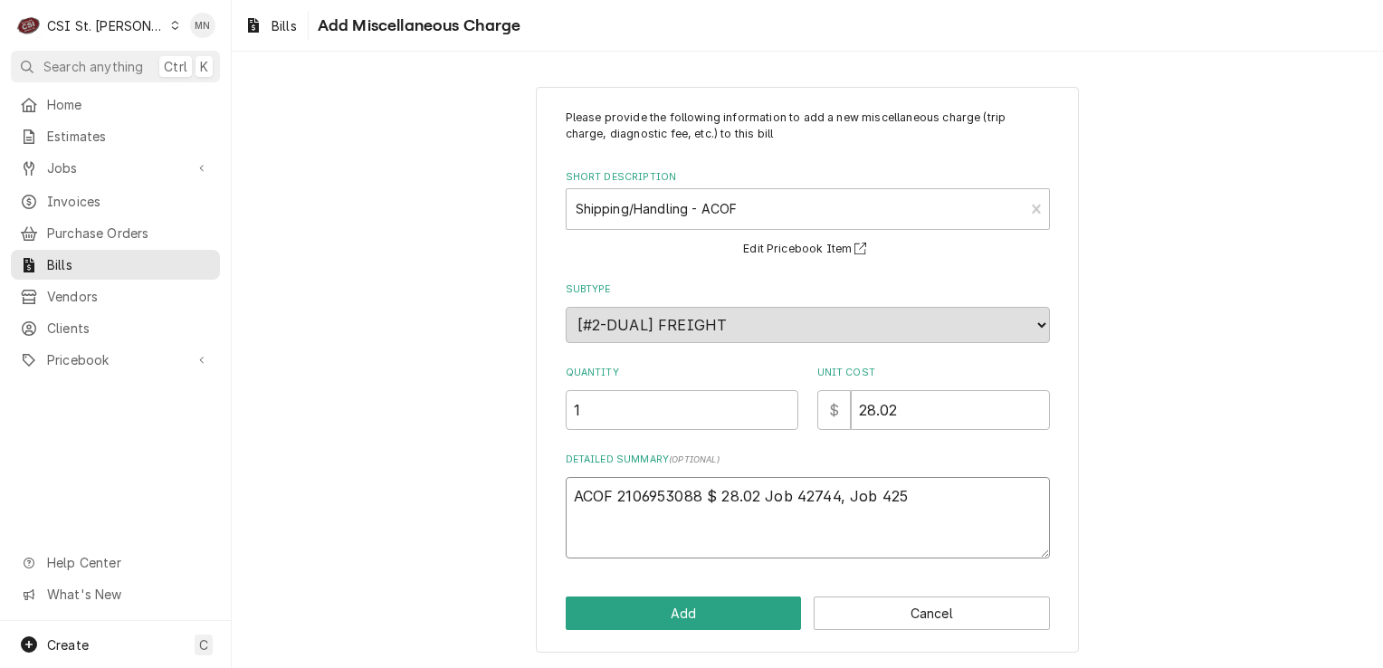
type textarea "x"
type textarea "ACOF 2106953088 $ 28.02 Job 42744, Job 4256"
type textarea "x"
type textarea "ACOF 2106953088 $ 28.02 Job 42744, Job 42564"
type textarea "x"
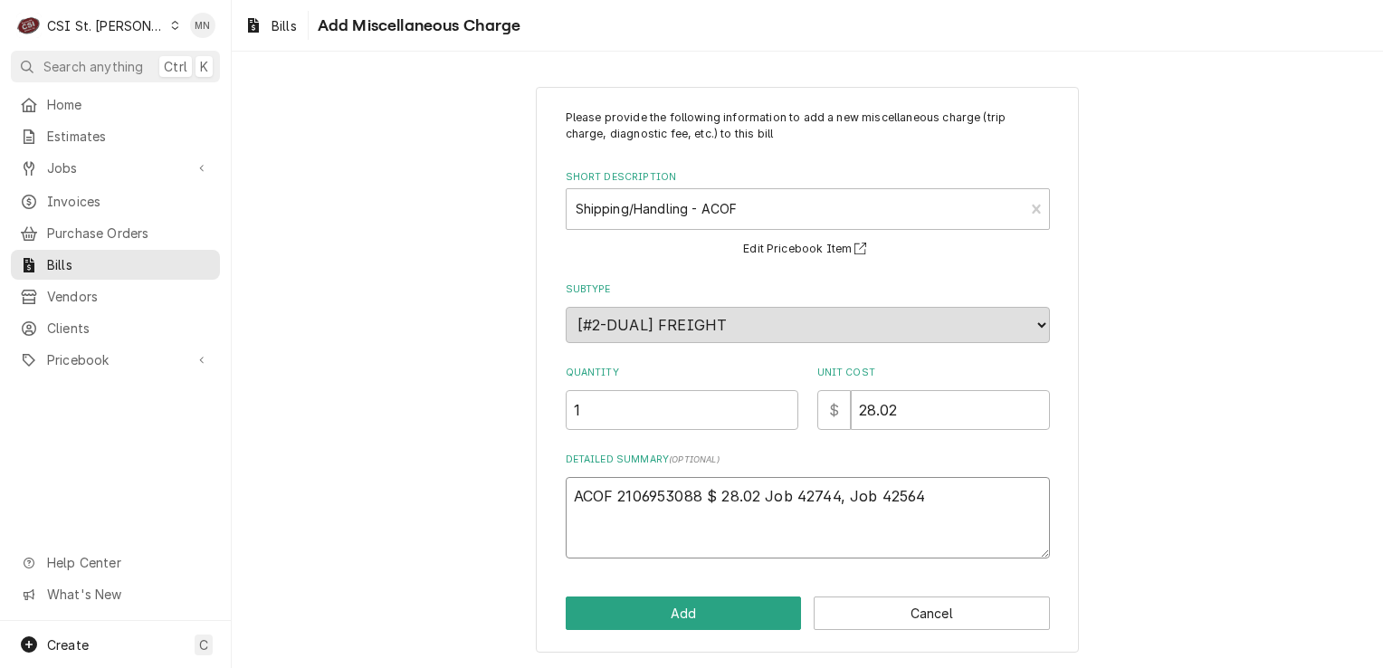
type textarea "ACOF 2106953088 $ 28.02 Job 42744, Job 42564,"
type textarea "x"
type textarea "ACOF 2106953088 $ 28.02 Job 42744, Job 42564,"
type textarea "x"
type textarea "ACOF 2106953088 $ 28.02 Job 42744, Job 42564, J"
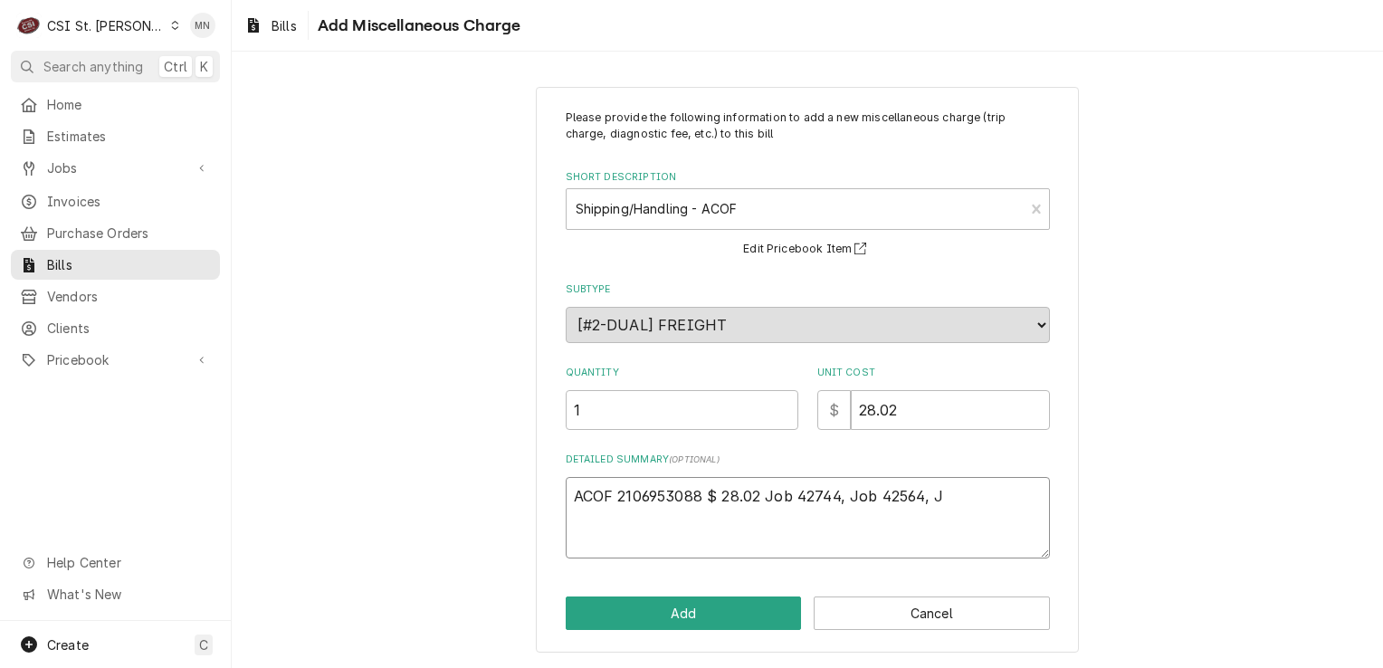
type textarea "x"
type textarea "ACOF 2106953088 $ 28.02 Job 42744, Job 42564, Jo"
type textarea "x"
type textarea "ACOF 2106953088 $ 28.02 Job 42744, Job 42564, Job"
type textarea "x"
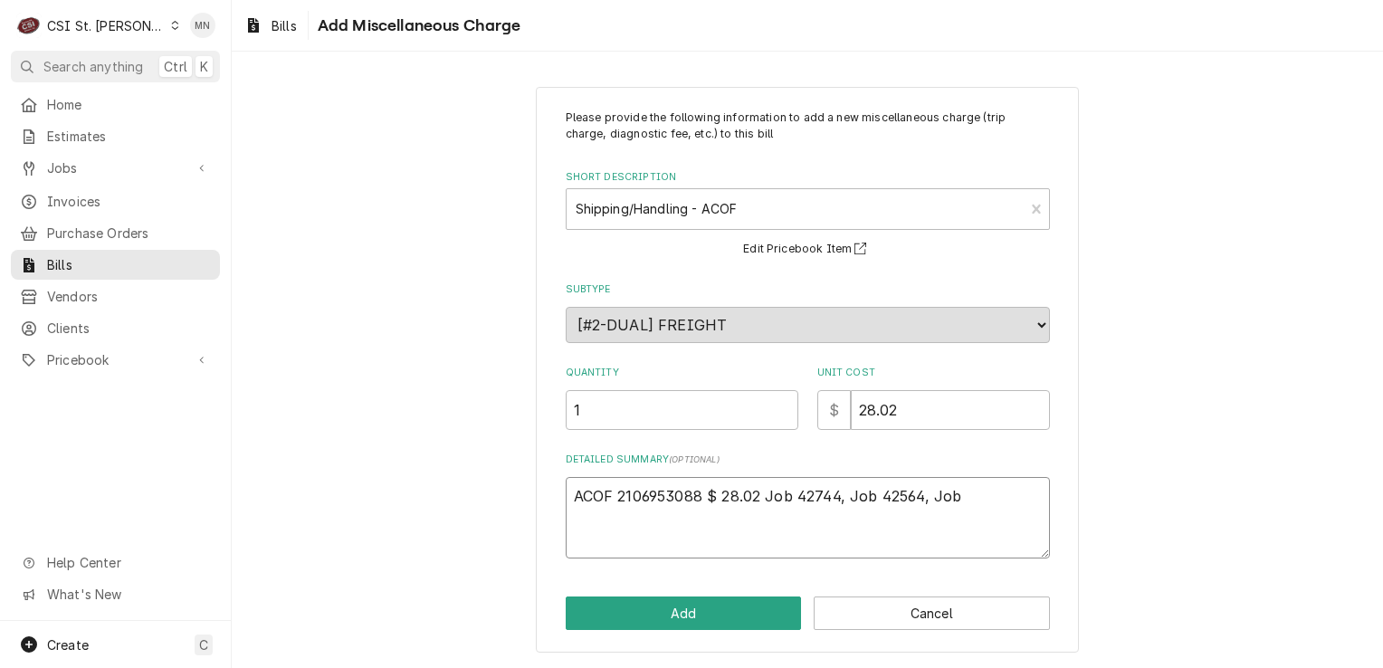
type textarea "ACOF 2106953088 $ 28.02 Job 42744, Job 42564, Job"
type textarea "x"
type textarea "ACOF 2106953088 $ 28.02 Job 42744, Job 42564, Job 4"
type textarea "x"
type textarea "ACOF 2106953088 $ 28.02 Job 42744, Job 42564, Job 42"
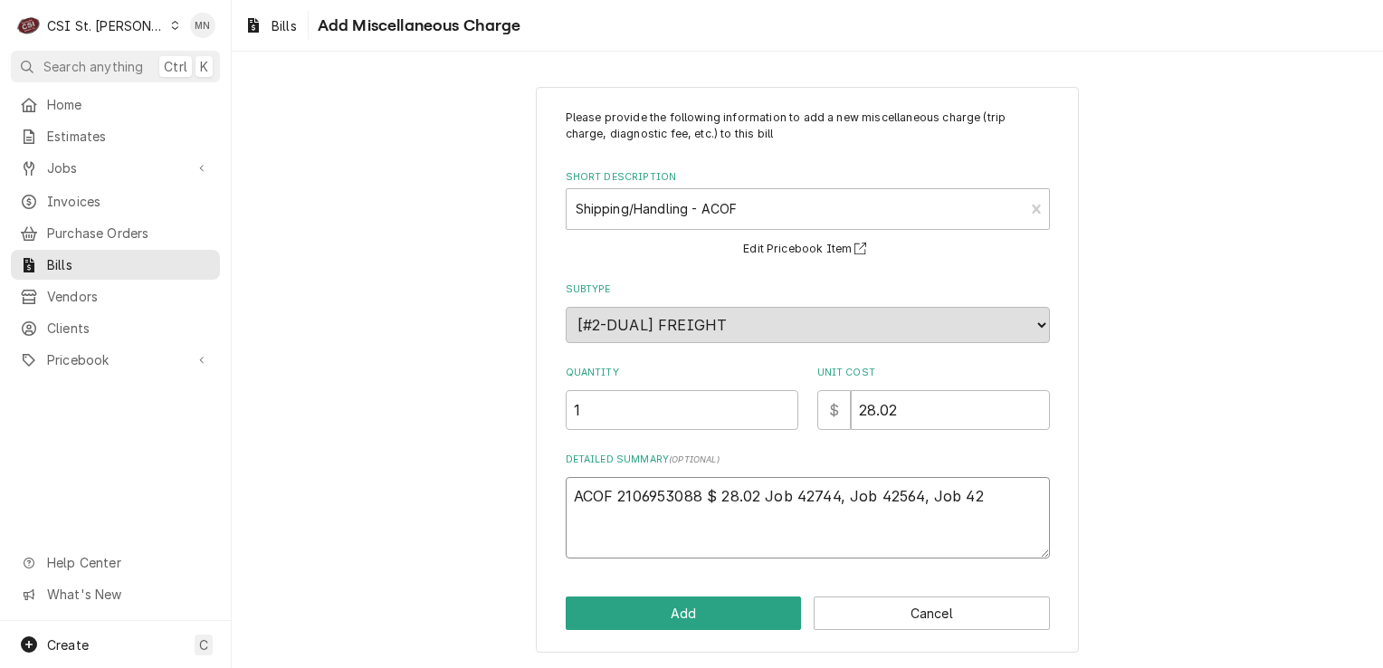
type textarea "x"
type textarea "ACOF 2106953088 $ 28.02 Job 42744, Job 42564, Job 427"
type textarea "x"
type textarea "ACOF 2106953088 $ 28.02 Job 42744, Job 42564, Job 4273"
type textarea "x"
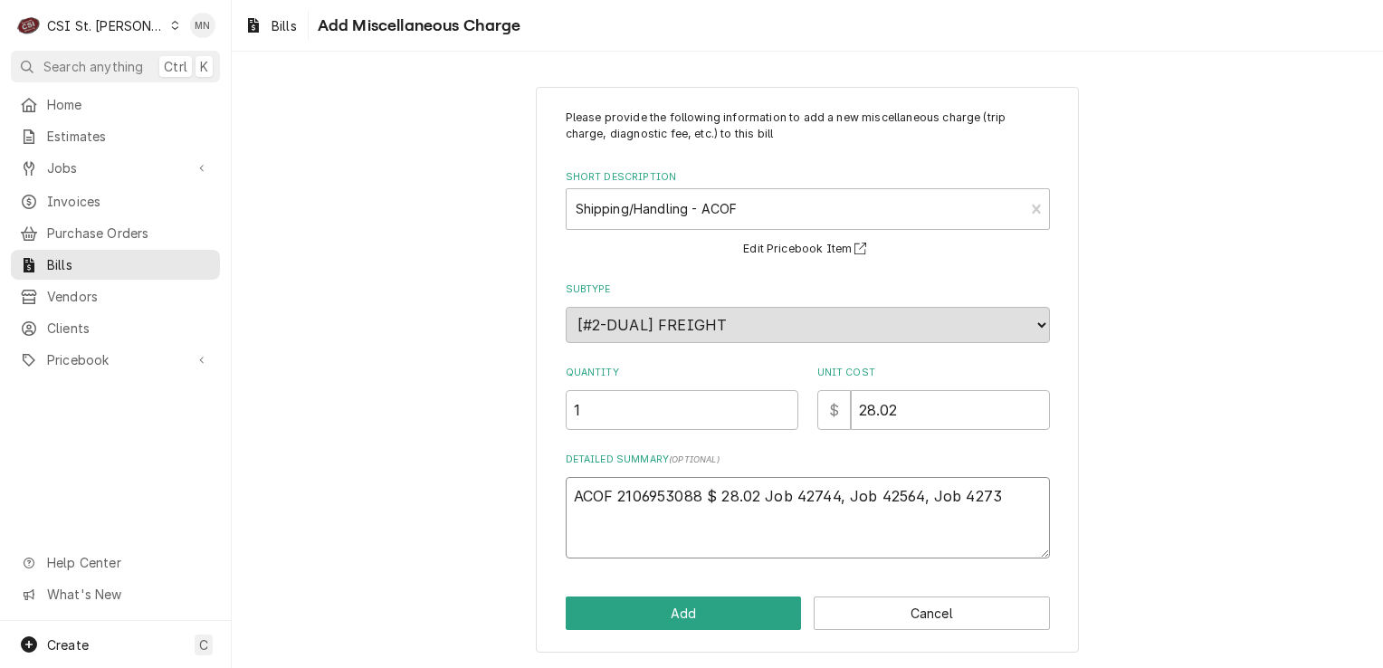
type textarea "ACOF 2106953088 $ 28.02 Job 42744, Job 42564, Job 42732"
type textarea "x"
type textarea "ACOF 2106953088 $ 28.02 Job 42744, Job 42564, Job 42732,"
type textarea "x"
type textarea "ACOF 2106953088 $ 28.02 Job 42744, Job 42564, Job 42732,"
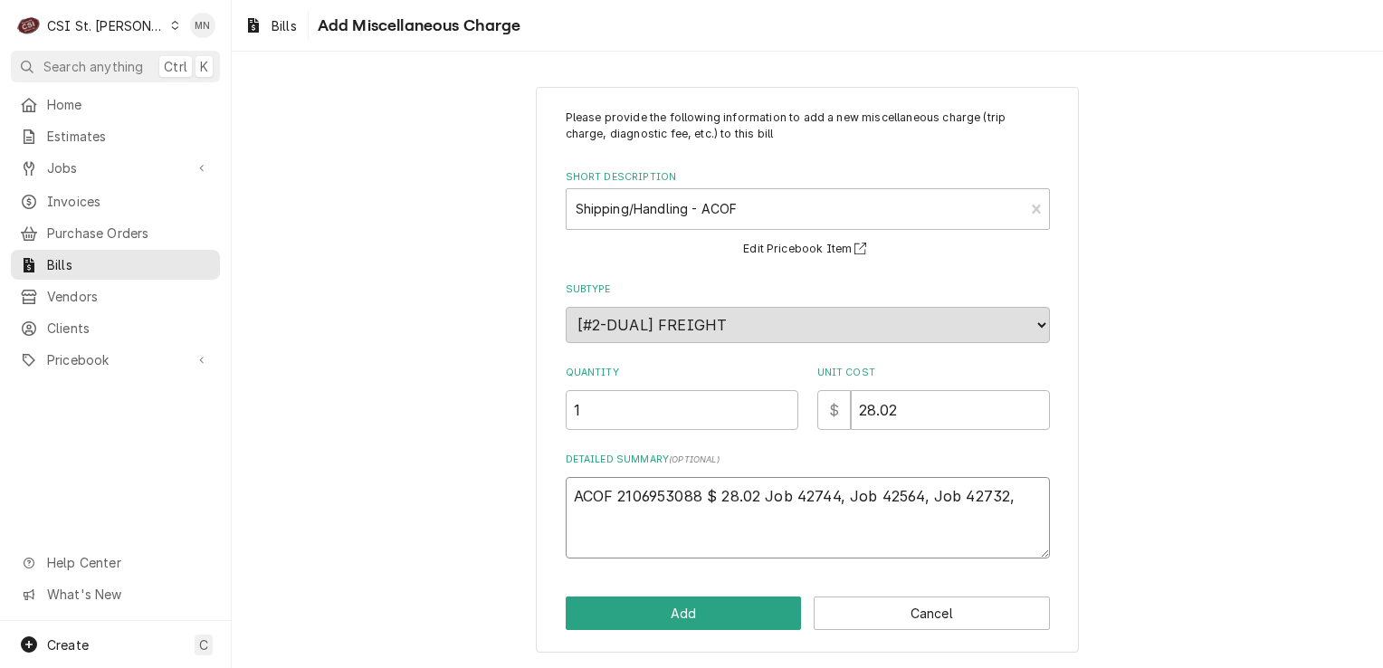
type textarea "x"
type textarea "ACOF 2106953088 $ 28.02 Job 42744, Job 42564, Job 42732, J"
type textarea "x"
type textarea "ACOF 2106953088 $ 28.02 Job 42744, Job 42564, Job 42732, Jo"
type textarea "x"
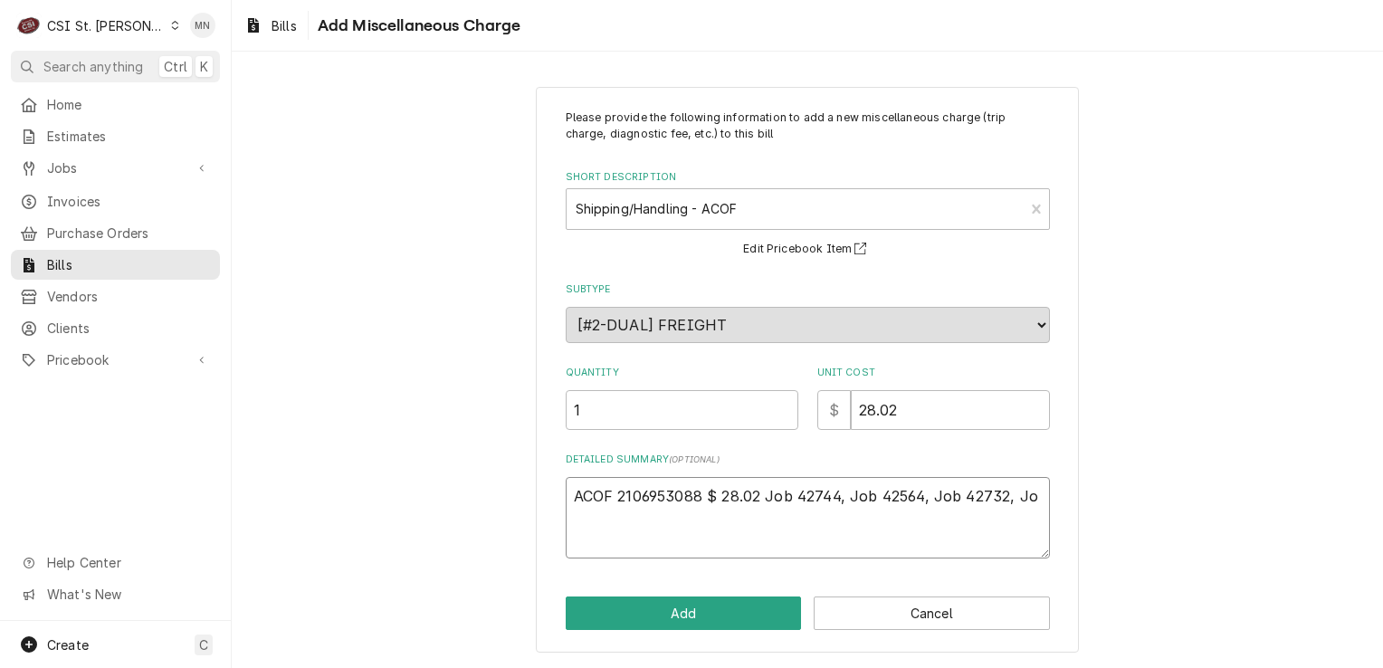
type textarea "ACOF 2106953088 $ 28.02 Job 42744, Job 42564, Job 42732, Job"
type textarea "x"
type textarea "ACOF 2106953088 $ 28.02 Job 42744, Job 42564, Job 42732, Job"
type textarea "x"
type textarea "ACOF 2106953088 $ 28.02 Job 42744, Job 42564, Job 42732, Job 4"
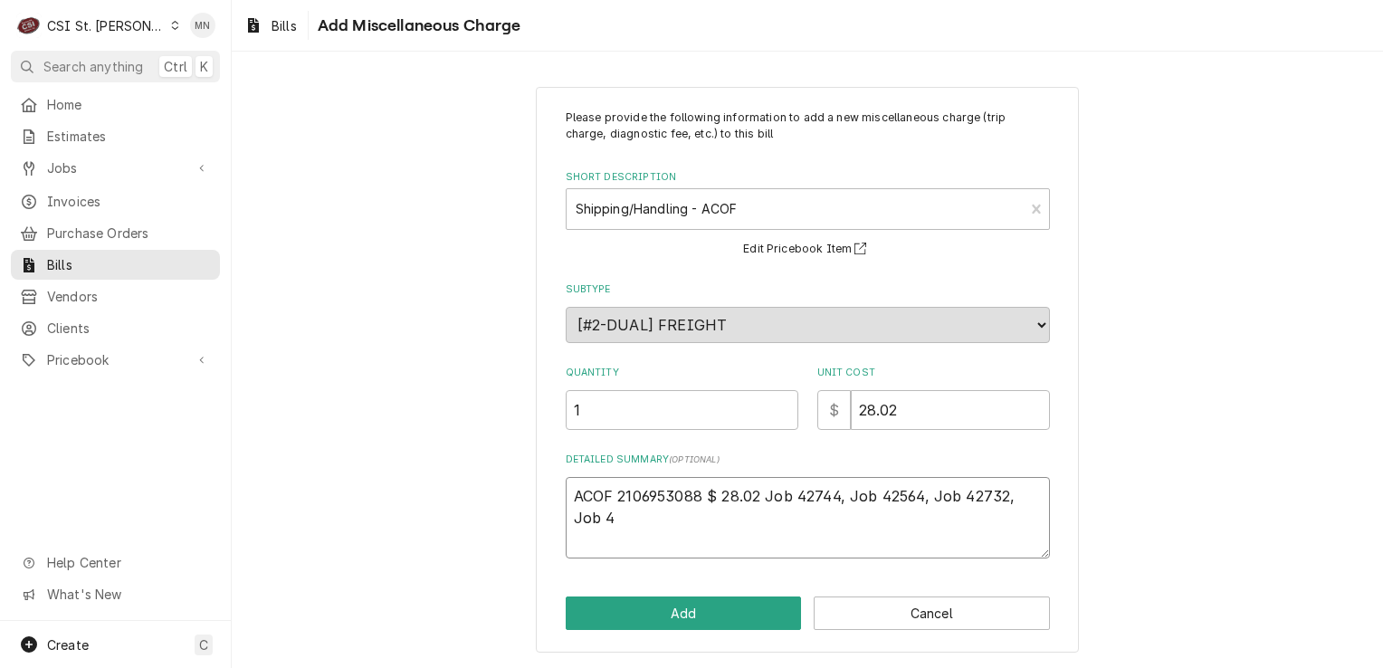
type textarea "x"
type textarea "ACOF 2106953088 $ 28.02 Job 42744, Job 42564, Job 42732, Job 42"
type textarea "x"
type textarea "ACOF 2106953088 $ 28.02 Job 42744, Job 42564, Job 42732, Job 427"
type textarea "x"
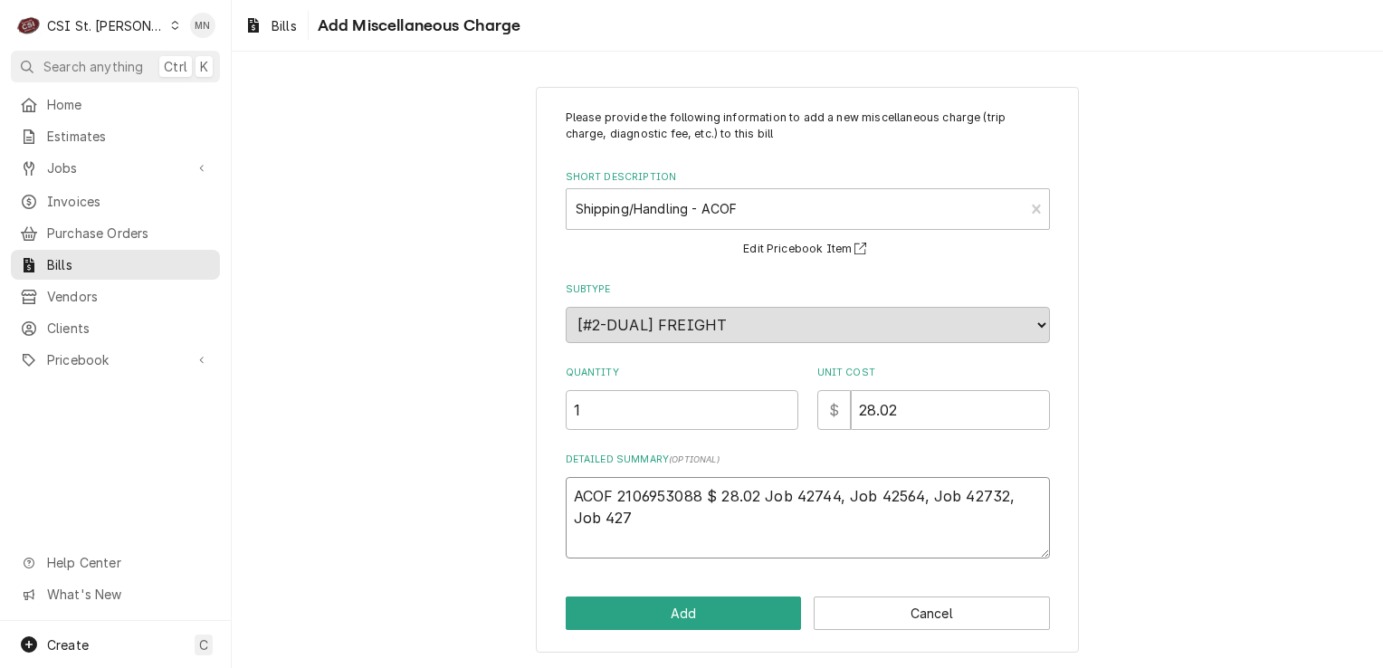
type textarea "ACOF 2106953088 $ 28.02 Job 42744, Job 42564, Job 42732, Job 4275"
type textarea "x"
type textarea "ACOF 2106953088 $ 28.02 Job 42744, Job 42564, Job 42732, Job 42758"
type textarea "x"
type textarea "ACOF 2106953088 $ 28.02 Job 42744, Job 42564, Job 42732, Job 42758,"
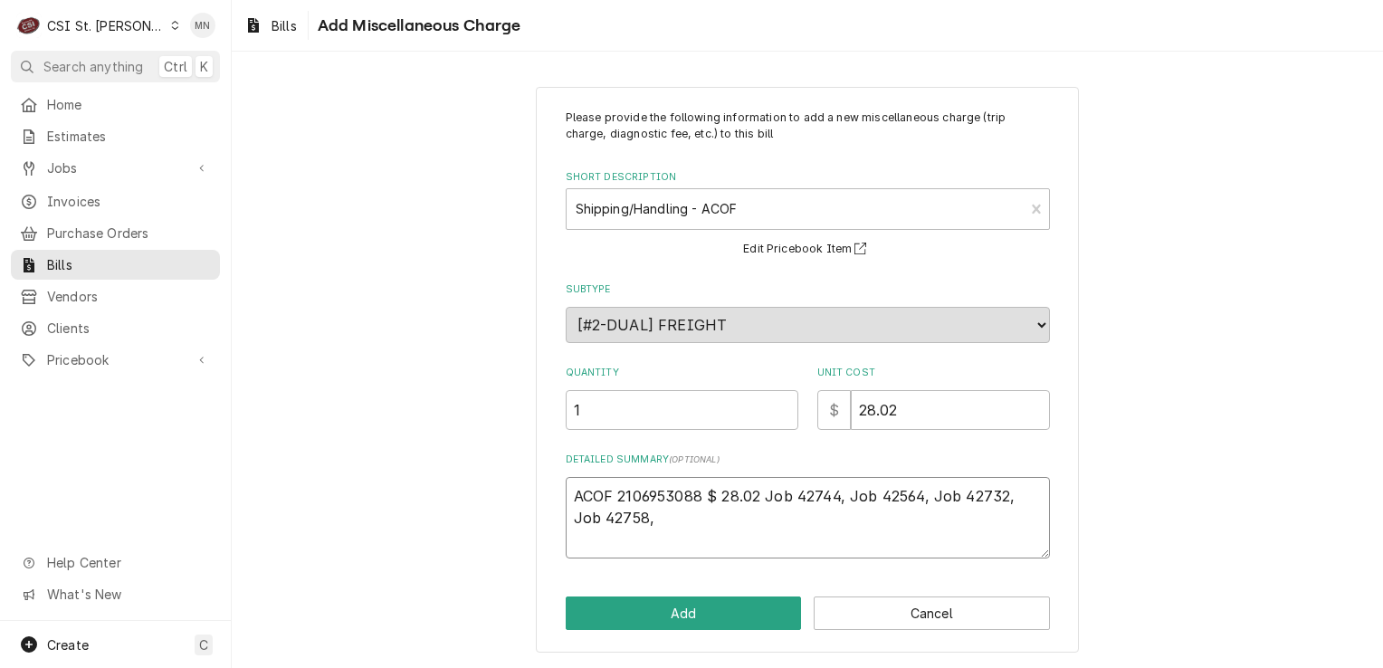
type textarea "x"
type textarea "ACOF 2106953088 $ 28.02 Job 42744, Job 42564, Job 42732, Job 42758,"
type textarea "x"
type textarea "ACOF 2106953088 $ 28.02 Job 42744, Job 42564, Job 42732, Job 42758, J"
type textarea "x"
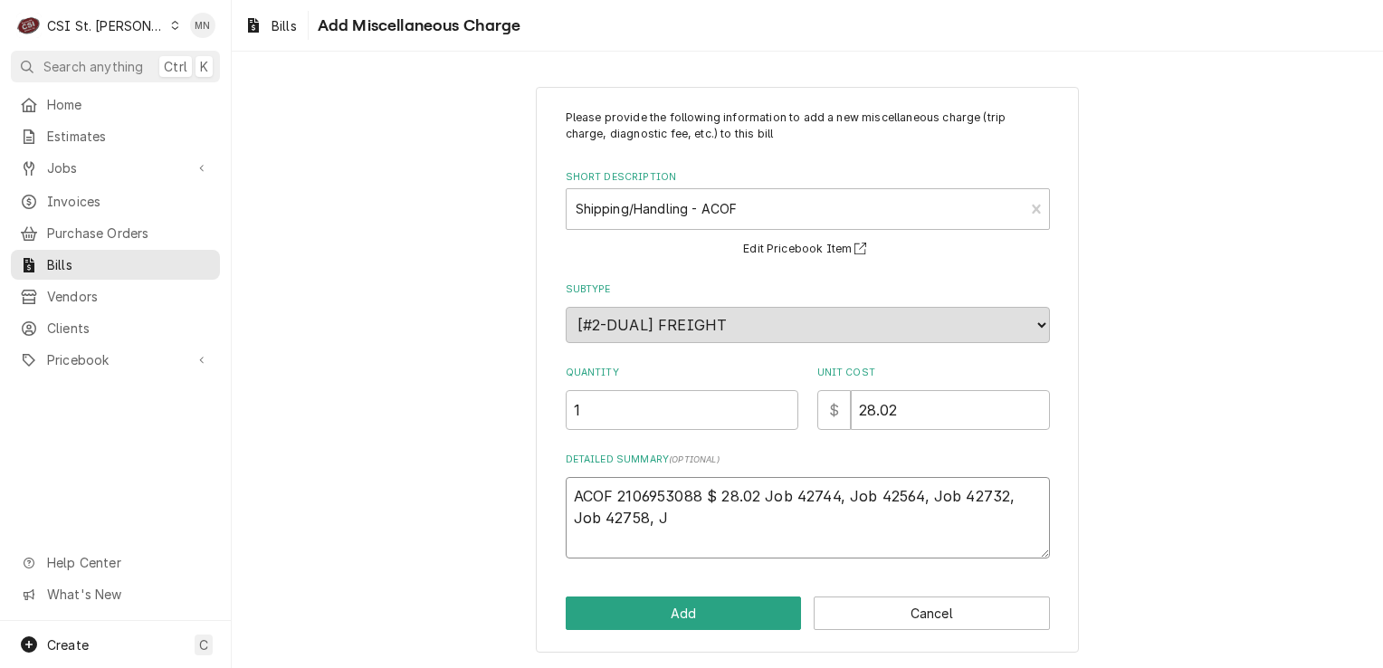
type textarea "ACOF 2106953088 $ 28.02 Job 42744, Job 42564, Job 42732, Job 42758, Jo"
type textarea "x"
type textarea "ACOF 2106953088 $ 28.02 Job 42744, Job 42564, Job 42732, Job 42758, Job"
type textarea "x"
type textarea "ACOF 2106953088 $ 28.02 Job 42744, Job 42564, Job 42732, Job 42758, Job"
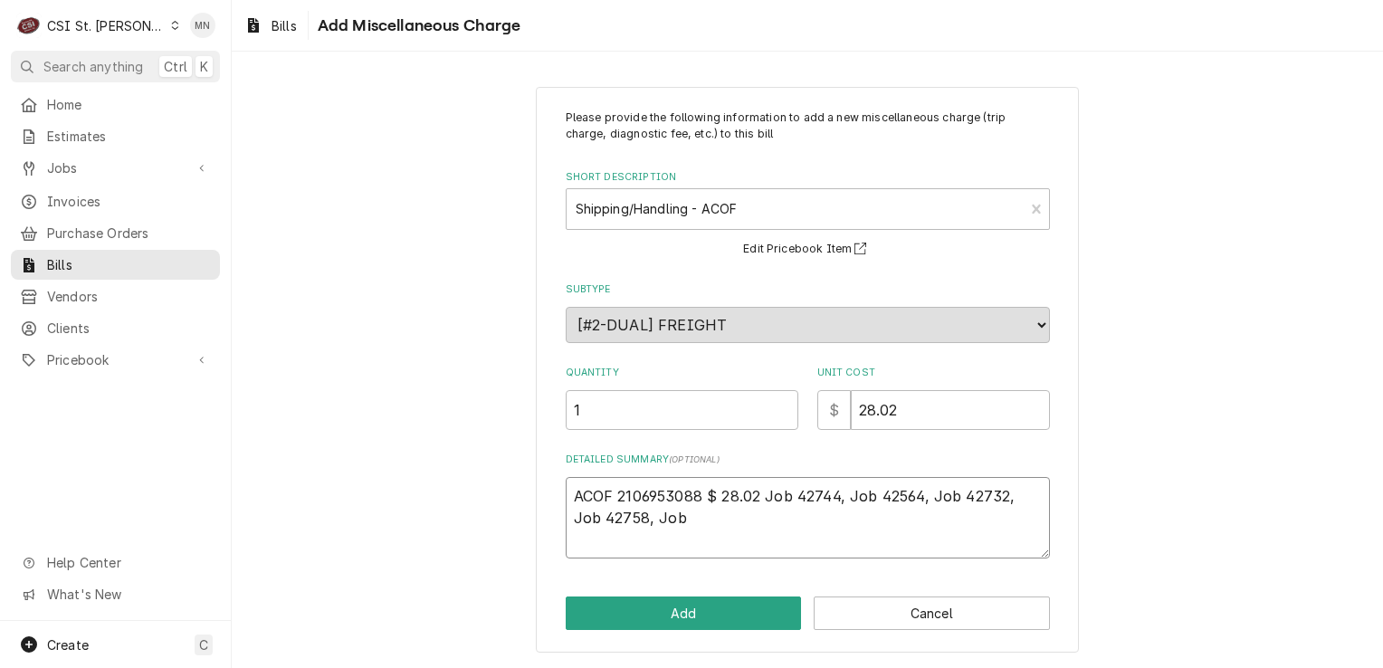
type textarea "x"
type textarea "ACOF 2106953088 $ 28.02 Job 42744, Job 42564, Job 42732, Job 42758, Job 4"
type textarea "x"
type textarea "ACOF 2106953088 $ 28.02 Job 42744, Job 42564, Job 42732, Job 42758, Job 42"
type textarea "x"
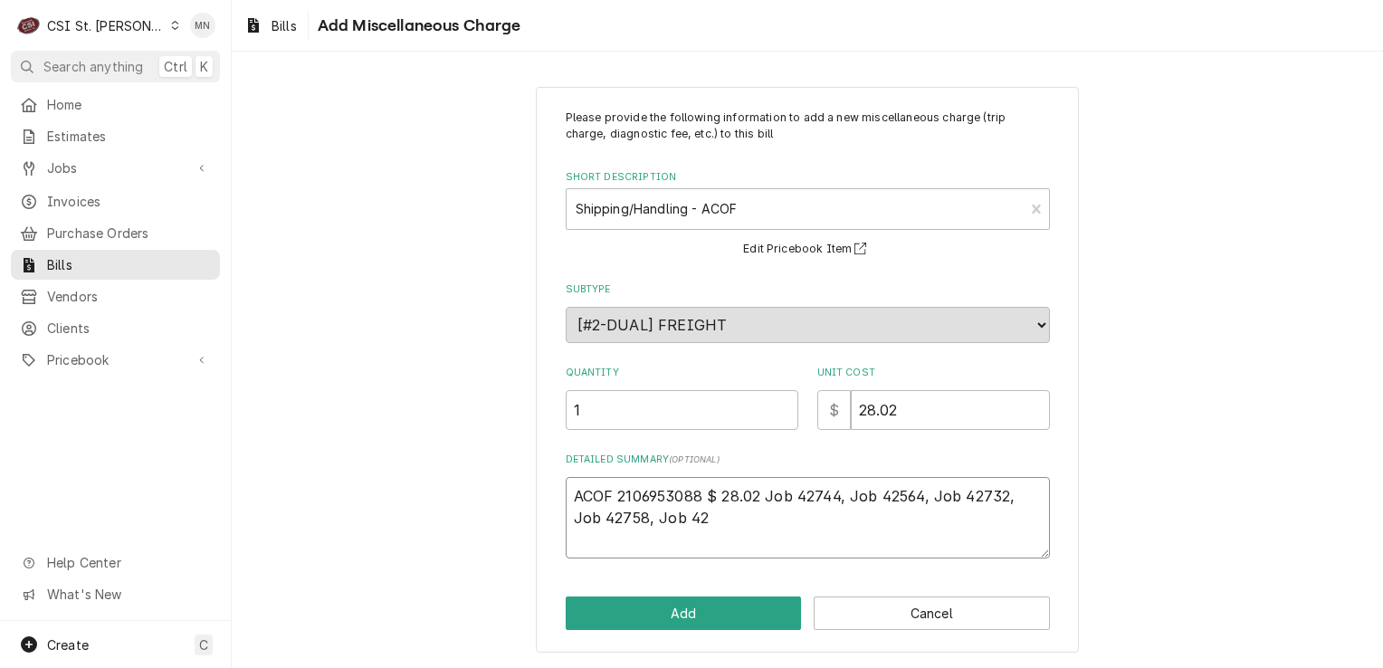
type textarea "ACOF 2106953088 $ 28.02 Job 42744, Job 42564, Job 42732, Job 42758, Job 427"
type textarea "x"
type textarea "ACOF 2106953088 $ 28.02 Job 42744, Job 42564, Job 42732, Job 42758, Job 4273"
type textarea "x"
type textarea "ACOF 2106953088 $ 28.02 Job 42744, Job 42564, Job 42732, Job 42758, Job 42733"
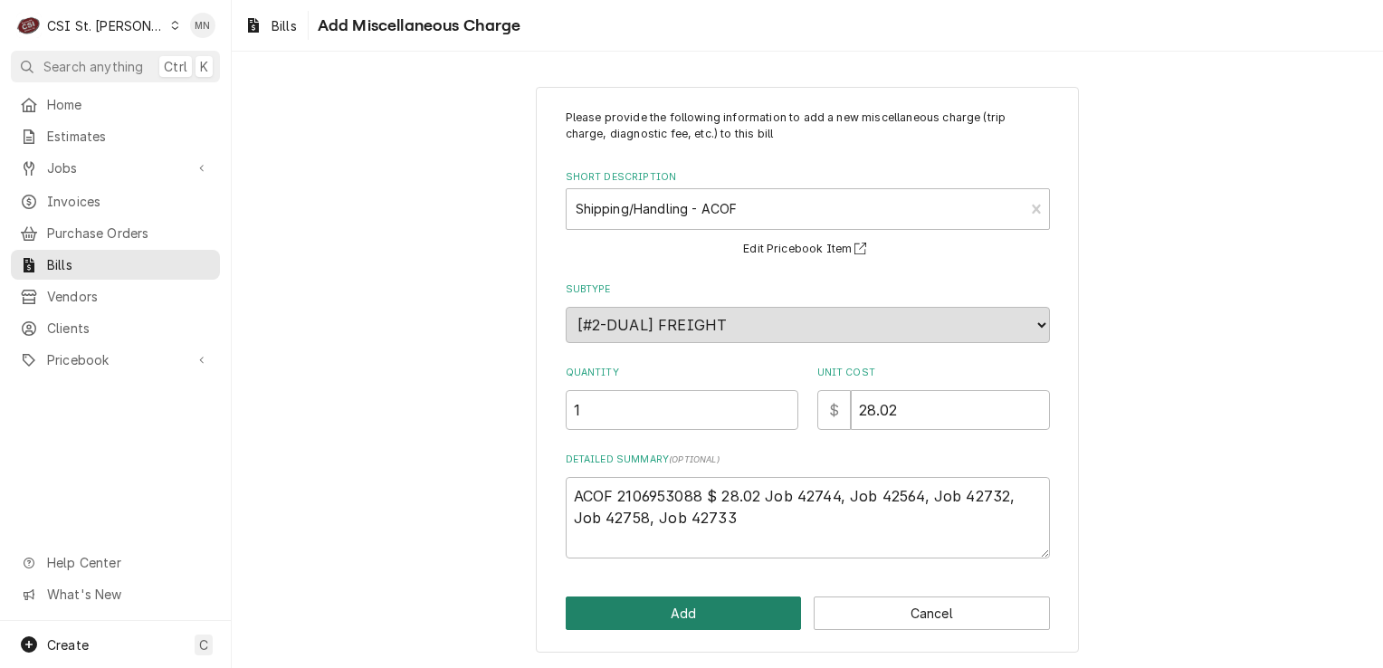
click at [732, 609] on button "Add" at bounding box center [684, 612] width 236 height 33
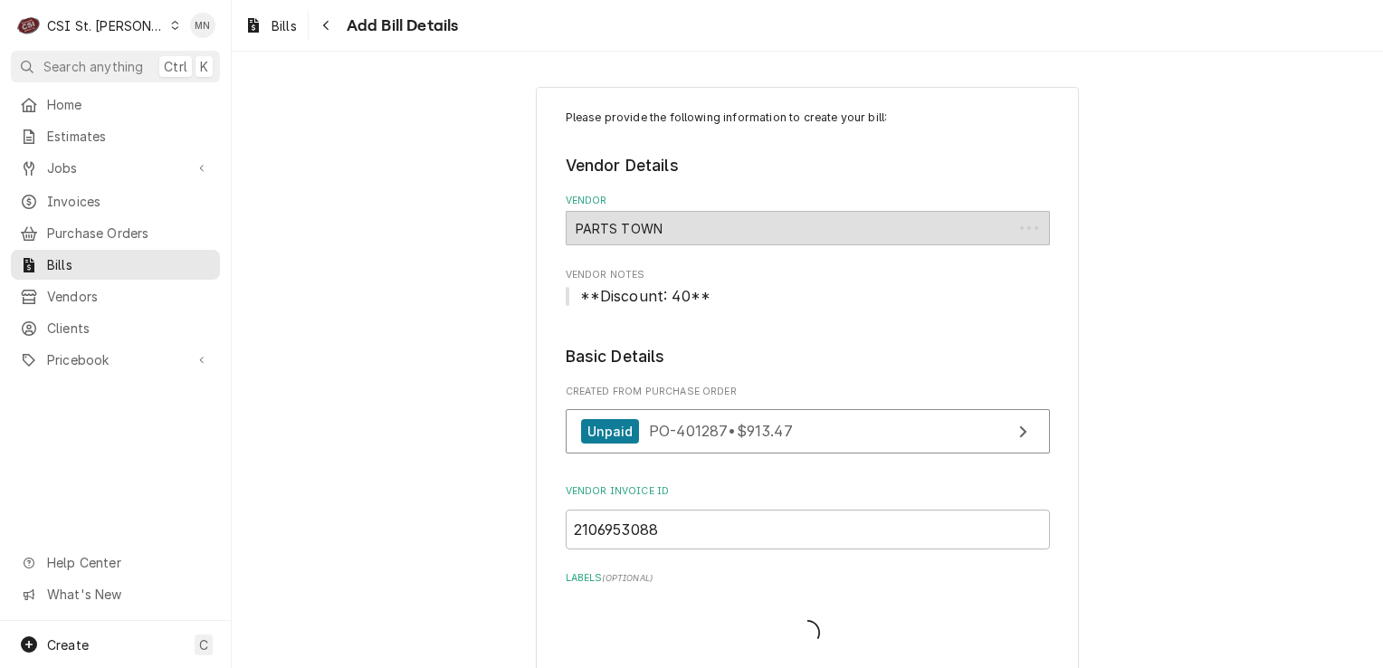
scroll to position [3463, 0]
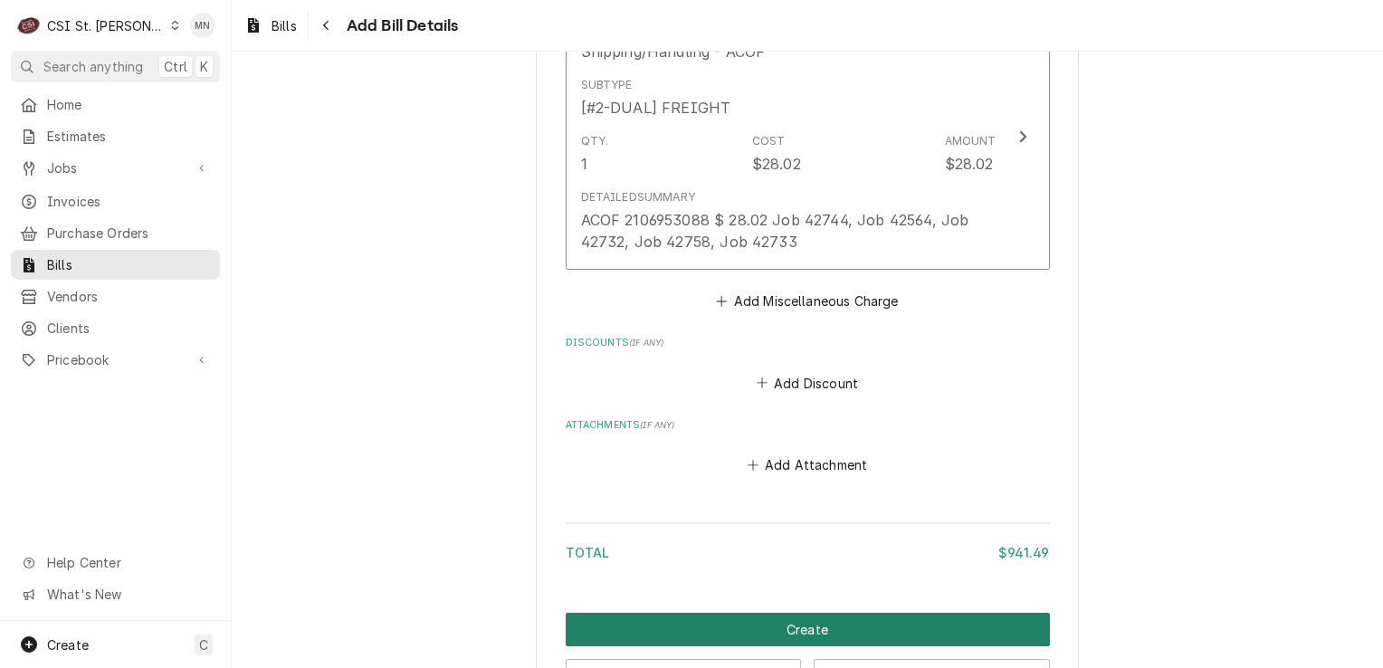
click at [859, 619] on button "Create" at bounding box center [808, 629] width 484 height 33
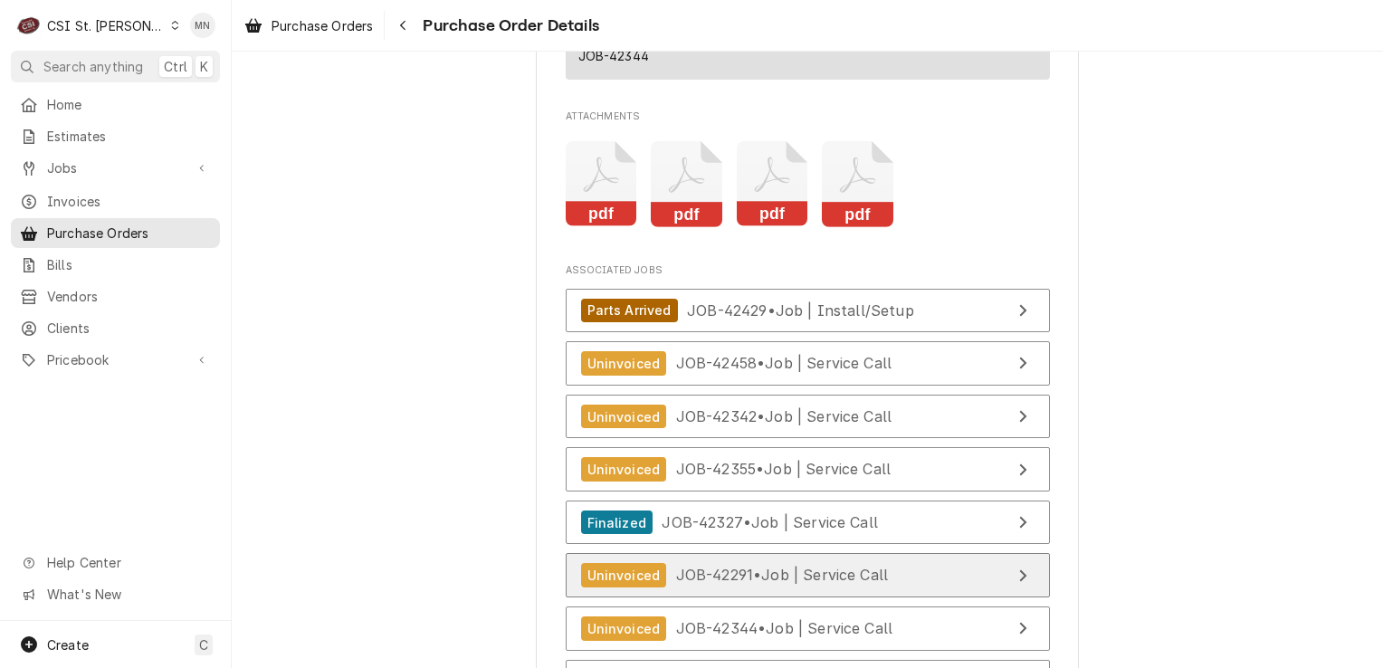
scroll to position [4417, 0]
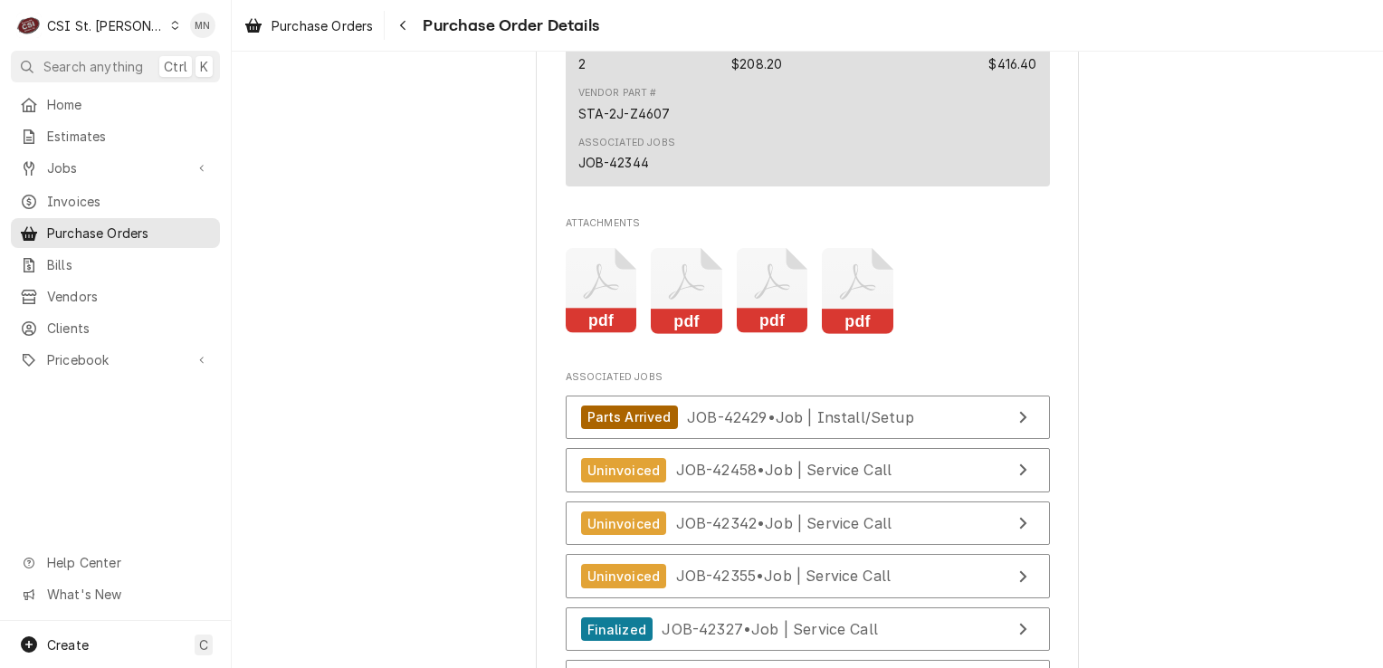
click at [844, 334] on icon "Attachments" at bounding box center [857, 291] width 71 height 86
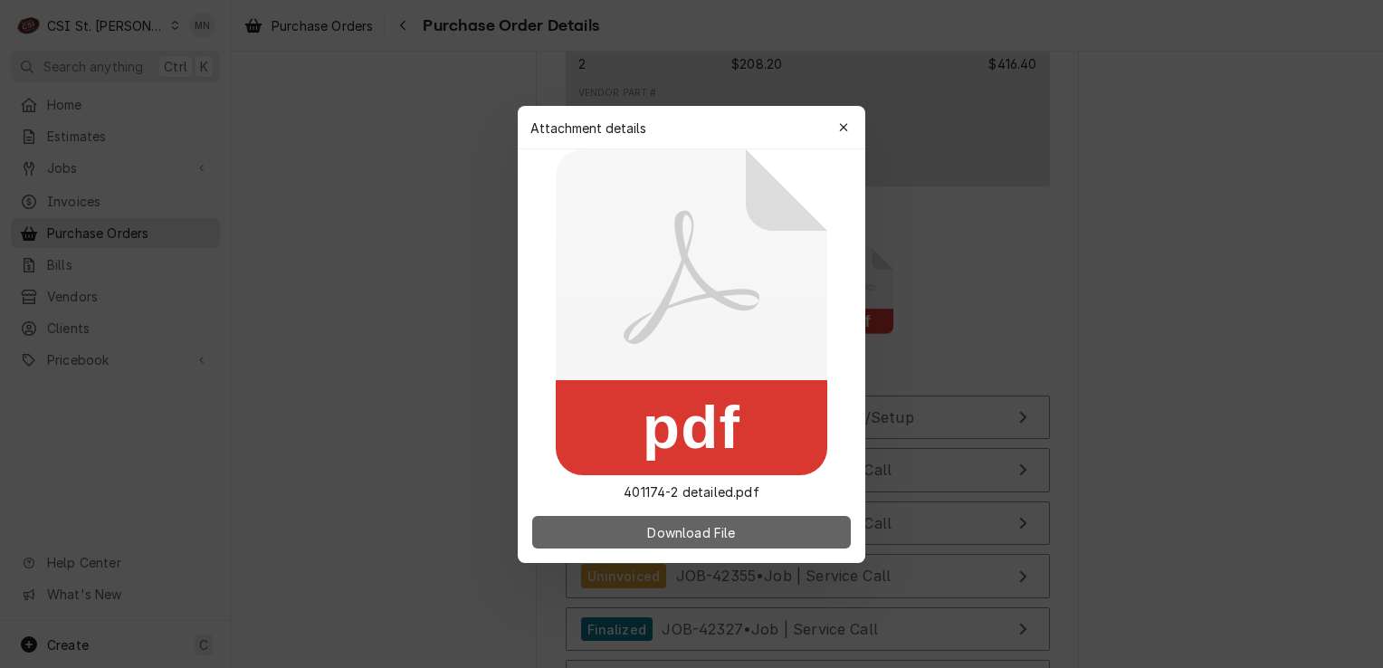
click at [708, 545] on button "Download File" at bounding box center [691, 532] width 319 height 33
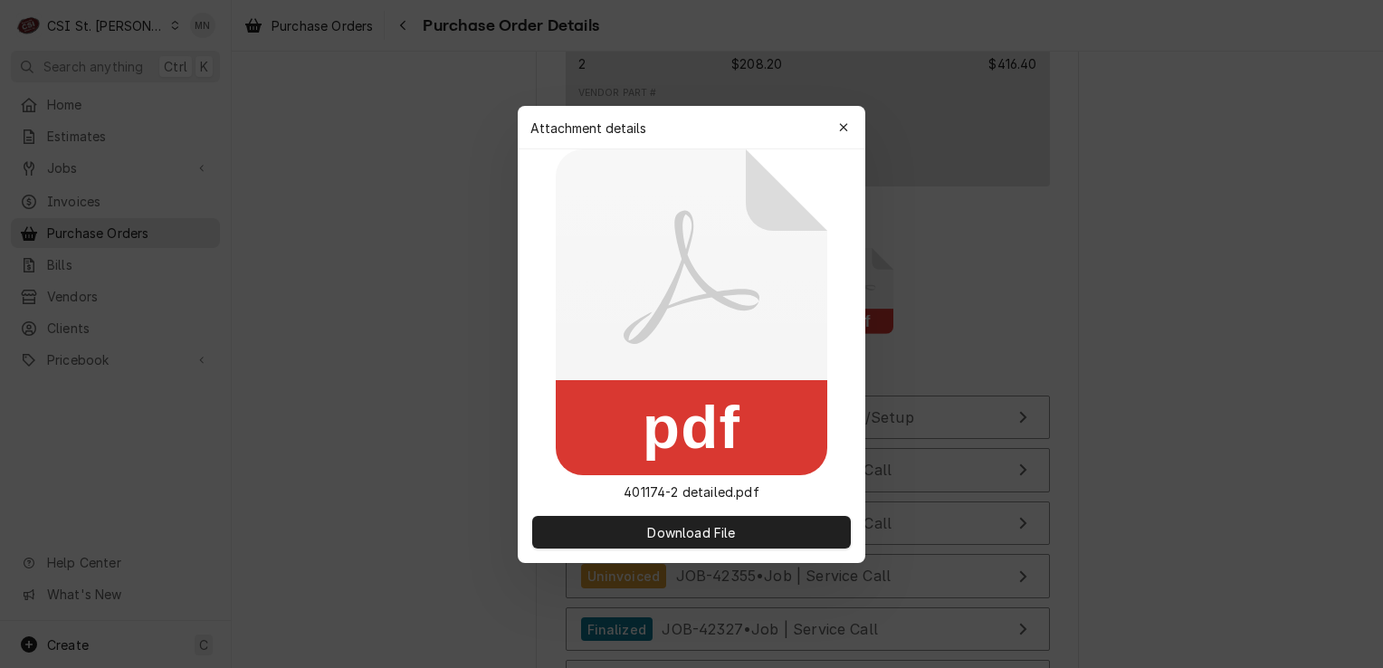
drag, startPoint x: 844, startPoint y: 125, endPoint x: 839, endPoint y: 117, distance: 9.8
click at [844, 125] on icon "button" at bounding box center [844, 127] width 10 height 13
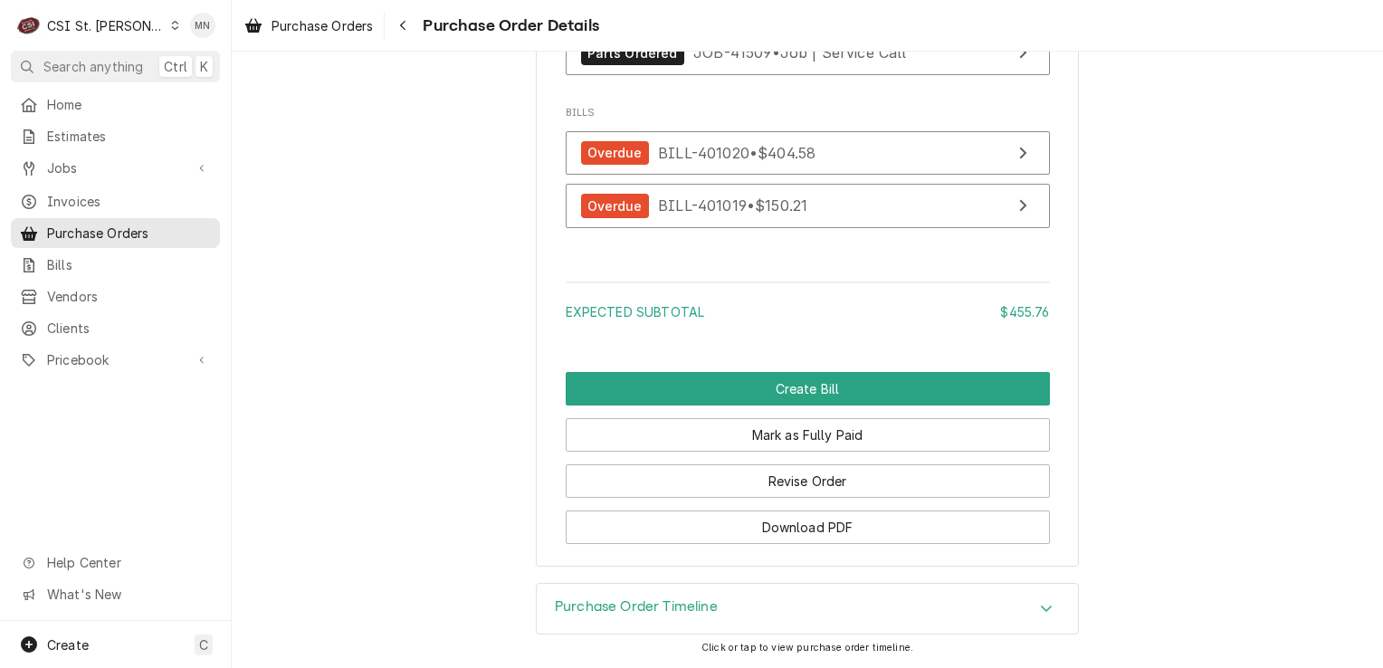
scroll to position [4896, 0]
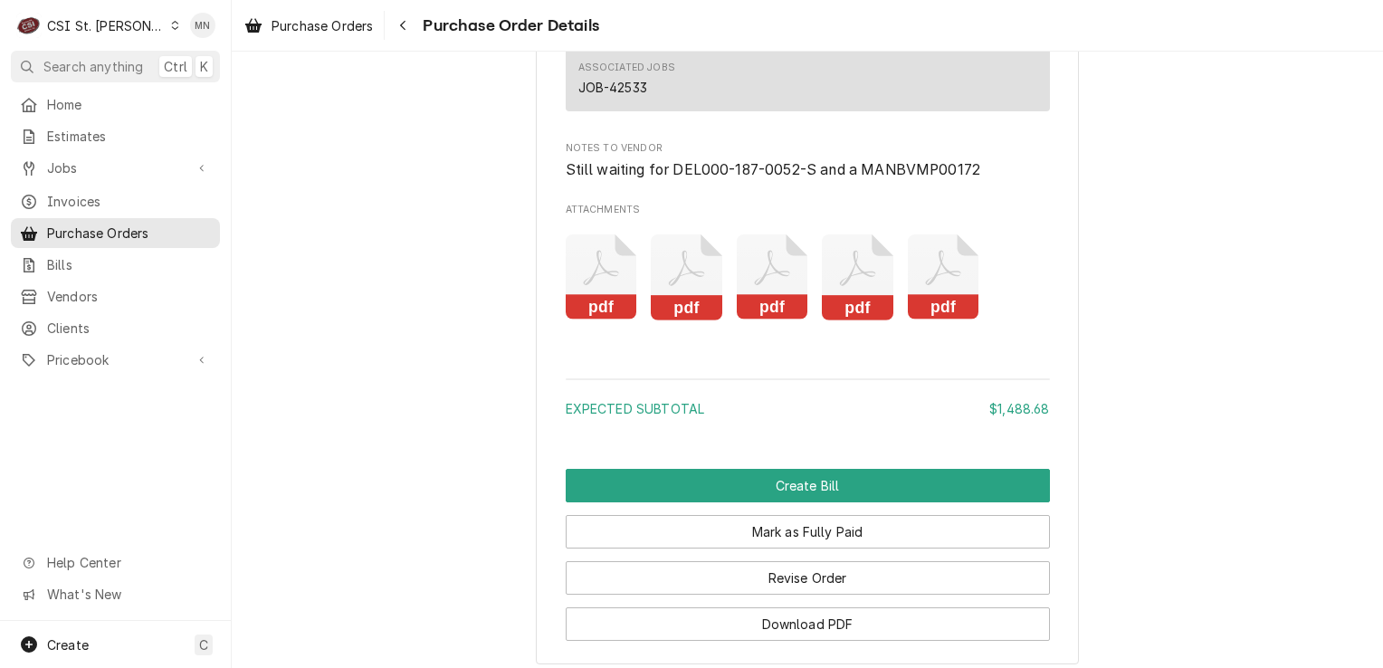
scroll to position [4615, 0]
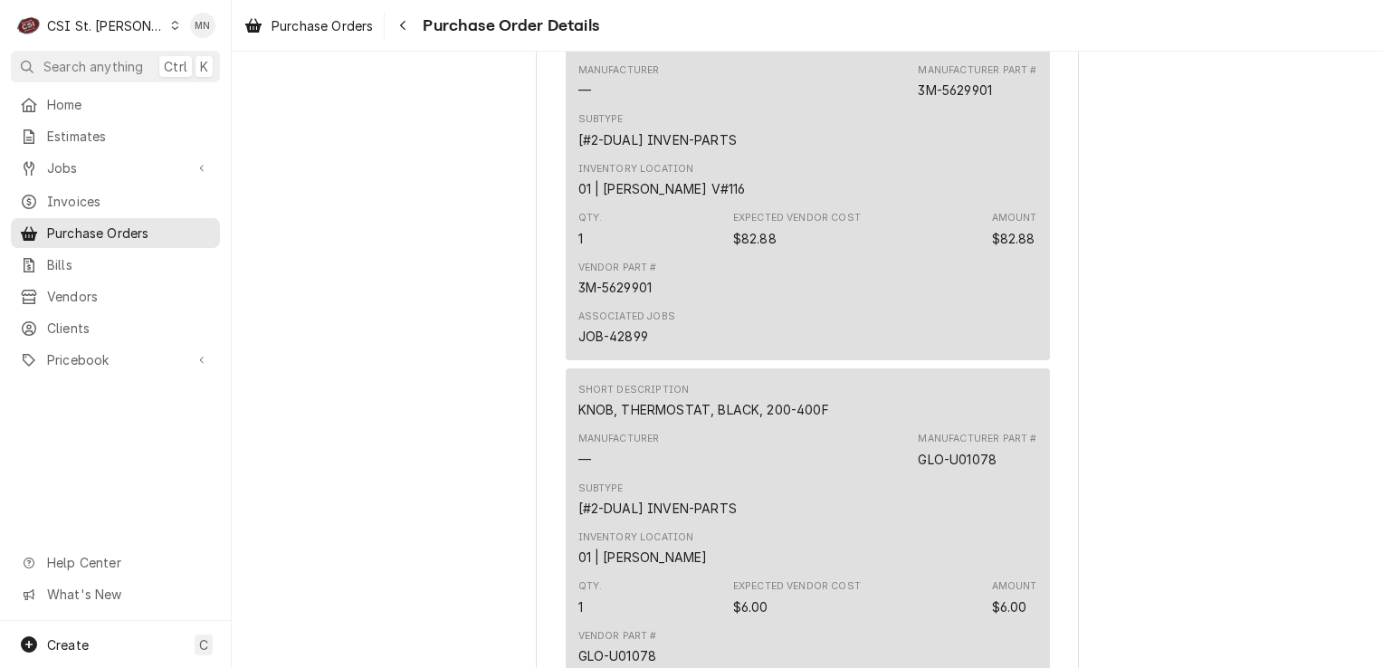
scroll to position [3076, 0]
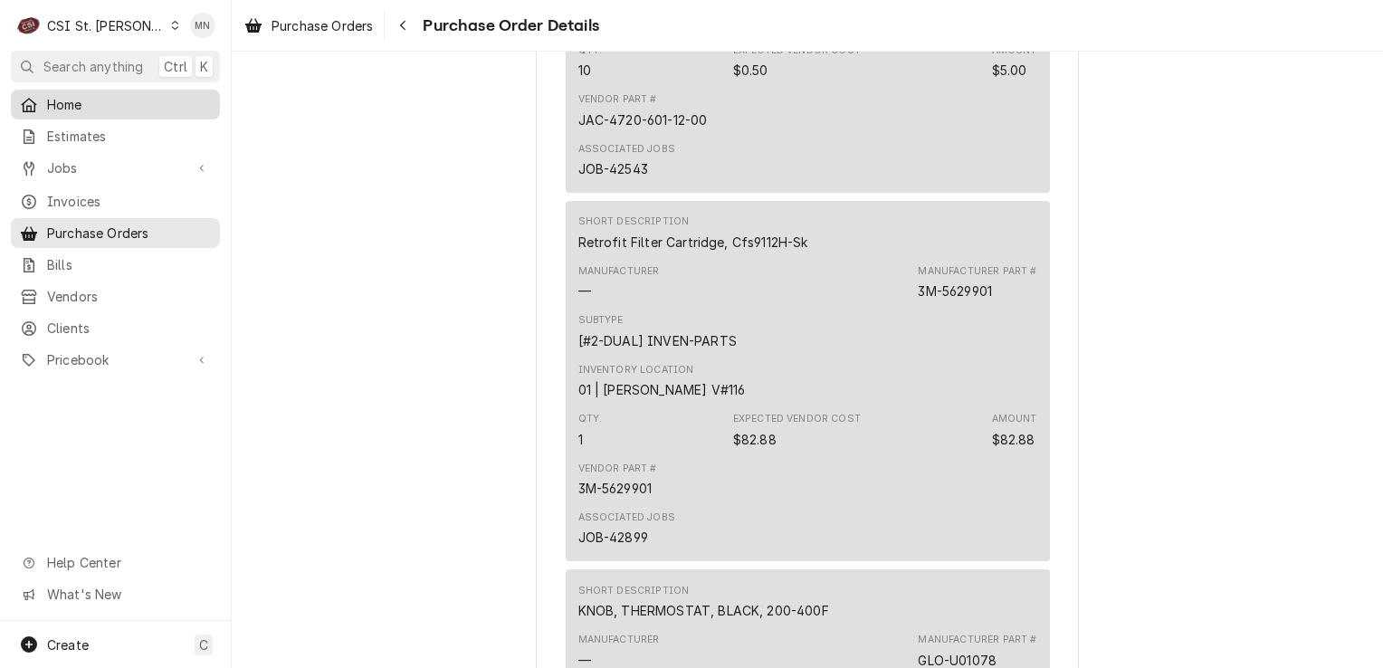
click at [53, 109] on span "Home" at bounding box center [129, 104] width 164 height 19
